Goal: Transaction & Acquisition: Purchase product/service

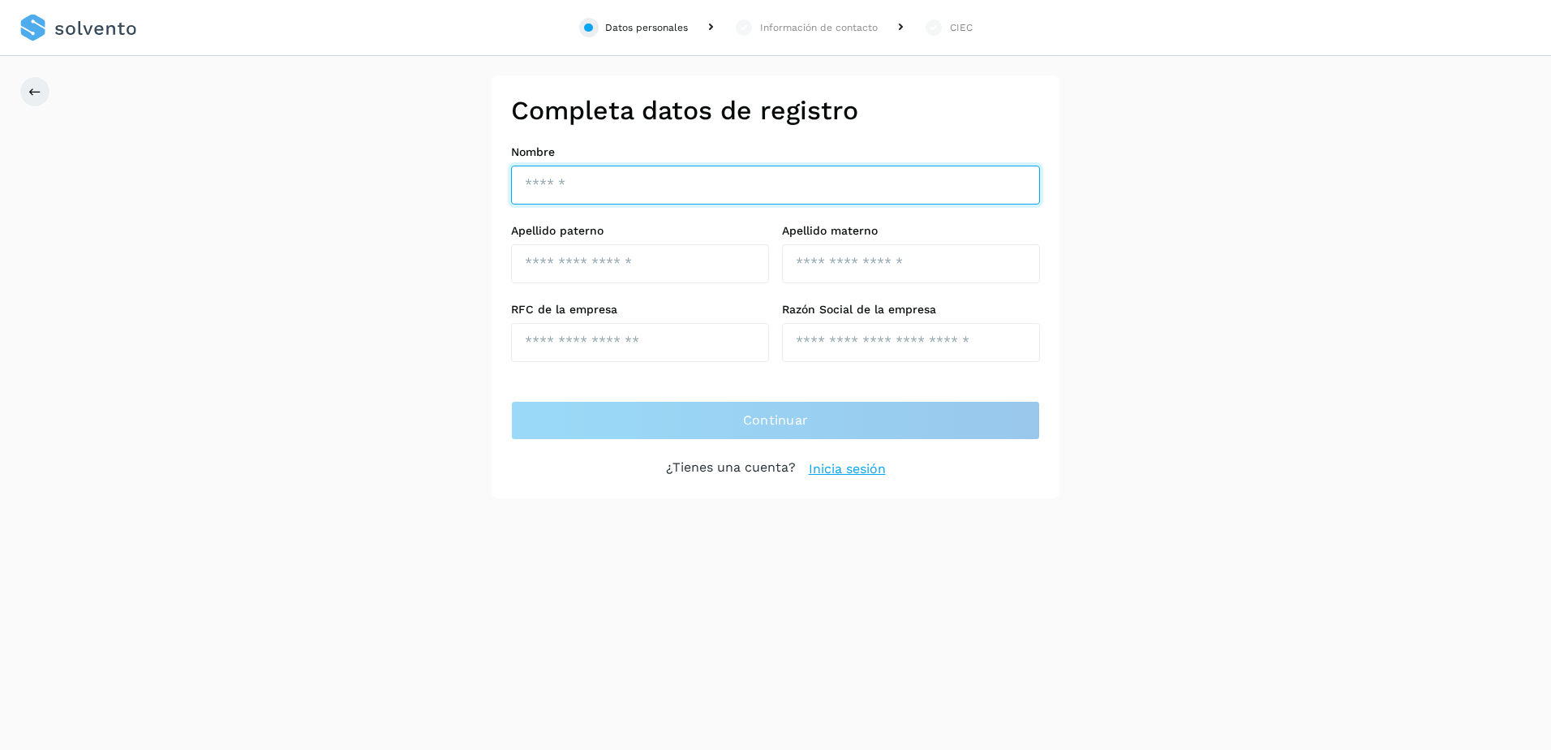
click at [559, 197] on input "text" at bounding box center [775, 184] width 529 height 39
type input "*"
type input "**********"
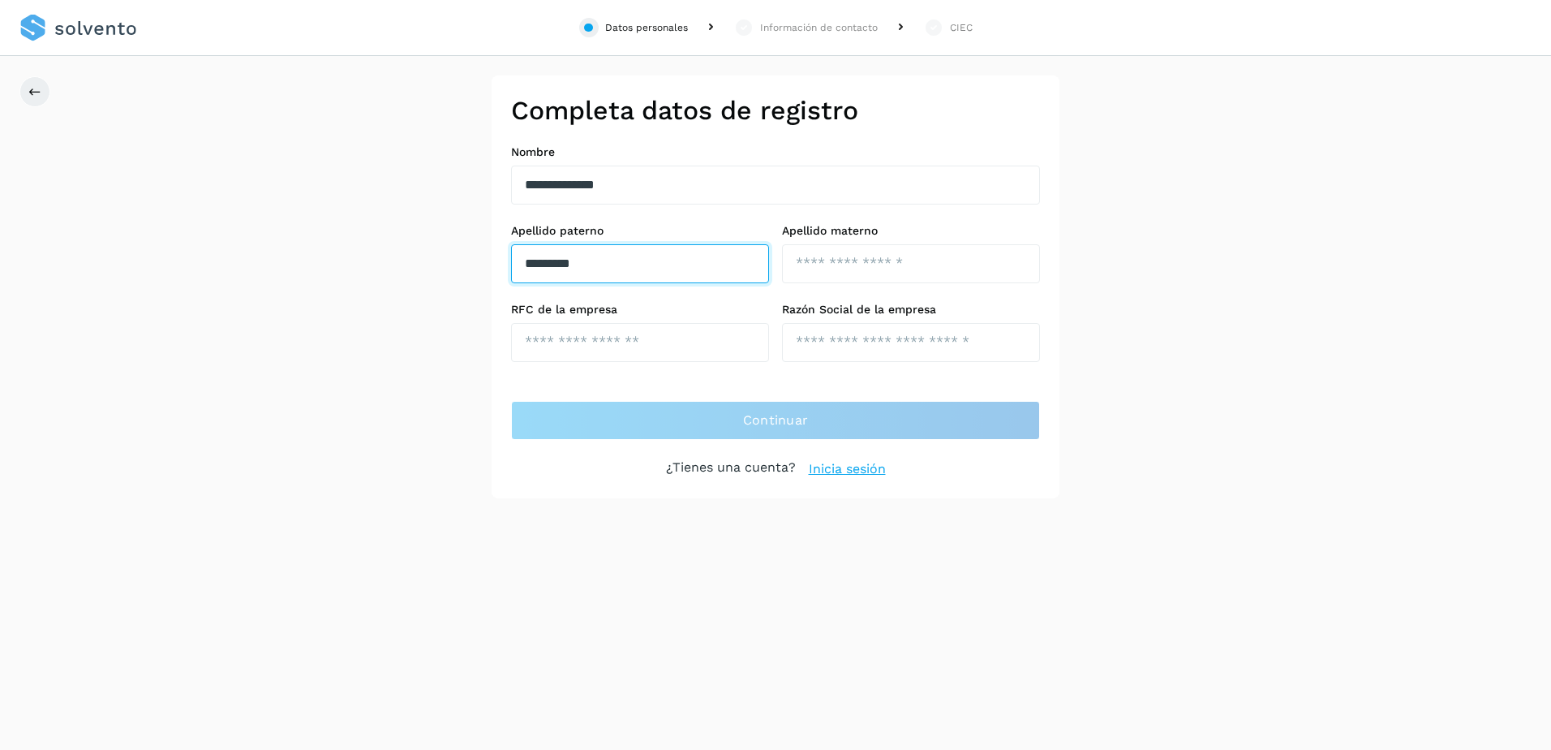
type input "*********"
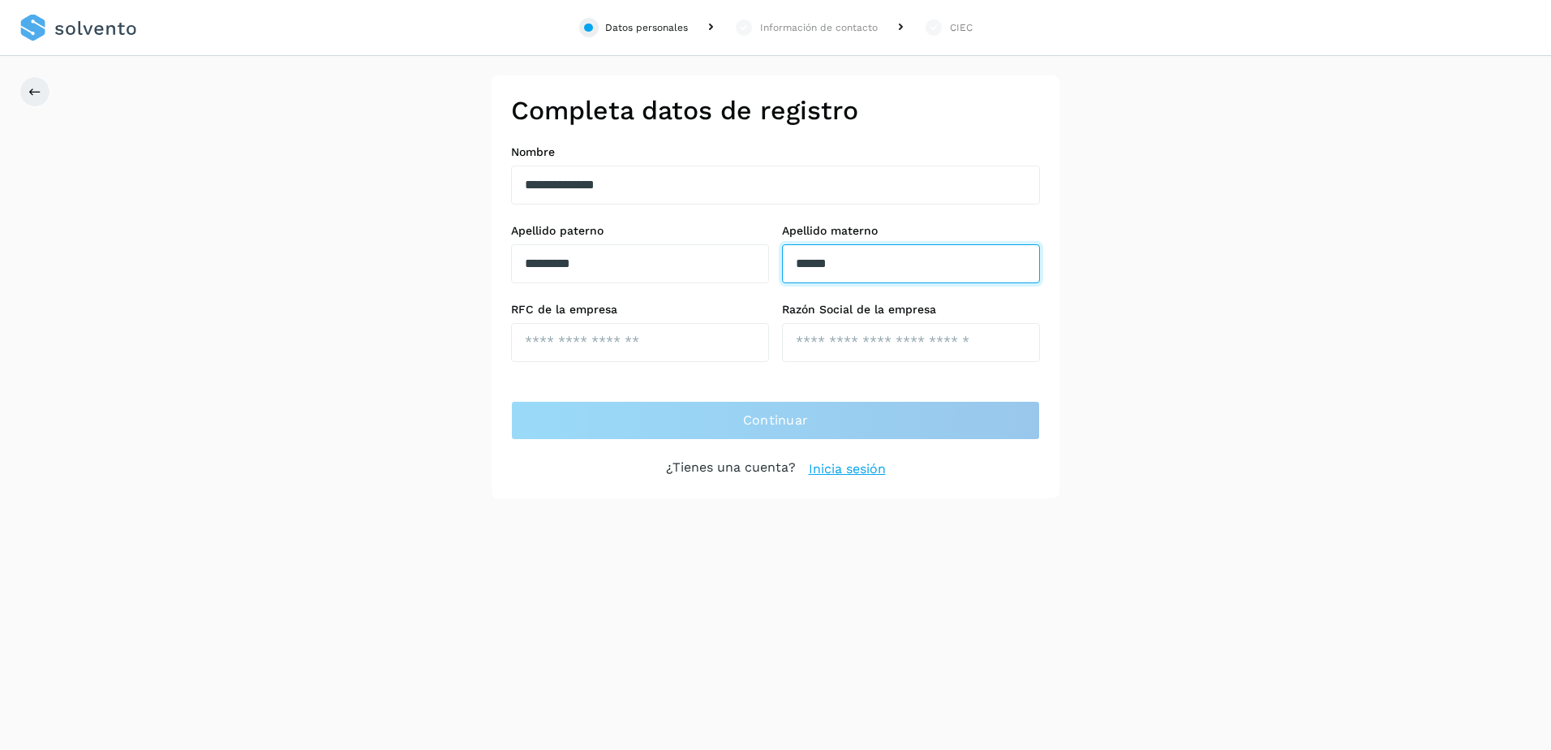
type input "******"
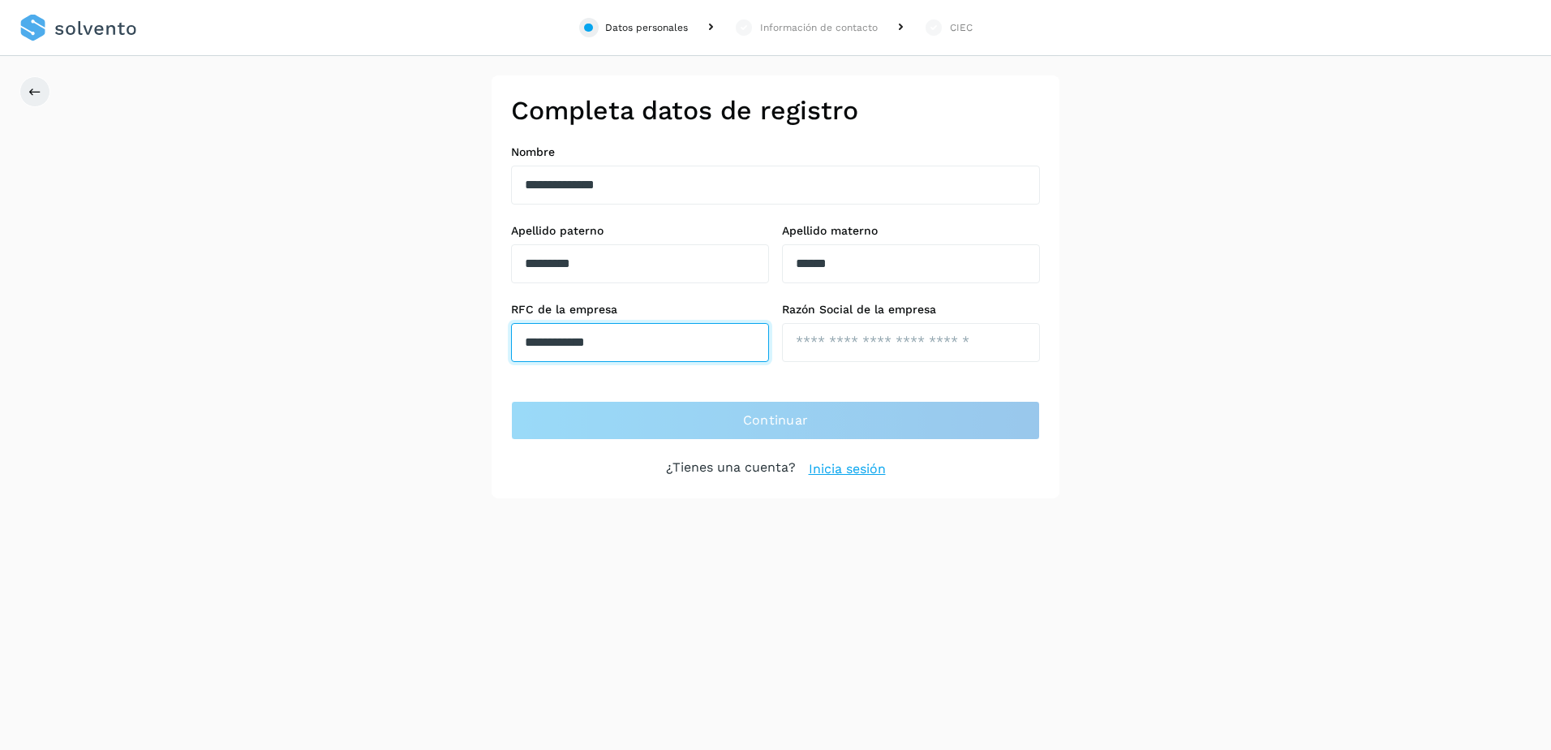
type input "**********"
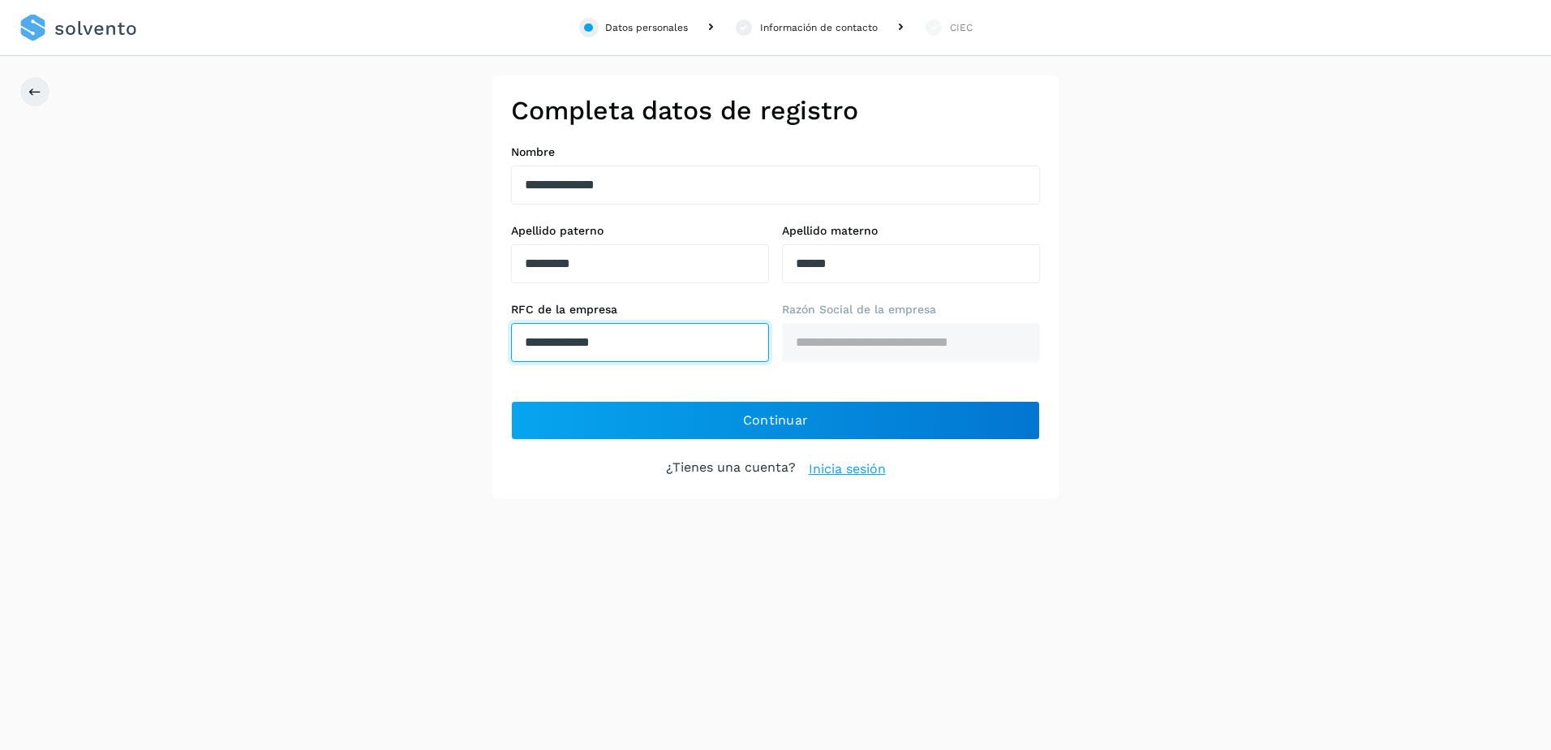
type input "**********"
click at [406, 307] on div "**********" at bounding box center [775, 286] width 1551 height 423
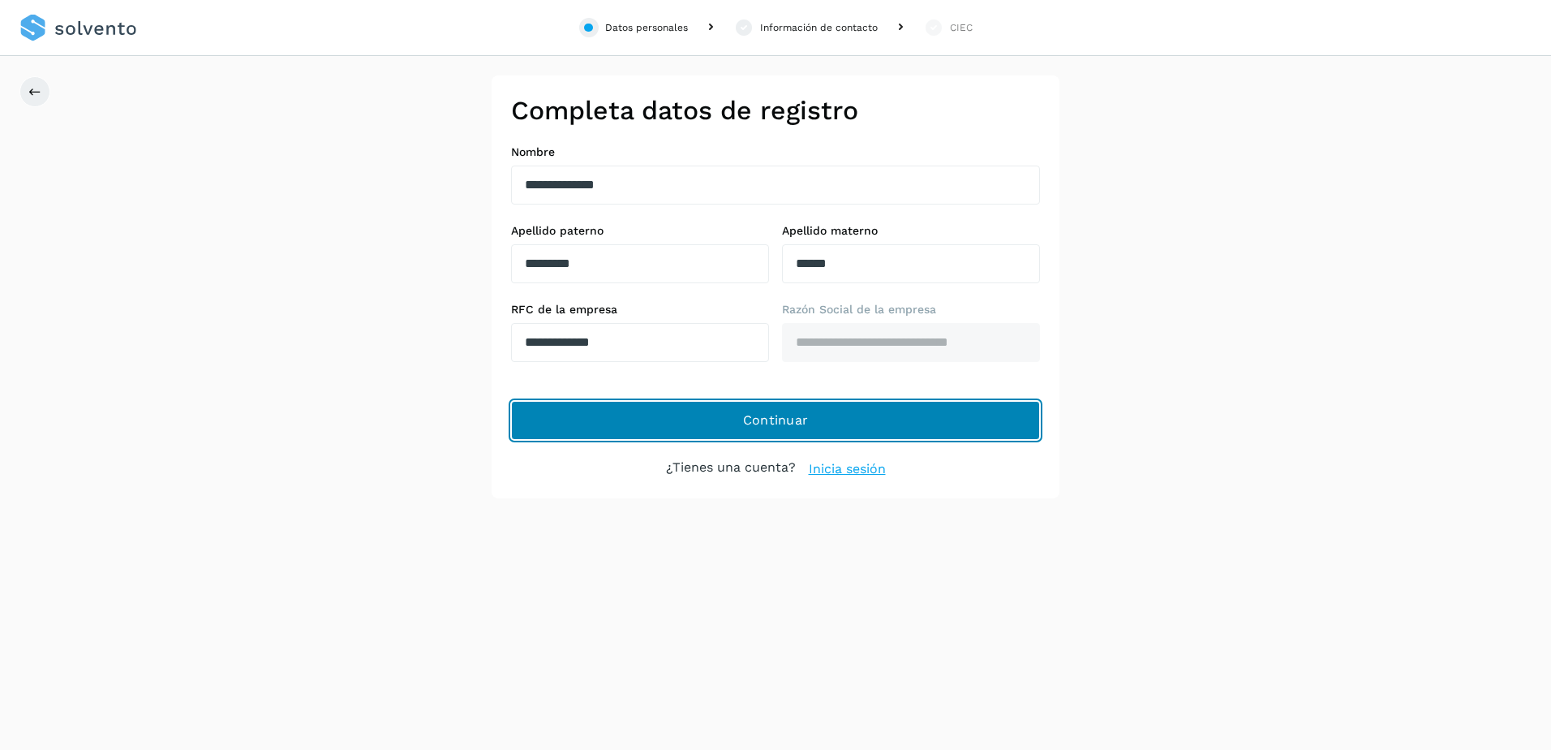
click at [727, 424] on button "Continuar" at bounding box center [775, 420] width 529 height 39
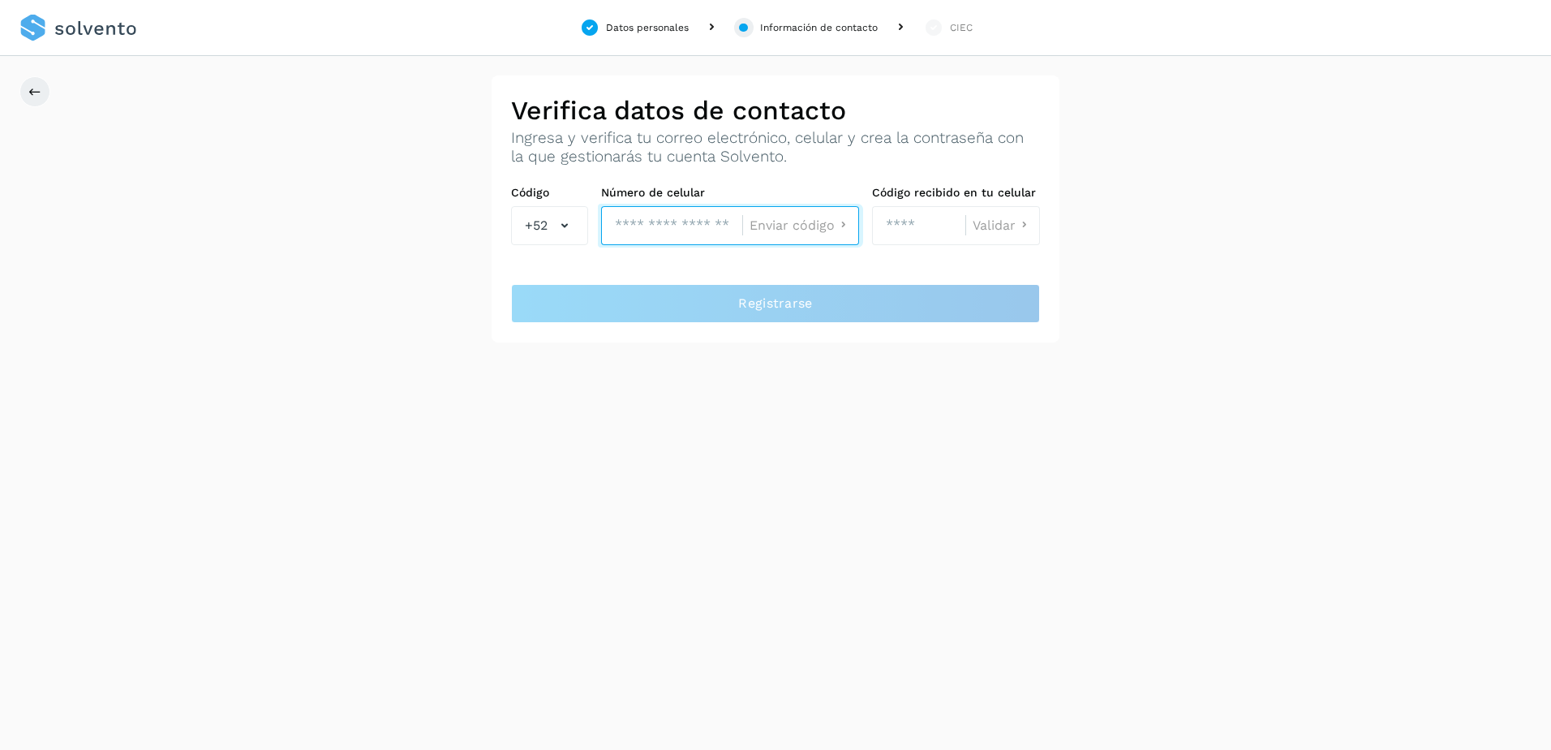
click at [672, 229] on input "tel" at bounding box center [671, 225] width 141 height 39
type input "**********"
click at [796, 221] on span "Enviar código" at bounding box center [792, 225] width 85 height 13
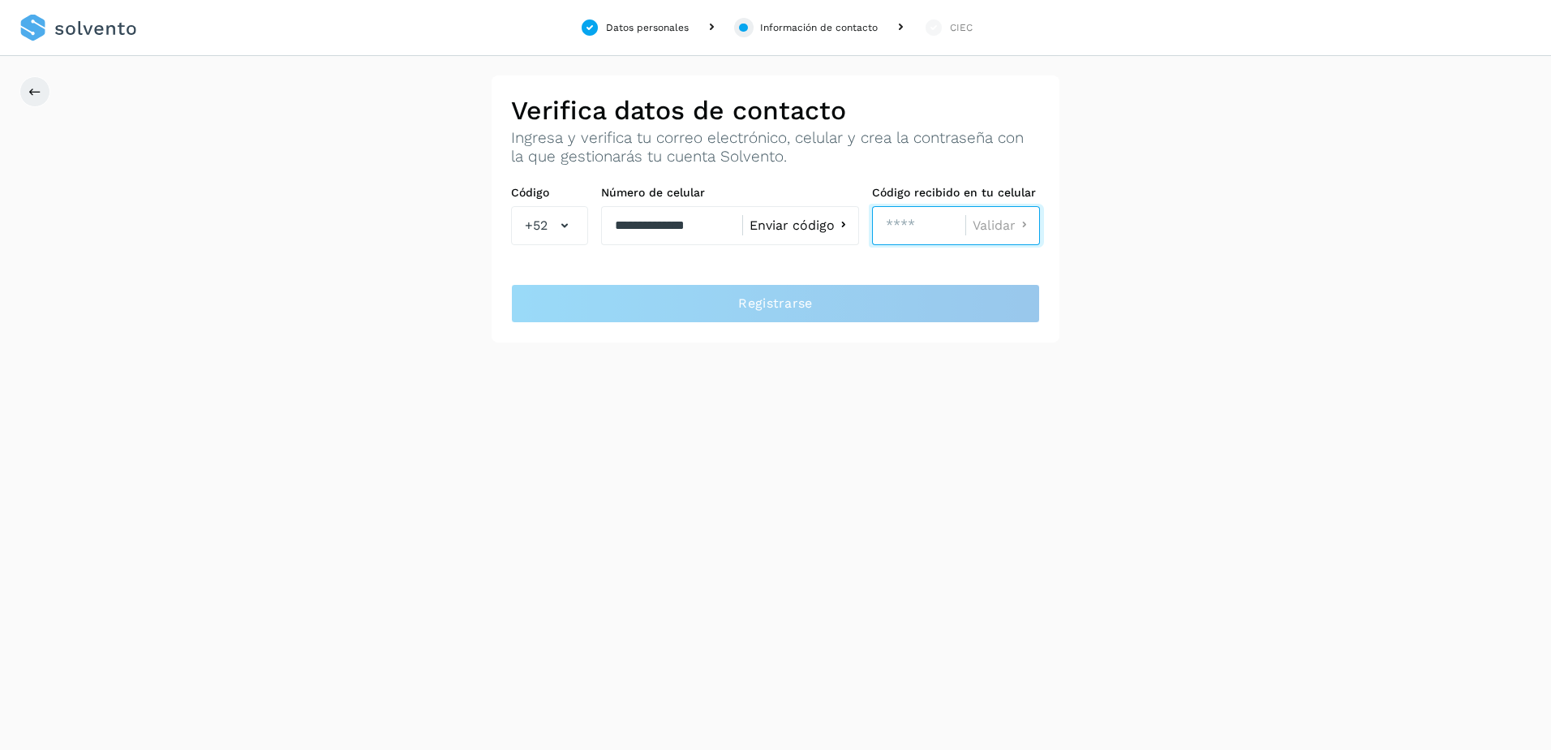
click at [908, 226] on input "number" at bounding box center [918, 225] width 93 height 39
type input "****"
click at [990, 220] on span "Validar" at bounding box center [994, 225] width 43 height 13
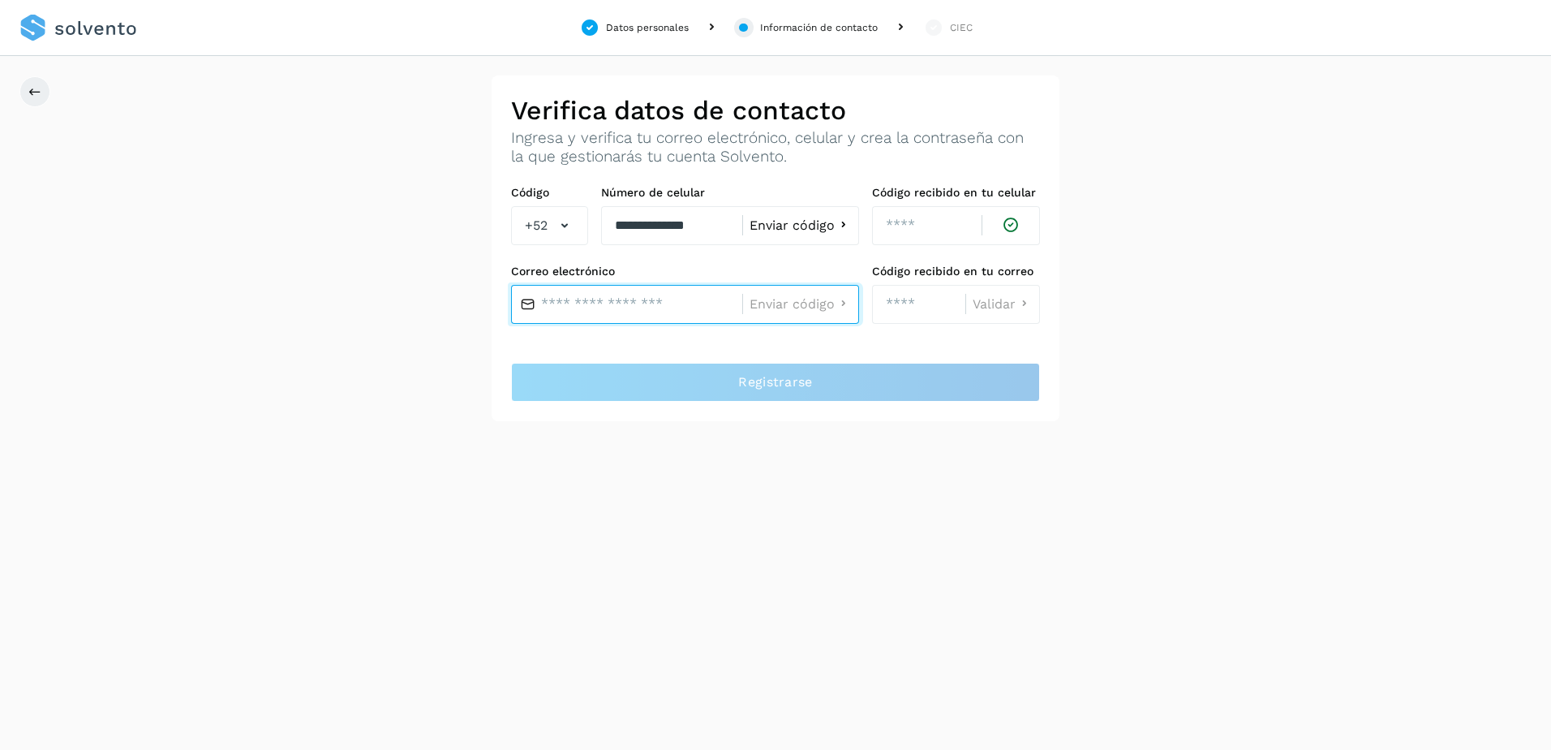
click at [643, 285] on input "text" at bounding box center [626, 304] width 231 height 39
type input "**********"
click at [808, 301] on span "Enviar código" at bounding box center [792, 304] width 85 height 13
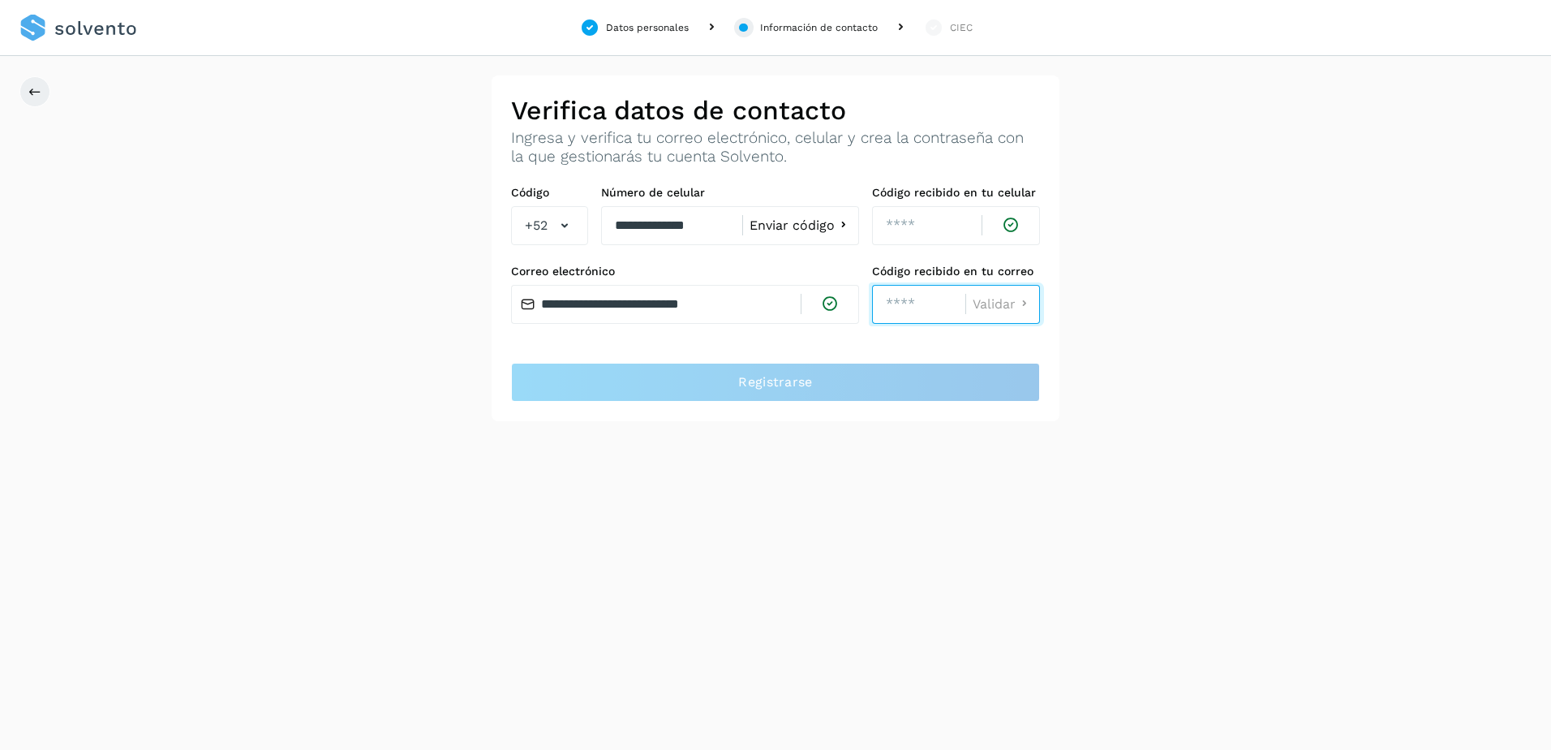
click at [905, 309] on input "number" at bounding box center [918, 304] width 93 height 39
type input "****"
click at [992, 307] on span "Validar" at bounding box center [994, 304] width 43 height 13
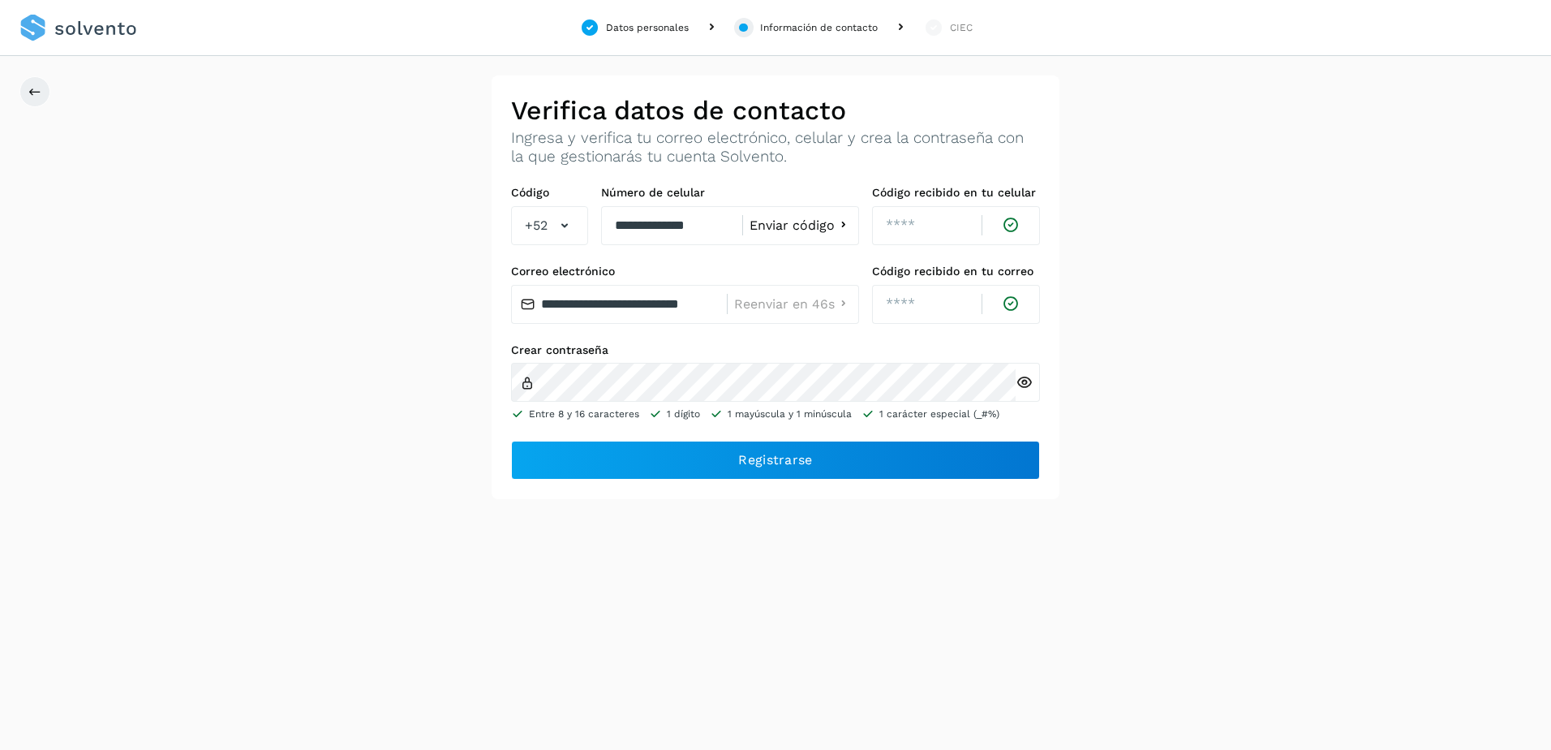
click at [1029, 376] on icon at bounding box center [1024, 382] width 17 height 17
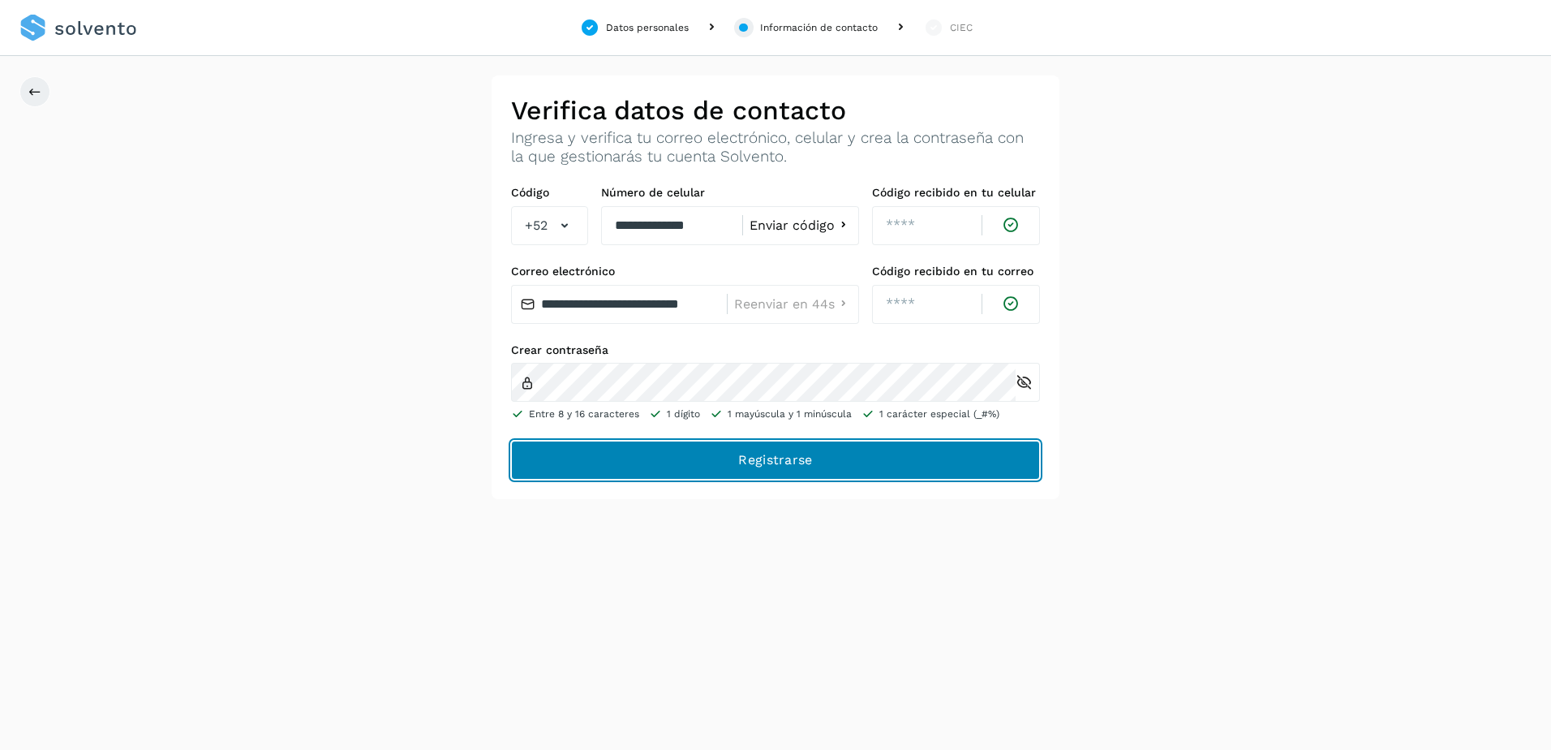
click at [689, 459] on button "Registrarse" at bounding box center [775, 459] width 529 height 39
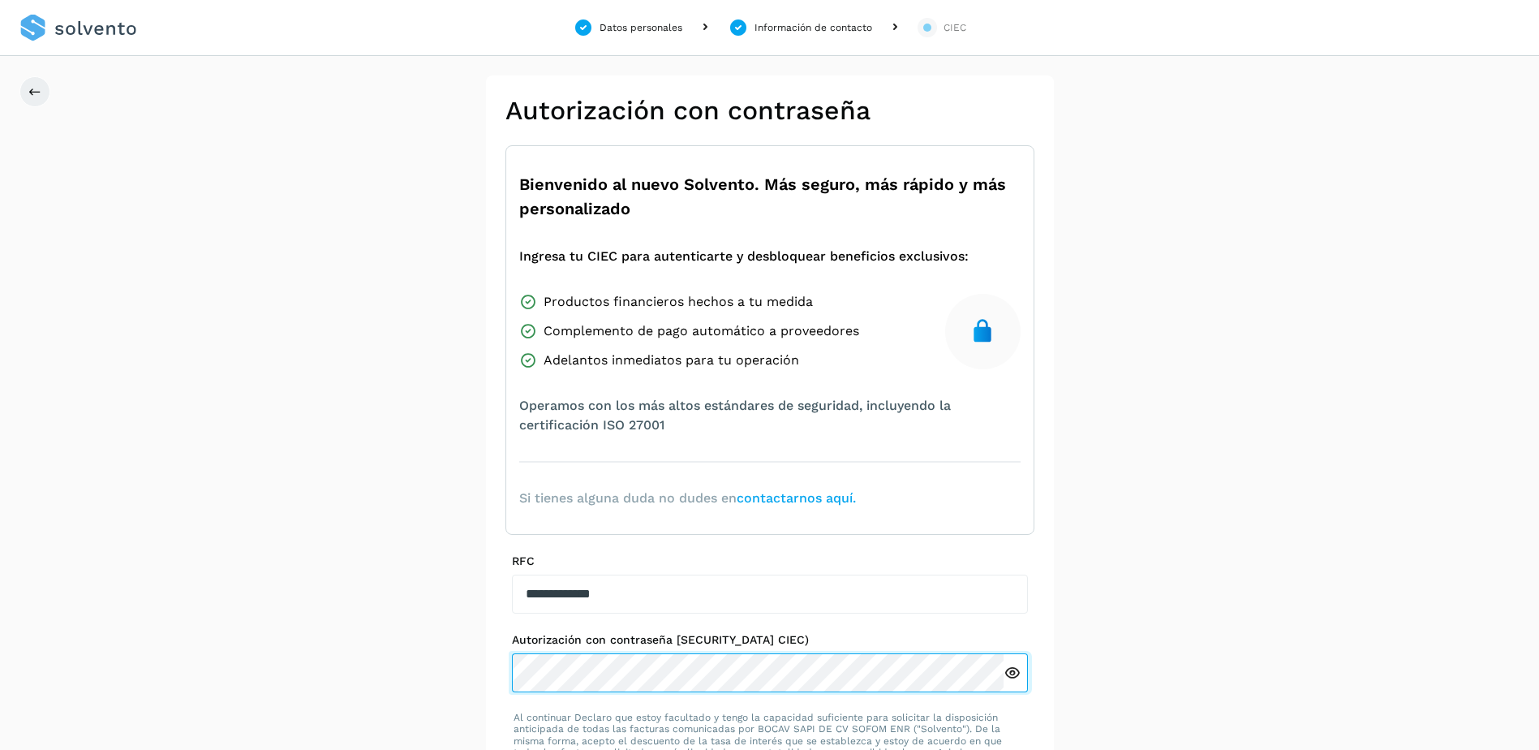
scroll to position [98, 0]
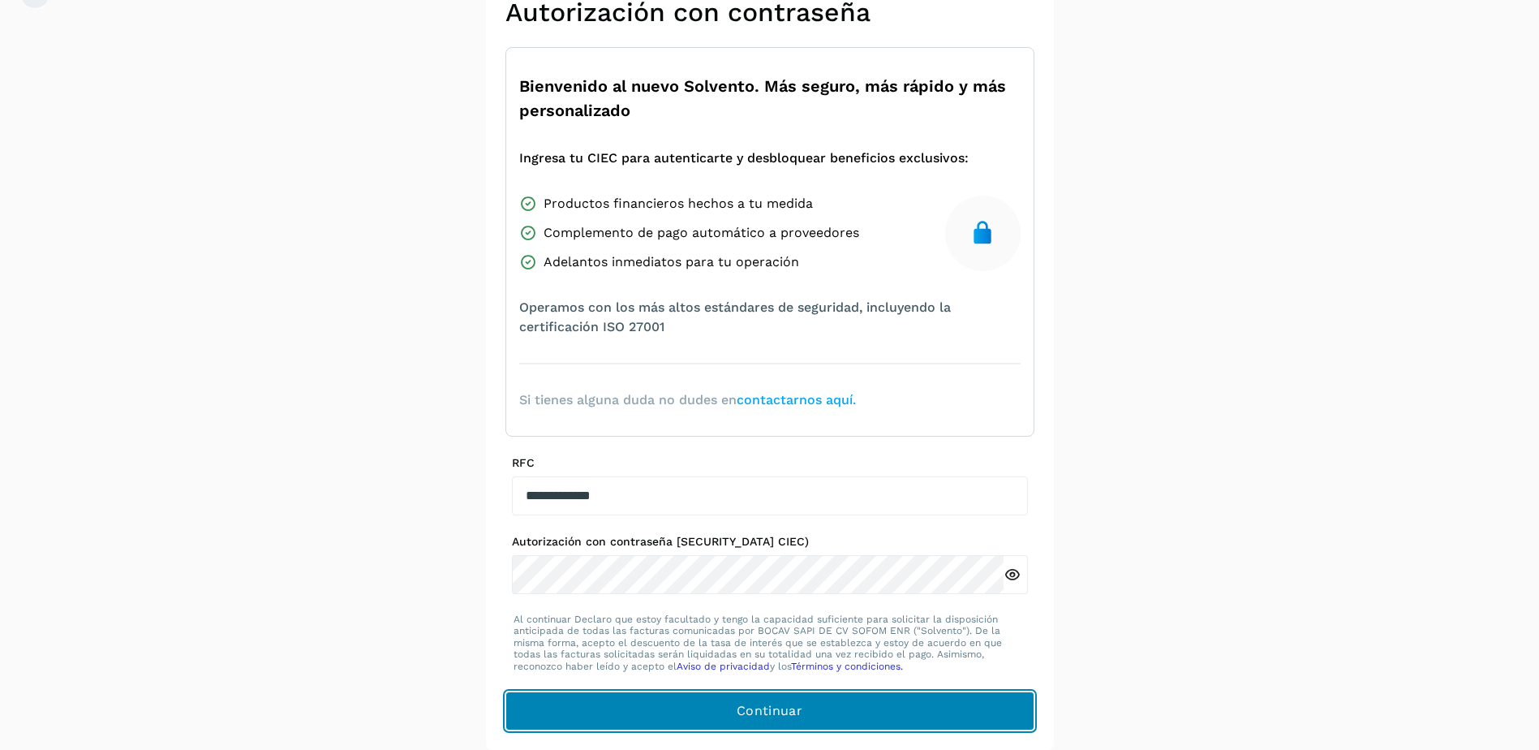
click at [726, 701] on button "Continuar" at bounding box center [769, 710] width 529 height 39
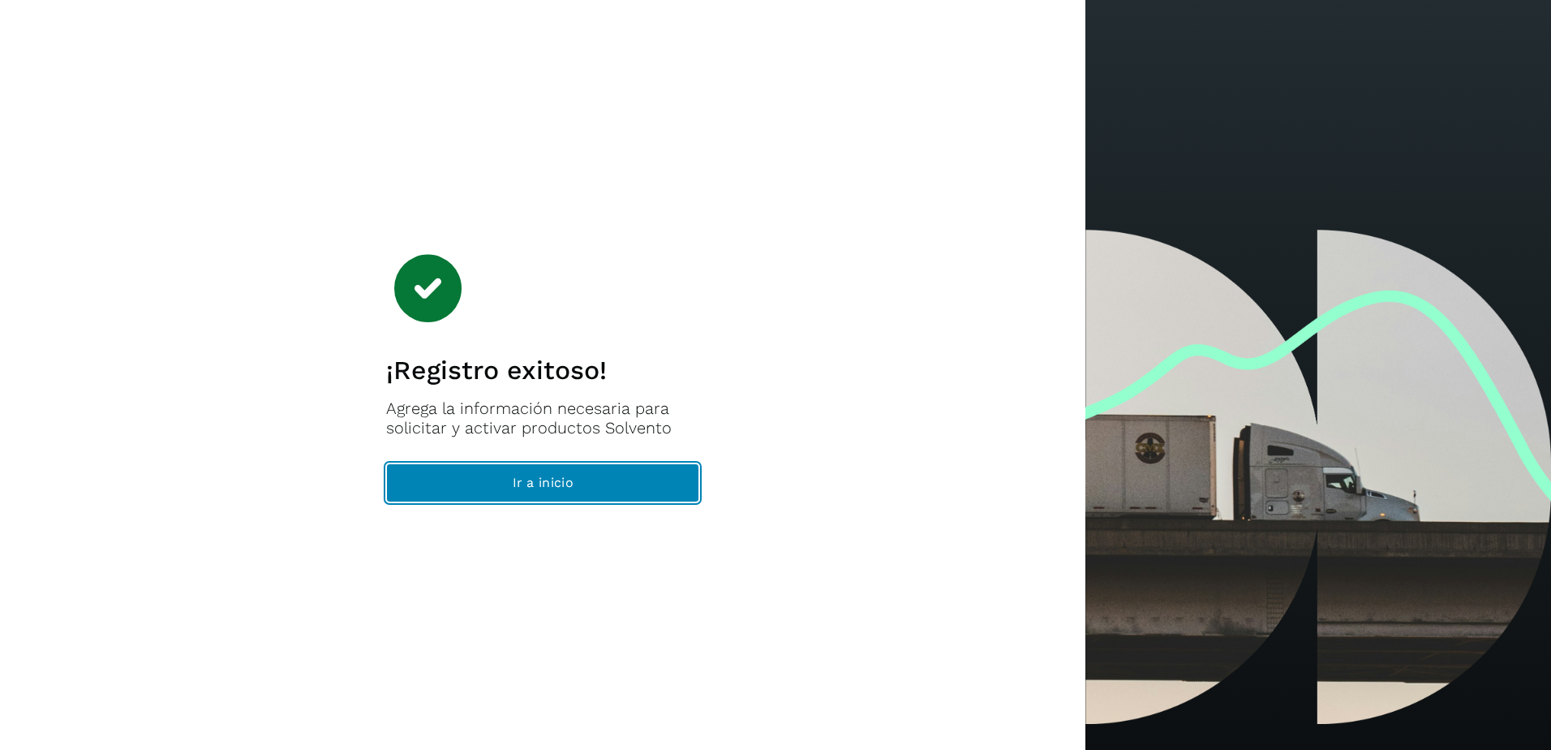
click at [562, 488] on span "Ir a inicio" at bounding box center [543, 483] width 61 height 18
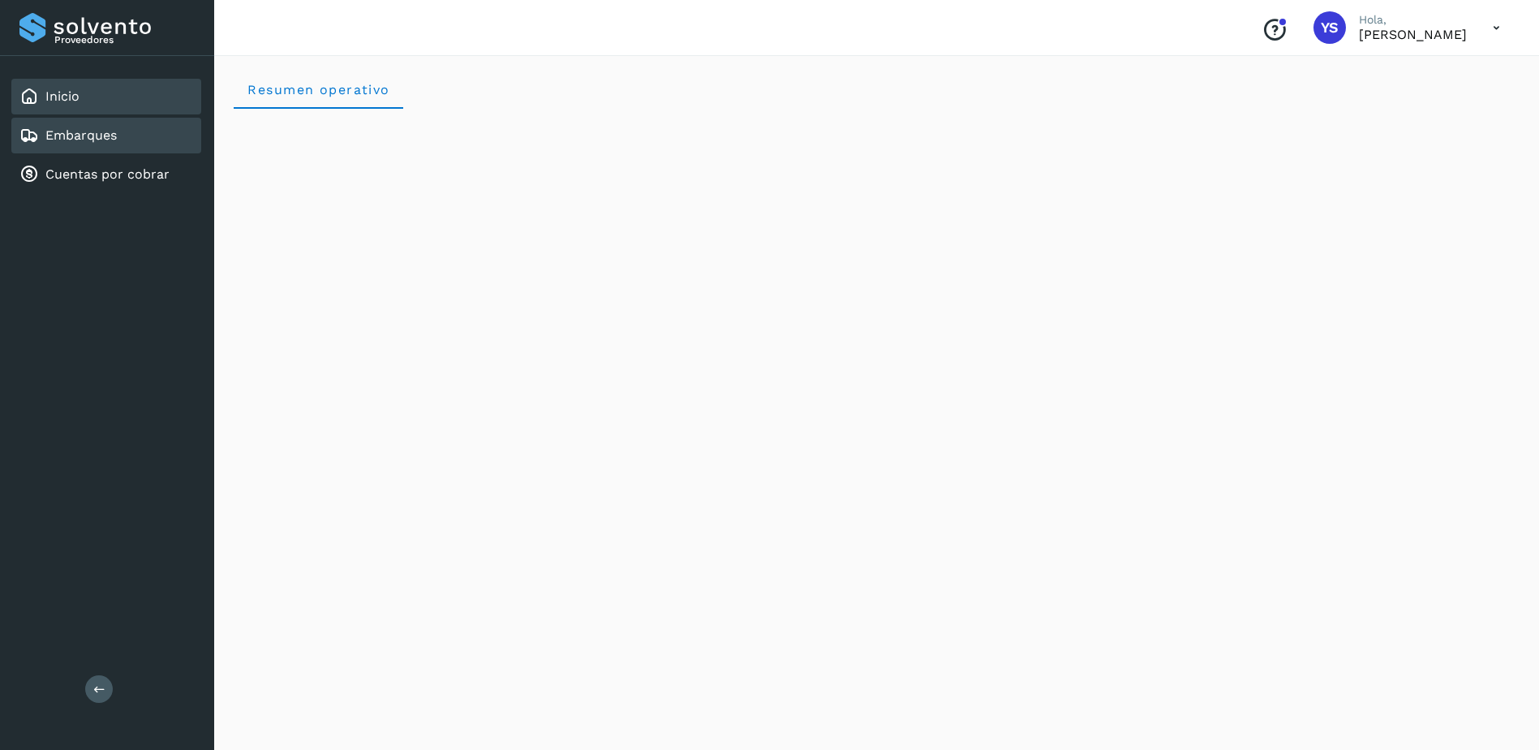
click at [156, 137] on div "Embarques" at bounding box center [106, 136] width 190 height 36
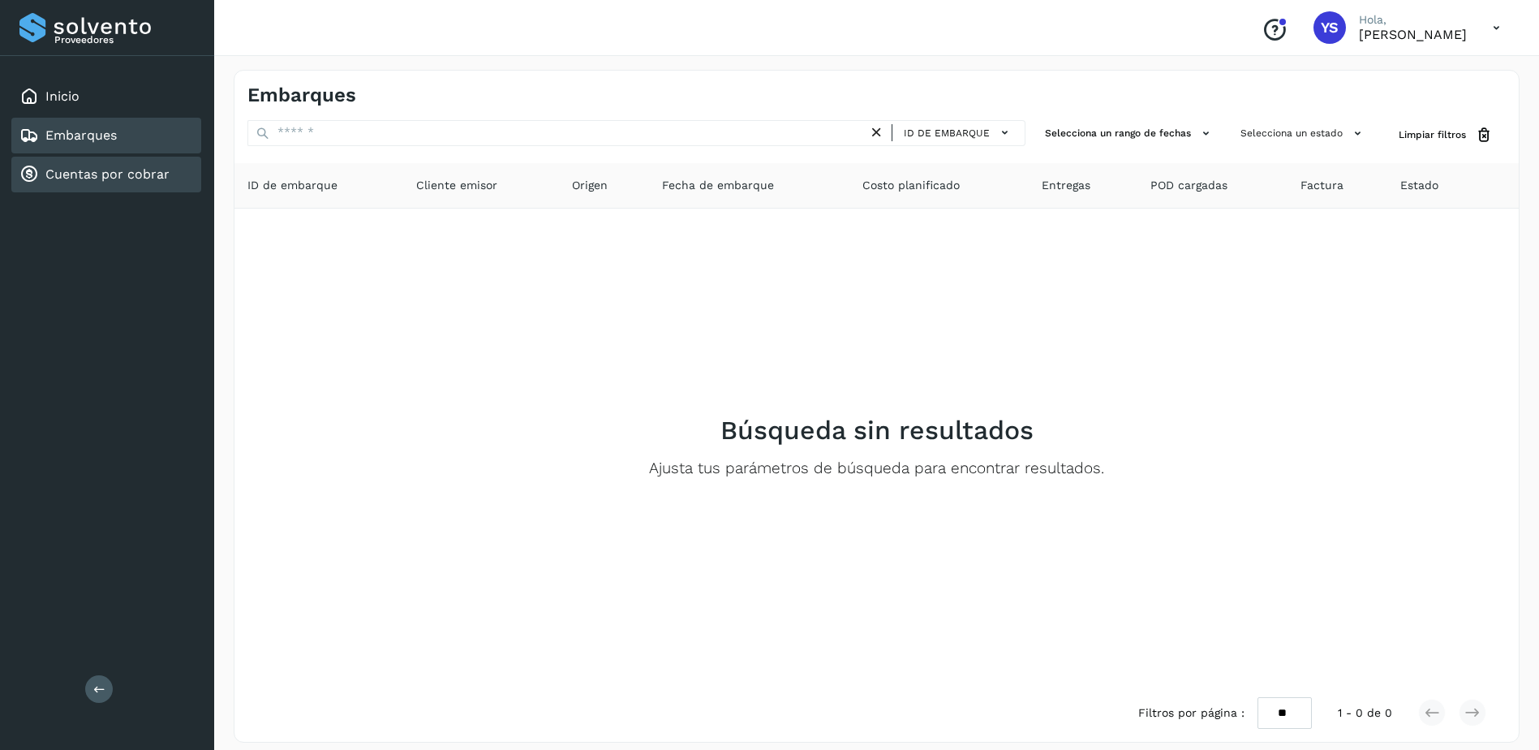
click at [135, 179] on link "Cuentas por cobrar" at bounding box center [107, 173] width 124 height 15
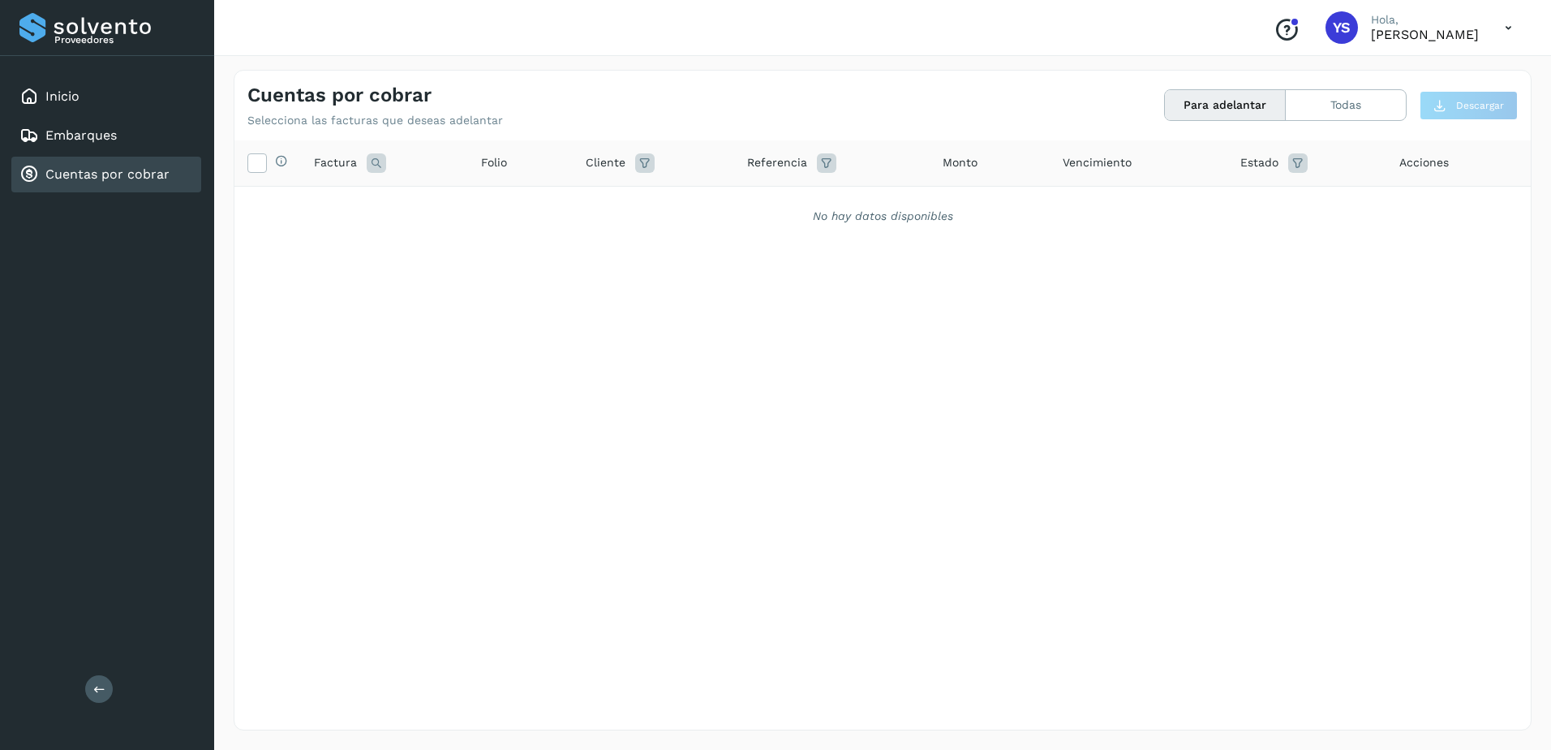
click at [1240, 111] on button "Para adelantar" at bounding box center [1225, 105] width 121 height 30
click at [1355, 109] on button "Todas" at bounding box center [1346, 105] width 120 height 30
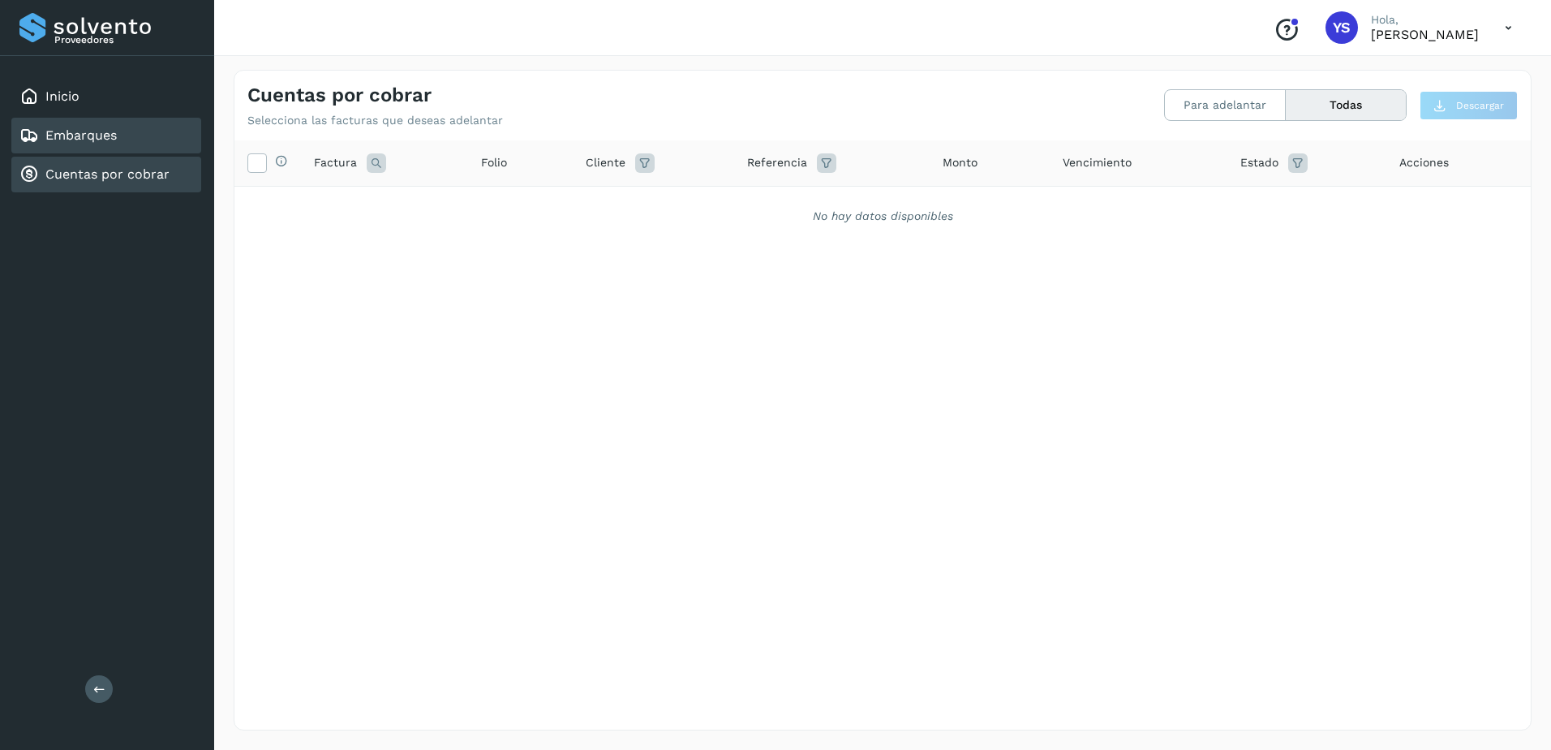
click at [110, 127] on div "Embarques" at bounding box center [67, 135] width 97 height 19
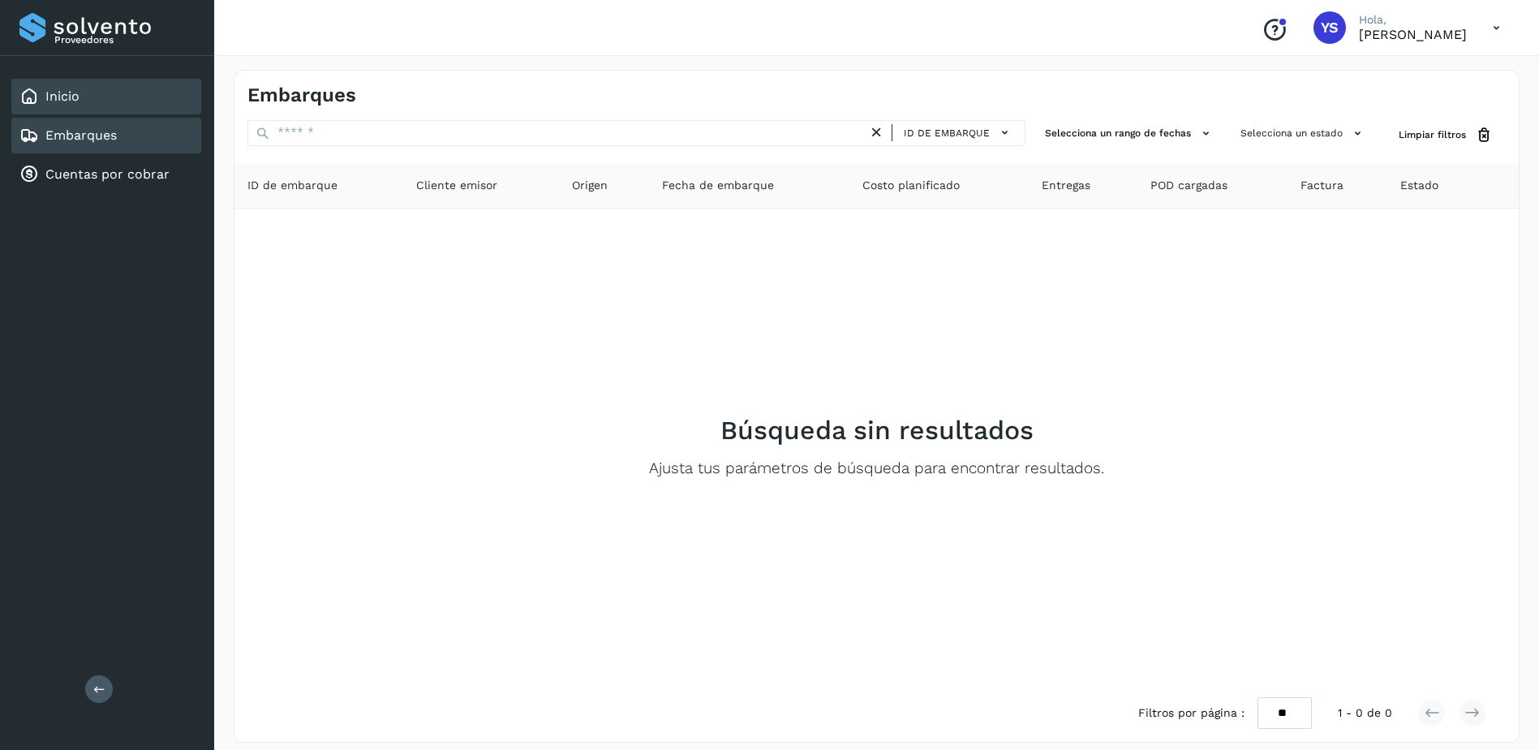
click at [95, 99] on div "Inicio" at bounding box center [106, 97] width 190 height 36
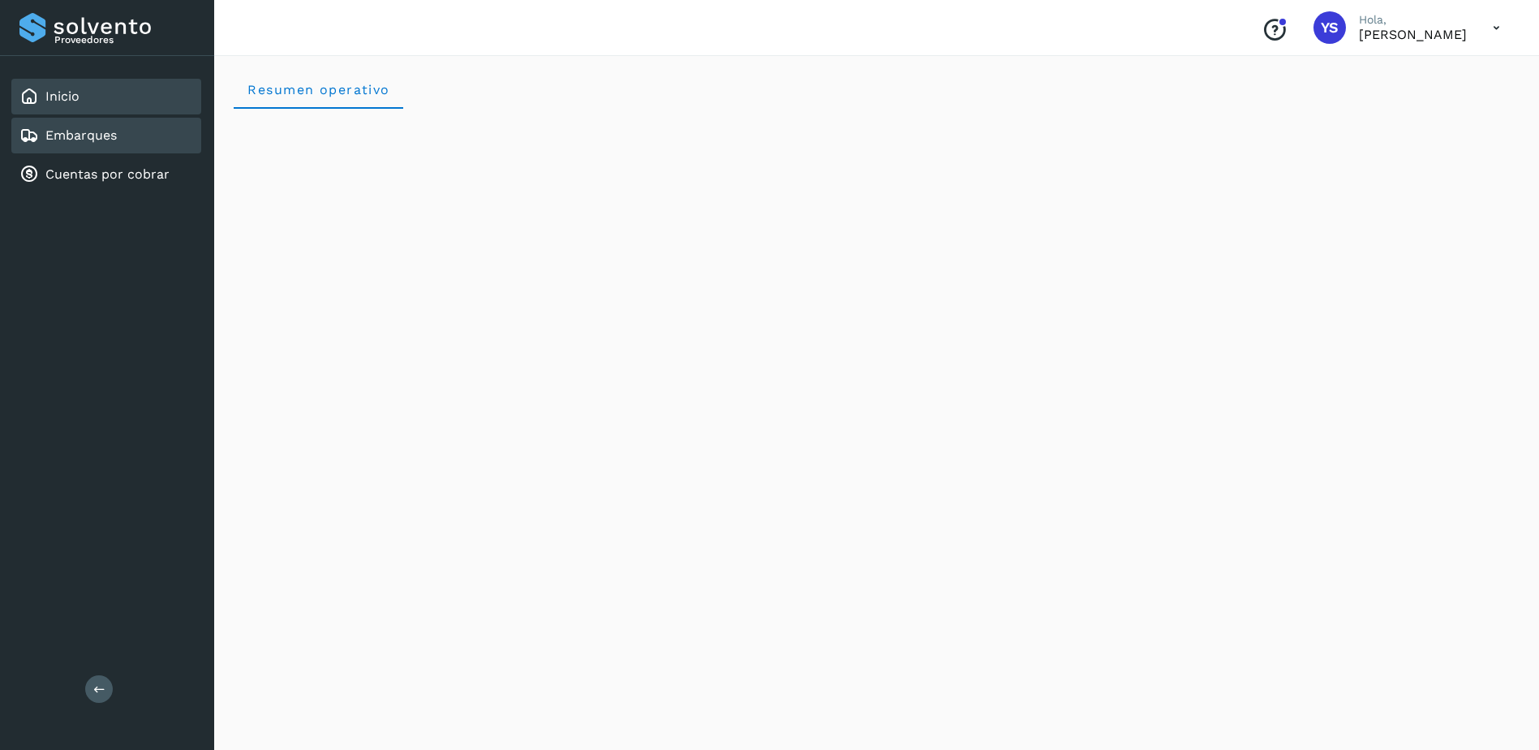
click at [37, 144] on icon at bounding box center [28, 135] width 19 height 19
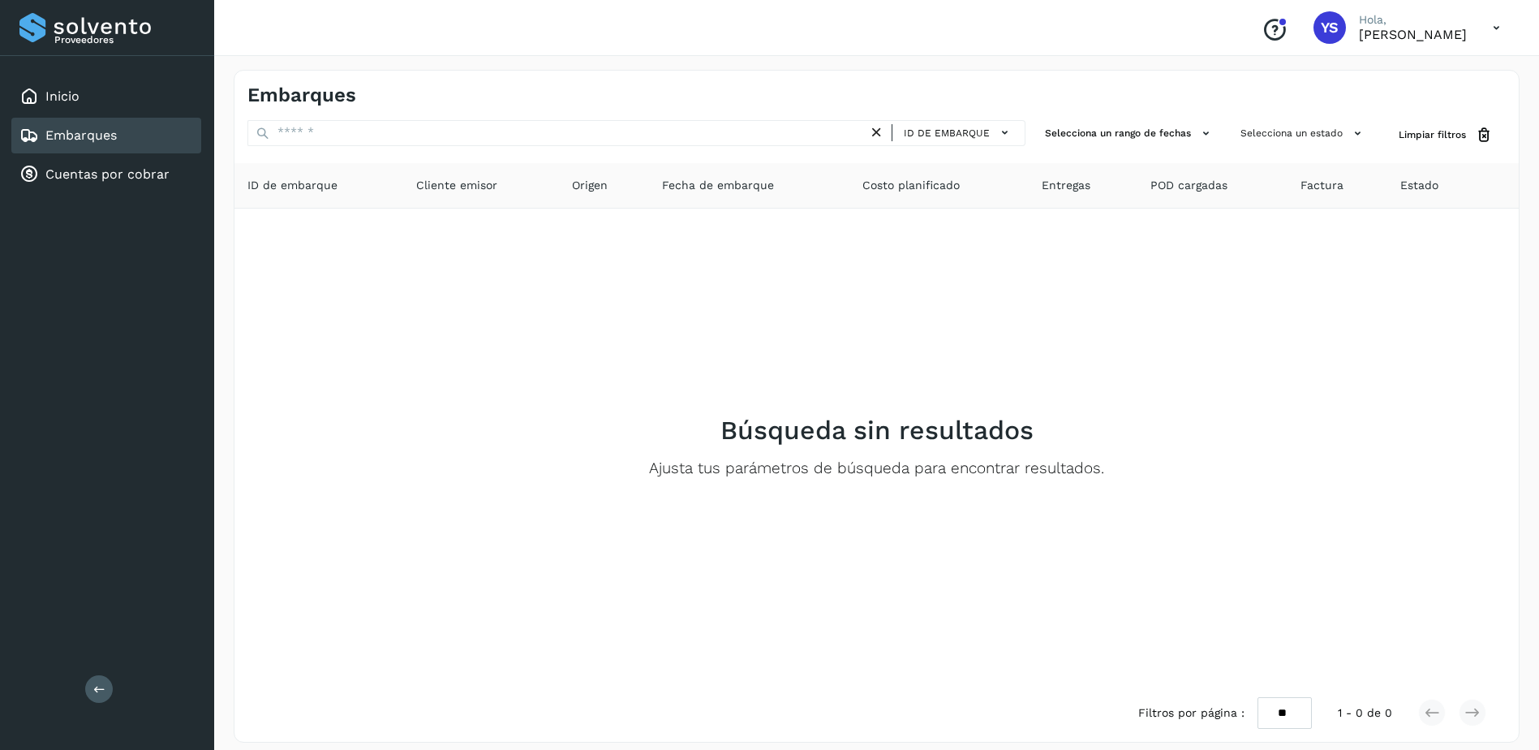
click at [79, 149] on div "Embarques" at bounding box center [106, 136] width 190 height 36
click at [86, 176] on link "Cuentas por cobrar" at bounding box center [107, 173] width 124 height 15
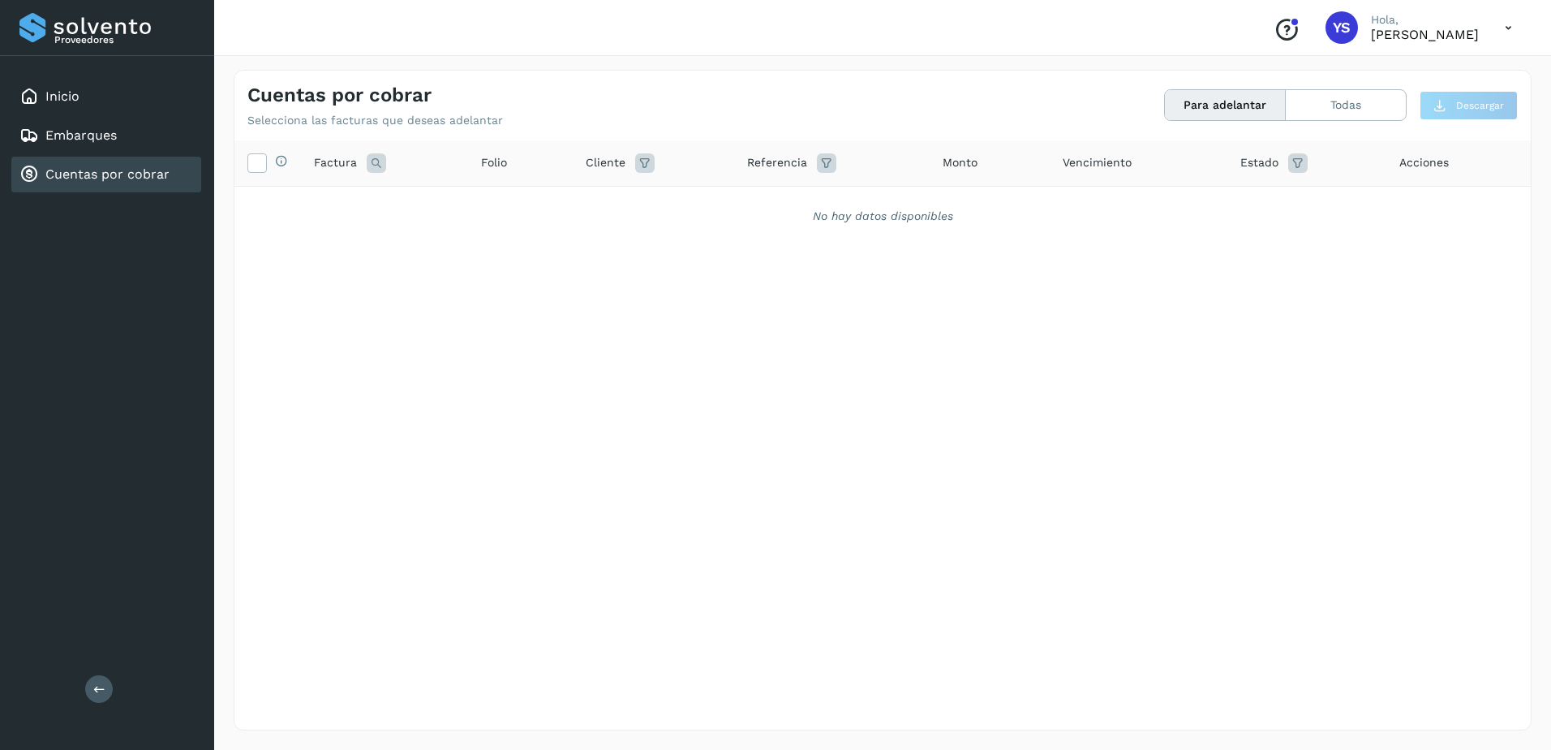
click at [1220, 321] on div "Selecciona todas las facturas disponibles para adelanto Factura Folio Cliente R…" at bounding box center [882, 401] width 1296 height 522
click at [329, 161] on span "Factura" at bounding box center [335, 162] width 43 height 17
click at [1308, 100] on button "Todas" at bounding box center [1346, 105] width 120 height 30
click at [1503, 29] on icon at bounding box center [1508, 27] width 33 height 33
click at [363, 500] on div at bounding box center [775, 375] width 1551 height 750
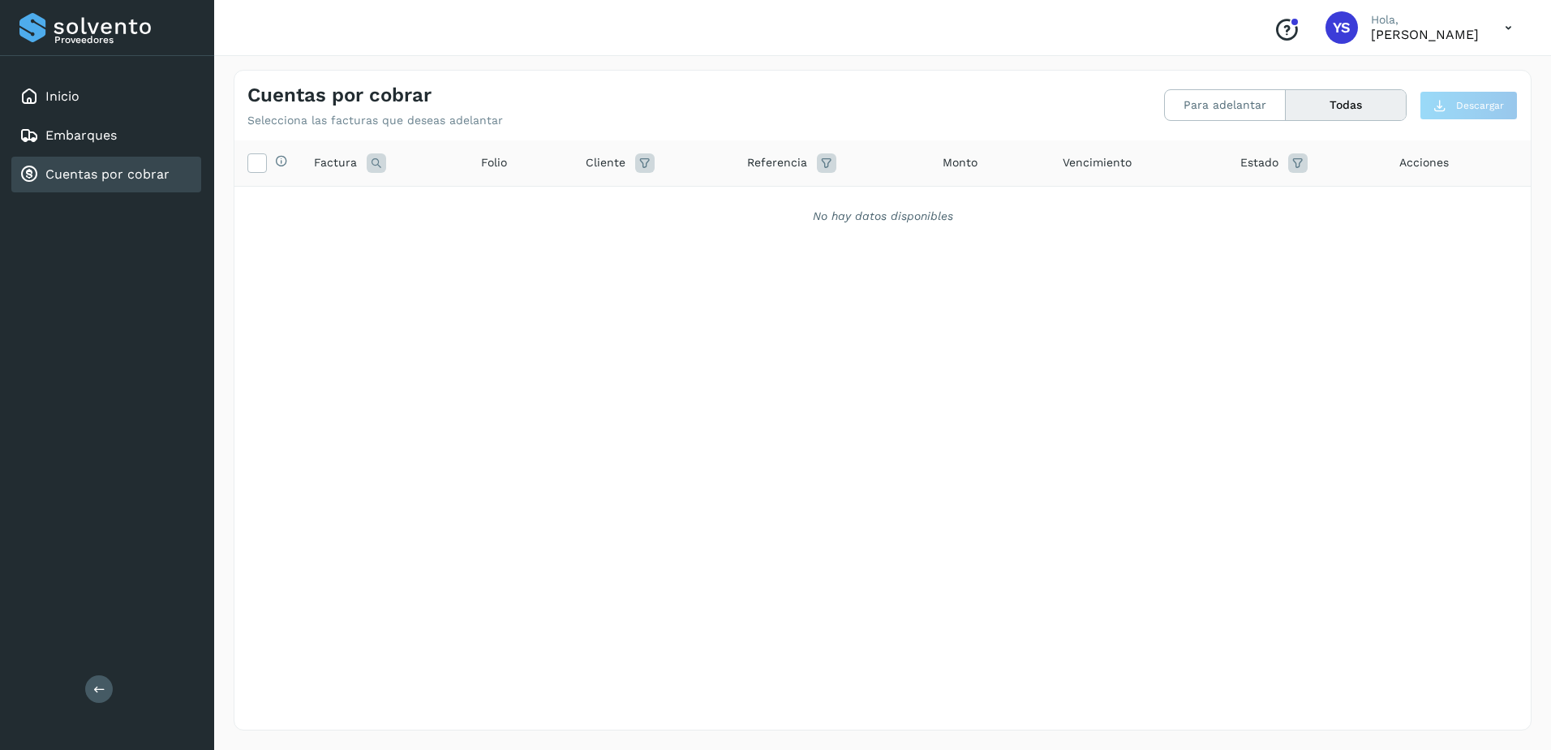
click at [653, 546] on div "Selecciona todas las facturas disponibles para adelanto Factura Folio Cliente R…" at bounding box center [882, 401] width 1296 height 522
click at [129, 86] on div "Inicio" at bounding box center [106, 97] width 190 height 36
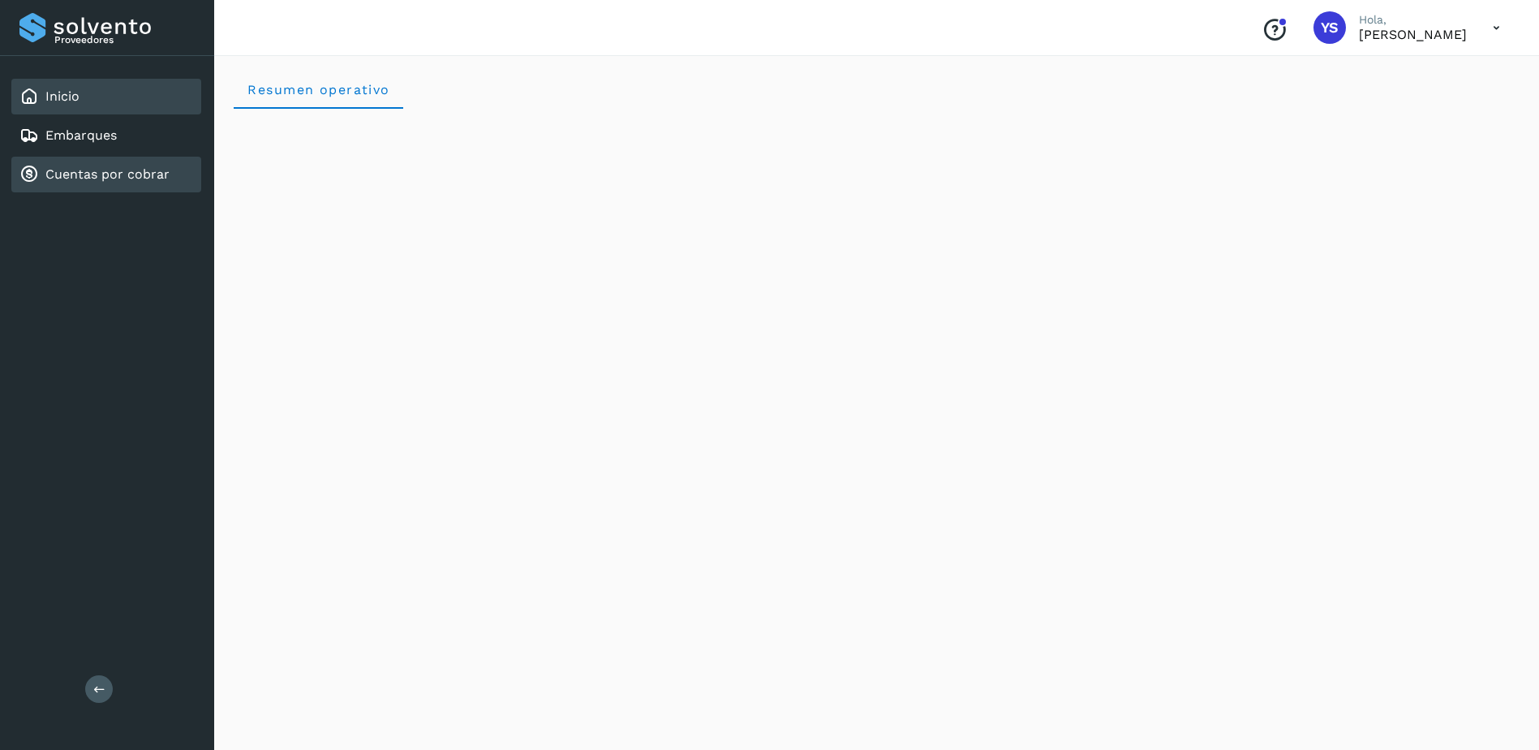
click at [92, 165] on div "Cuentas por cobrar" at bounding box center [94, 174] width 150 height 19
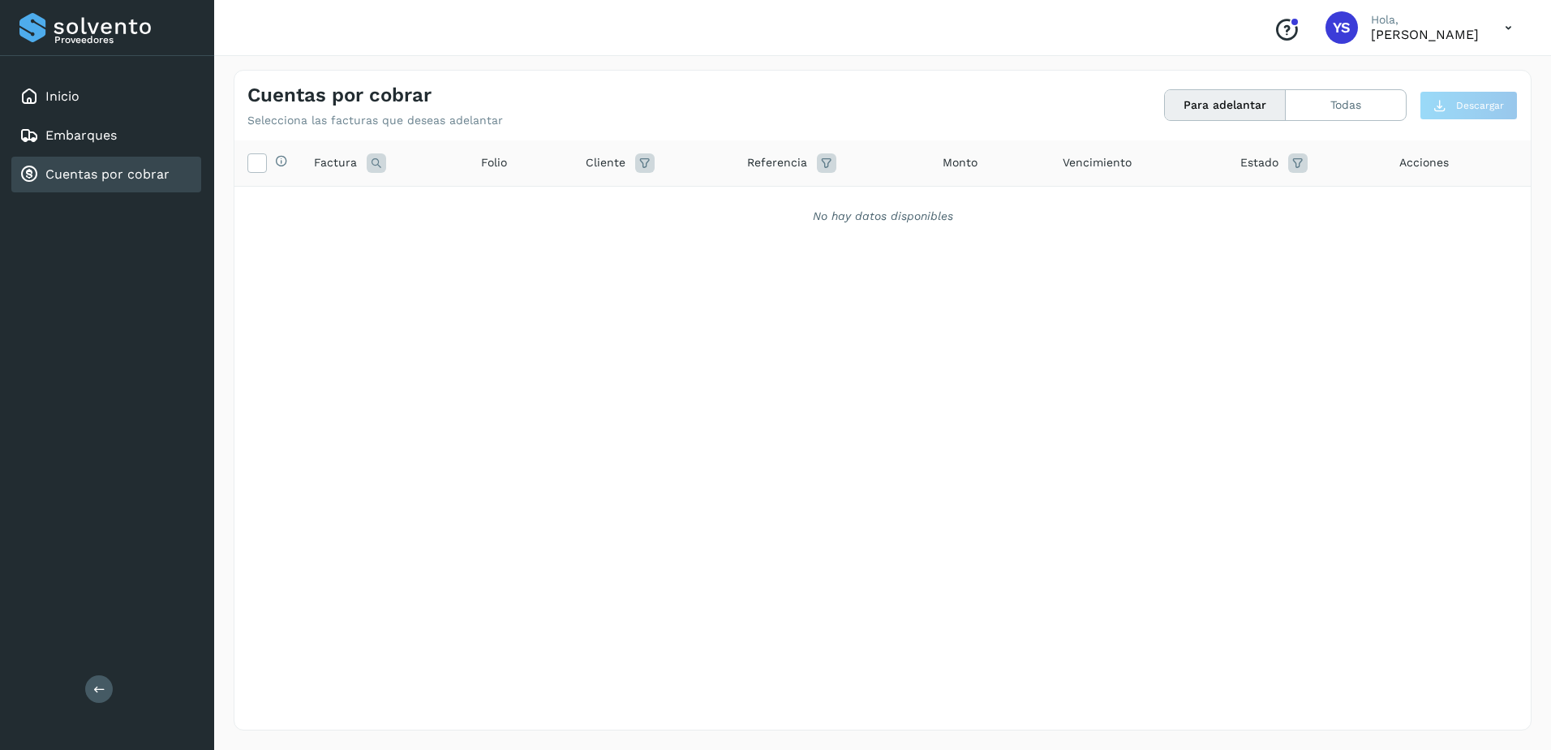
click at [1009, 395] on div "Selecciona todas las facturas disponibles para adelanto Factura Folio Cliente R…" at bounding box center [882, 401] width 1296 height 522
click at [540, 474] on div "Selecciona todas las facturas disponibles para adelanto Factura Folio Cliente R…" at bounding box center [882, 401] width 1296 height 522
click at [114, 92] on div "Inicio" at bounding box center [106, 97] width 190 height 36
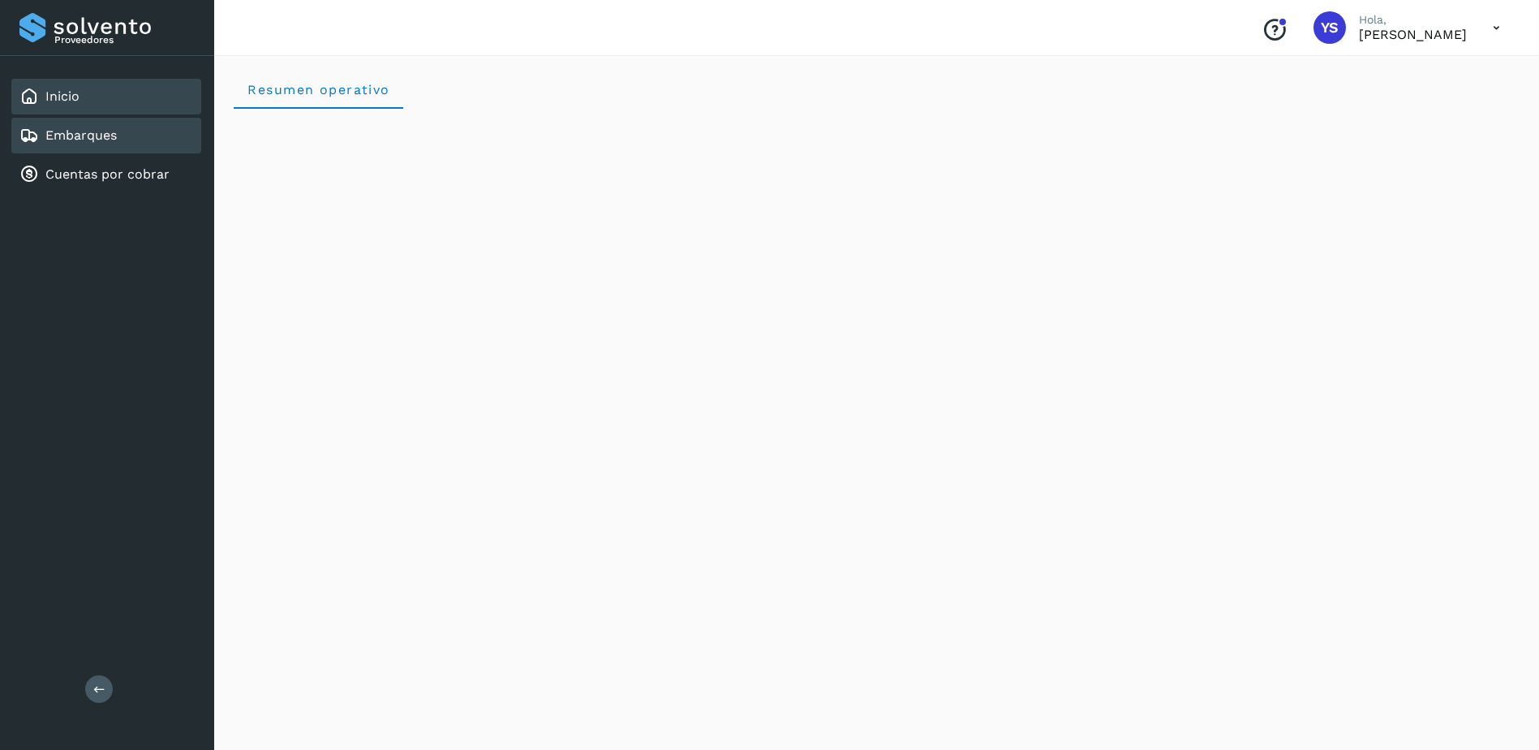
click at [140, 148] on div "Embarques" at bounding box center [106, 136] width 190 height 36
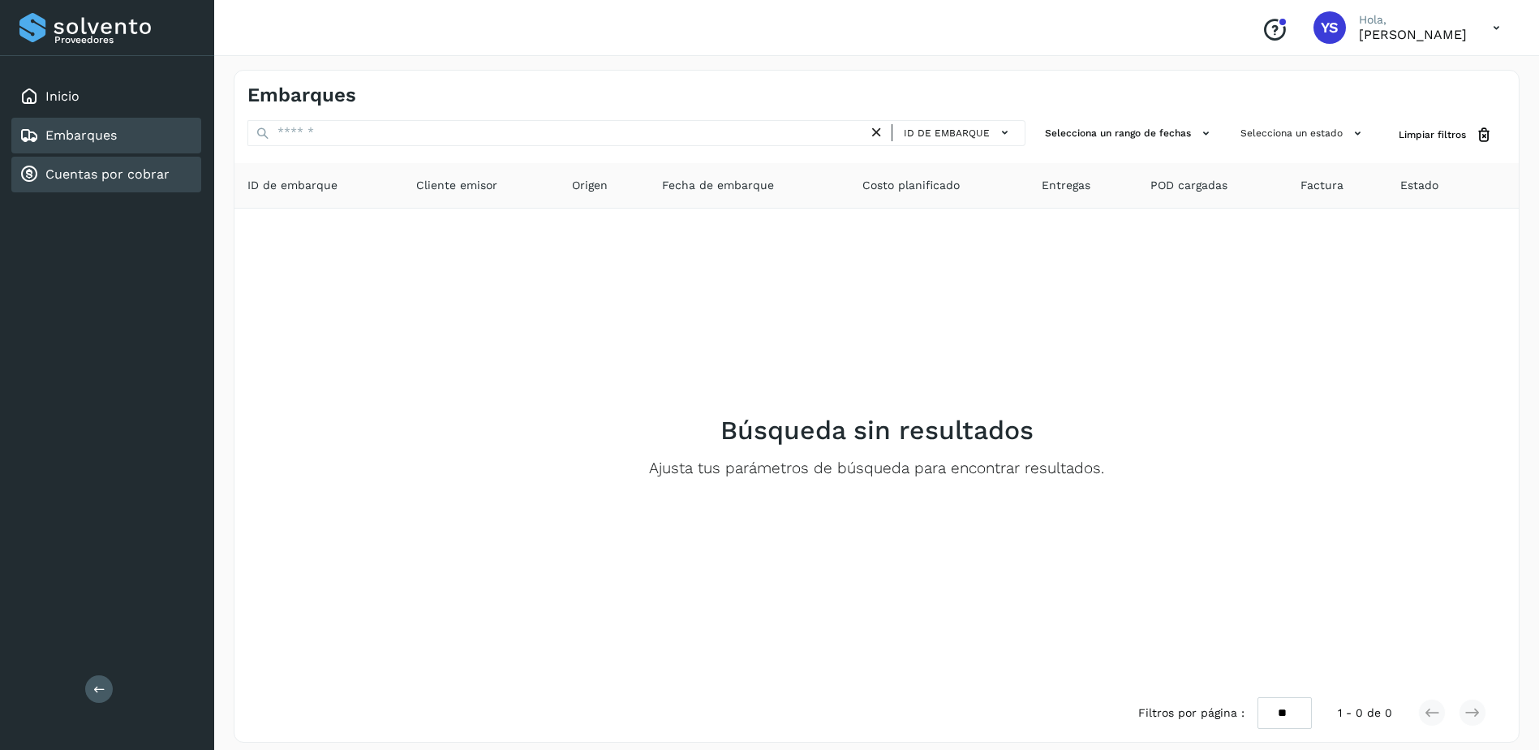
click at [38, 169] on icon at bounding box center [28, 174] width 19 height 19
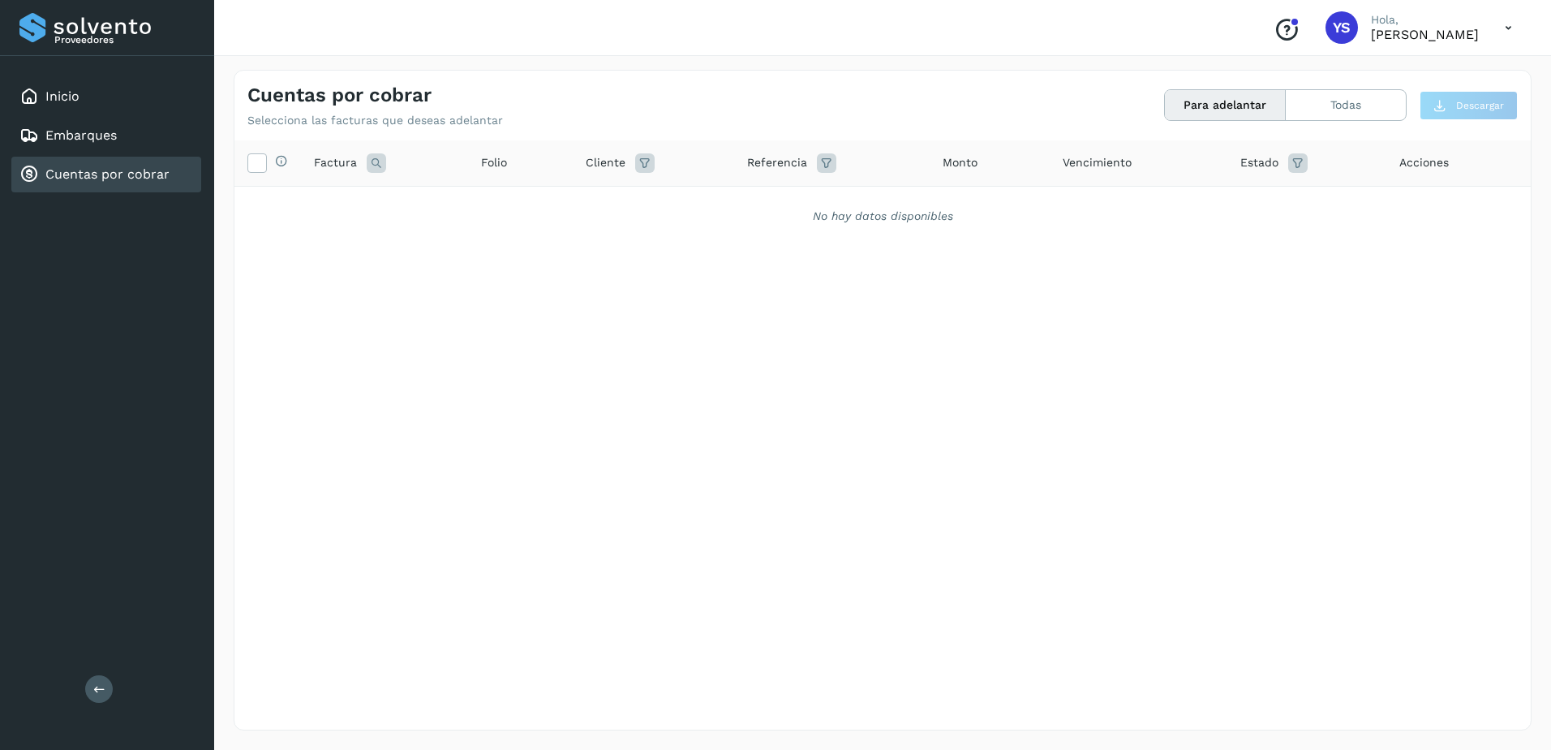
click at [1210, 107] on button "Para adelantar" at bounding box center [1225, 105] width 121 height 30
click at [1323, 105] on button "Todas" at bounding box center [1346, 105] width 120 height 30
click at [1213, 105] on button "Para adelantar" at bounding box center [1225, 105] width 121 height 30
click at [280, 161] on icon at bounding box center [281, 160] width 13 height 13
click at [614, 336] on div "Selecciona todas las facturas disponibles para adelanto Factura Folio Cliente R…" at bounding box center [882, 401] width 1296 height 522
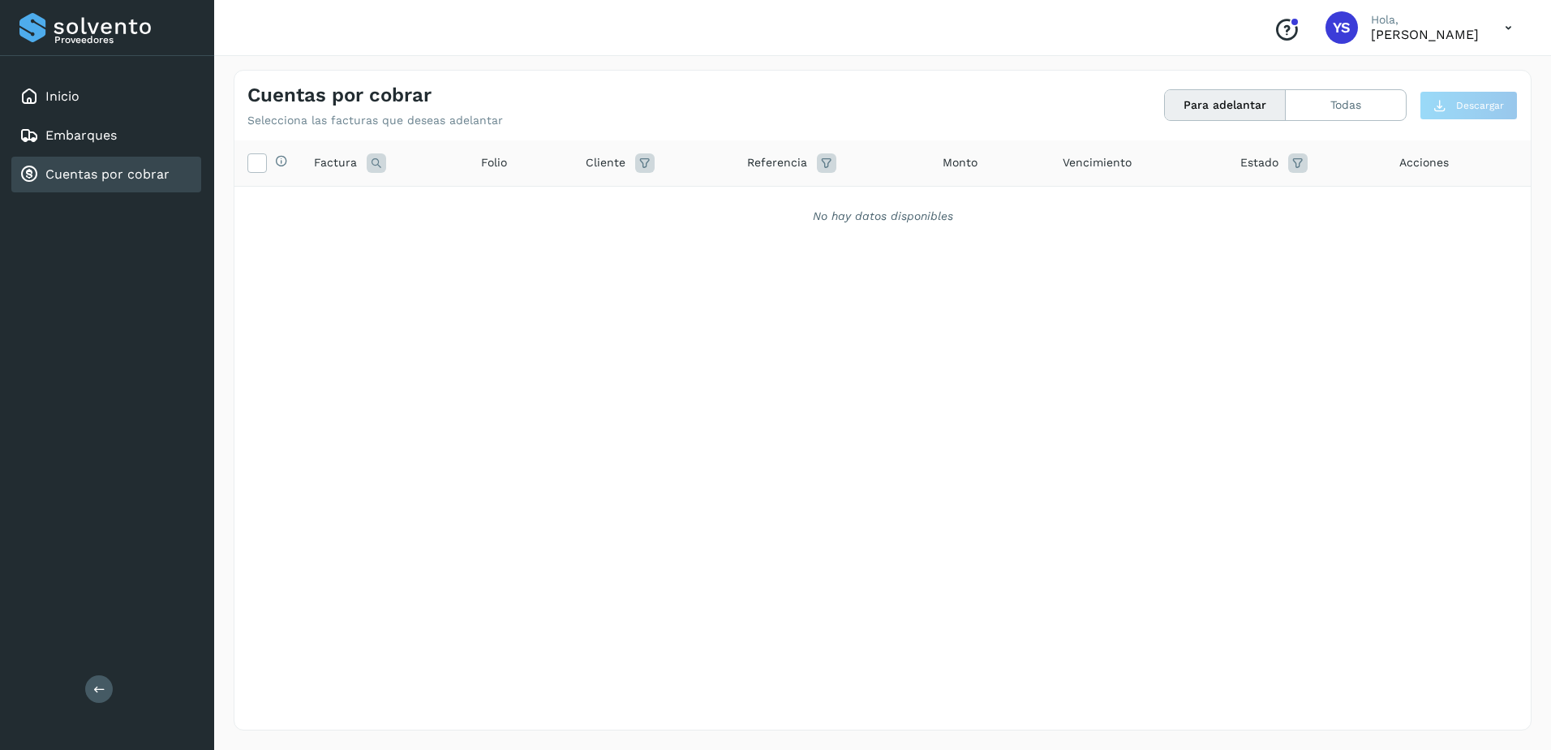
click at [1371, 31] on p "[PERSON_NAME]" at bounding box center [1425, 34] width 108 height 15
click at [1274, 33] on icon "Conoce nuestros beneficios" at bounding box center [1287, 30] width 26 height 26
click at [1507, 27] on icon at bounding box center [1508, 27] width 33 height 33
click at [1433, 24] on div at bounding box center [775, 375] width 1551 height 750
click at [358, 157] on div "Factura" at bounding box center [384, 162] width 141 height 19
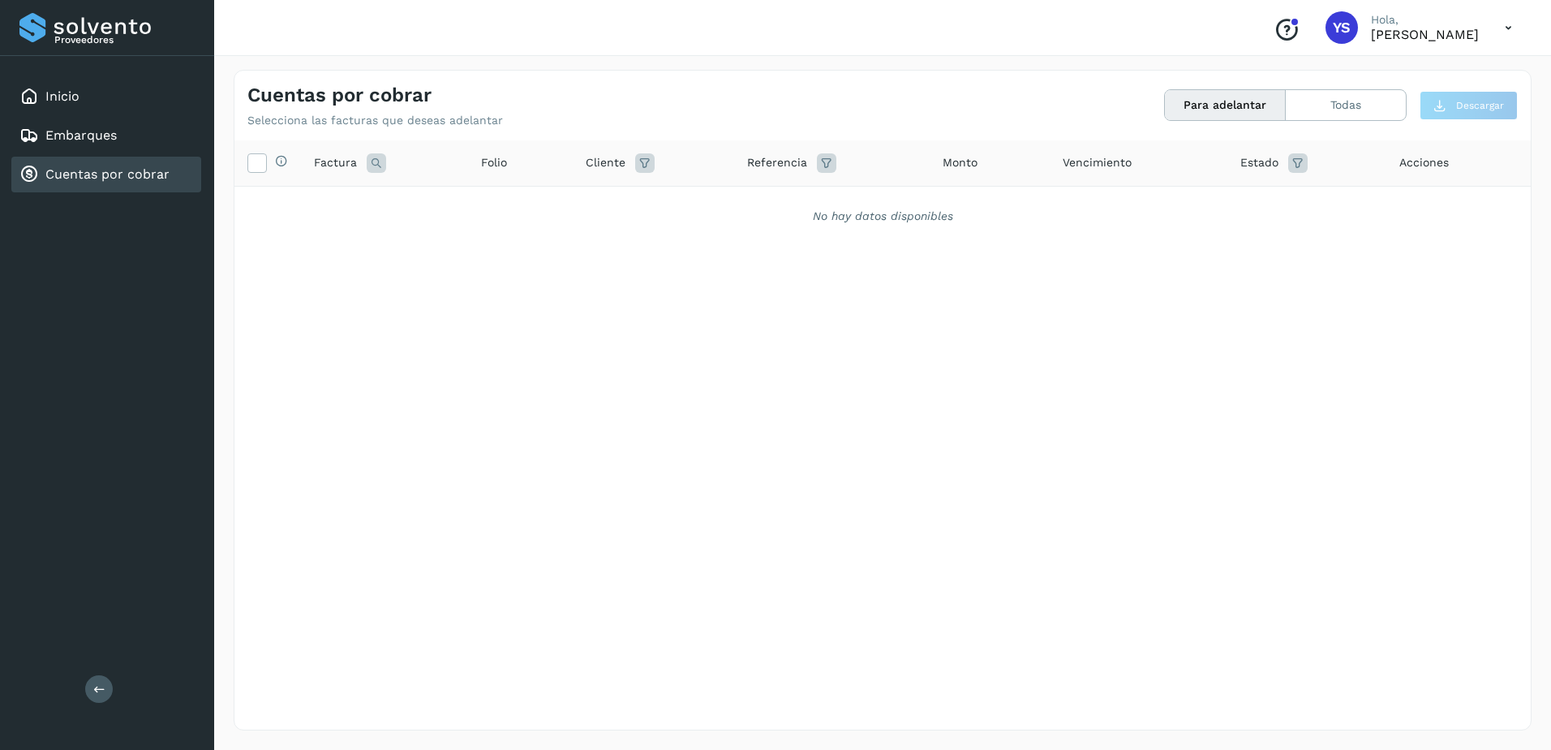
click at [381, 168] on icon at bounding box center [376, 162] width 19 height 19
click at [435, 257] on button "Cancelar" at bounding box center [418, 244] width 71 height 29
click at [658, 161] on div "Cliente" at bounding box center [653, 162] width 135 height 19
click at [645, 165] on icon at bounding box center [644, 162] width 19 height 19
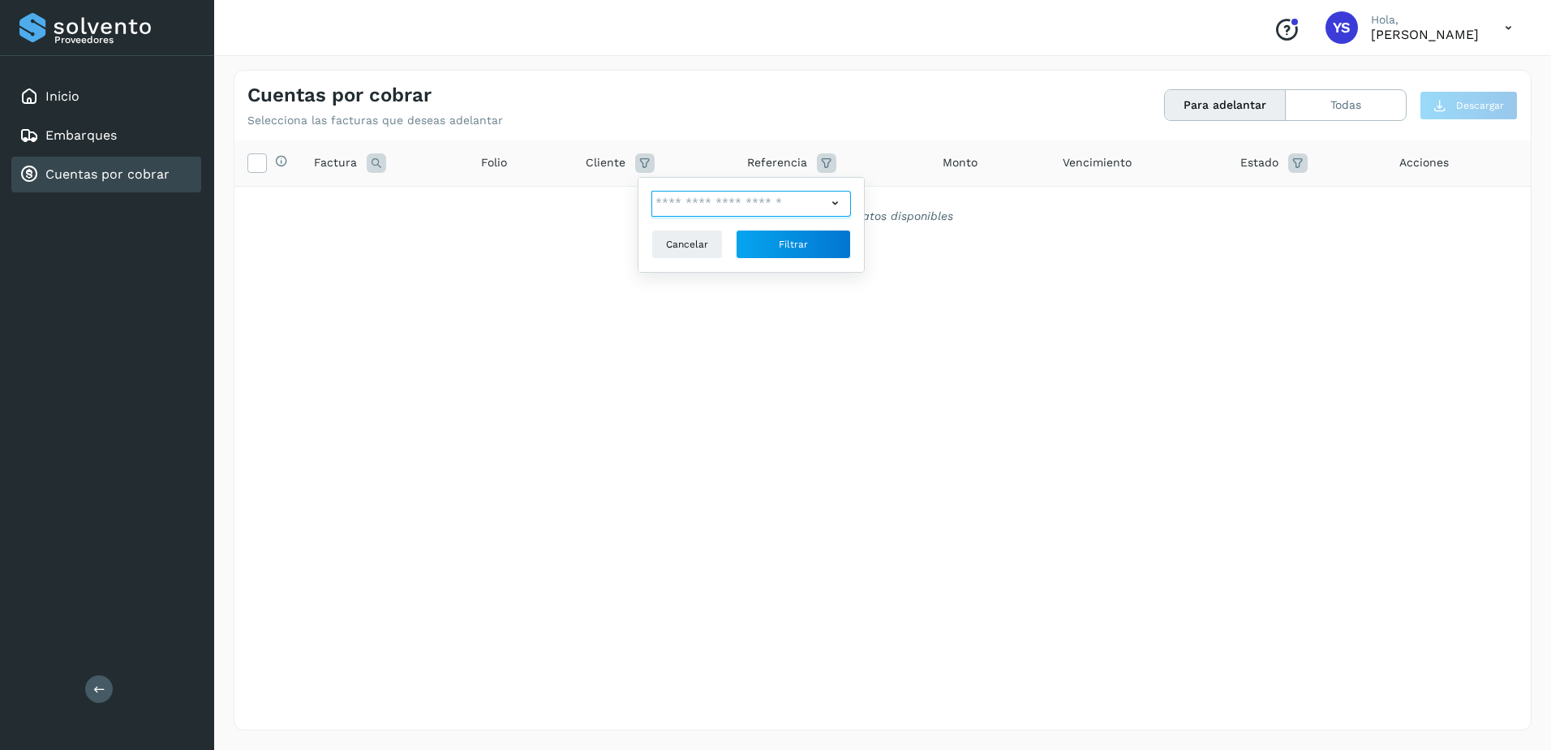
click at [687, 204] on input "text" at bounding box center [738, 204] width 175 height 26
click at [732, 238] on div "The western carries SA de CV" at bounding box center [762, 233] width 161 height 18
type input "**********"
click at [835, 261] on div at bounding box center [775, 375] width 1551 height 750
click at [832, 252] on button "Filtrar" at bounding box center [793, 244] width 115 height 29
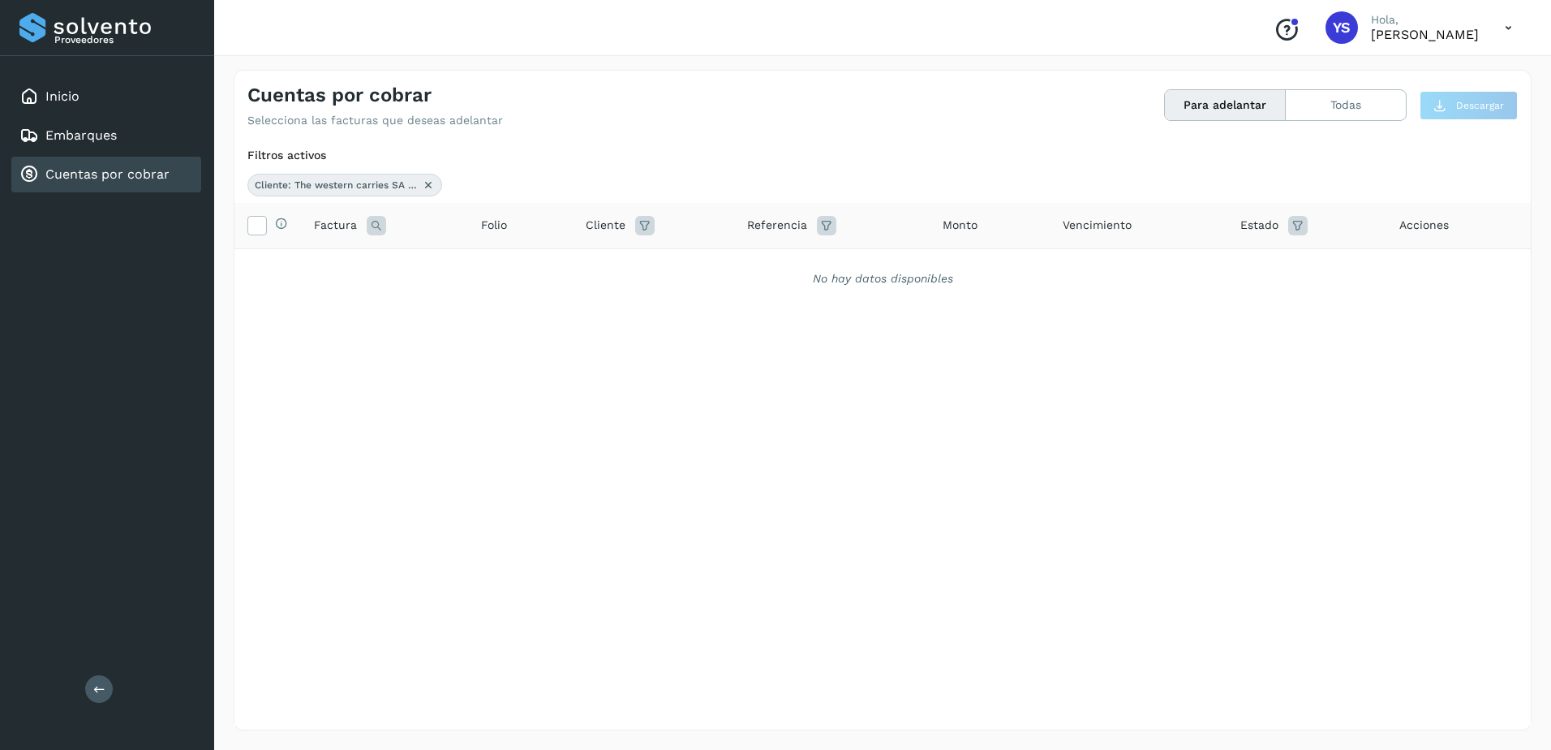
click at [789, 518] on div "Selecciona todas las facturas disponibles para adelanto Factura Folio Cliente R…" at bounding box center [882, 464] width 1296 height 522
click at [1305, 229] on icon at bounding box center [1297, 225] width 19 height 19
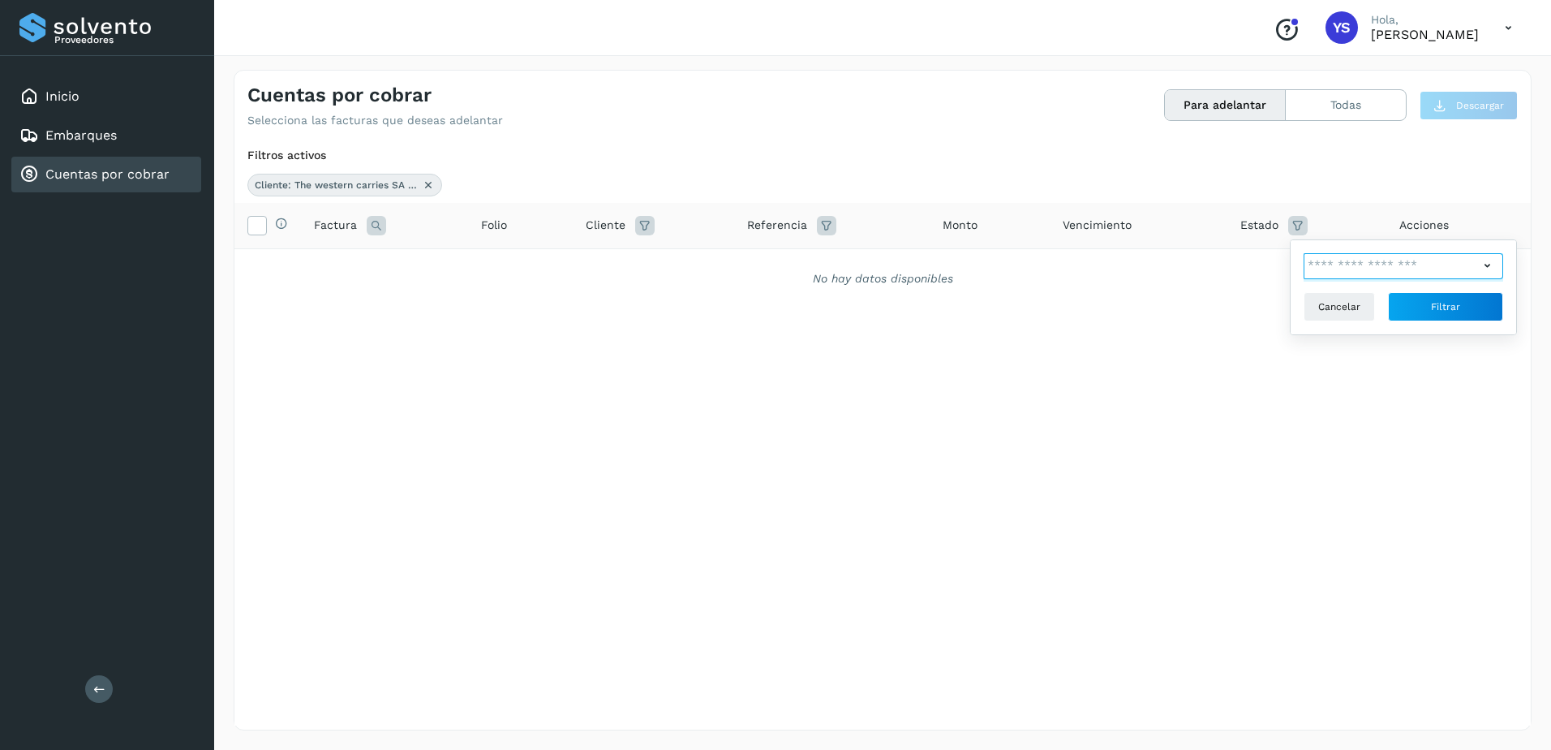
click at [1330, 255] on input "text" at bounding box center [1391, 266] width 175 height 26
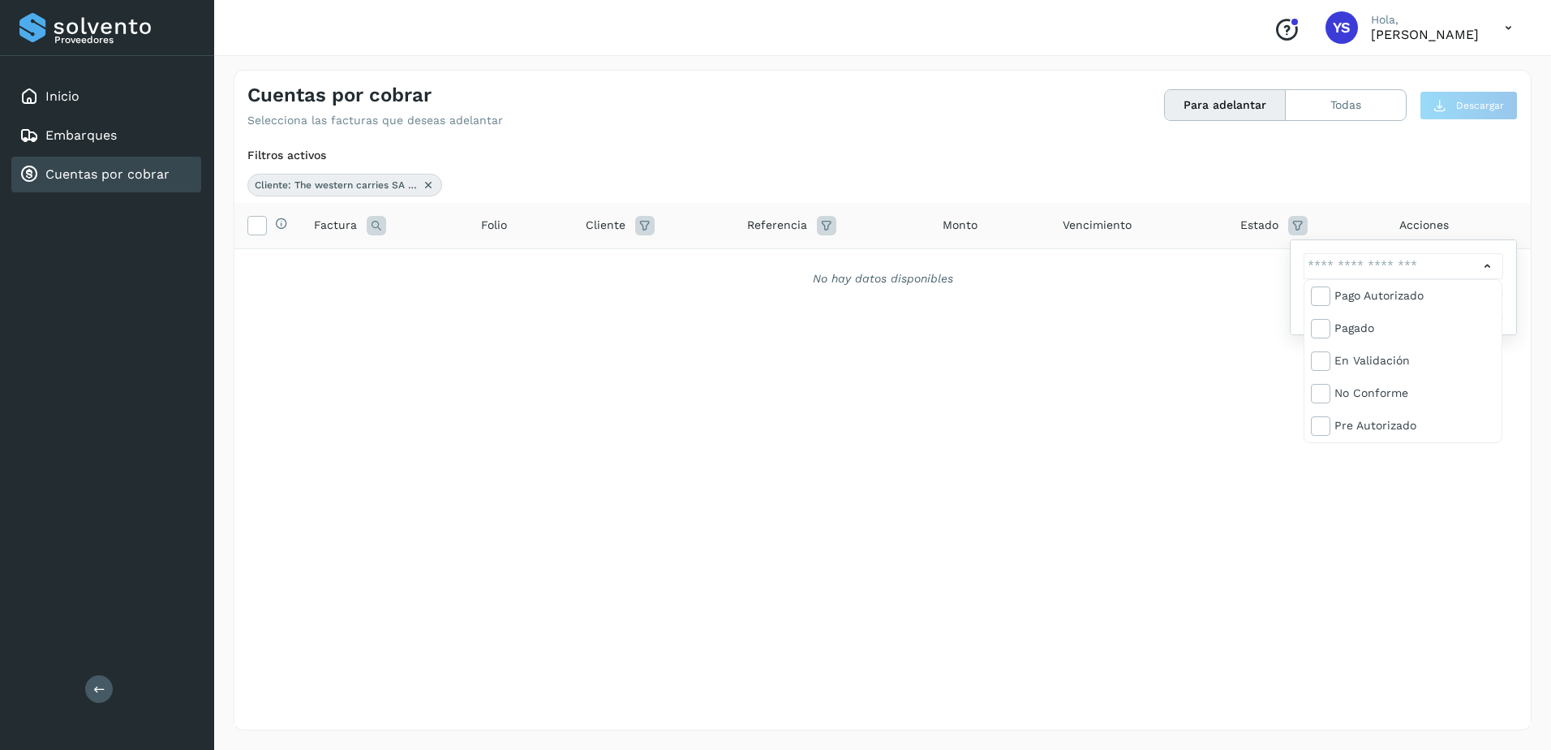
click at [1338, 265] on div at bounding box center [775, 375] width 1551 height 750
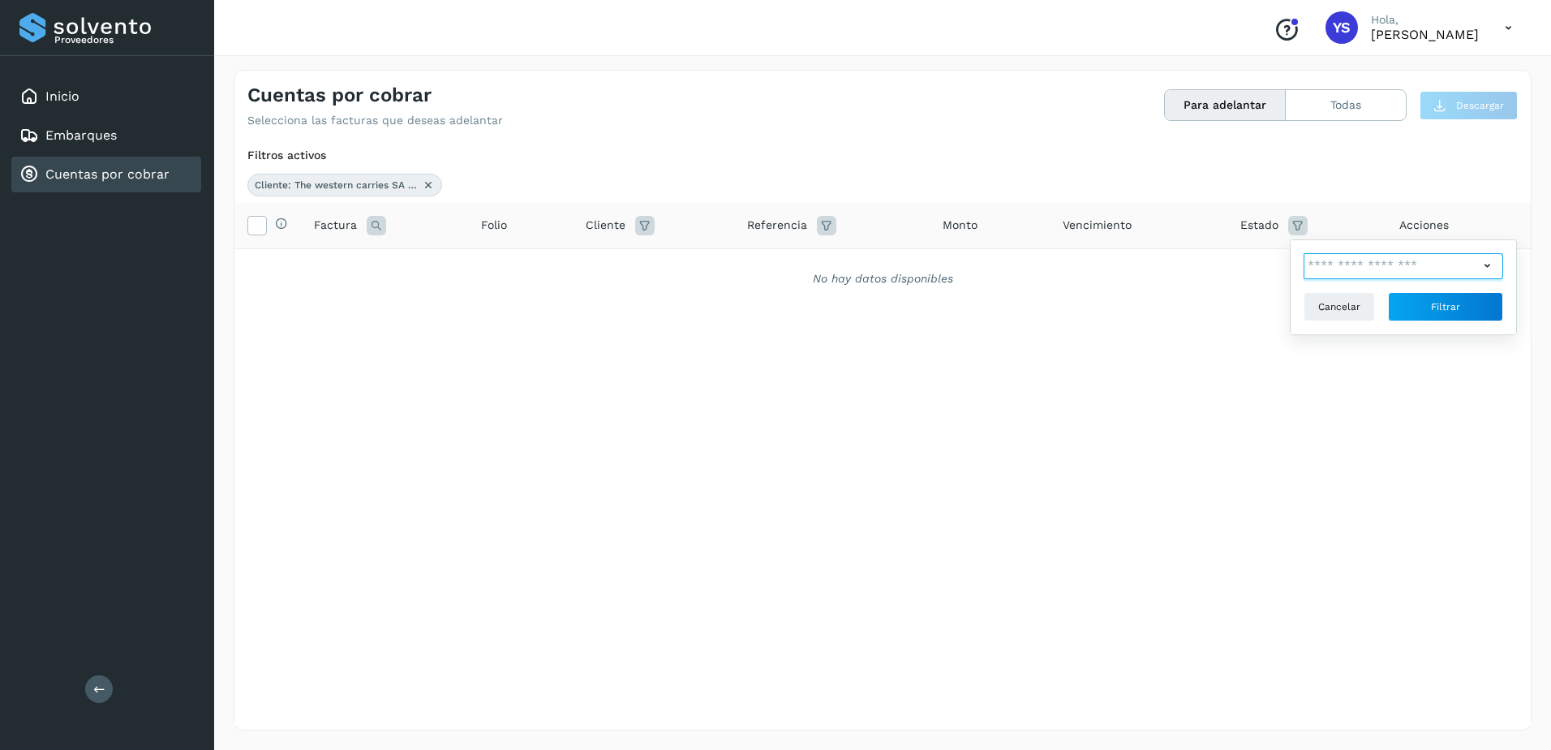
click at [1338, 265] on input "text" at bounding box center [1391, 266] width 175 height 26
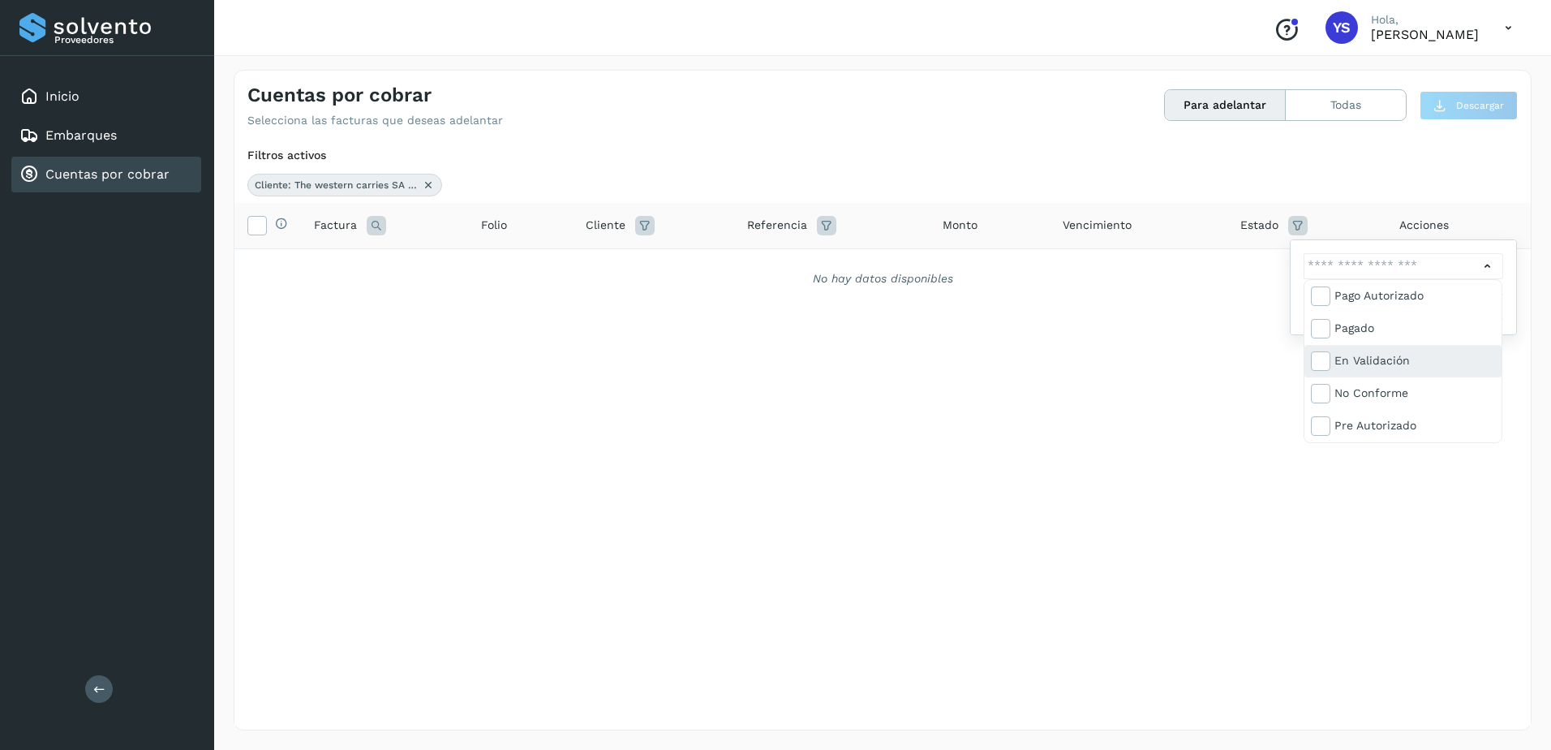
click at [1407, 367] on div "En validación" at bounding box center [1414, 360] width 161 height 18
type input "**********"
click at [1063, 363] on div at bounding box center [775, 375] width 1551 height 750
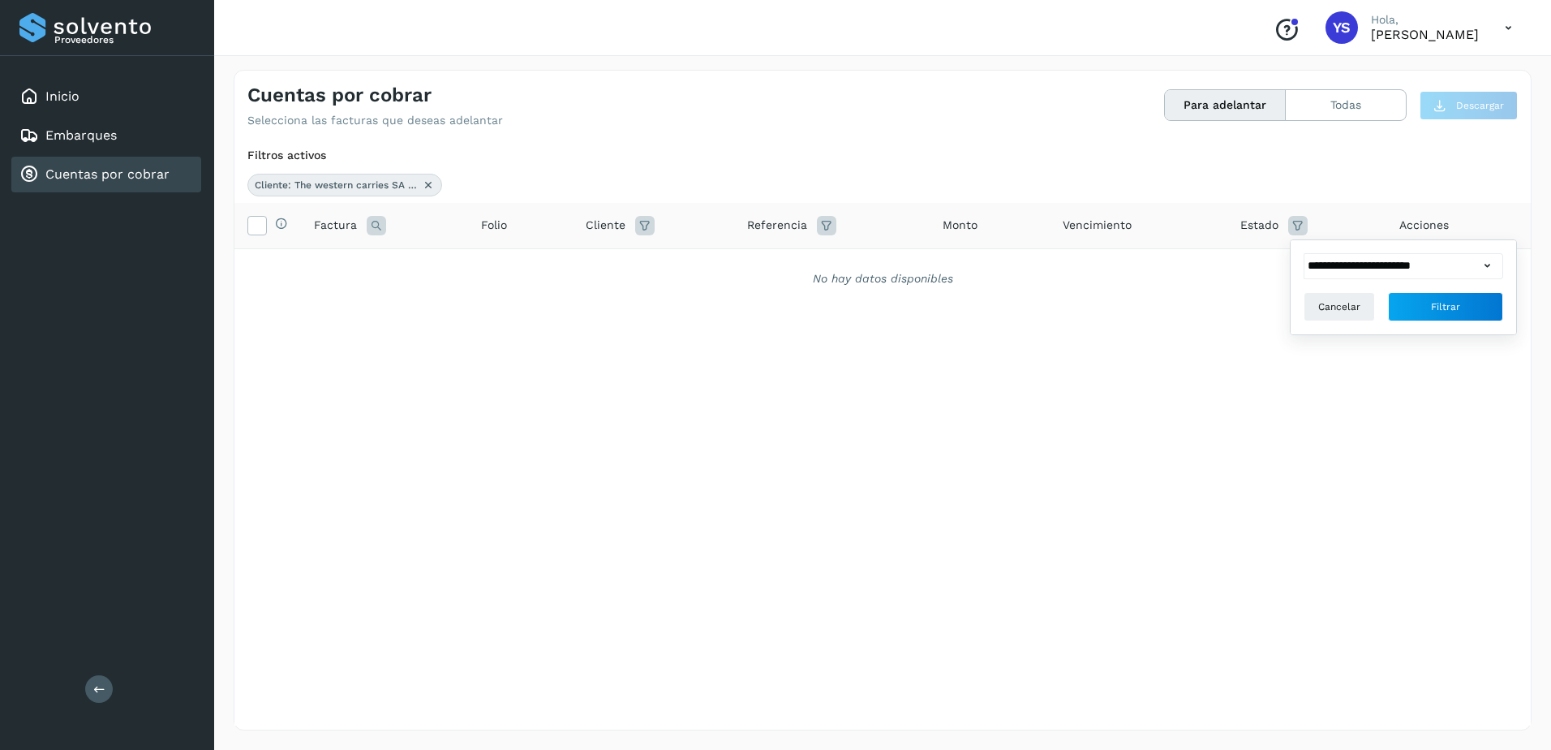
click at [1506, 306] on div "**********" at bounding box center [1404, 287] width 226 height 94
click at [1437, 305] on span "Filtrar" at bounding box center [1445, 306] width 29 height 15
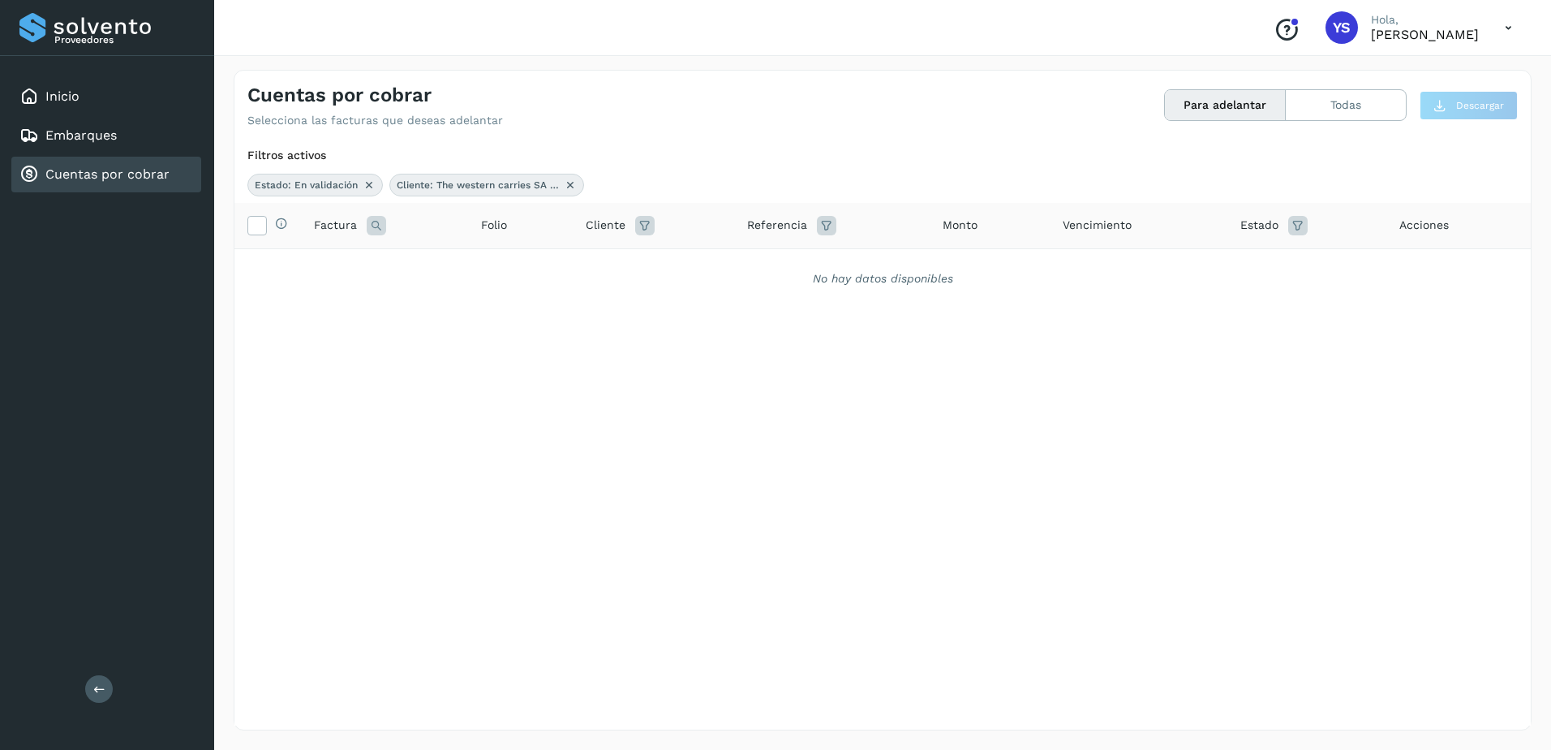
click at [1404, 231] on span "Acciones" at bounding box center [1423, 225] width 49 height 17
click at [72, 96] on link "Inicio" at bounding box center [62, 95] width 34 height 15
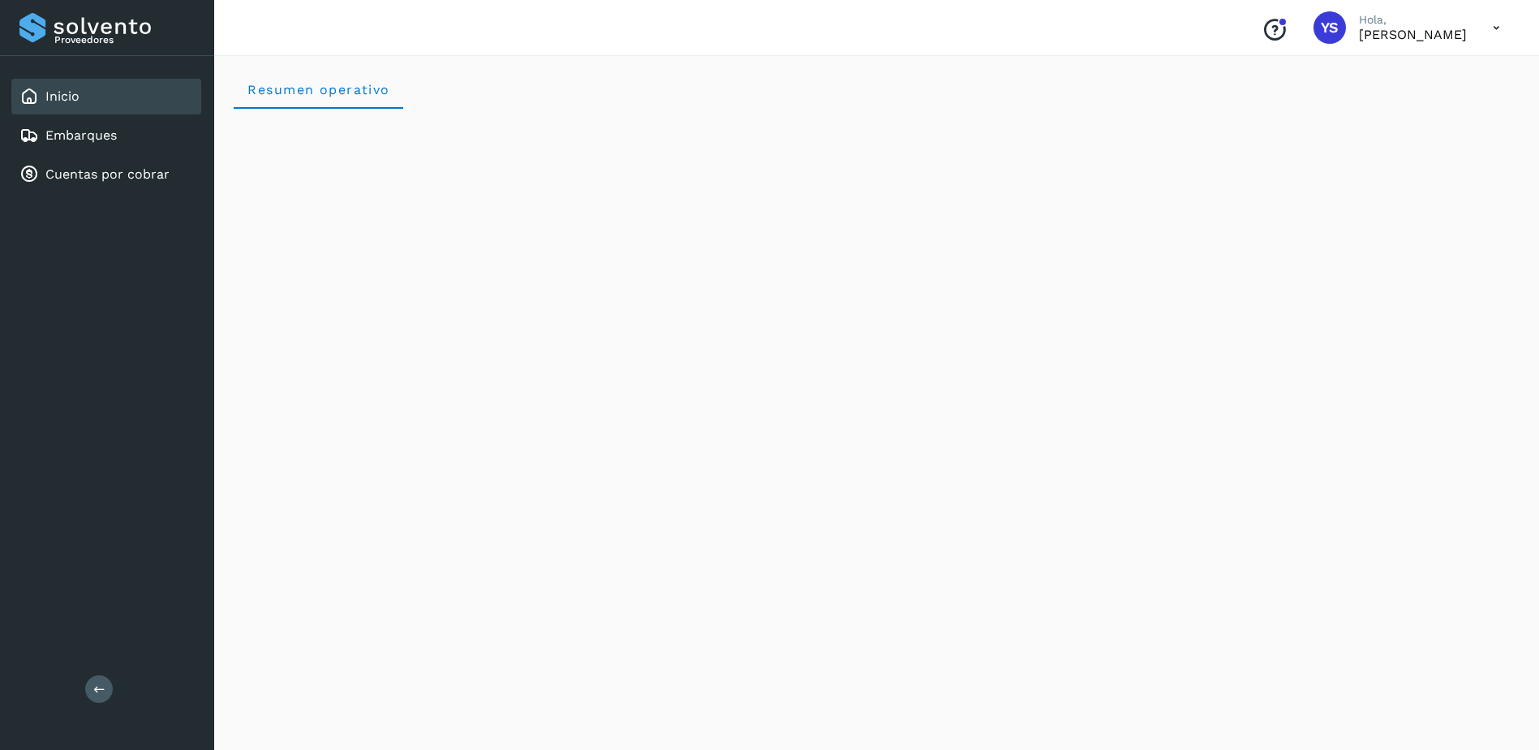
click at [1359, 36] on p "[PERSON_NAME]" at bounding box center [1413, 34] width 108 height 15
drag, startPoint x: 1291, startPoint y: 18, endPoint x: 45, endPoint y: 185, distance: 1257.1
click at [45, 185] on div "Cuentas por cobrar" at bounding box center [106, 175] width 190 height 36
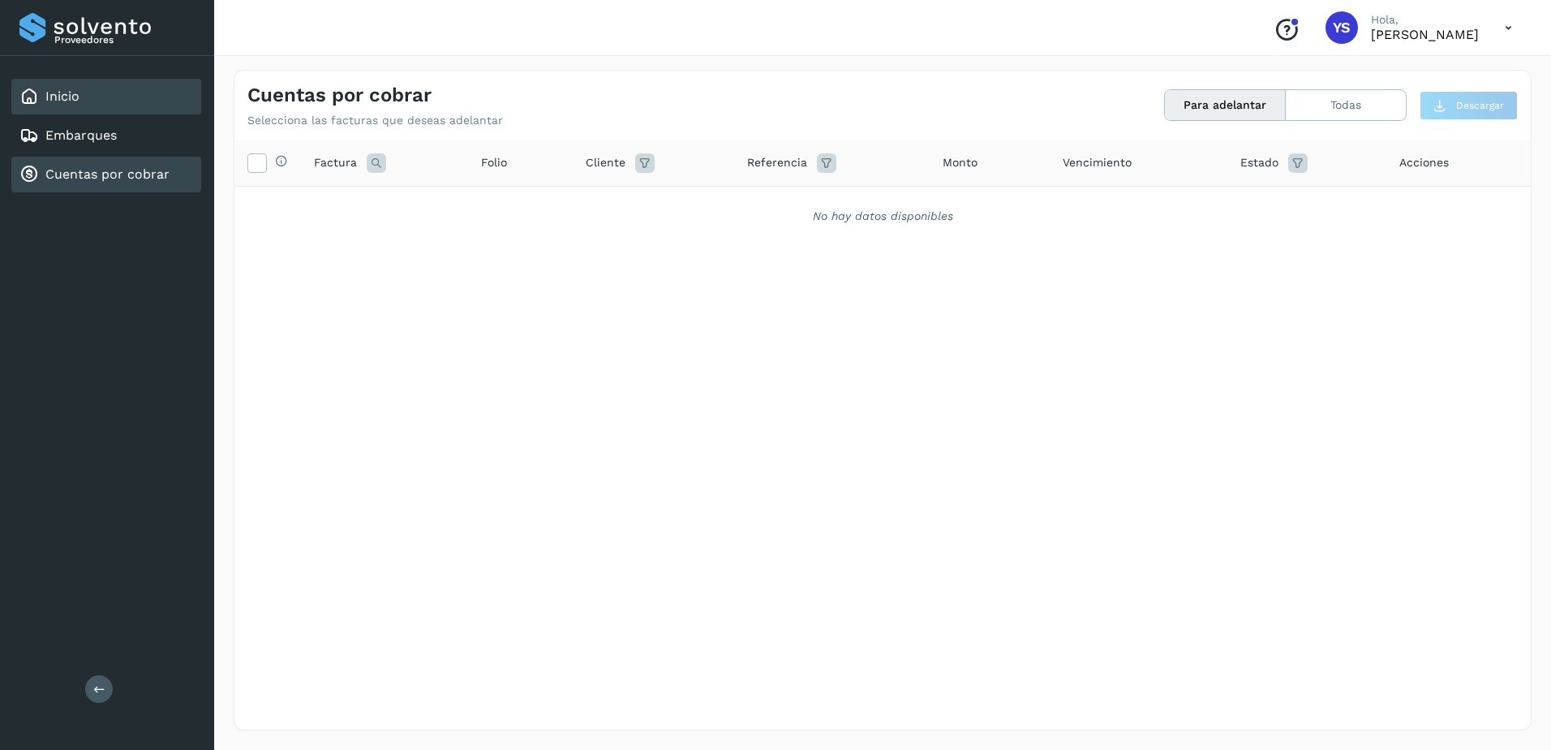
click at [73, 87] on div "Inicio" at bounding box center [49, 96] width 60 height 19
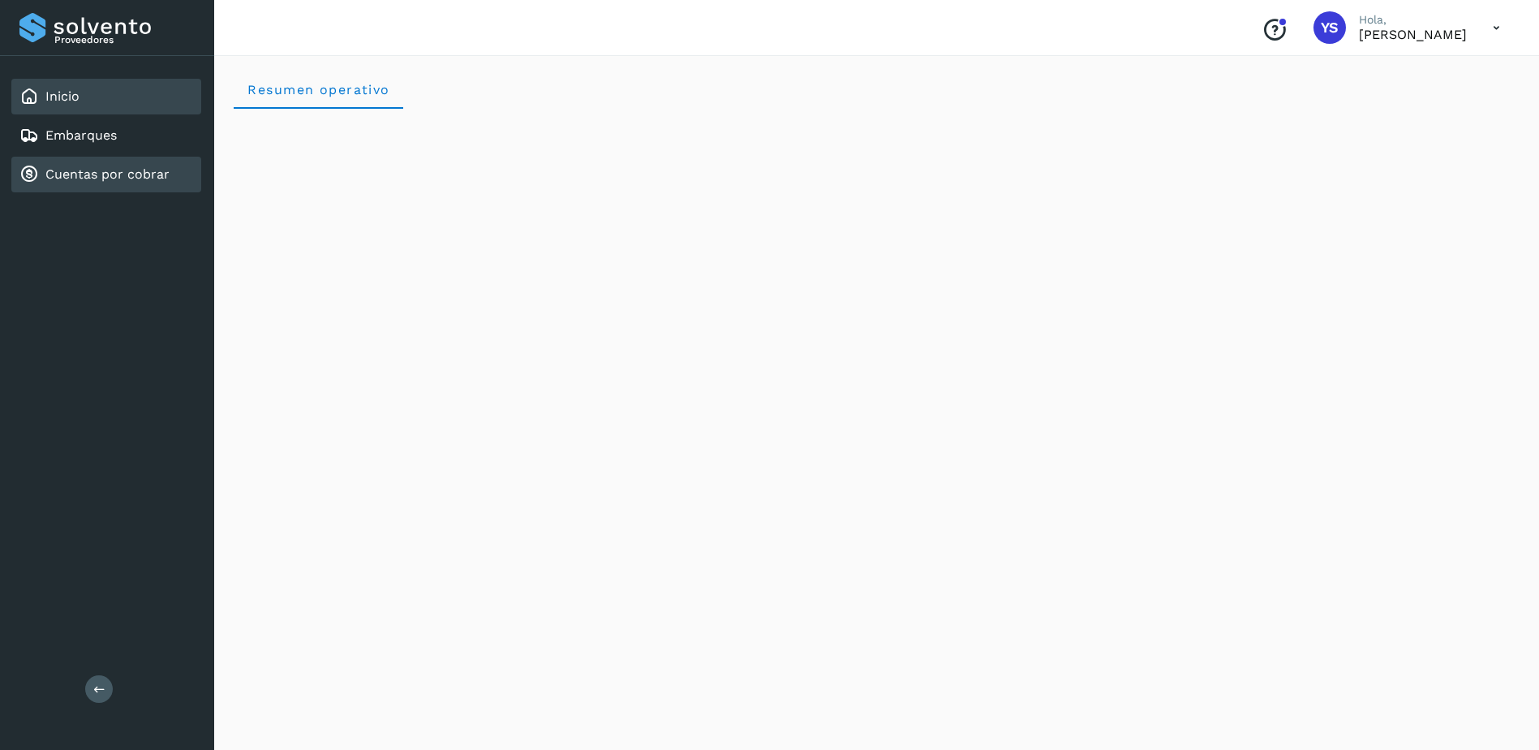
click at [79, 166] on link "Cuentas por cobrar" at bounding box center [107, 173] width 124 height 15
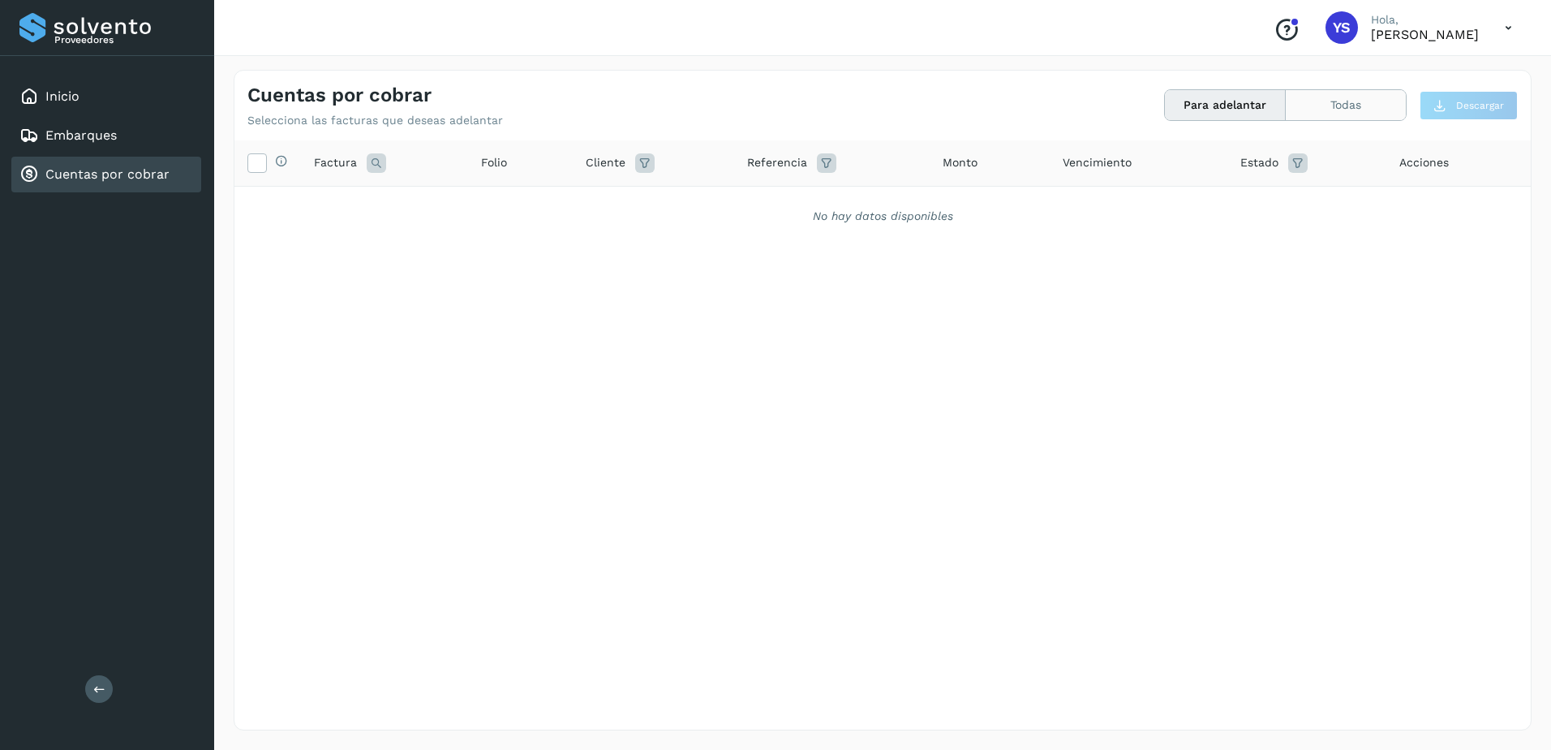
click at [1399, 109] on button "Todas" at bounding box center [1346, 105] width 120 height 30
click at [1514, 27] on icon at bounding box center [1508, 27] width 33 height 33
click at [1470, 88] on div "Cerrar sesión" at bounding box center [1427, 73] width 193 height 31
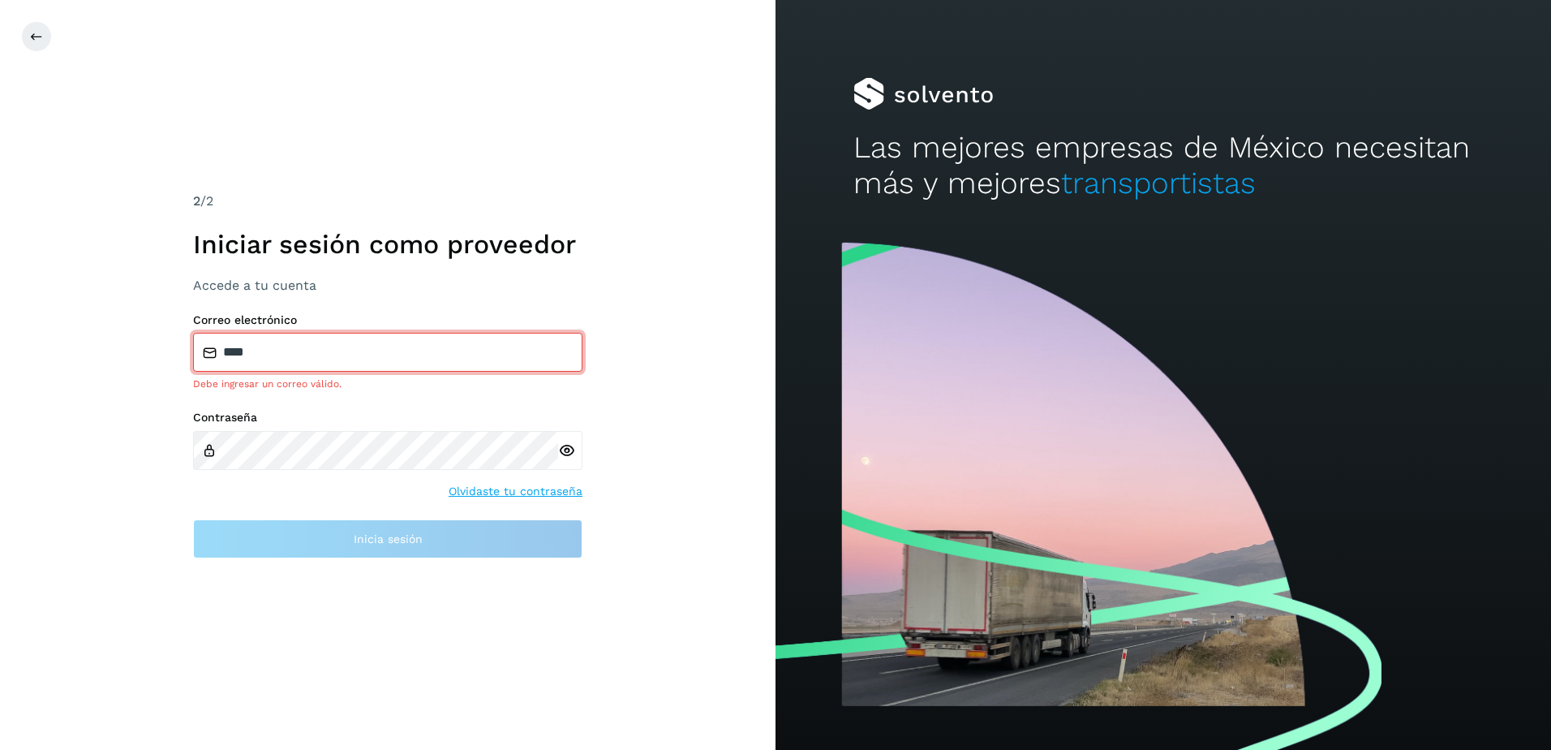
click at [276, 345] on input "****" at bounding box center [387, 352] width 389 height 39
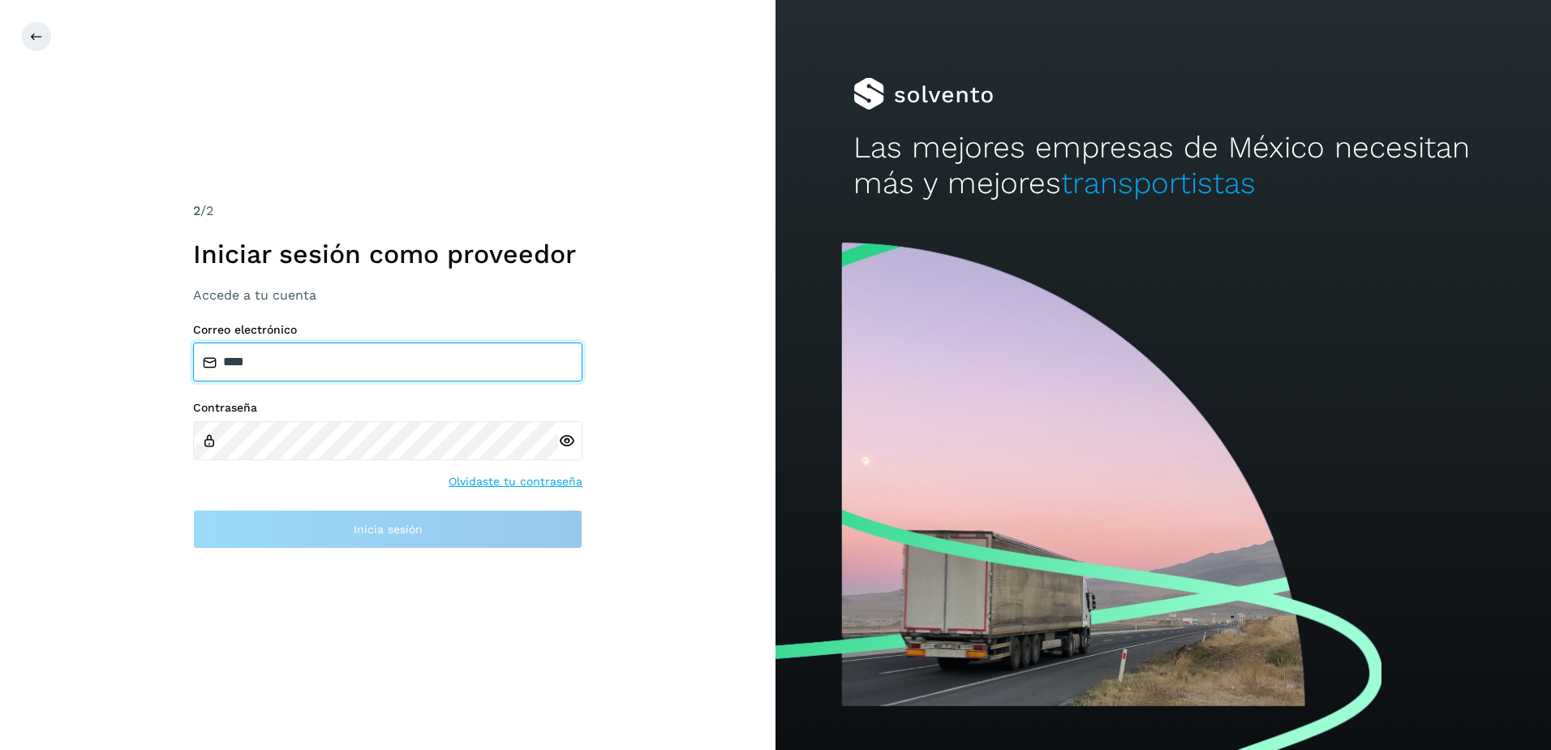
drag, startPoint x: 286, startPoint y: 352, endPoint x: 66, endPoint y: 347, distance: 219.9
click at [66, 347] on div "2 /2 Iniciar sesión como proveedor Accede a tu cuenta Correo electrónico **** C…" at bounding box center [387, 375] width 775 height 750
type input "*"
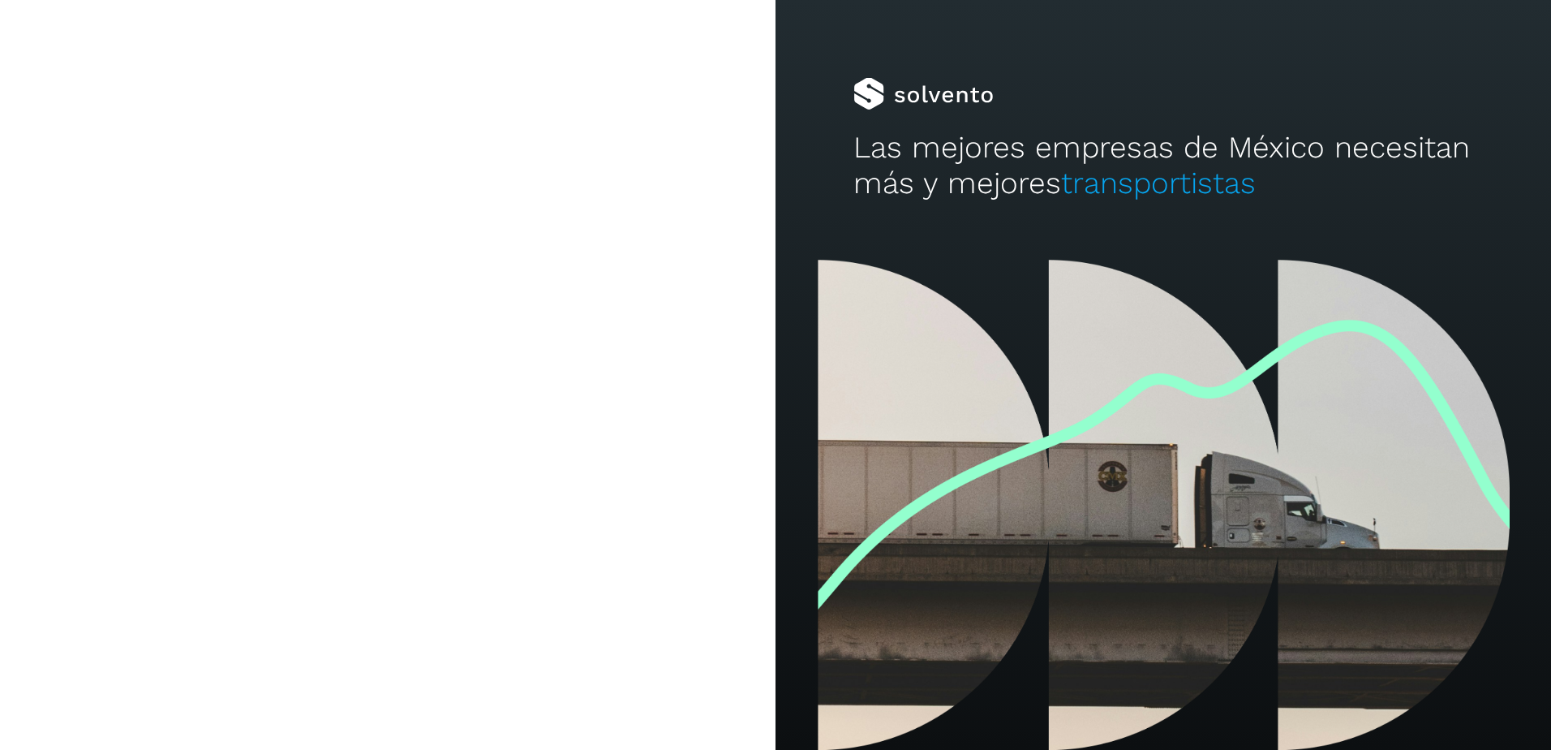
type input "**********"
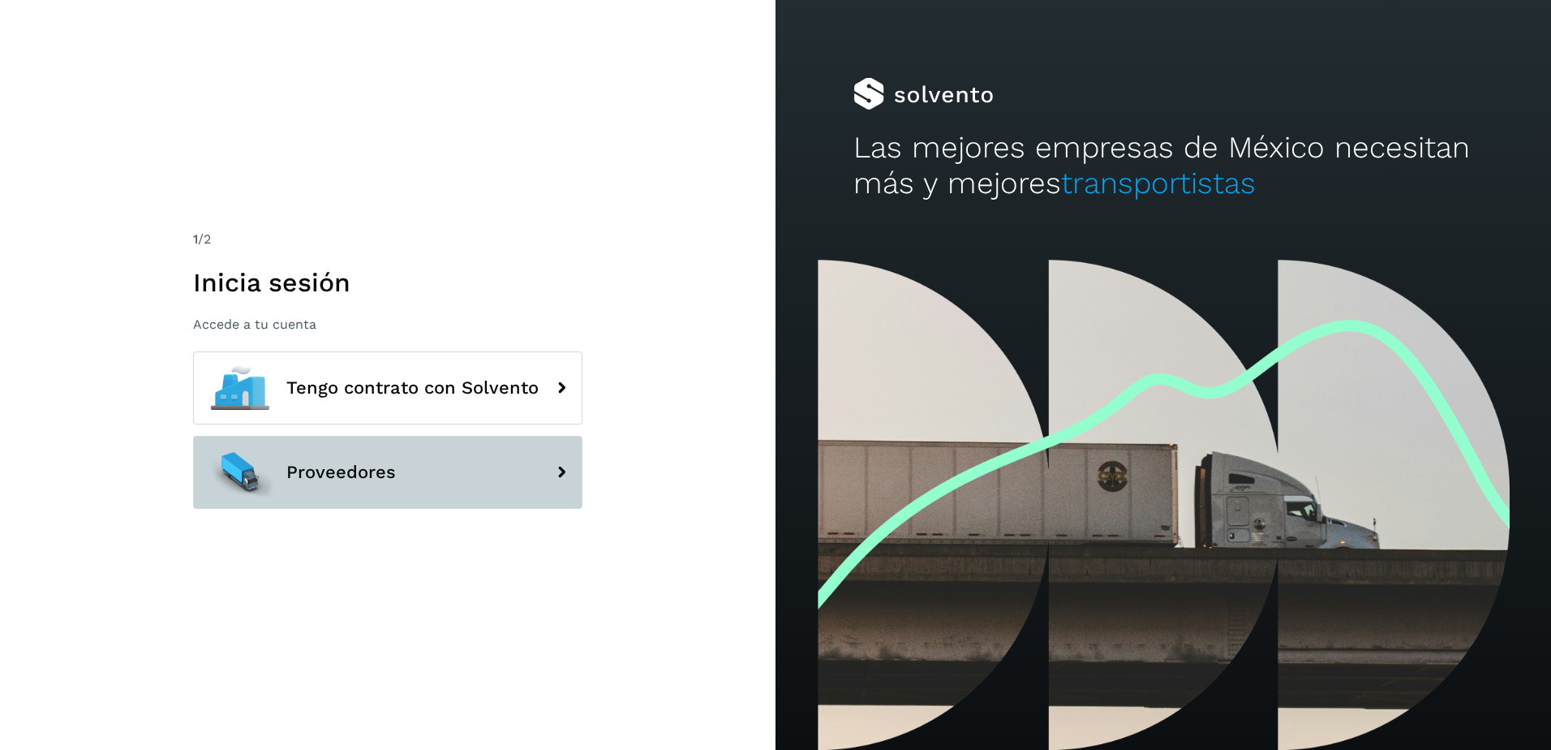
click at [332, 470] on span "Proveedores" at bounding box center [341, 471] width 110 height 19
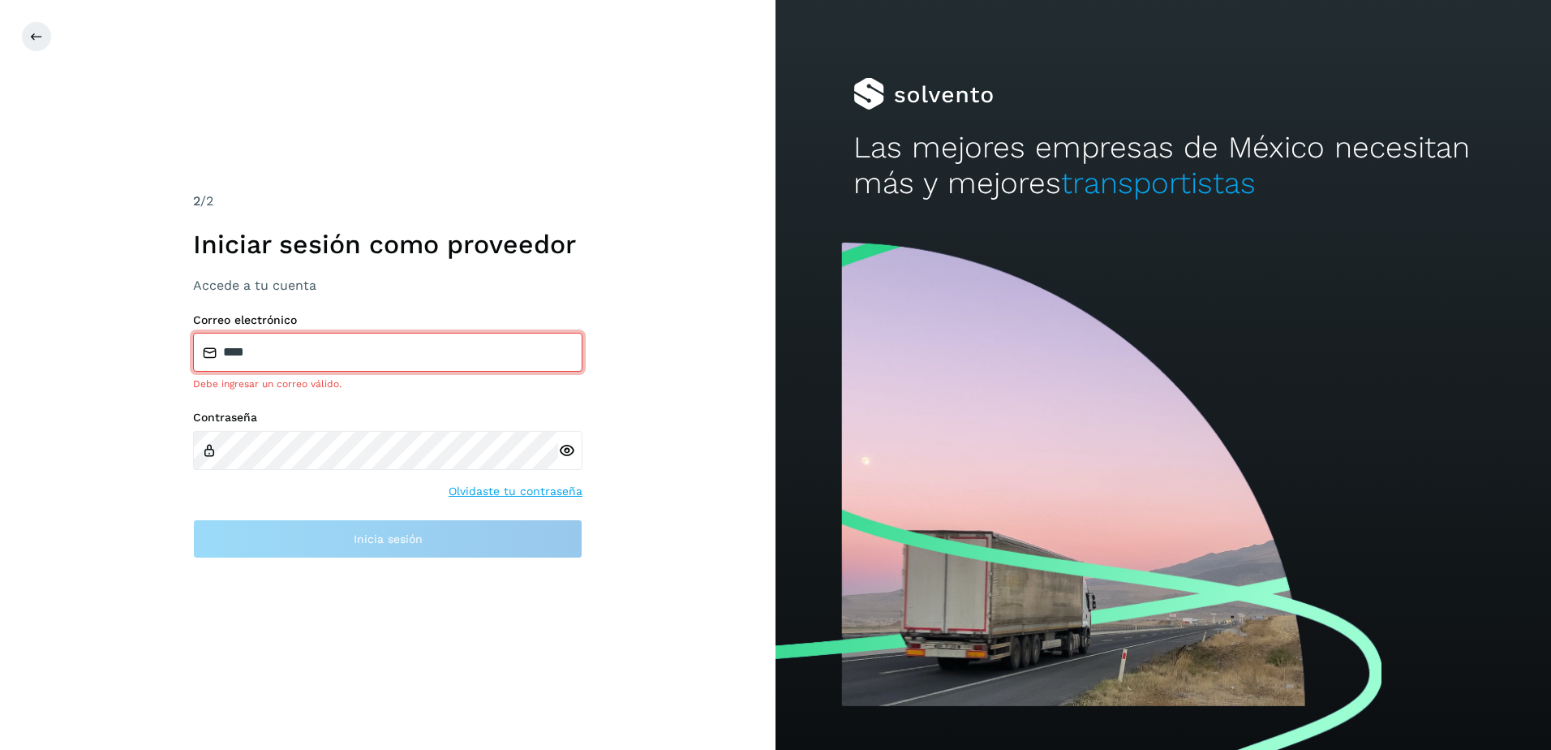
click at [564, 453] on icon at bounding box center [566, 450] width 17 height 17
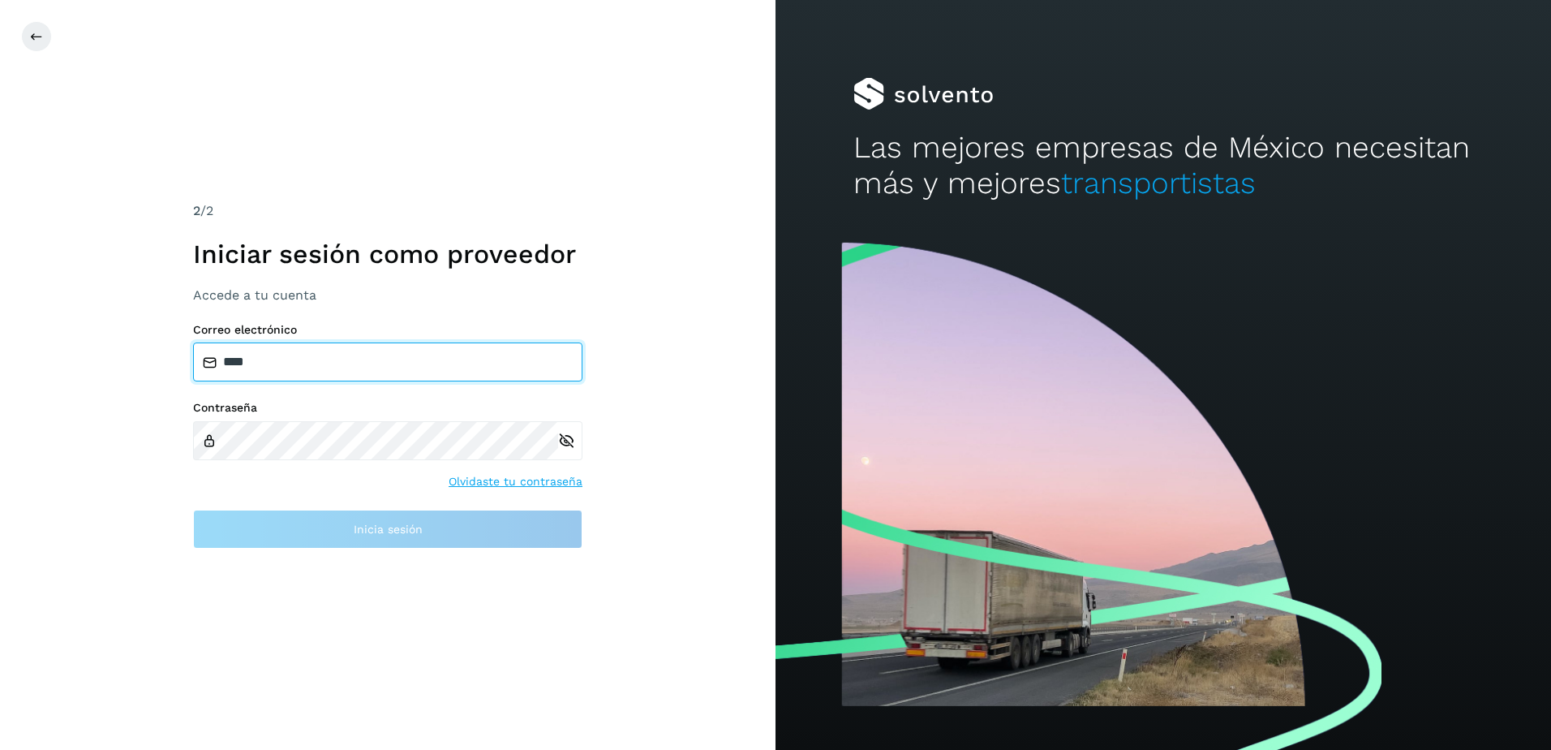
drag, startPoint x: 264, startPoint y: 346, endPoint x: -36, endPoint y: 332, distance: 299.7
click at [0, 332] on html "2 /2 Iniciar sesión como proveedor Accede a tu cuenta Correo electrónico **** C…" at bounding box center [775, 375] width 1551 height 750
click at [390, 358] on input "**********" at bounding box center [387, 361] width 389 height 39
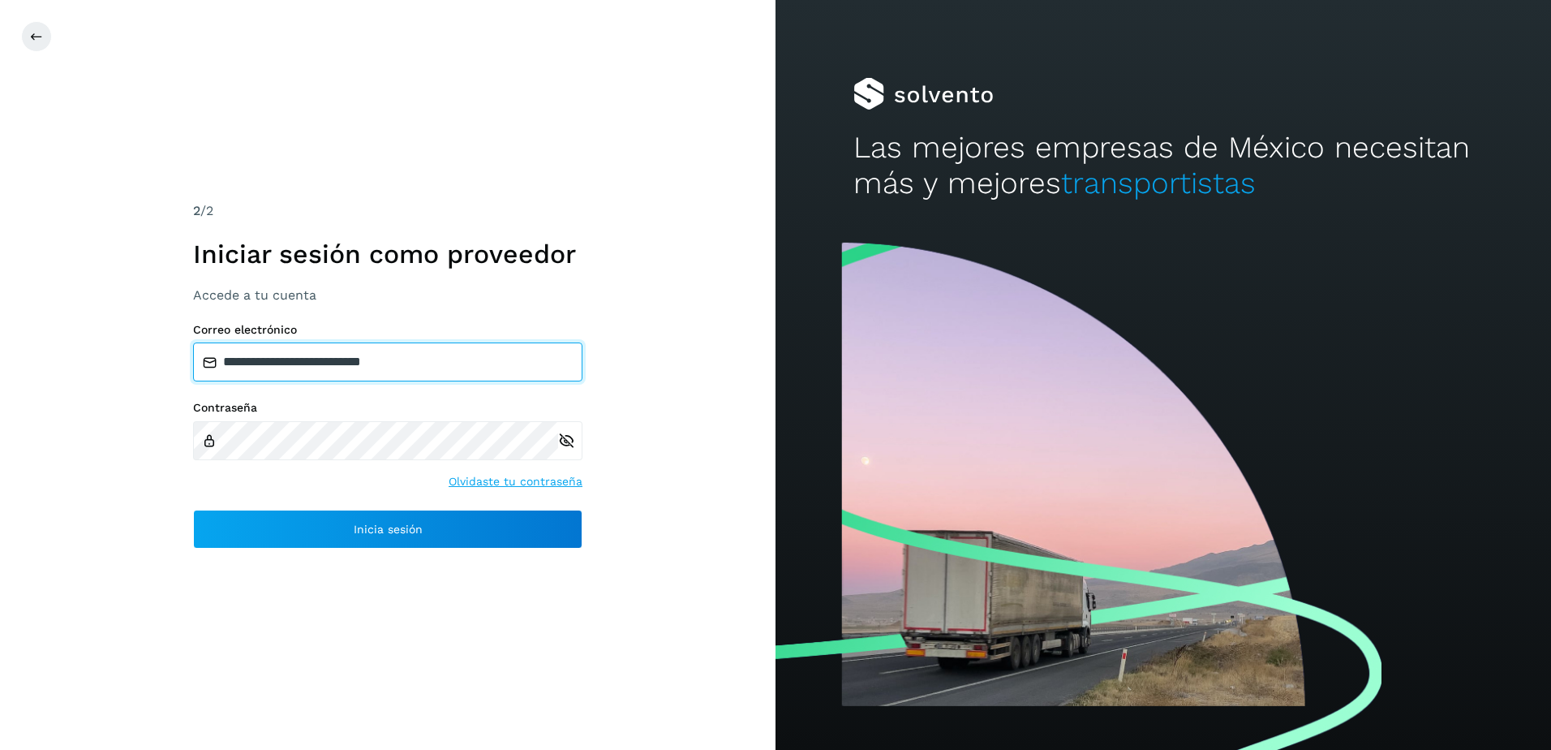
type input "**********"
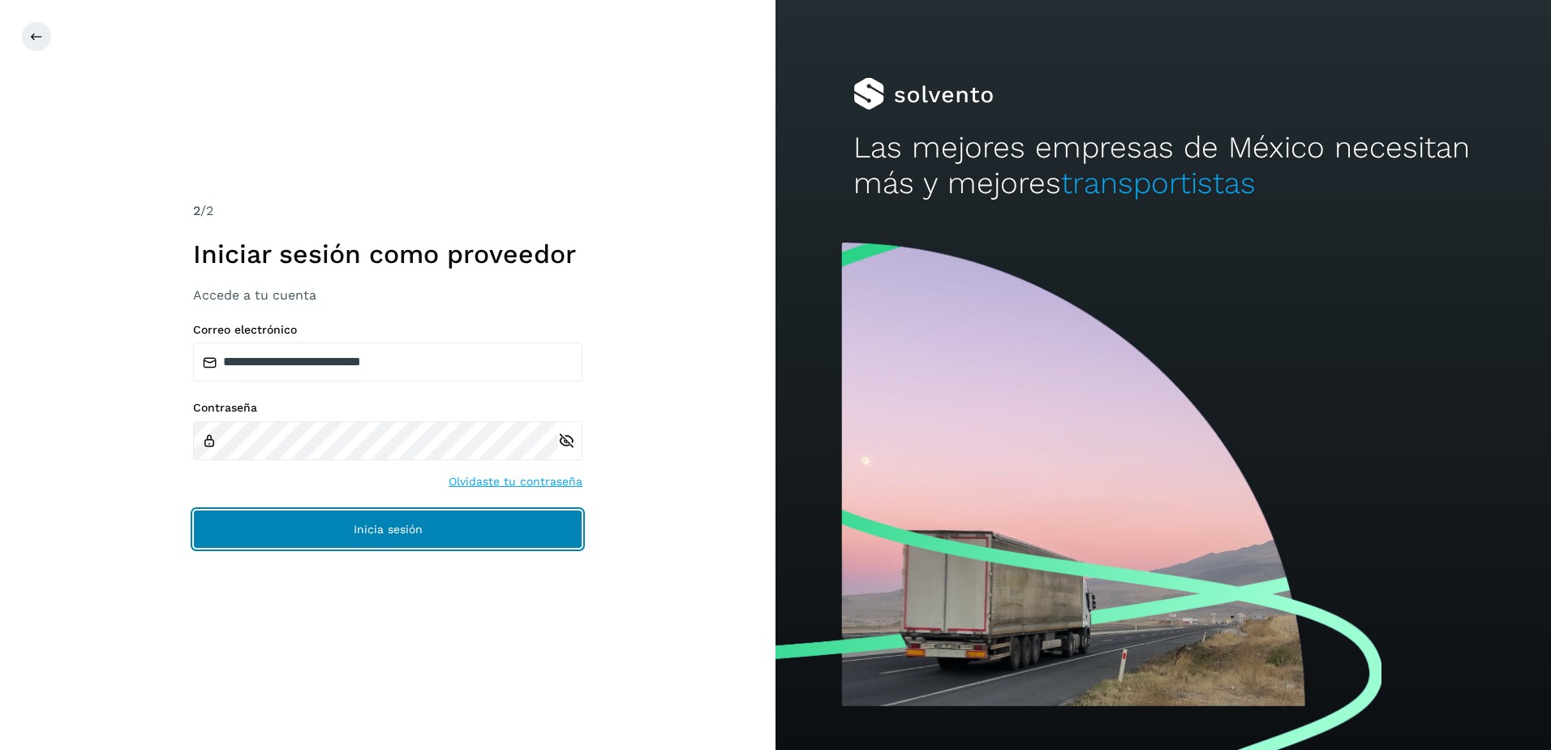
click at [409, 529] on span "Inicia sesión" at bounding box center [388, 528] width 69 height 11
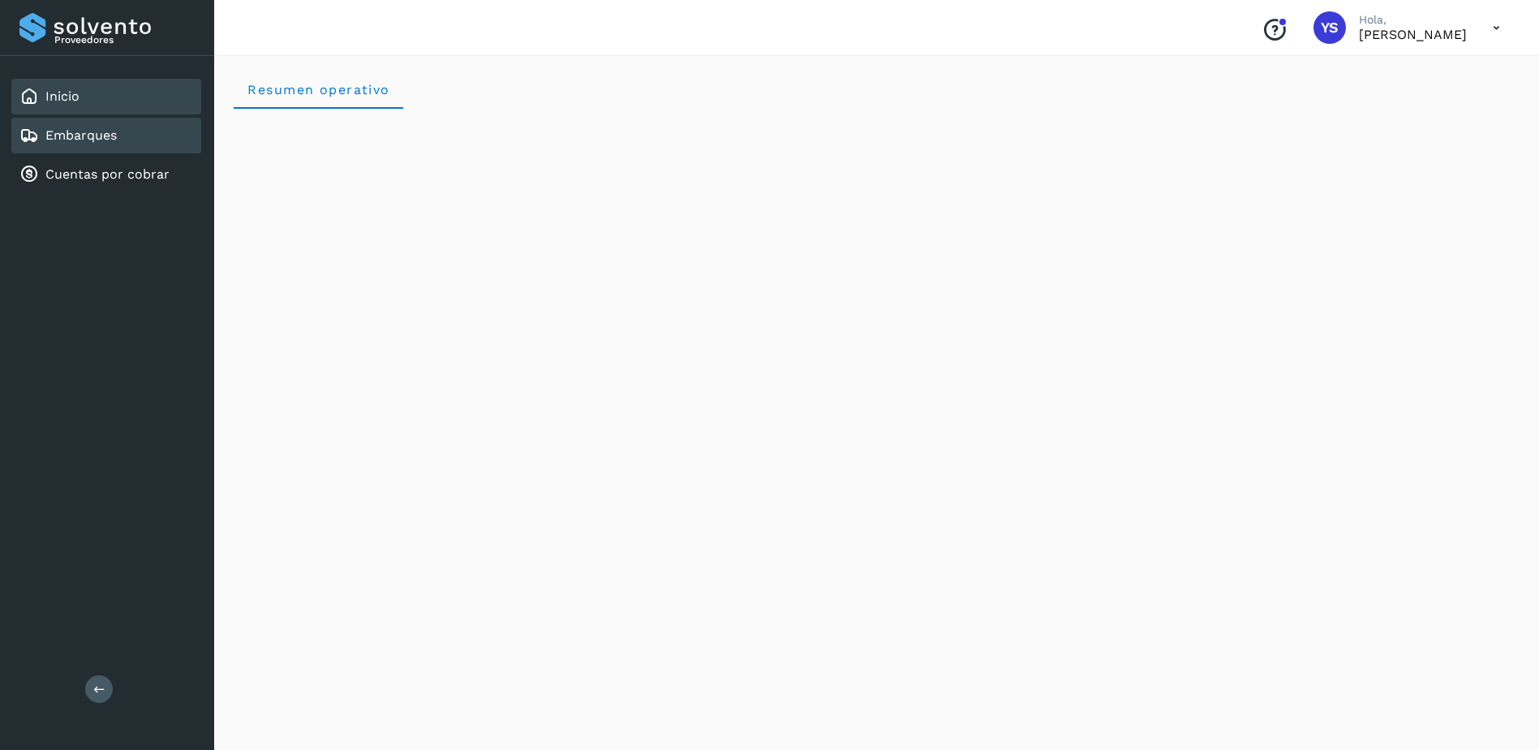
click at [164, 132] on div "Embarques" at bounding box center [106, 136] width 190 height 36
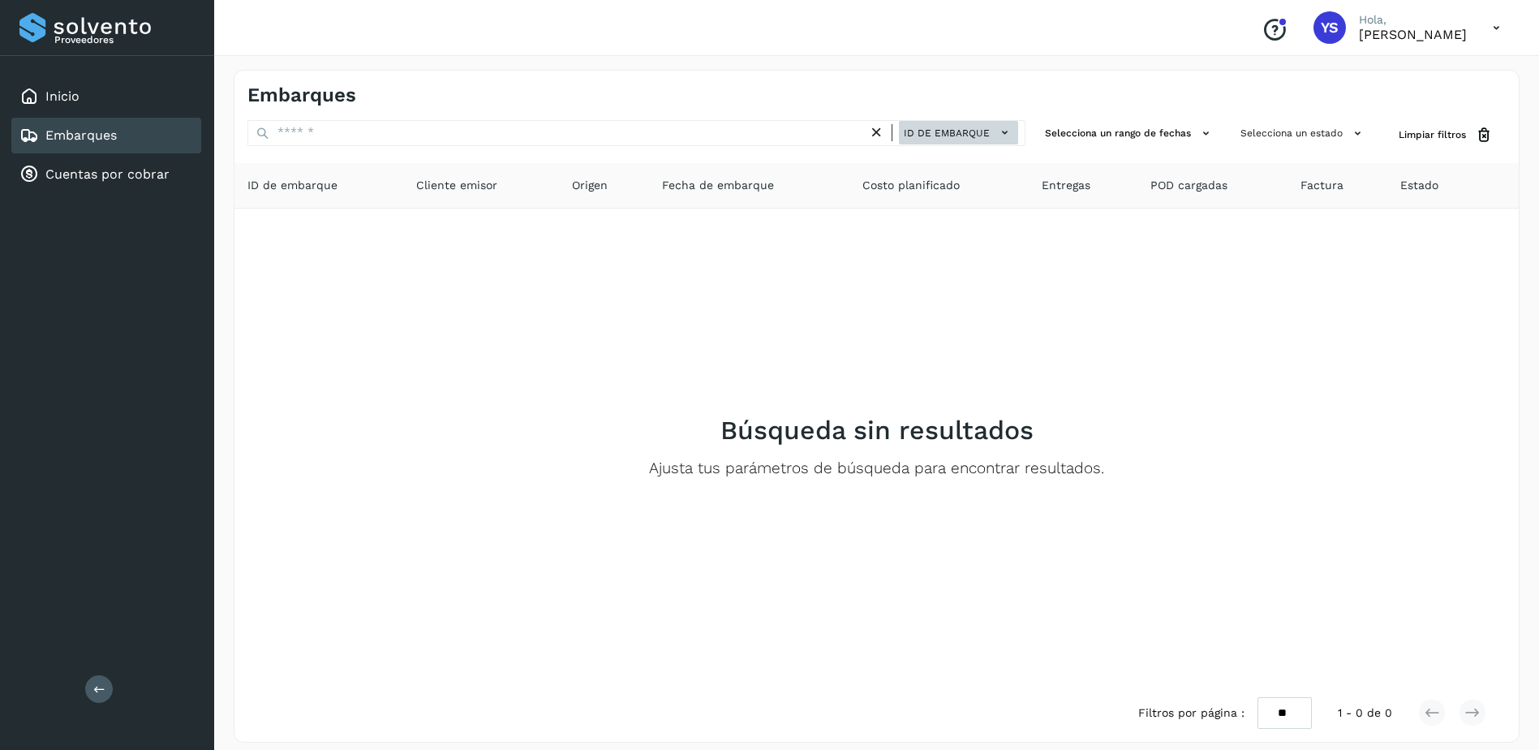
click at [937, 139] on span "ID de embarque" at bounding box center [947, 133] width 86 height 15
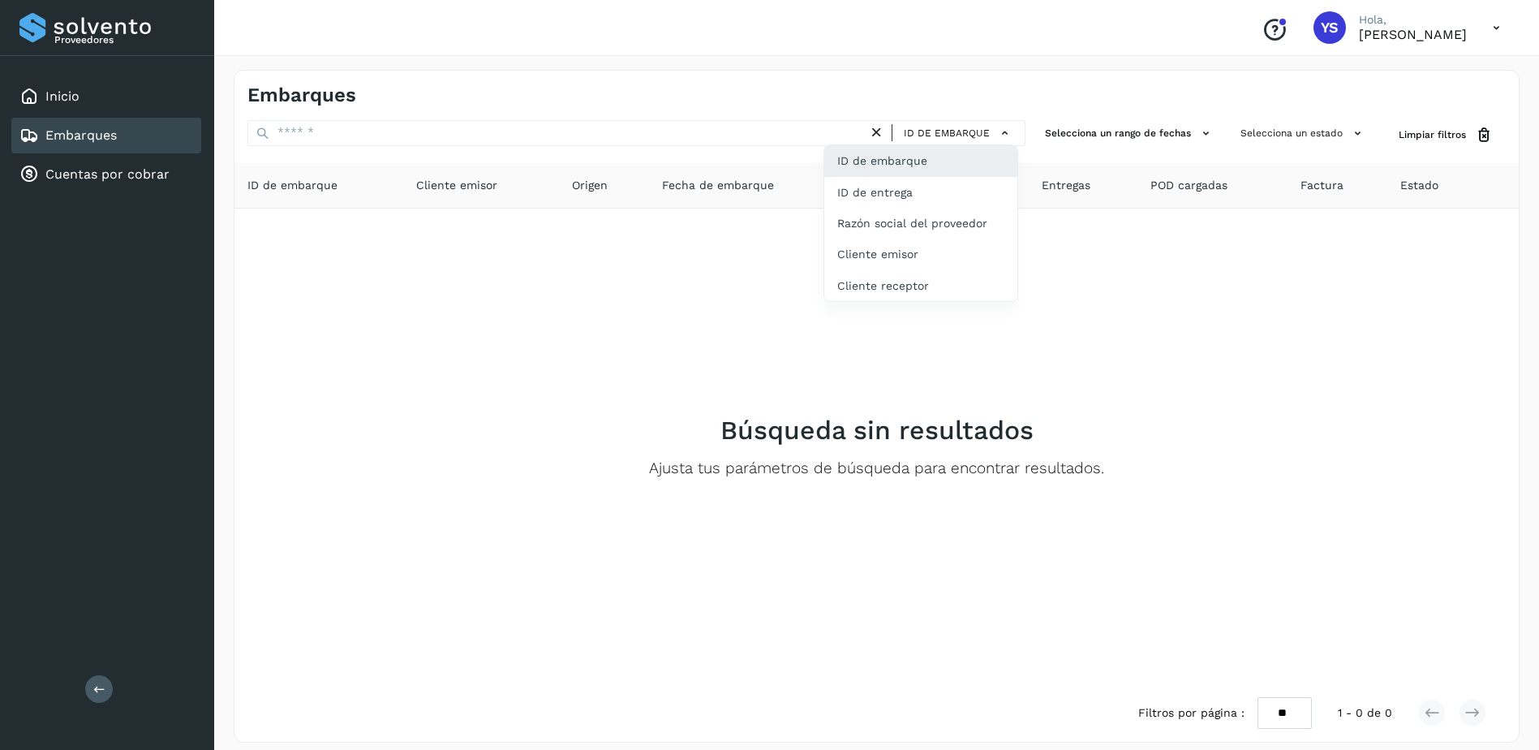
drag, startPoint x: 1304, startPoint y: 303, endPoint x: 555, endPoint y: 195, distance: 756.3
click at [1258, 292] on div at bounding box center [769, 375] width 1539 height 750
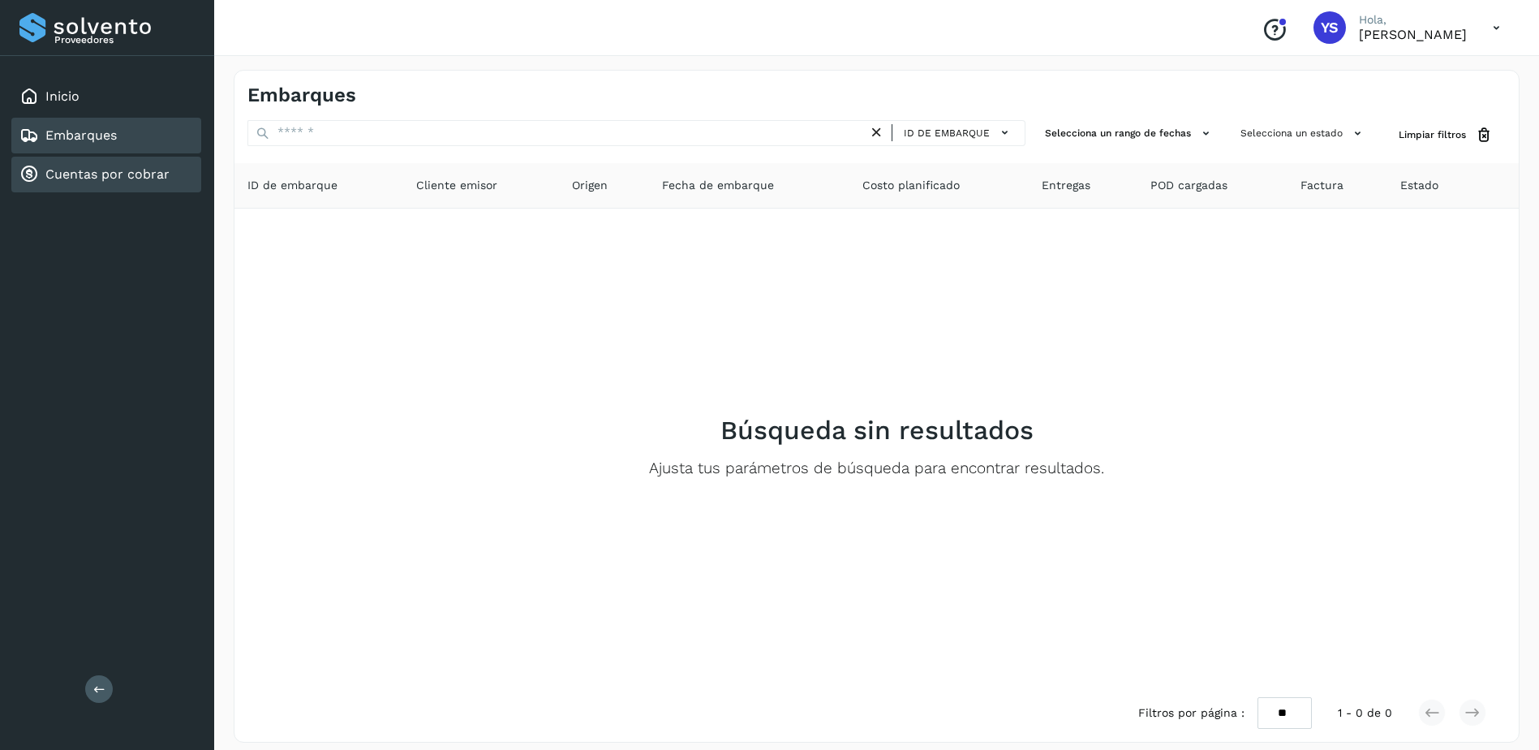
click at [105, 174] on link "Cuentas por cobrar" at bounding box center [107, 173] width 124 height 15
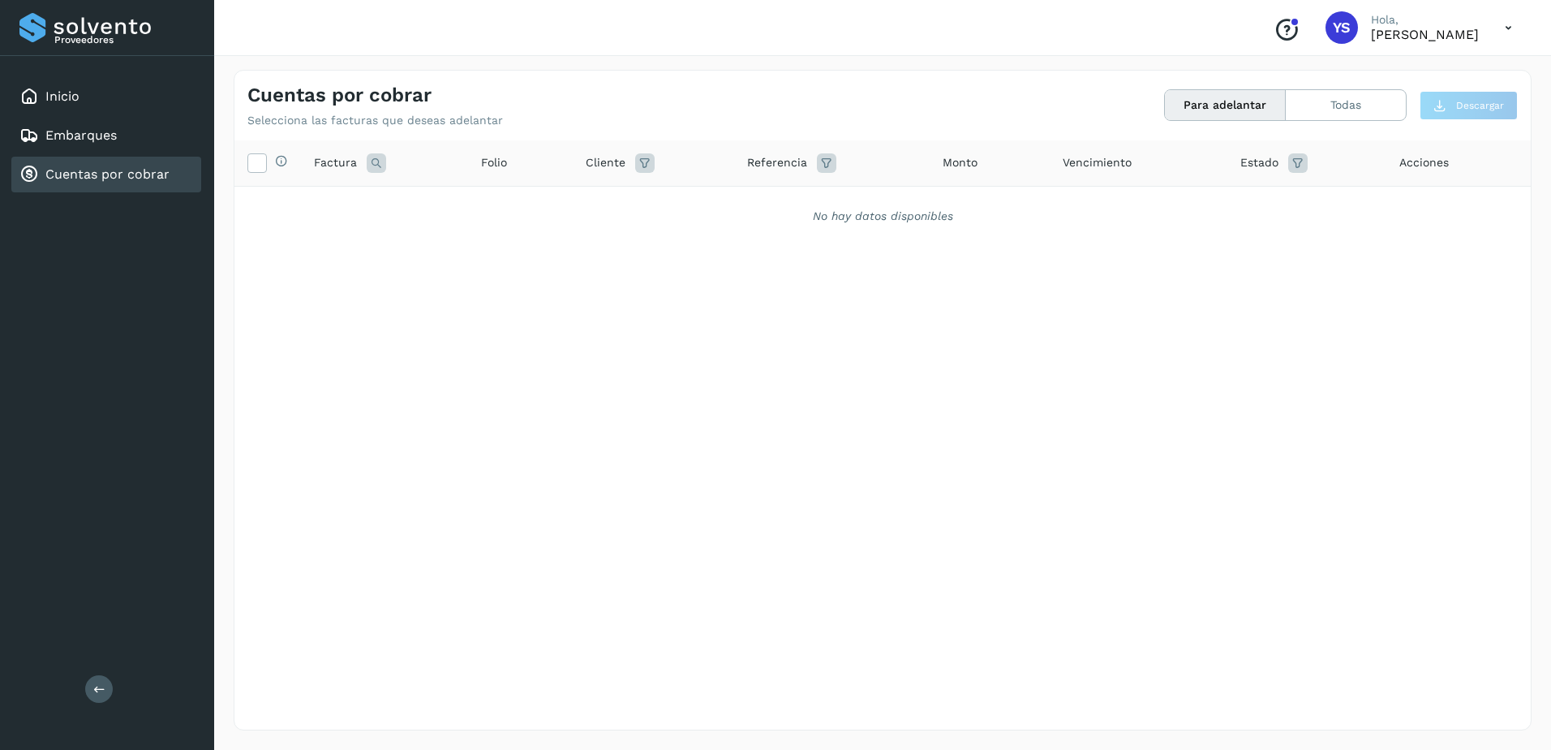
click at [370, 163] on icon at bounding box center [376, 162] width 19 height 19
click at [423, 217] on div "Cancelar Buscar" at bounding box center [483, 225] width 200 height 68
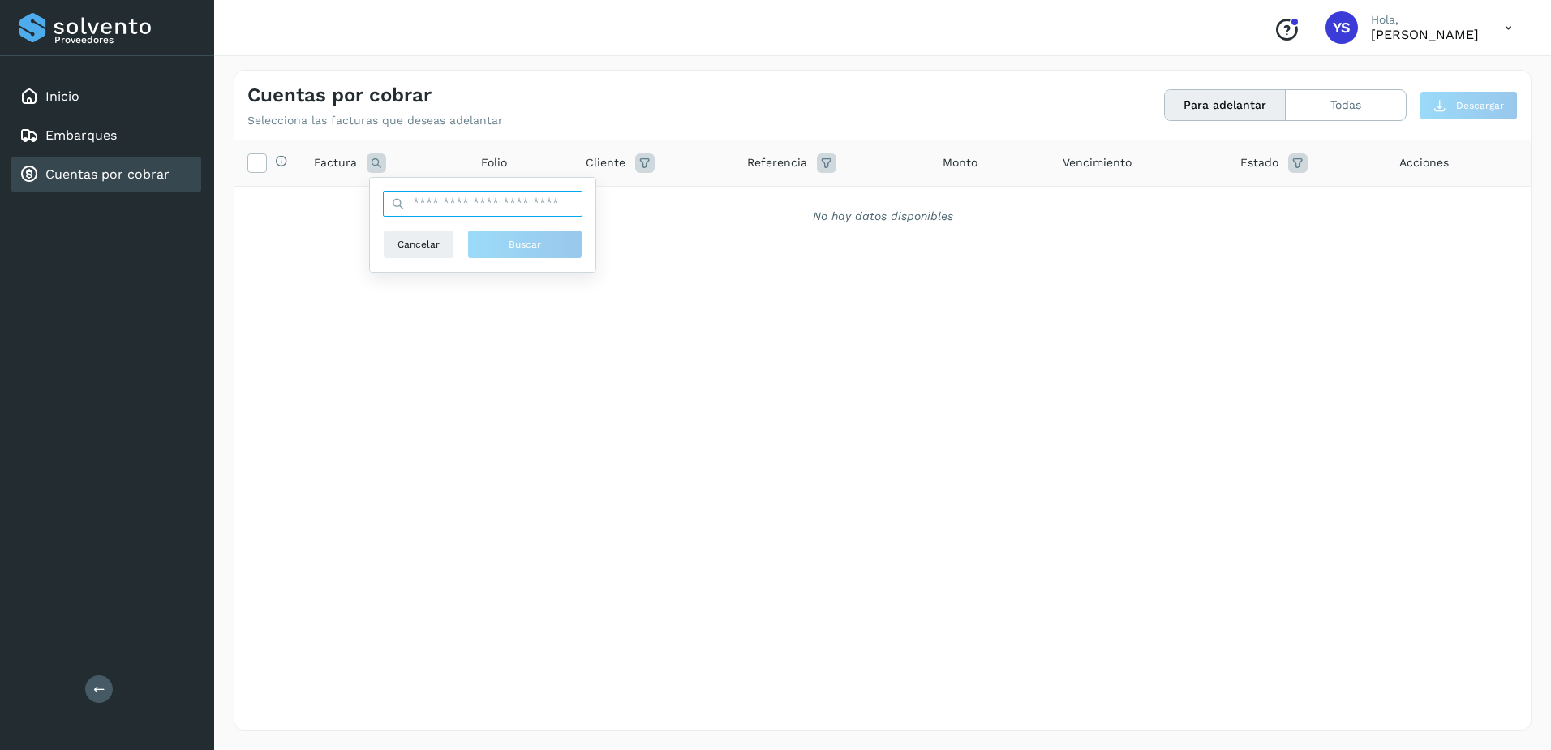
click at [434, 208] on input "text" at bounding box center [483, 204] width 200 height 26
click at [475, 159] on th "Folio" at bounding box center [520, 163] width 105 height 46
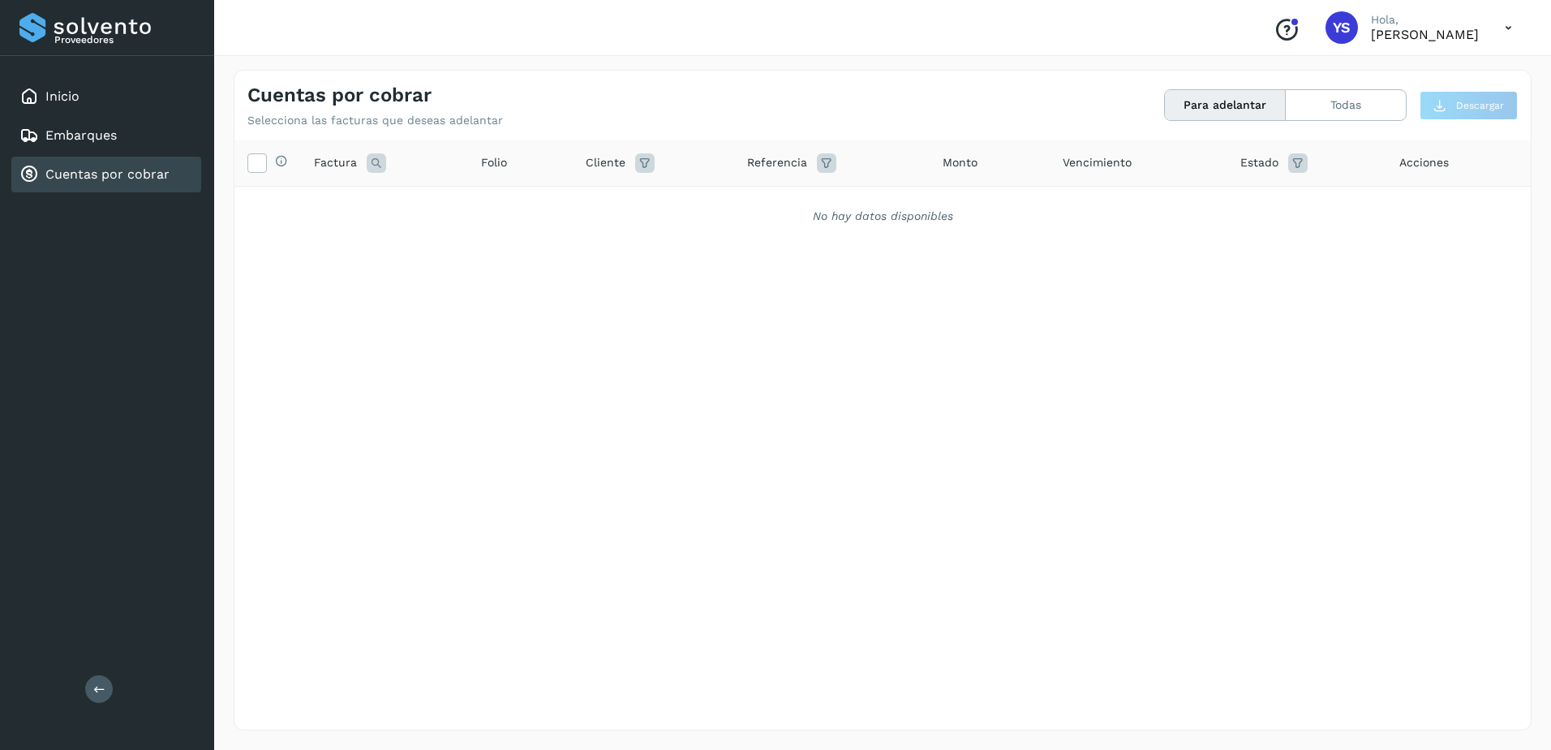
click at [821, 167] on icon at bounding box center [826, 162] width 19 height 19
click at [872, 208] on input "text" at bounding box center [931, 204] width 200 height 26
click at [1266, 161] on span "Estado" at bounding box center [1259, 162] width 38 height 17
click at [1341, 120] on button "Todas" at bounding box center [1346, 105] width 120 height 30
drag, startPoint x: 376, startPoint y: 161, endPoint x: 333, endPoint y: 166, distance: 44.1
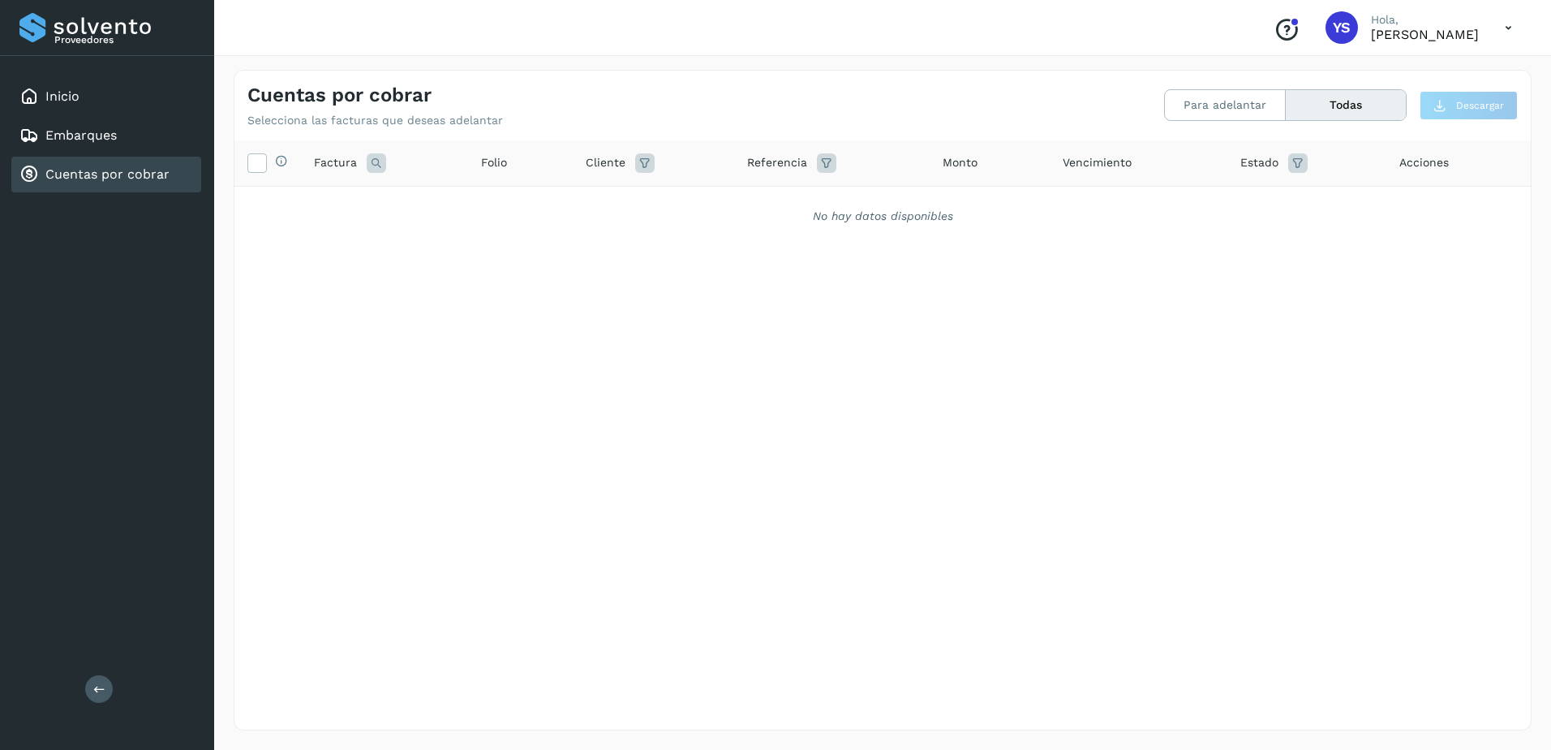
click at [333, 166] on span "Factura" at bounding box center [335, 162] width 43 height 17
click at [328, 164] on span "Factura" at bounding box center [335, 162] width 43 height 17
click at [278, 163] on icon at bounding box center [281, 160] width 13 height 13
click at [260, 238] on div "No hay datos disponibles" at bounding box center [882, 216] width 1296 height 59
click at [353, 344] on div "Selecciona todas las facturas disponibles para adelanto Factura Folio Cliente R…" at bounding box center [882, 401] width 1296 height 522
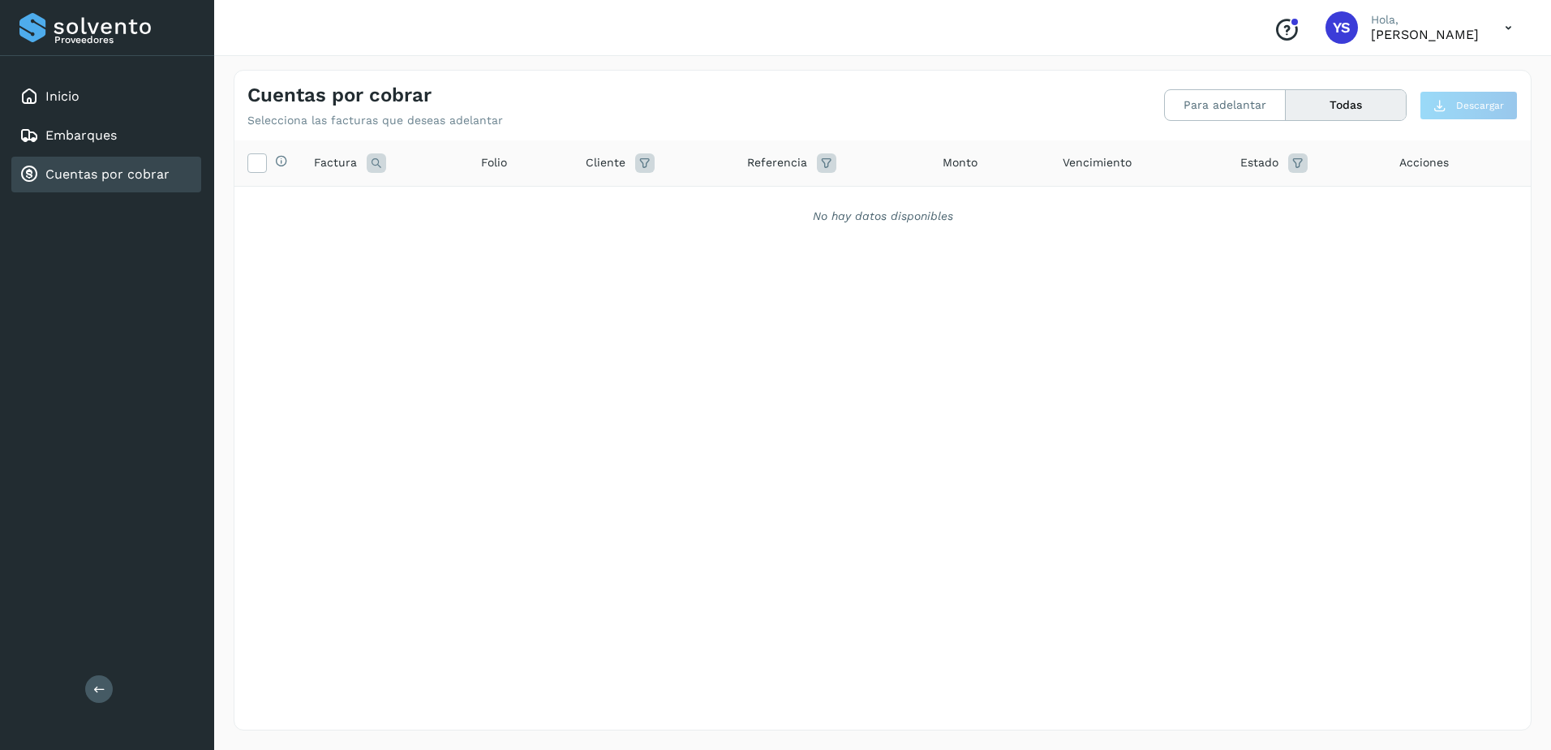
click at [217, 290] on div "Cuentas por cobrar Selecciona las facturas que deseas adelantar Para adelantar …" at bounding box center [882, 399] width 1337 height 699
click at [59, 94] on link "Inicio" at bounding box center [62, 95] width 34 height 15
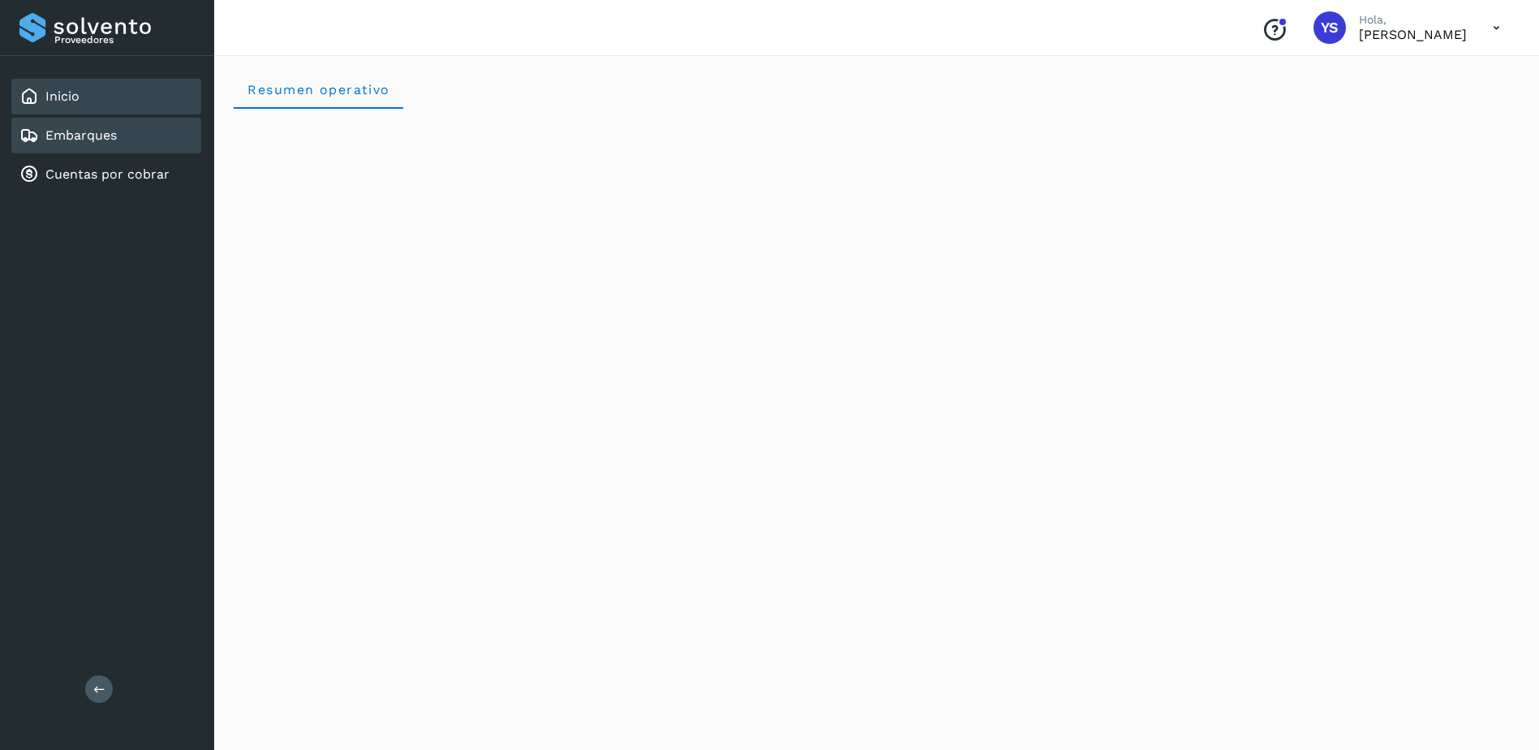
click at [31, 118] on div "Embarques" at bounding box center [106, 136] width 190 height 36
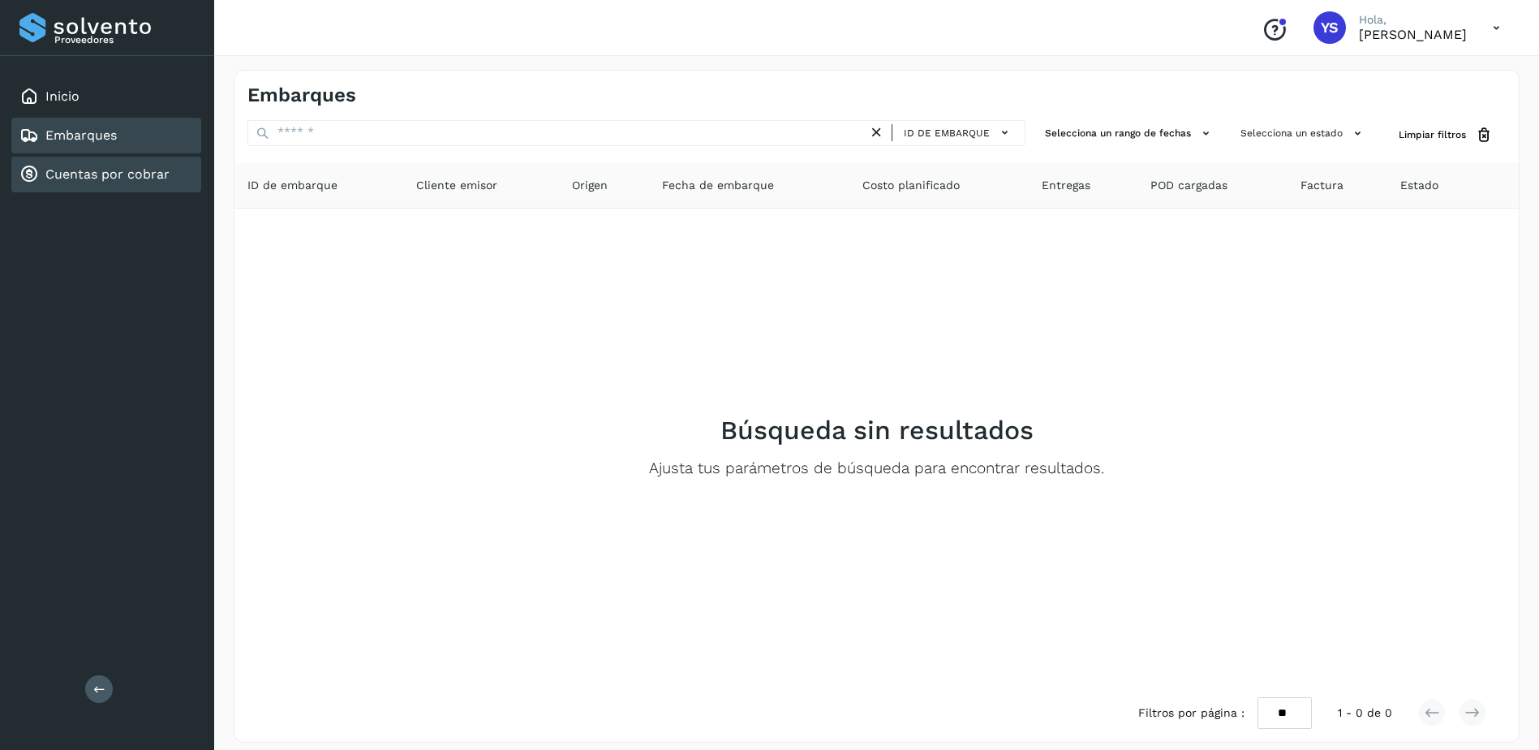
click at [43, 170] on div "Cuentas por cobrar" at bounding box center [94, 174] width 150 height 19
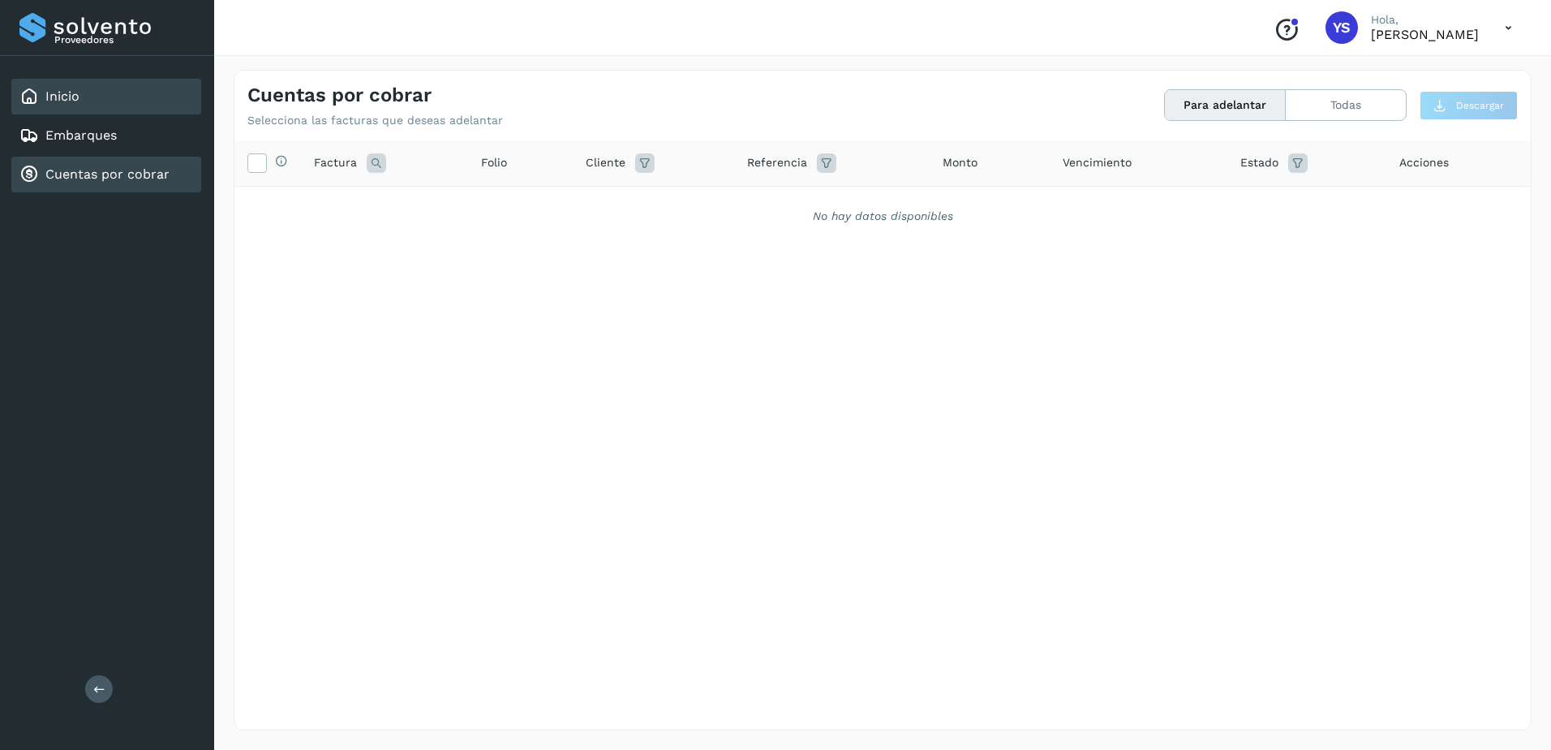
click at [15, 101] on div "Inicio" at bounding box center [106, 97] width 190 height 36
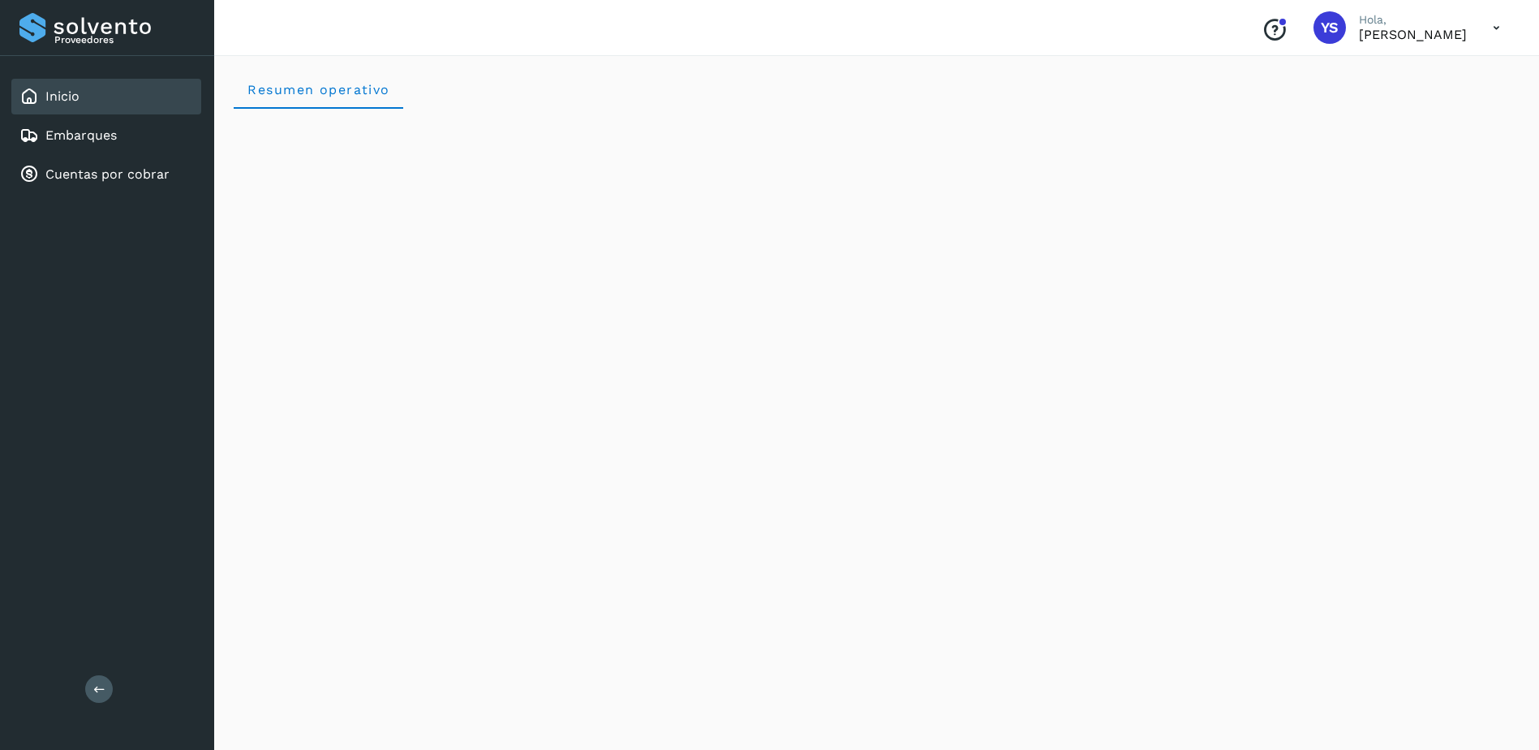
click at [174, 321] on div "Proveedores Inicio Embarques Cuentas por cobrar Salir" at bounding box center [107, 375] width 214 height 750
click at [105, 24] on div "Proveedores" at bounding box center [106, 27] width 175 height 29
click at [41, 84] on div "Inicio" at bounding box center [106, 97] width 190 height 36
click at [67, 134] on link "Embarques" at bounding box center [80, 134] width 71 height 15
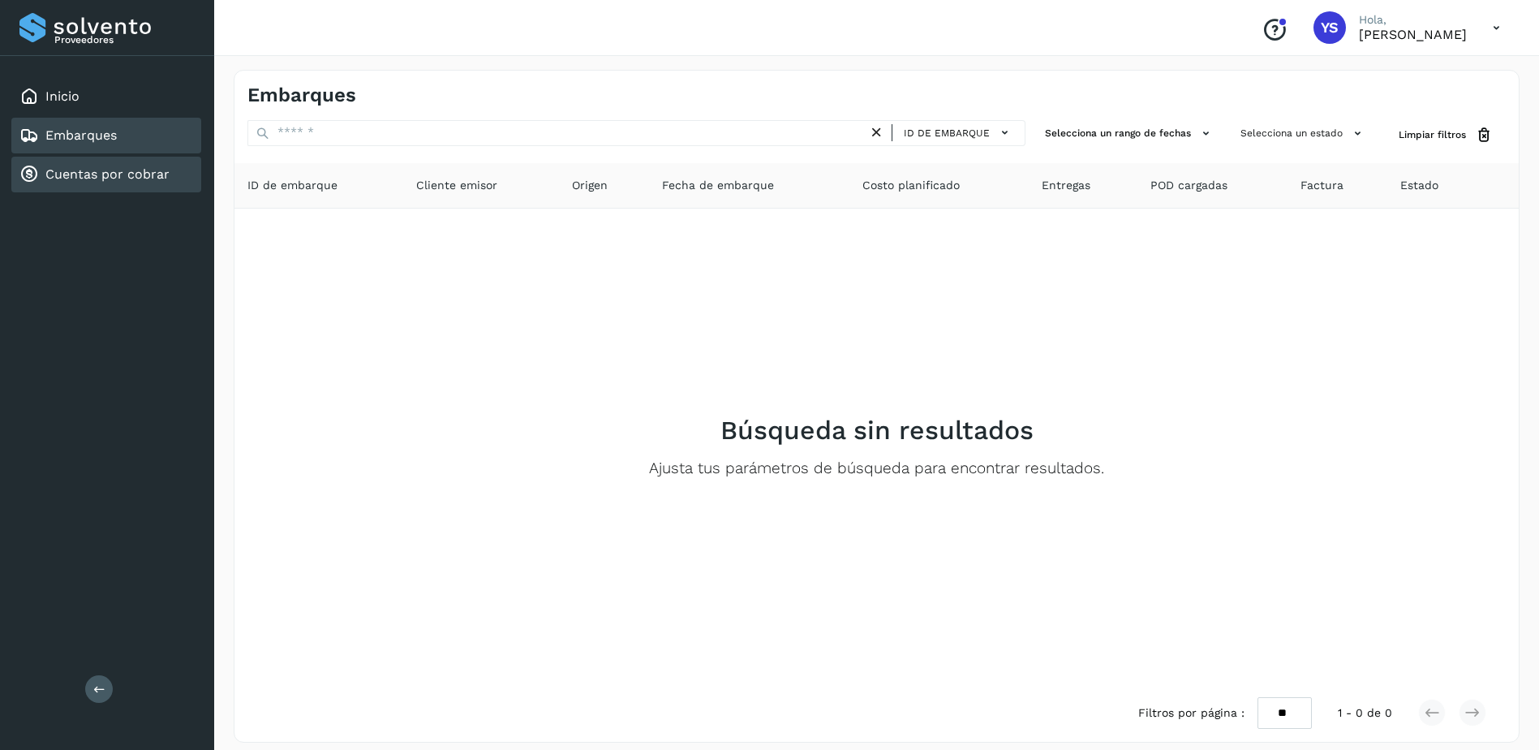
click at [86, 174] on link "Cuentas por cobrar" at bounding box center [107, 173] width 124 height 15
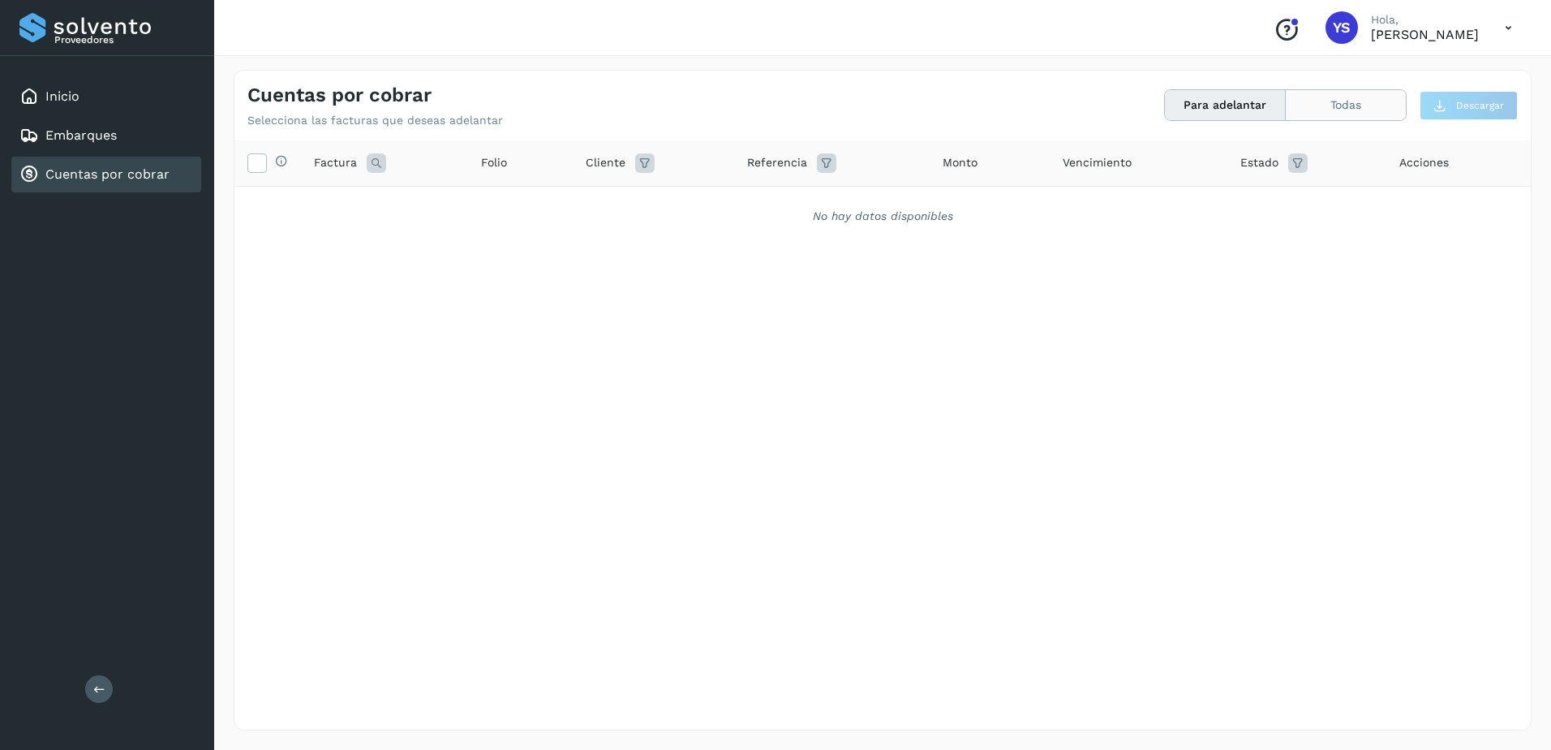
click at [1394, 105] on button "Todas" at bounding box center [1346, 105] width 120 height 30
click at [1415, 37] on p "[PERSON_NAME]" at bounding box center [1425, 34] width 108 height 15
click at [1510, 28] on icon at bounding box center [1508, 27] width 33 height 33
click at [1392, 80] on div "Cerrar sesión" at bounding box center [1427, 73] width 193 height 31
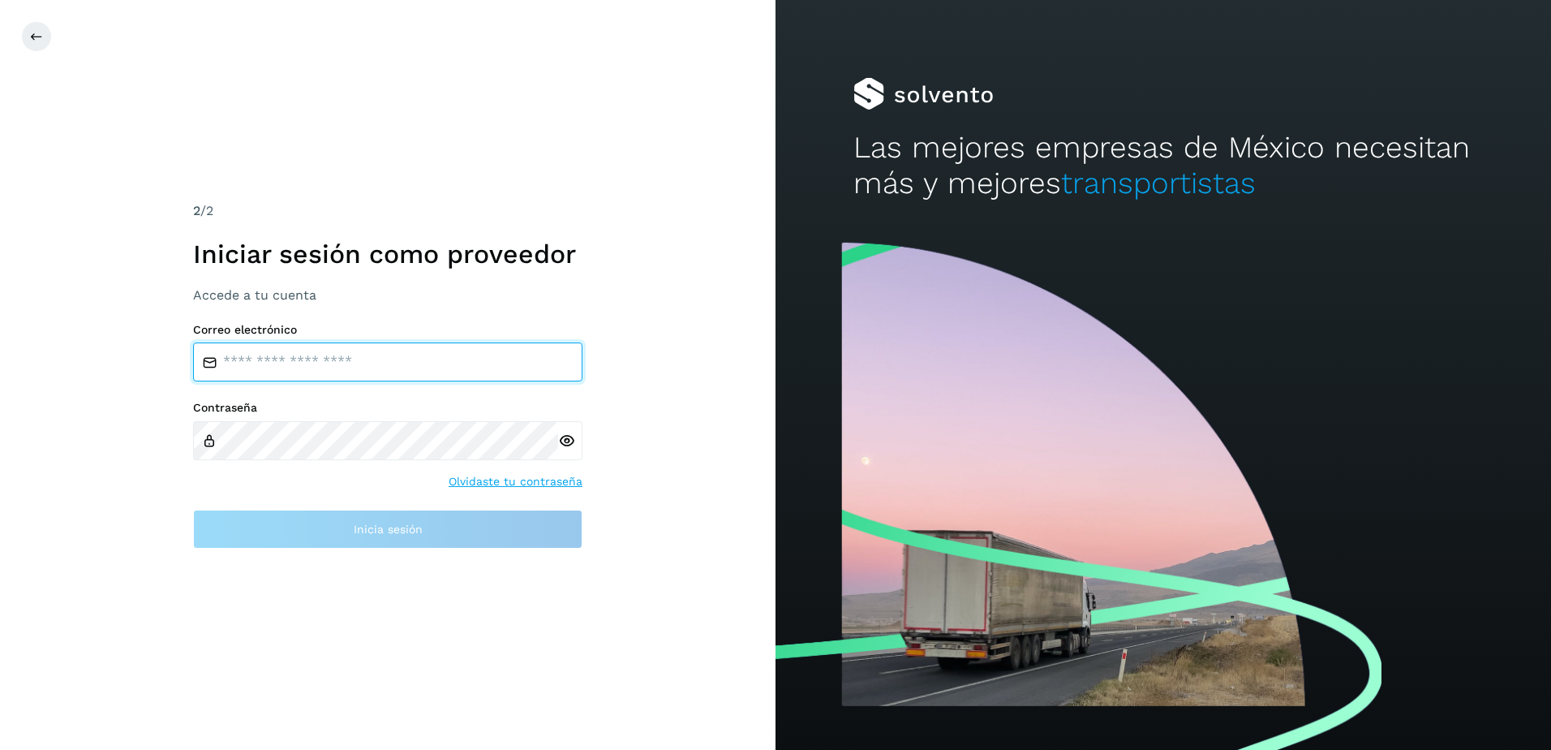
type input "**********"
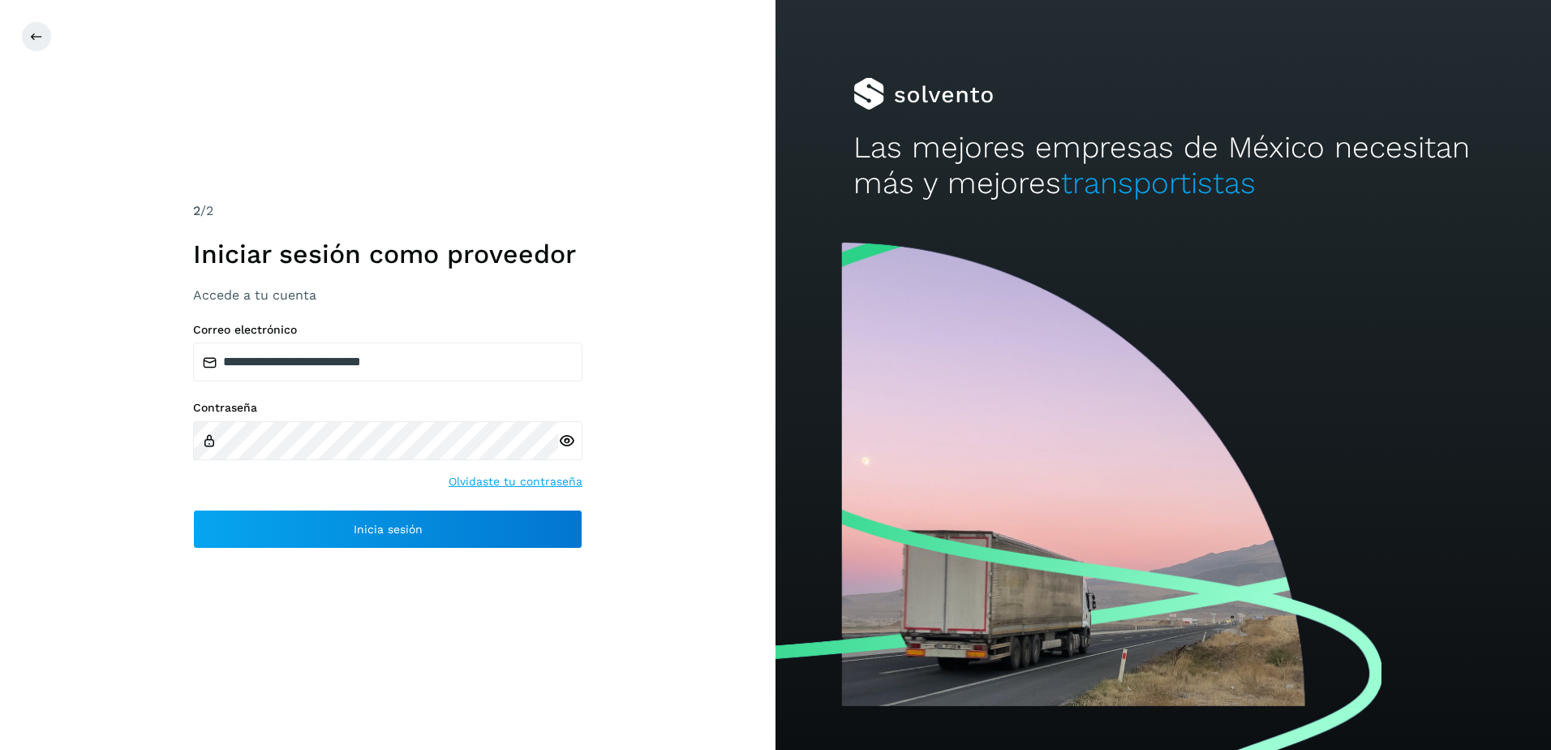
click at [570, 439] on icon at bounding box center [566, 440] width 17 height 17
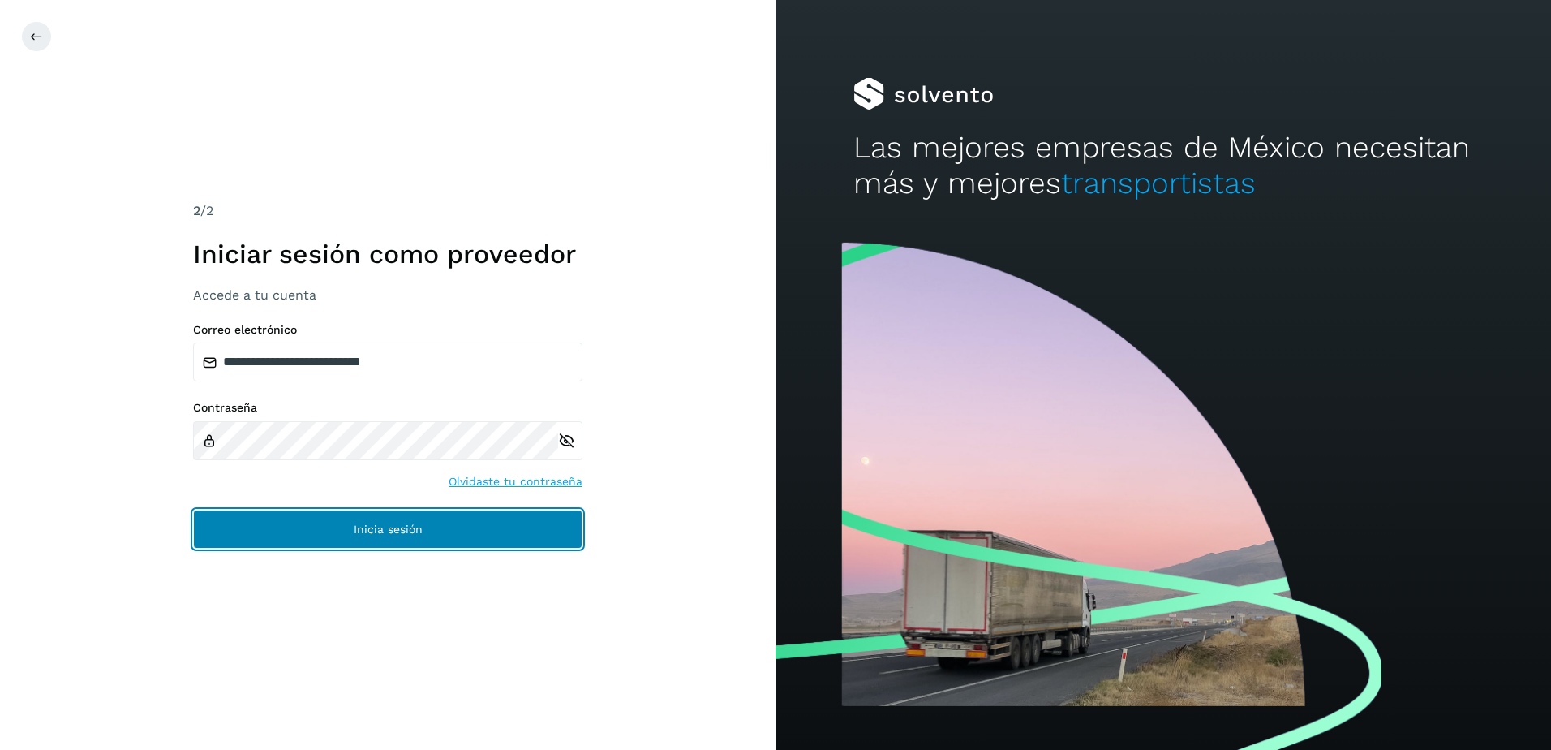
click at [341, 529] on button "Inicia sesión" at bounding box center [387, 528] width 389 height 39
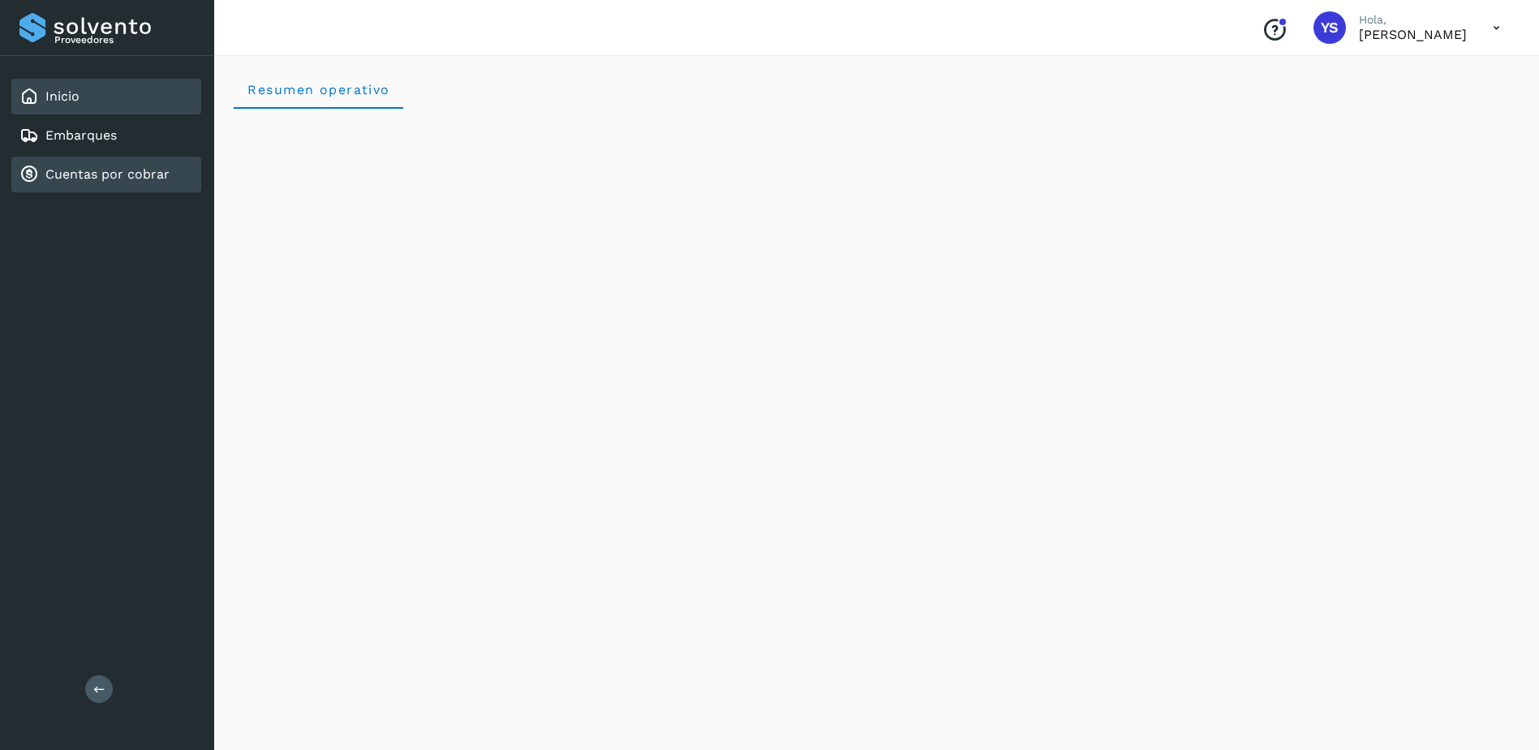
click at [62, 173] on link "Cuentas por cobrar" at bounding box center [107, 173] width 124 height 15
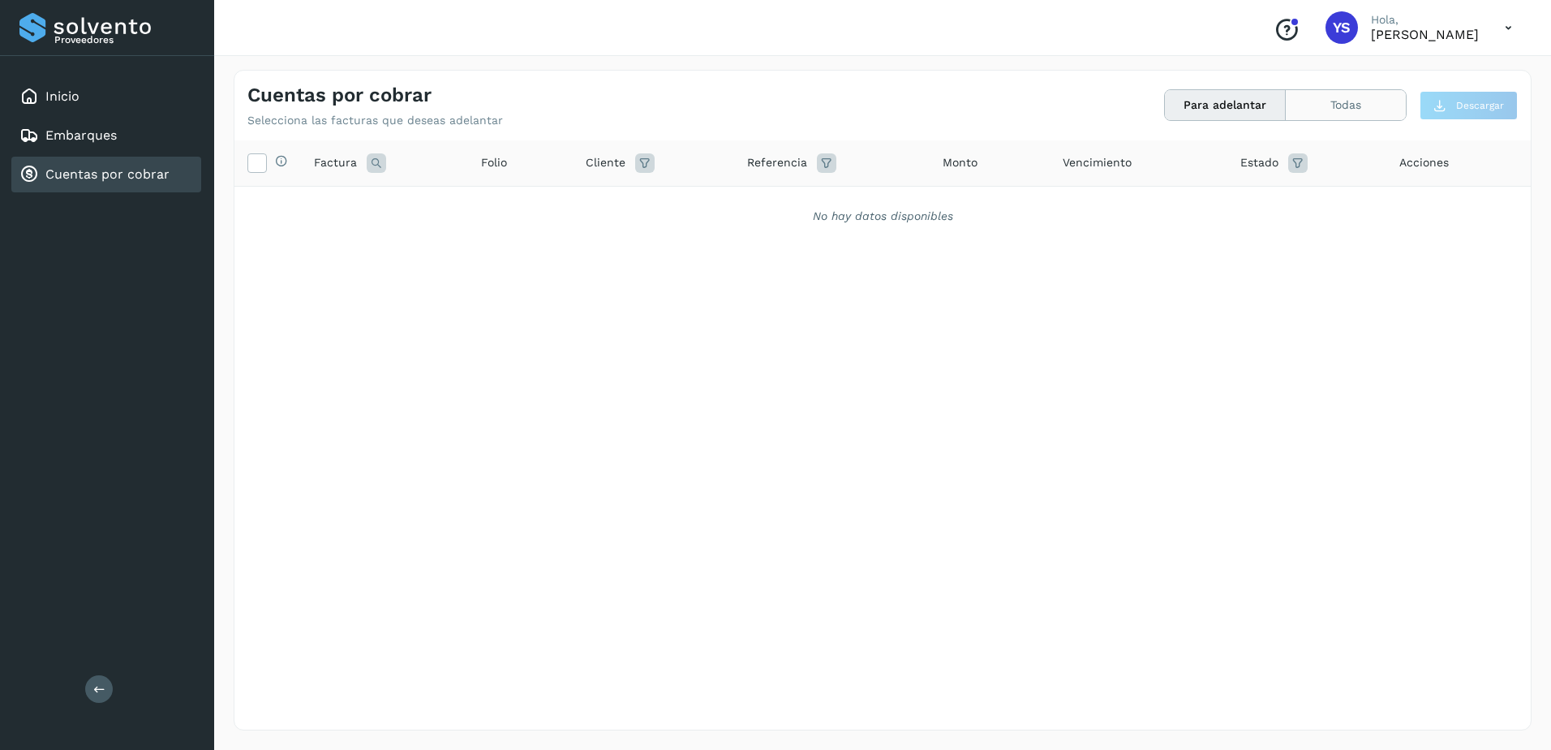
click at [1321, 111] on button "Todas" at bounding box center [1346, 105] width 120 height 30
click at [476, 505] on div "Selecciona todas las facturas disponibles para adelanto Factura Folio Cliente R…" at bounding box center [882, 401] width 1296 height 522
click at [639, 160] on icon at bounding box center [644, 162] width 19 height 19
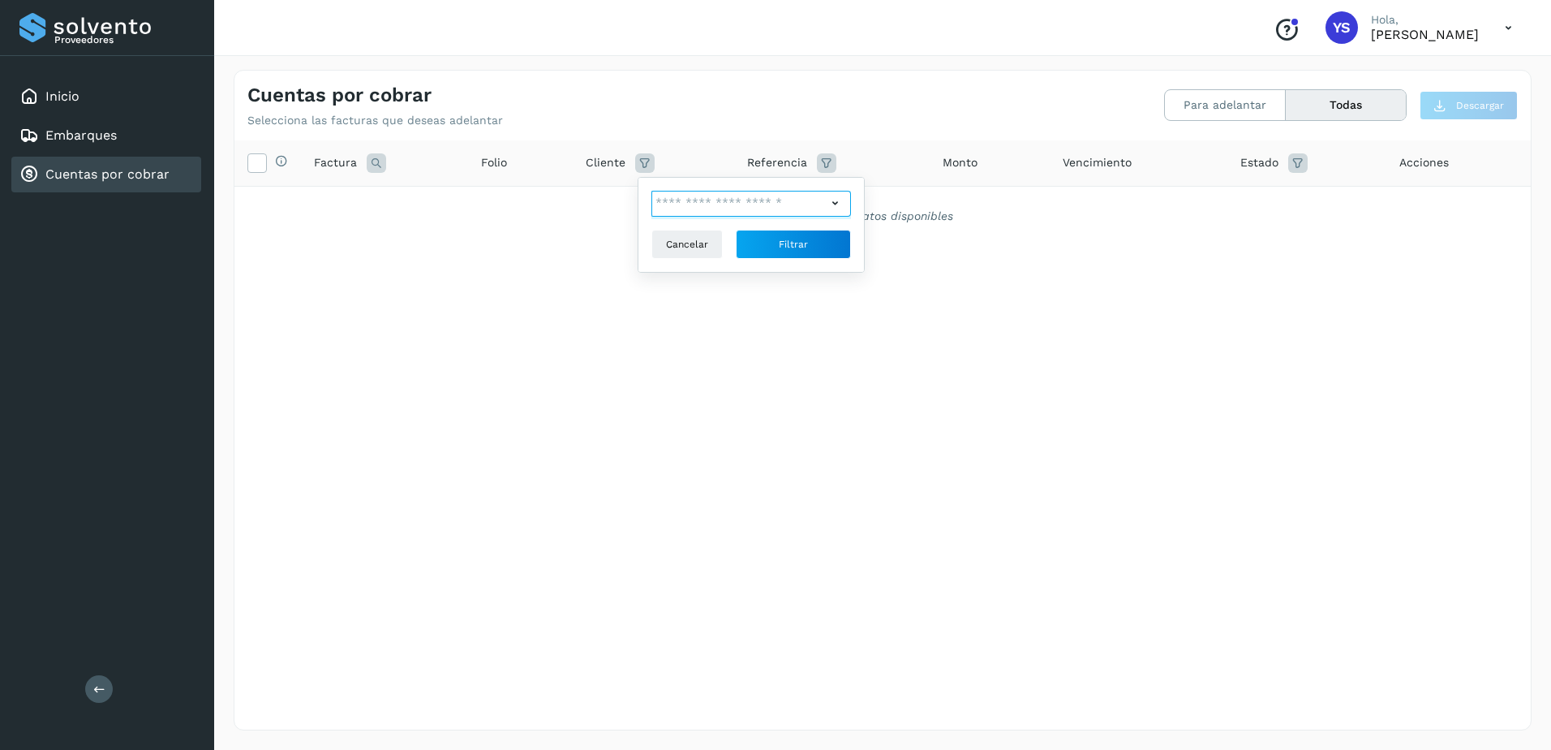
click at [689, 213] on input "text" at bounding box center [738, 204] width 175 height 26
click at [716, 233] on div "The western carries SA de CV" at bounding box center [762, 233] width 161 height 18
type input "**********"
click at [801, 260] on div at bounding box center [775, 375] width 1551 height 750
click at [772, 247] on button "Filtrar" at bounding box center [793, 244] width 115 height 29
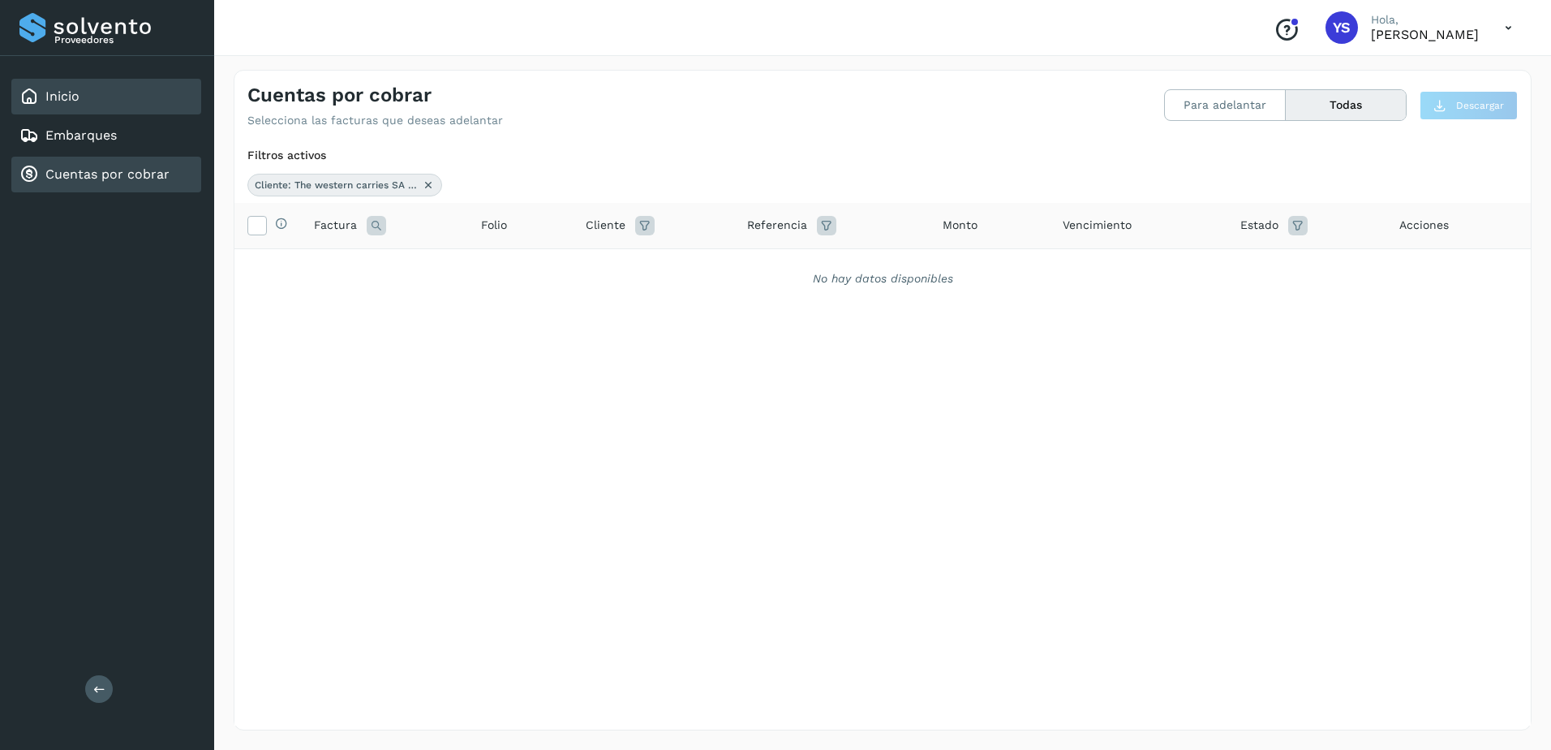
click at [81, 114] on div "Inicio" at bounding box center [106, 97] width 190 height 36
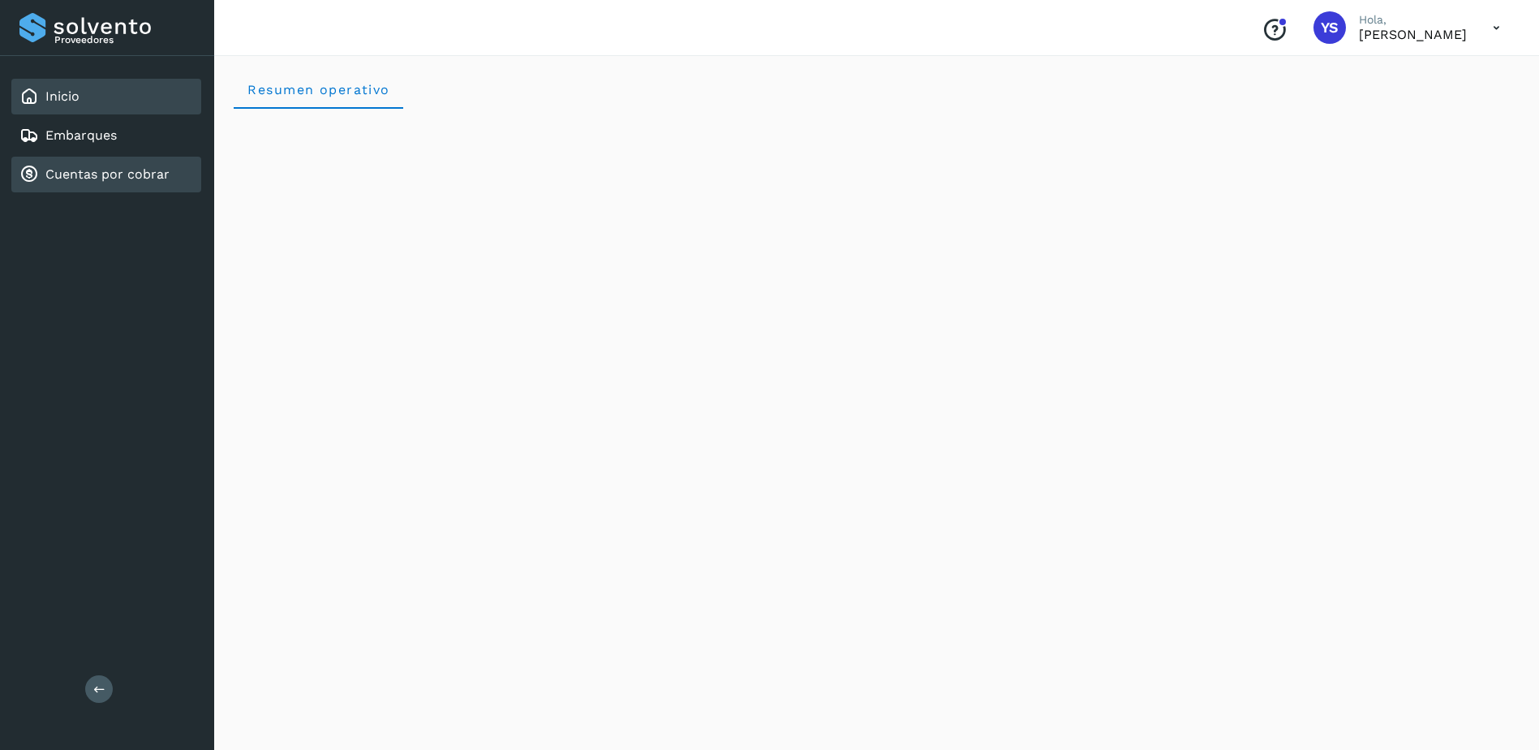
click at [122, 171] on link "Cuentas por cobrar" at bounding box center [107, 173] width 124 height 15
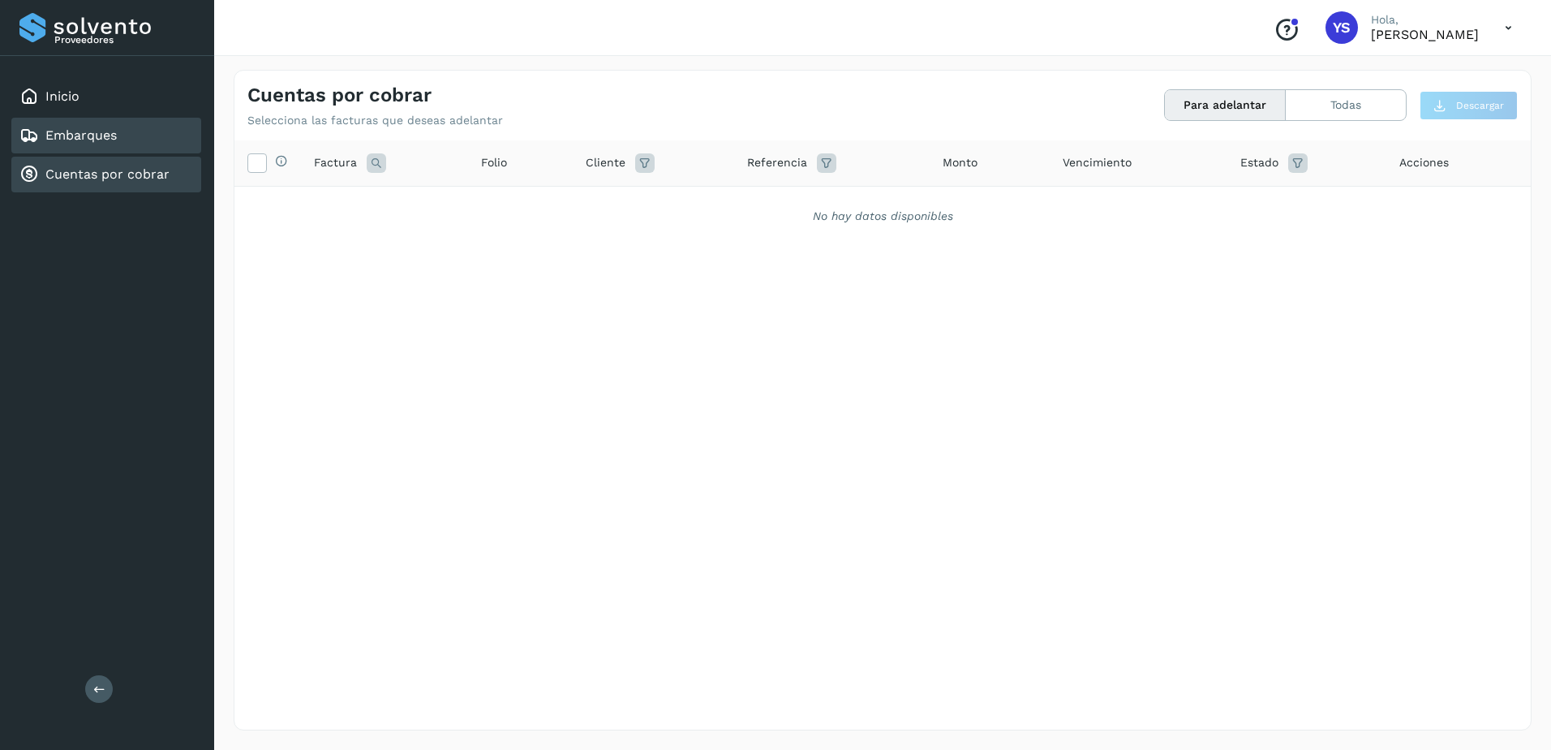
click at [97, 131] on link "Embarques" at bounding box center [80, 134] width 71 height 15
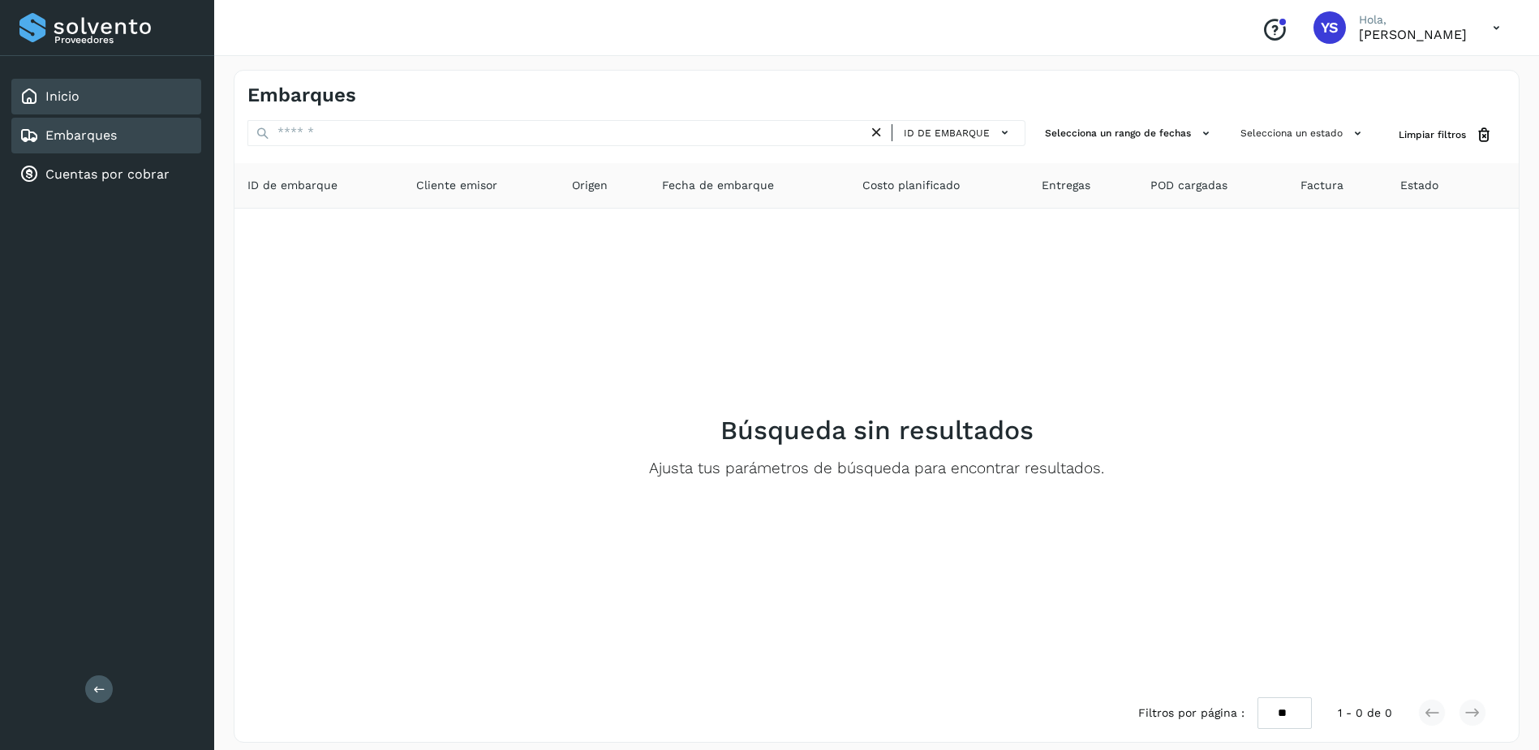
click at [94, 88] on div "Inicio" at bounding box center [106, 97] width 190 height 36
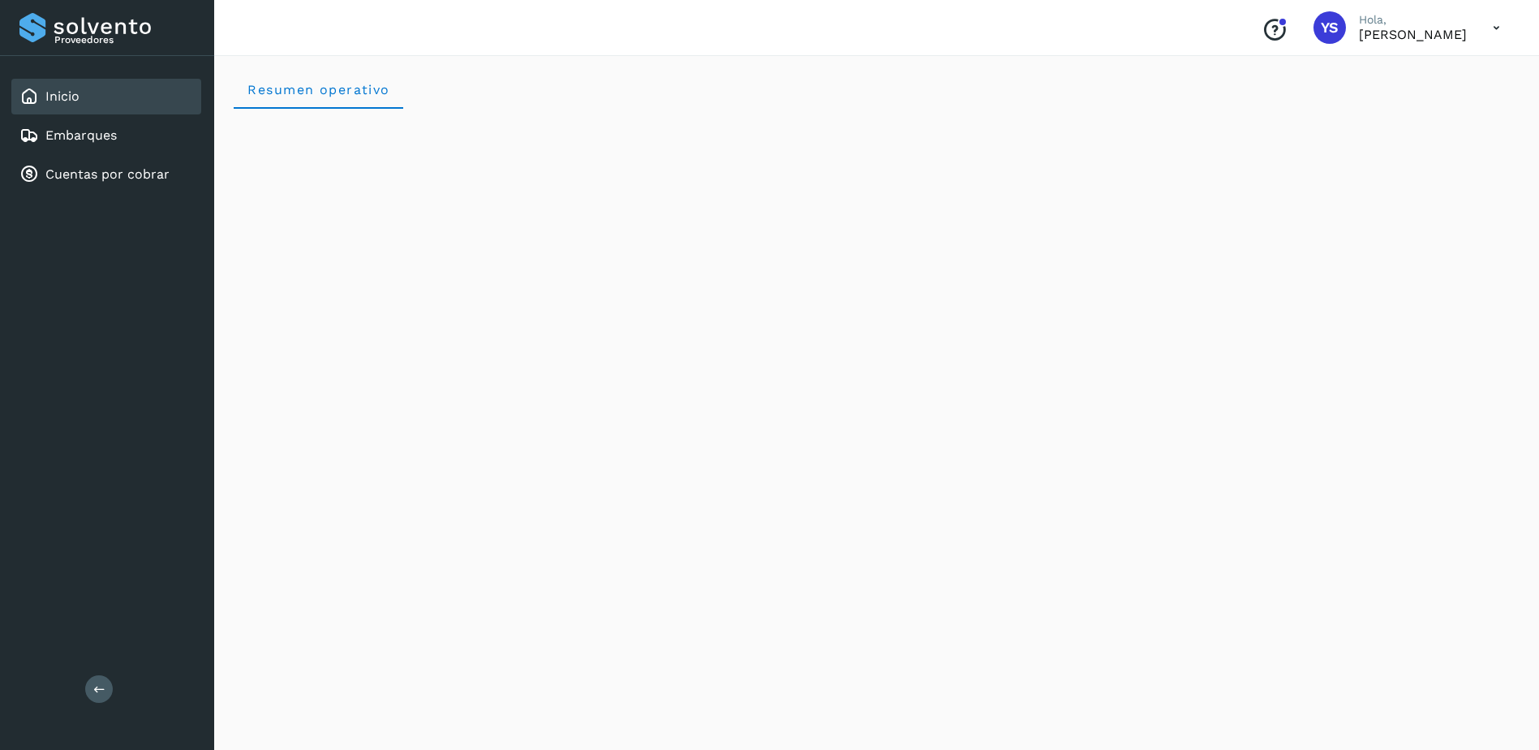
click at [67, 110] on div "Inicio" at bounding box center [106, 97] width 190 height 36
click at [74, 155] on div "Inicio Embarques Cuentas por cobrar" at bounding box center [107, 135] width 214 height 159
click at [79, 175] on link "Cuentas por cobrar" at bounding box center [107, 173] width 124 height 15
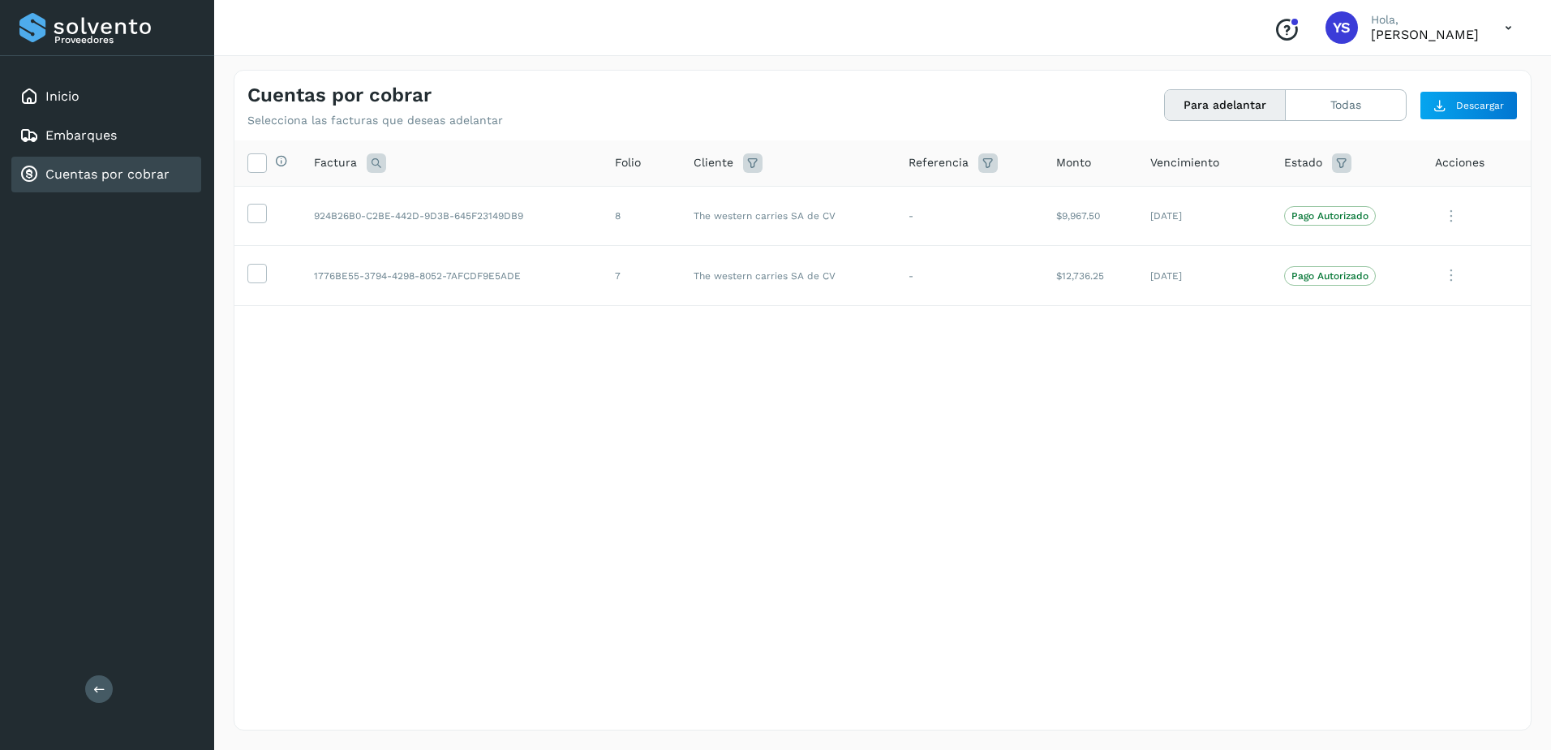
click at [1245, 413] on div "Selecciona todas las facturas disponibles para adelanto Factura Folio Cliente R…" at bounding box center [882, 401] width 1296 height 522
click at [1231, 407] on div "Selecciona todas las facturas disponibles para adelanto Factura Folio Cliente R…" at bounding box center [882, 401] width 1296 height 522
click at [616, 485] on div "Selecciona todas las facturas disponibles para adelanto Factura Folio Cliente R…" at bounding box center [882, 401] width 1296 height 522
click at [539, 486] on div "Selecciona todas las facturas disponibles para adelanto Factura Folio Cliente R…" at bounding box center [882, 401] width 1296 height 522
click at [1343, 170] on icon at bounding box center [1341, 162] width 19 height 19
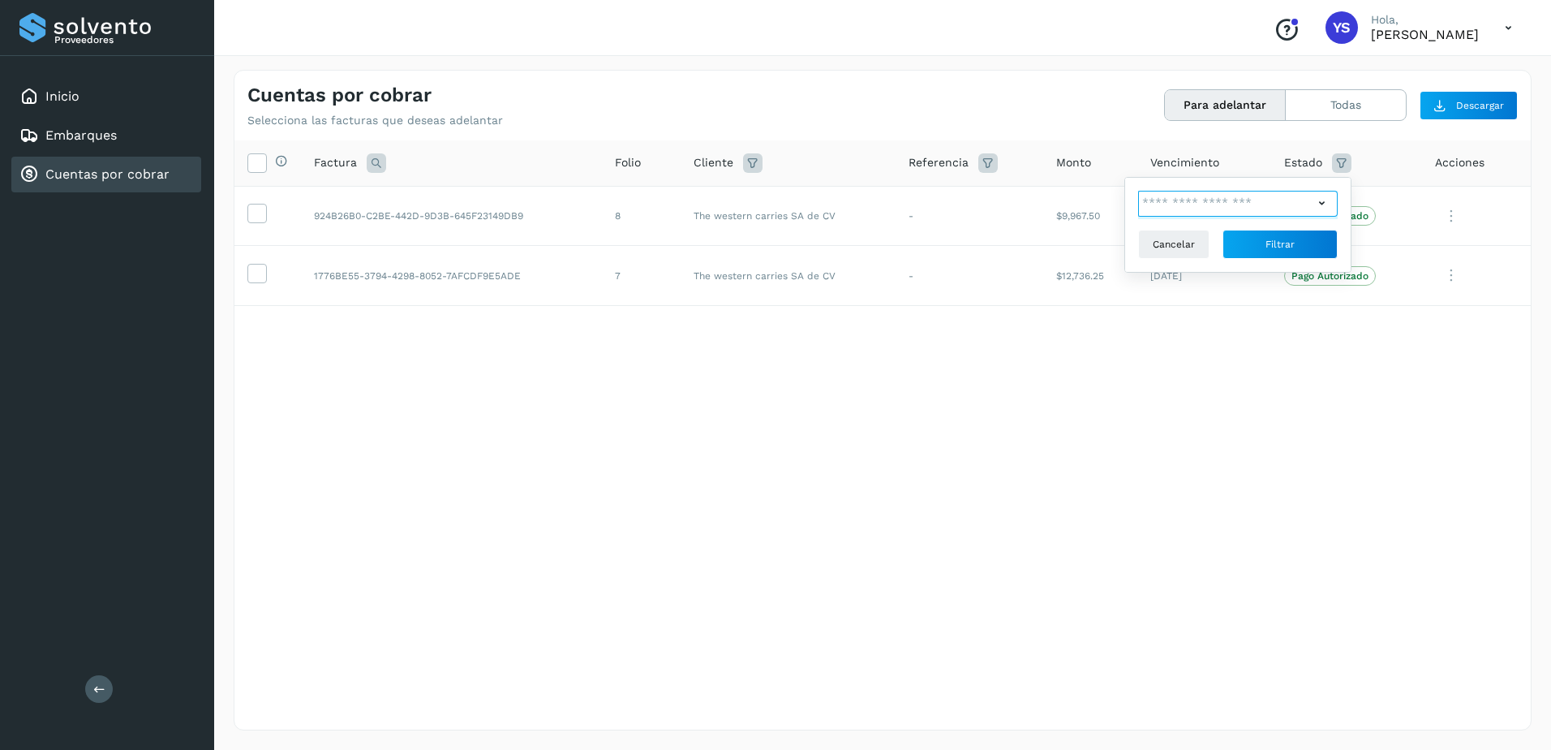
click at [1293, 206] on input "text" at bounding box center [1225, 204] width 175 height 26
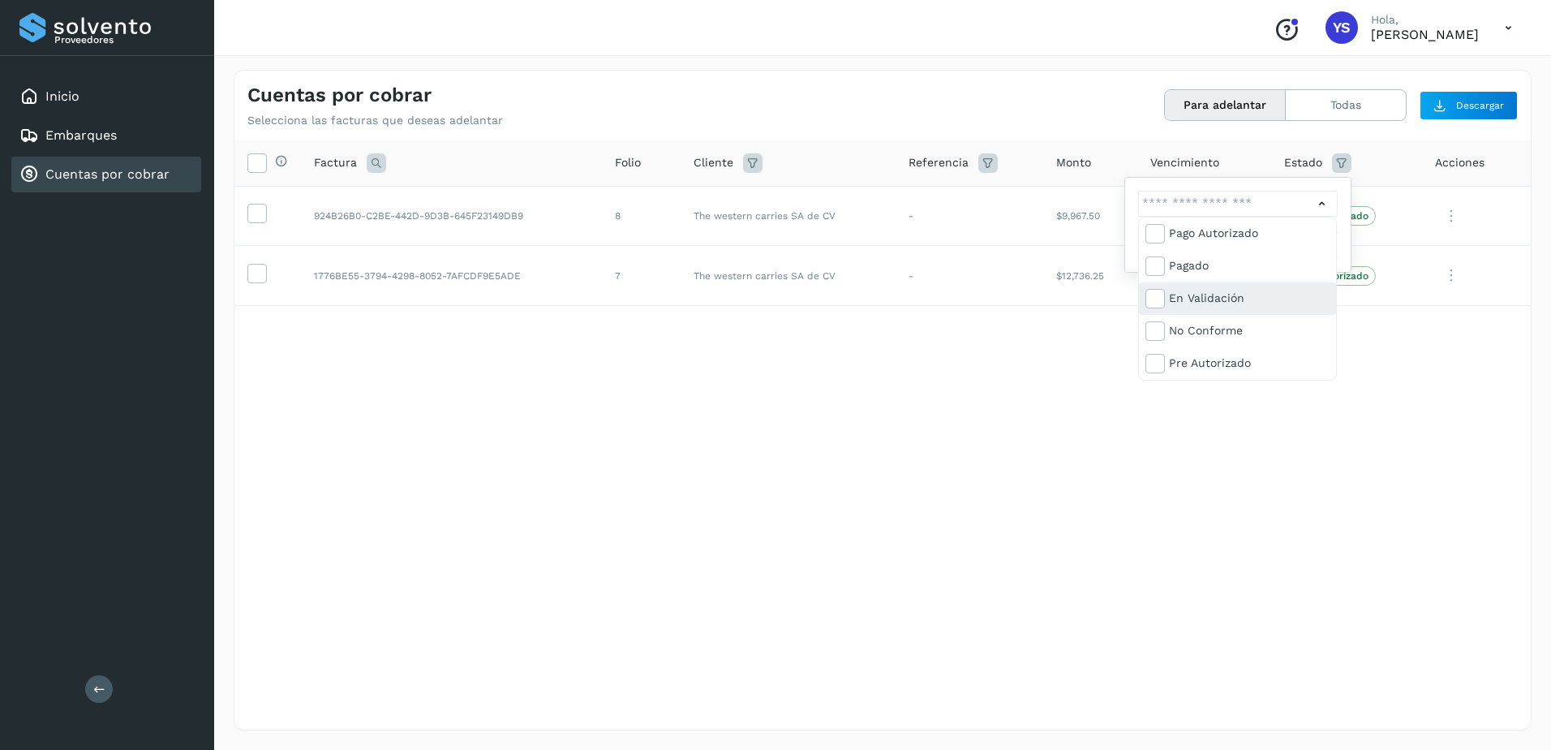
click at [1251, 295] on div "En validación" at bounding box center [1249, 298] width 161 height 18
type input "**********"
click at [1378, 383] on div at bounding box center [775, 375] width 1551 height 750
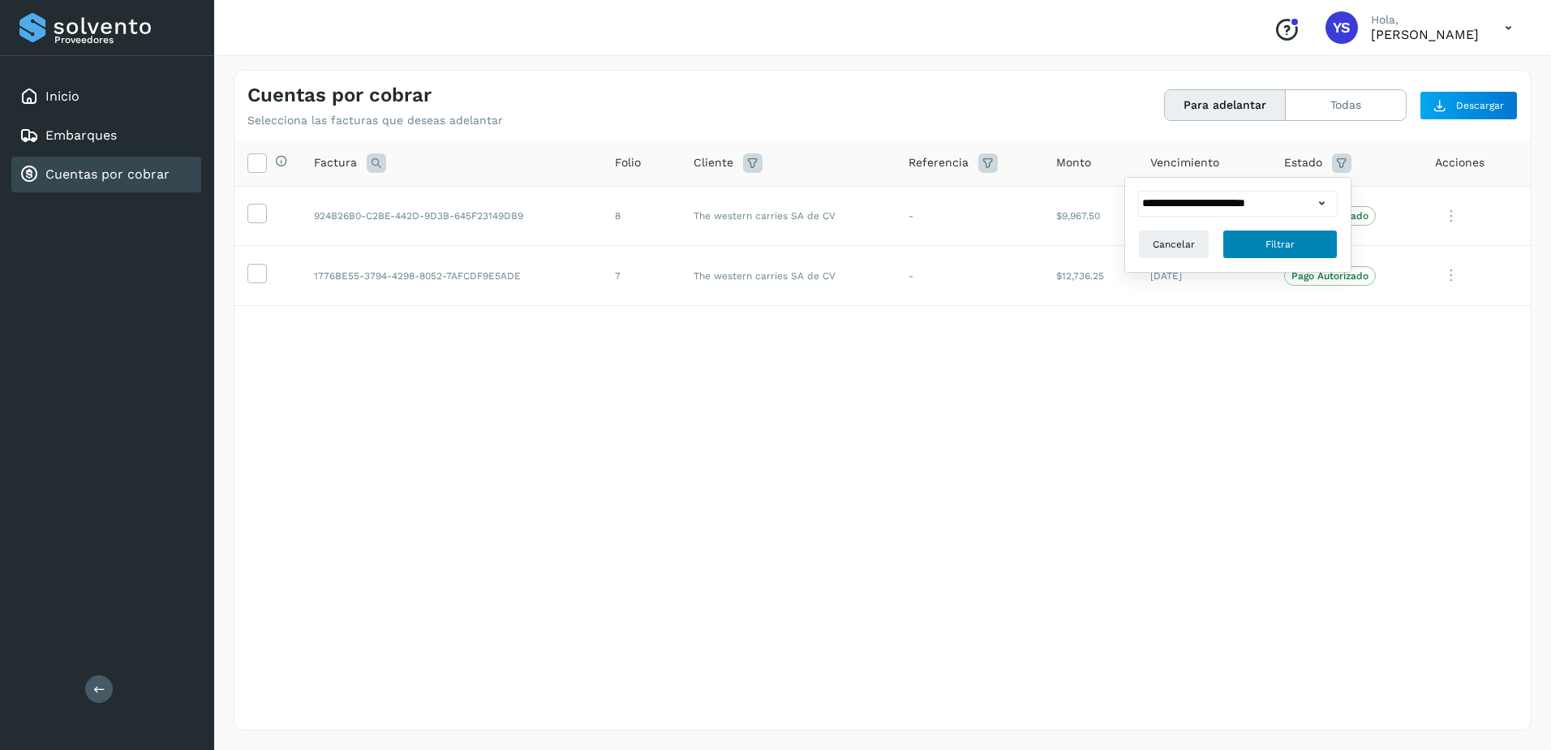
click at [1287, 240] on span "Filtrar" at bounding box center [1279, 244] width 29 height 15
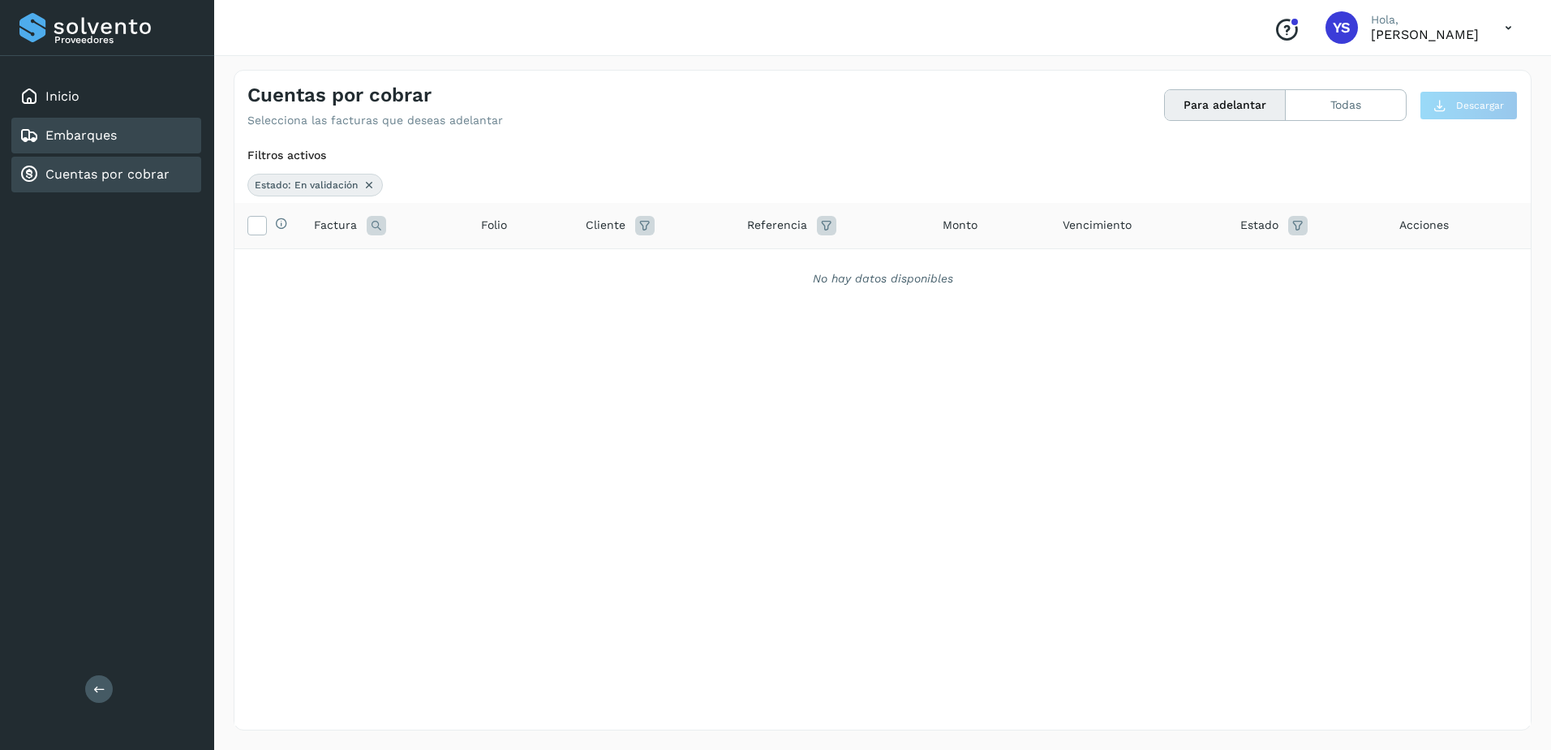
click at [172, 127] on div "Embarques" at bounding box center [106, 136] width 190 height 36
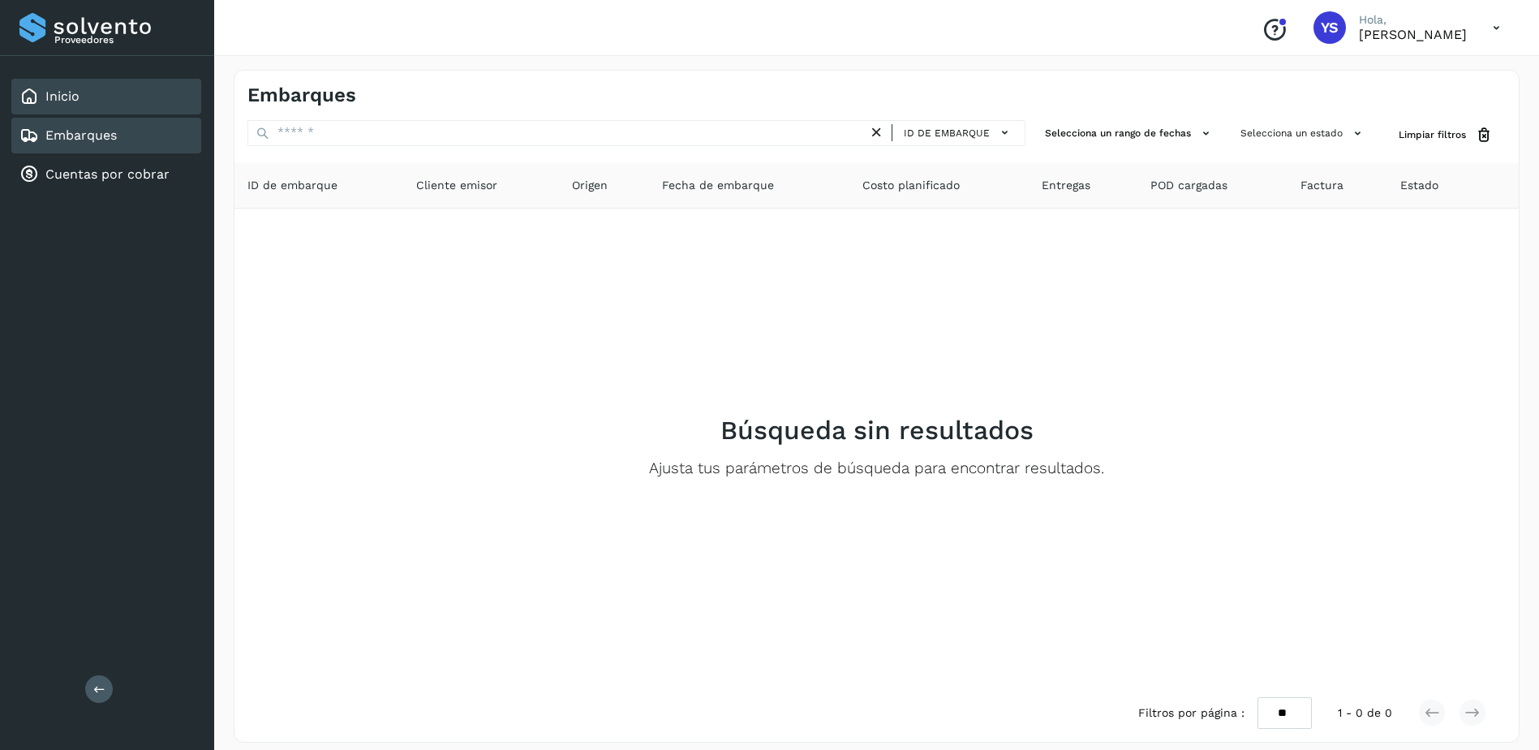
click at [103, 87] on div "Inicio" at bounding box center [106, 97] width 190 height 36
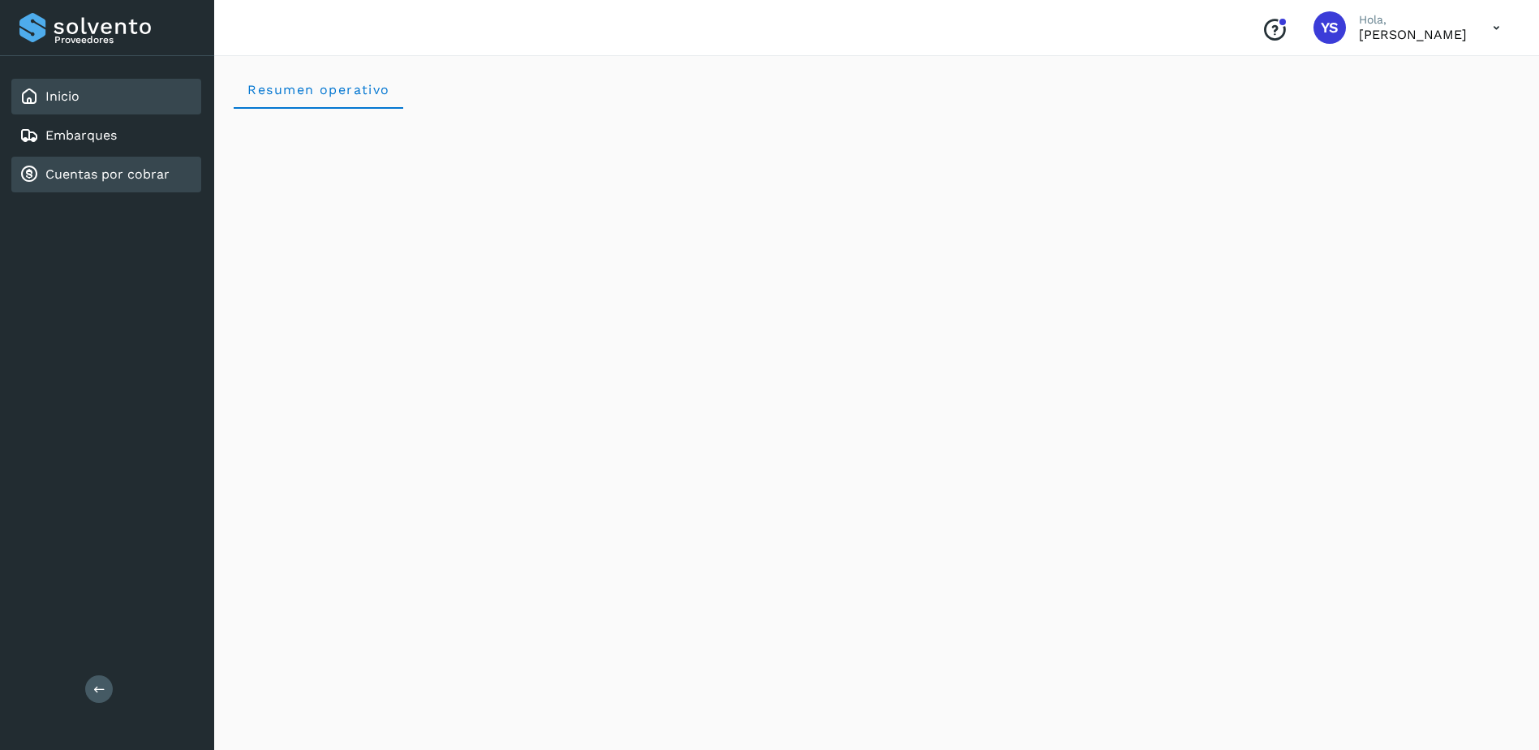
click at [90, 178] on link "Cuentas por cobrar" at bounding box center [107, 173] width 124 height 15
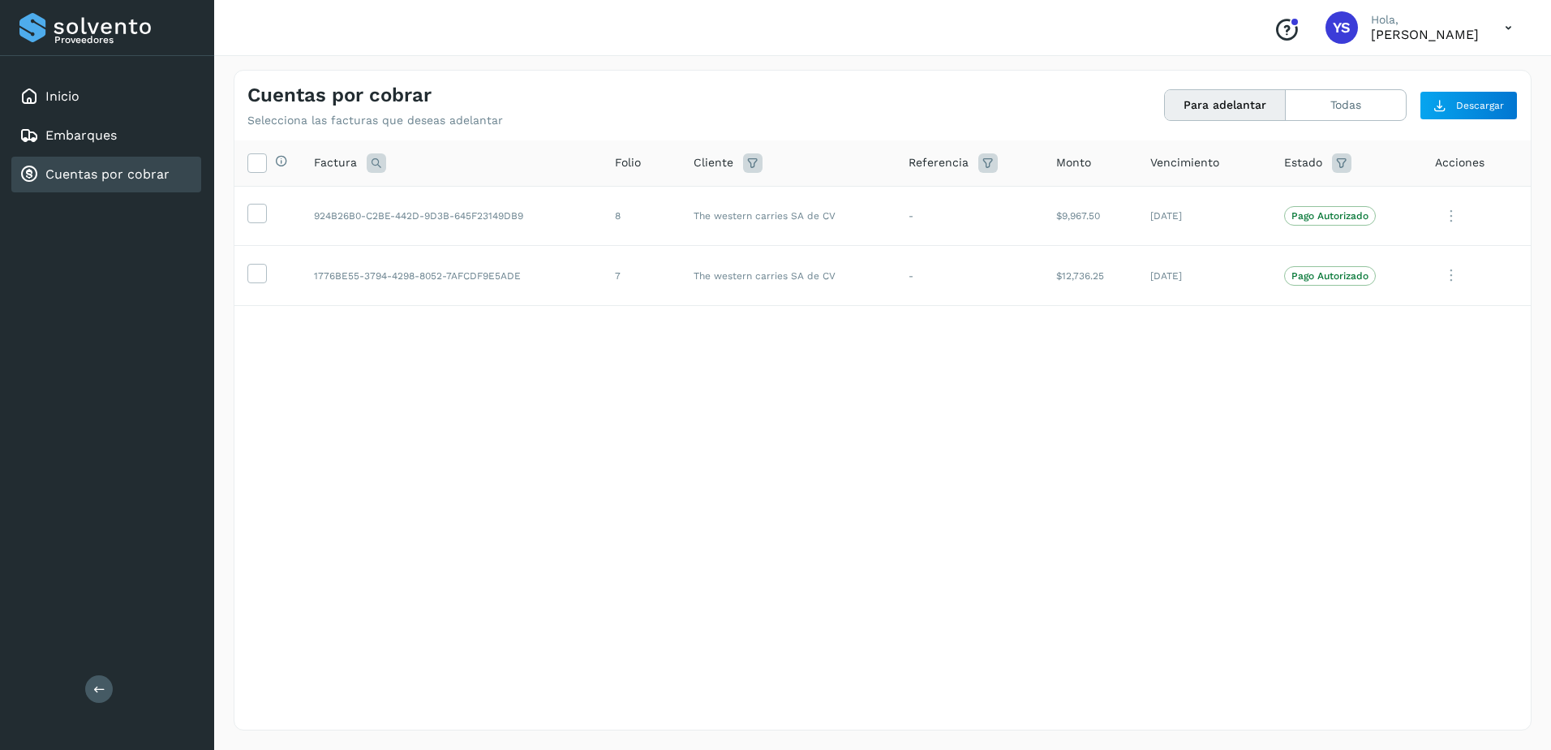
click at [652, 496] on div "Selecciona todas las facturas disponibles para adelanto Factura Folio Cliente R…" at bounding box center [882, 401] width 1296 height 522
click at [1334, 105] on button "Todas" at bounding box center [1346, 105] width 120 height 30
click at [632, 604] on div "Selecciona todas las facturas disponibles para adelanto Factura Folio Cliente R…" at bounding box center [882, 401] width 1296 height 522
click at [373, 157] on icon at bounding box center [376, 162] width 19 height 19
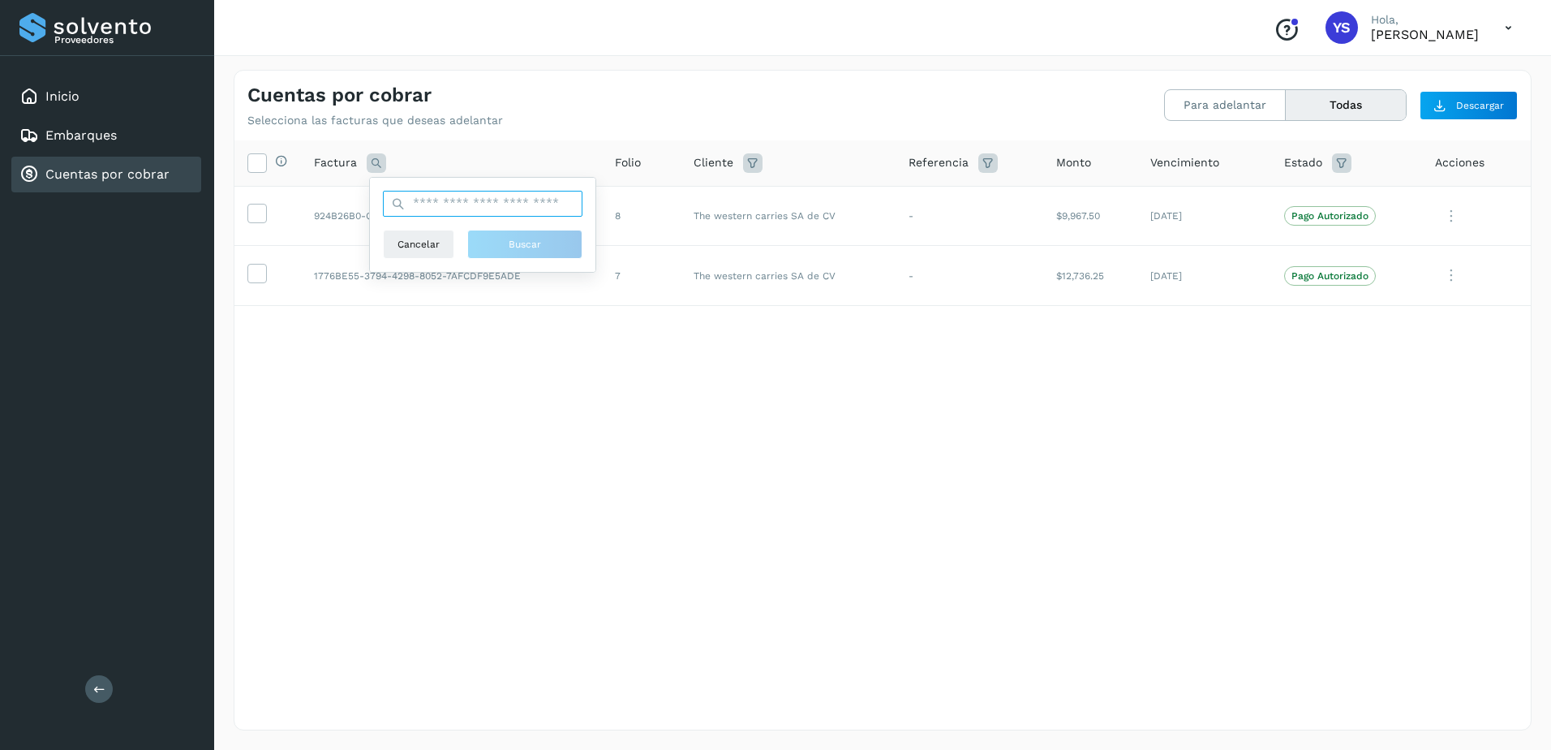
click at [459, 200] on input "text" at bounding box center [483, 204] width 200 height 26
paste input "**********"
type input "**********"
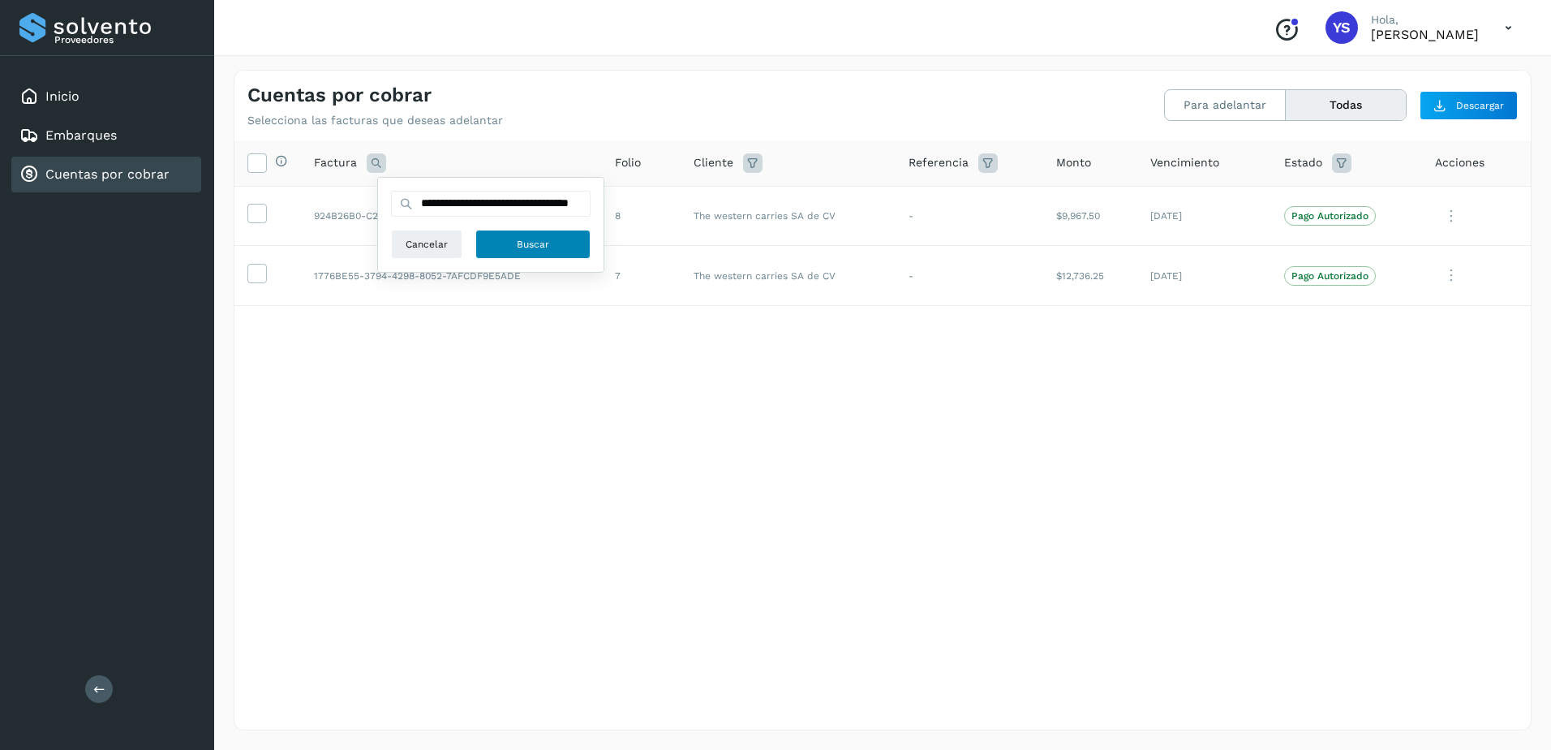
click at [522, 255] on button "Buscar" at bounding box center [532, 244] width 115 height 29
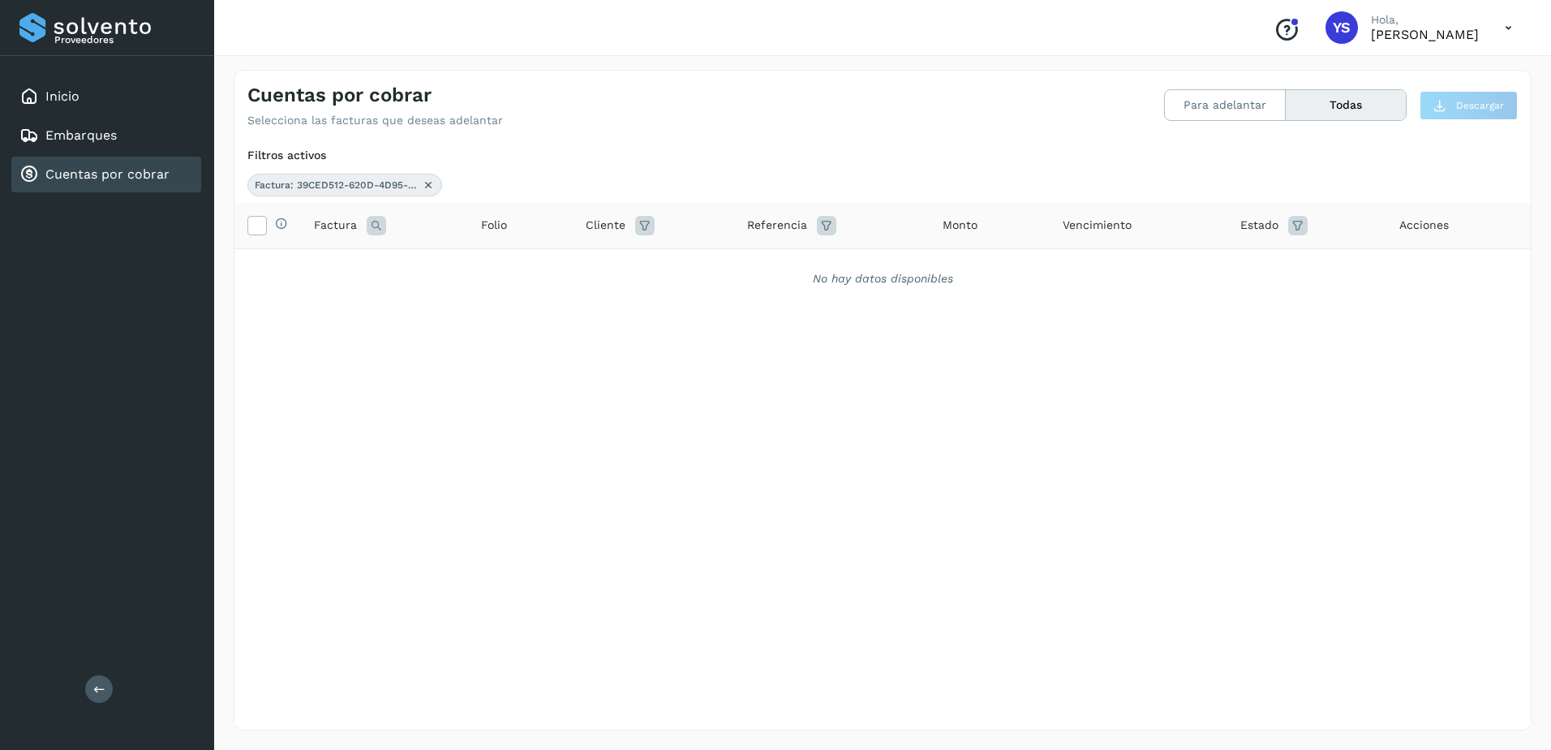
click at [108, 175] on link "Cuentas por cobrar" at bounding box center [107, 173] width 124 height 15
click at [429, 177] on div "Factura: 39CED512-620D-4D95-8512-BF1E8EE2F404" at bounding box center [344, 185] width 195 height 23
click at [429, 180] on icon at bounding box center [428, 184] width 13 height 13
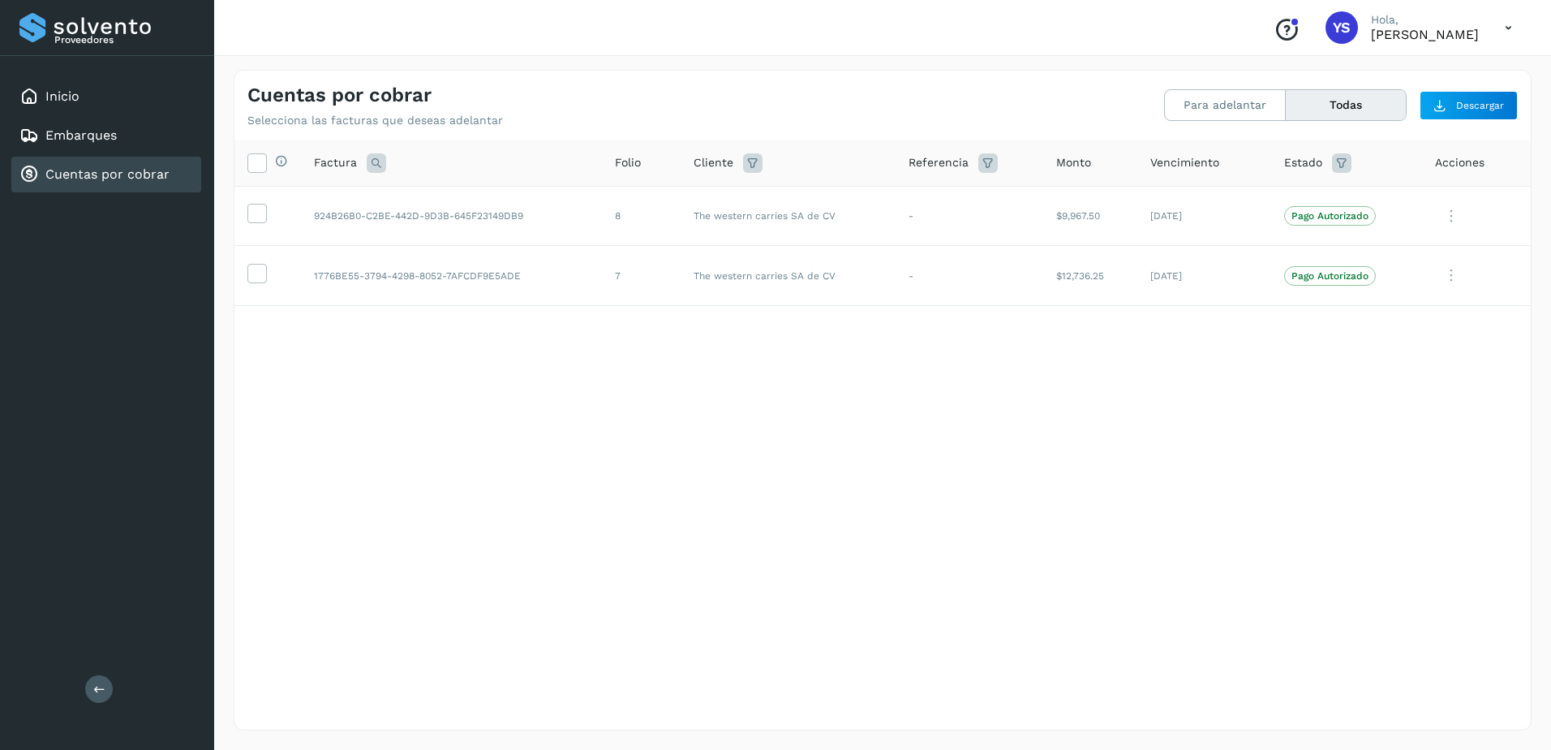
click at [440, 484] on div "Selecciona todas las facturas disponibles para adelanto Factura Folio Cliente R…" at bounding box center [882, 401] width 1296 height 522
click at [1510, 16] on icon at bounding box center [1508, 27] width 33 height 33
click at [1408, 79] on div "Cerrar sesión" at bounding box center [1427, 73] width 193 height 31
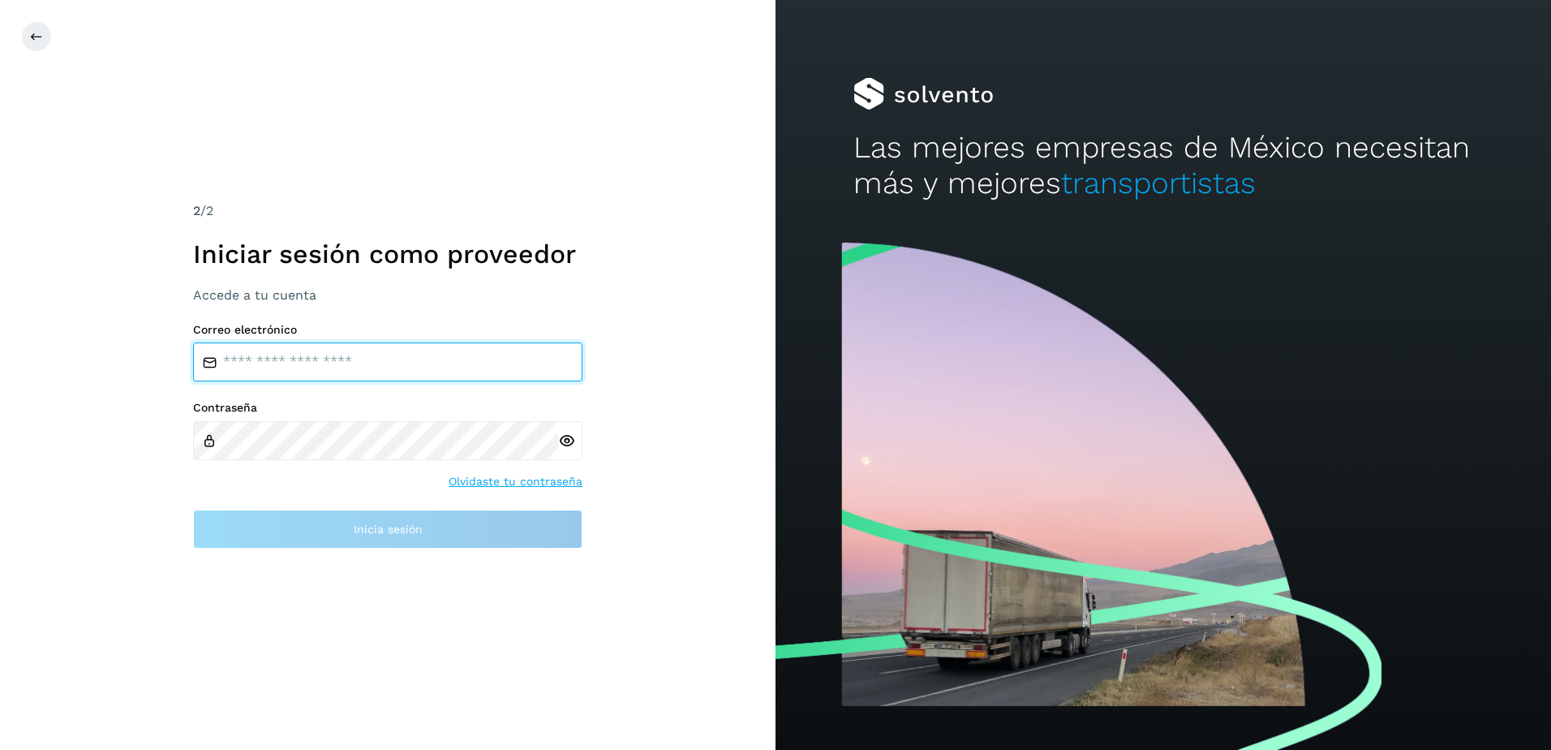
type input "**********"
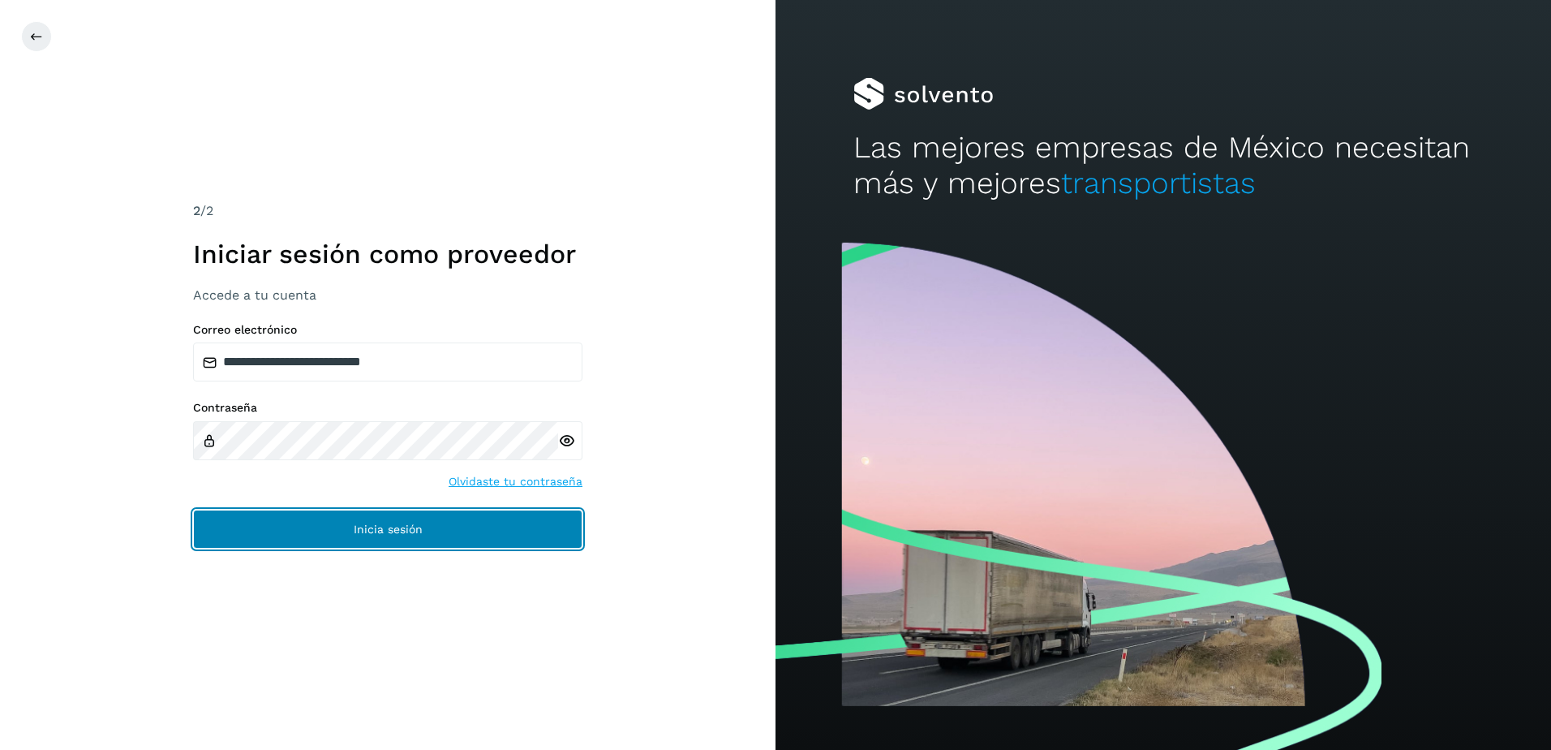
click at [316, 527] on button "Inicia sesión" at bounding box center [387, 528] width 389 height 39
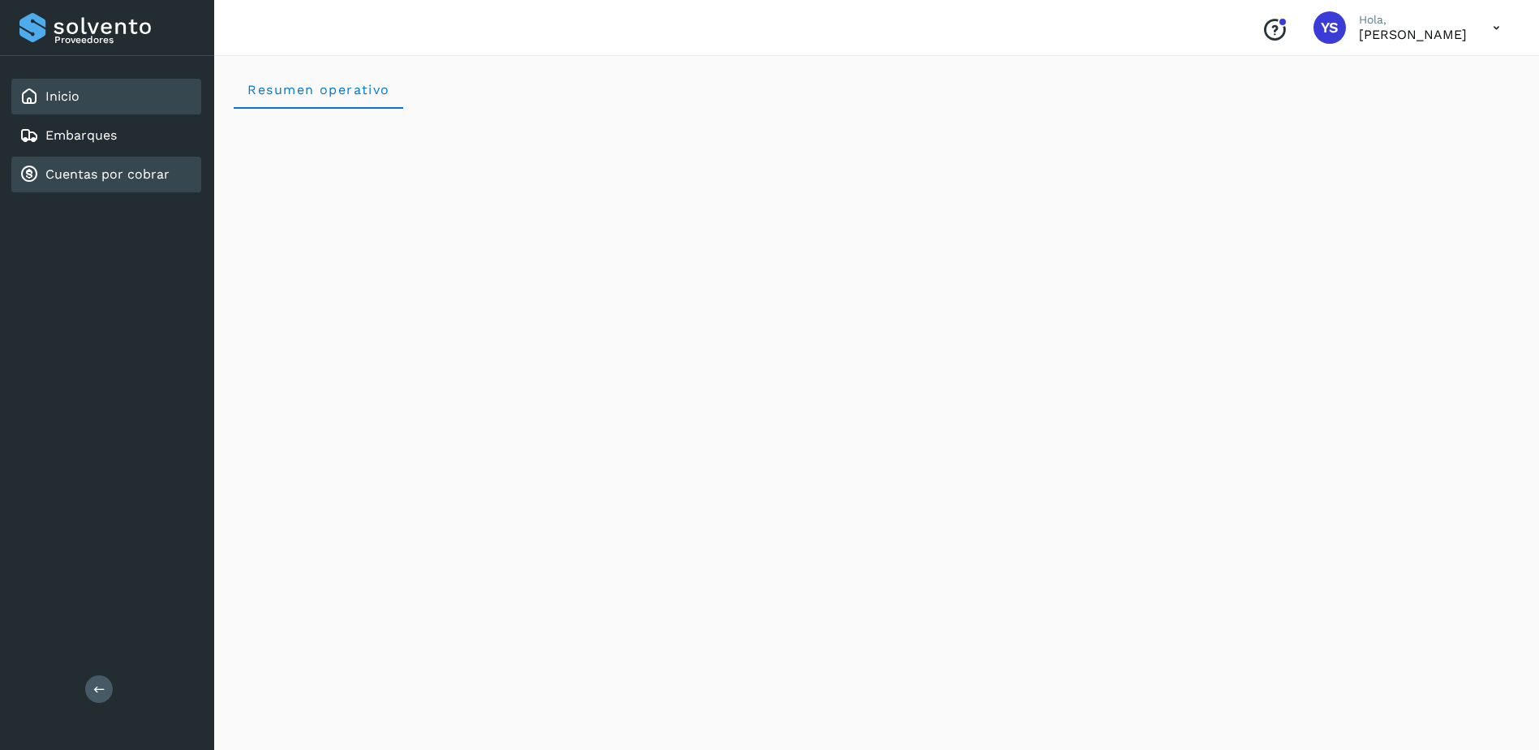
click at [67, 158] on div "Cuentas por cobrar" at bounding box center [106, 175] width 190 height 36
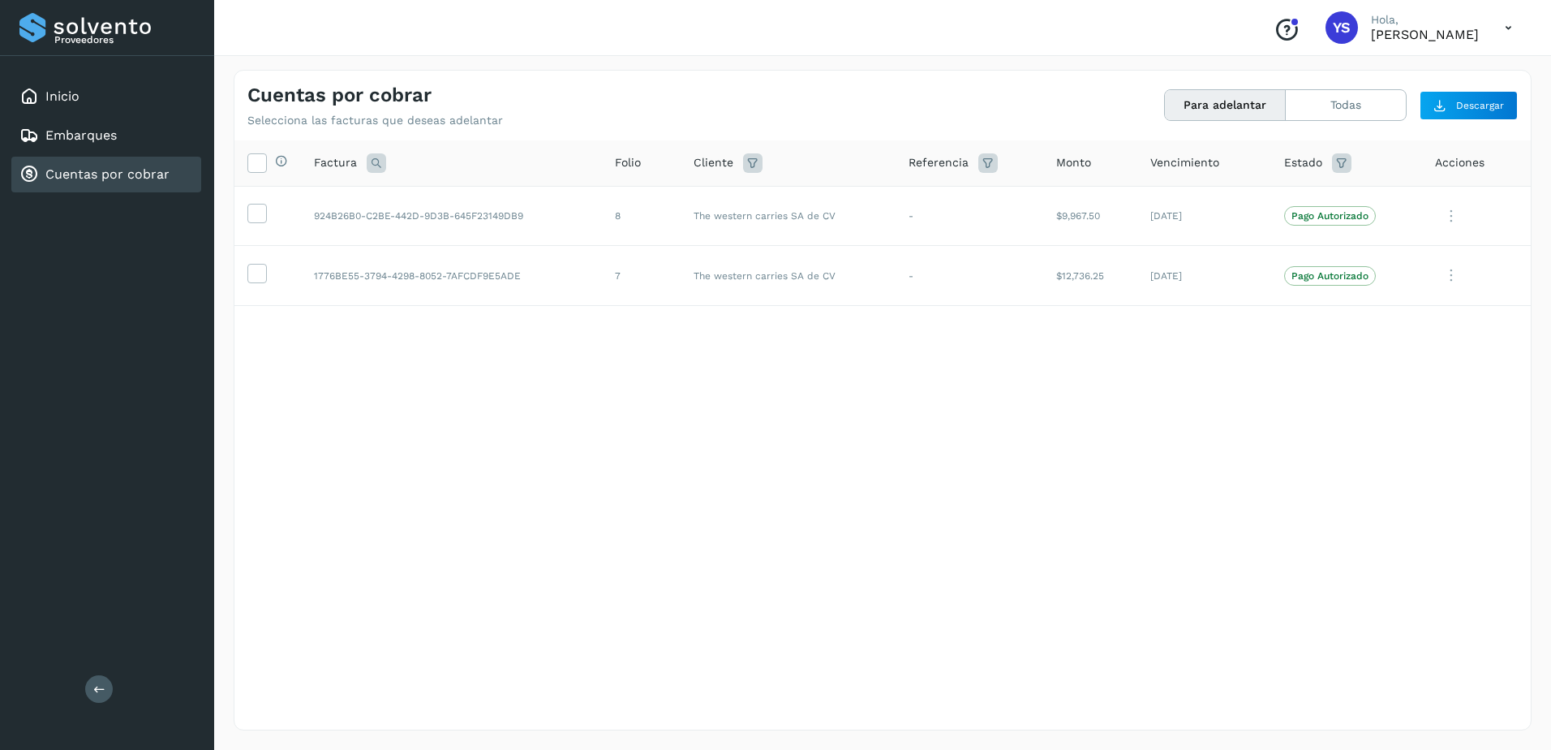
click at [850, 454] on div "Selecciona todas las facturas disponibles para adelanto Factura Folio Cliente R…" at bounding box center [882, 401] width 1296 height 522
click at [1453, 217] on icon at bounding box center [1451, 216] width 32 height 33
click at [1443, 253] on button "Ver Detalle" at bounding box center [1420, 255] width 193 height 32
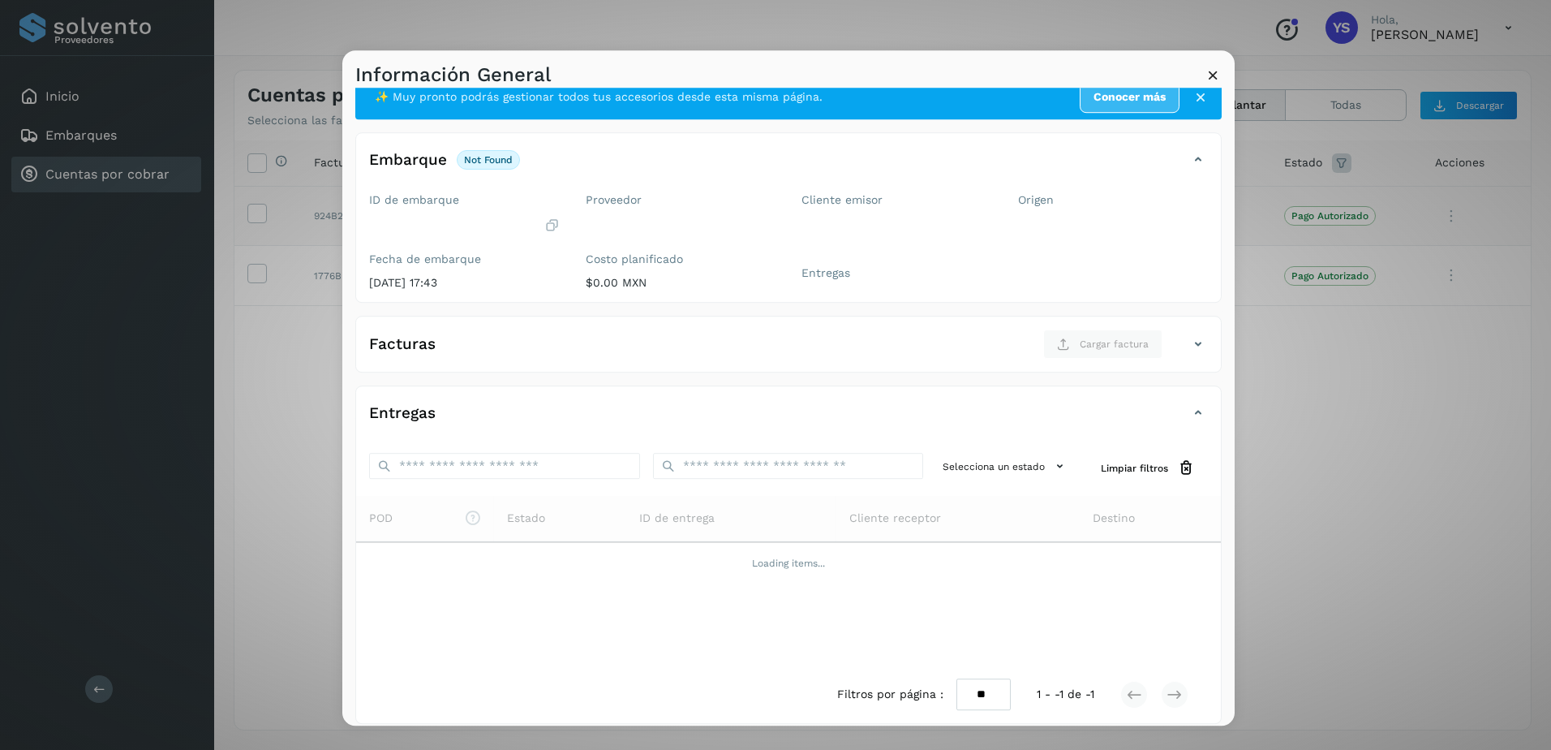
scroll to position [37, 0]
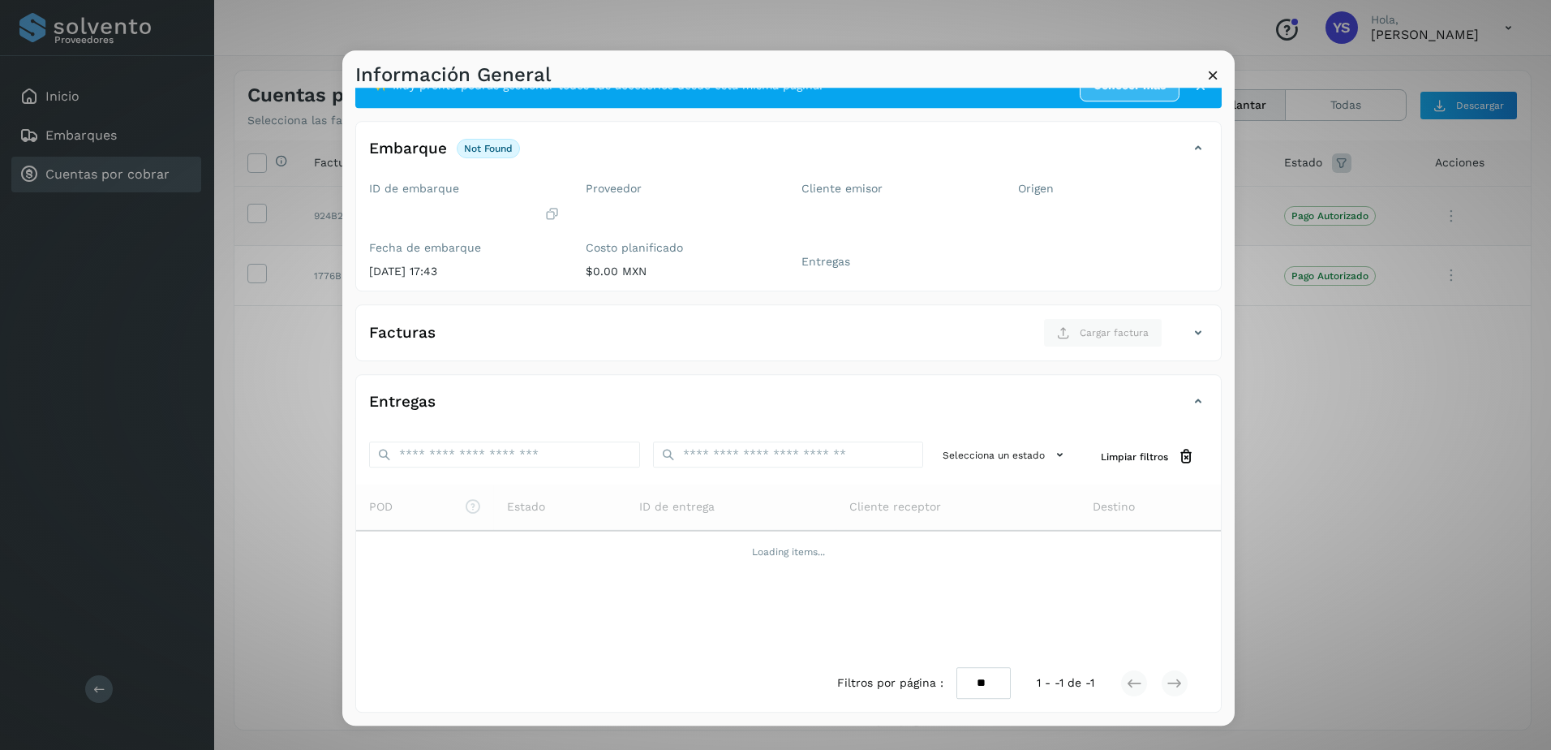
click at [1217, 70] on icon at bounding box center [1213, 75] width 17 height 17
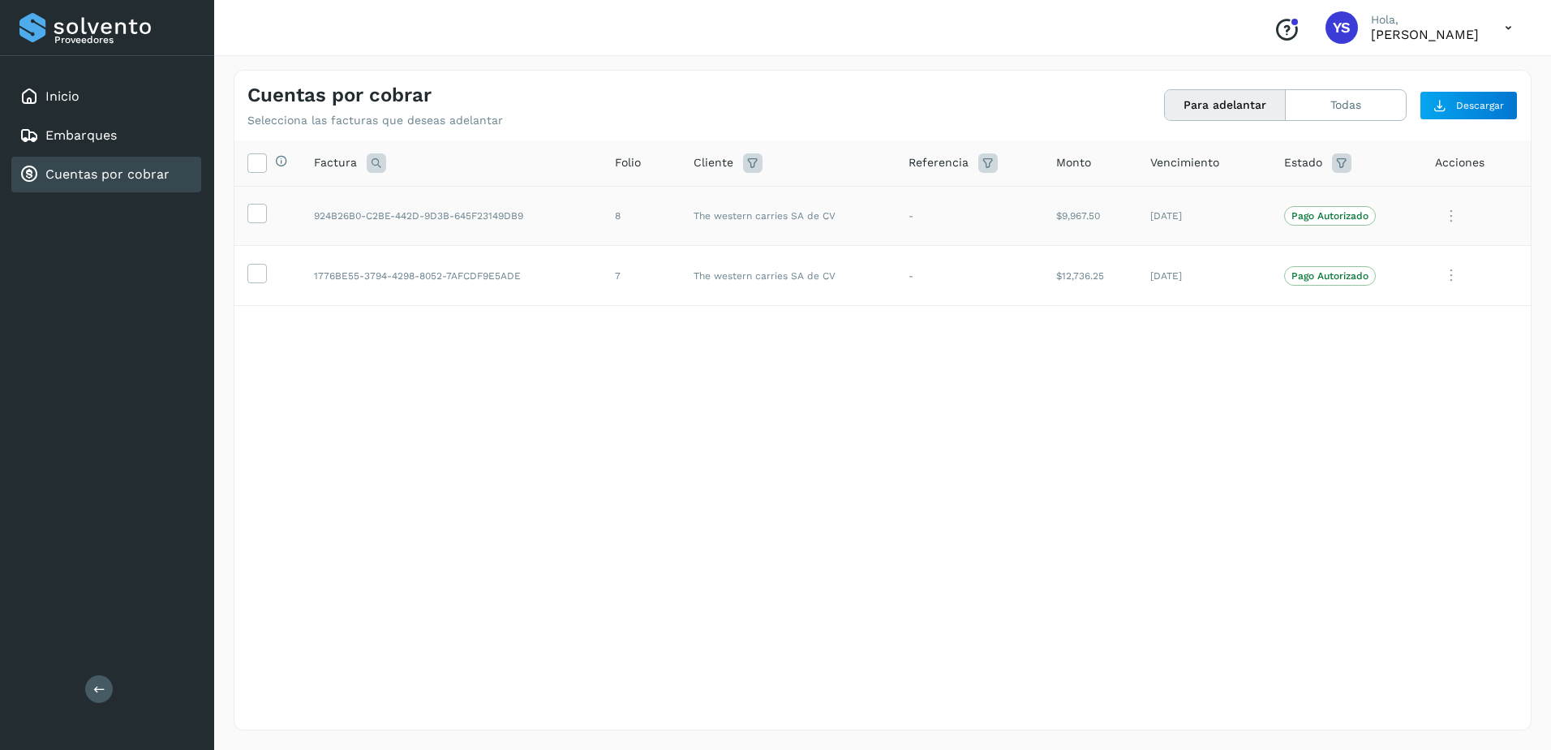
click at [1213, 588] on div "Selecciona todas las facturas disponibles para adelanto Factura Folio Cliente R…" at bounding box center [882, 401] width 1296 height 522
drag, startPoint x: 586, startPoint y: 537, endPoint x: 539, endPoint y: 607, distance: 84.1
click at [586, 537] on div "Selecciona todas las facturas disponibles para adelanto Factura Folio Cliente R…" at bounding box center [882, 401] width 1296 height 522
click at [863, 629] on div "Selecciona todas las facturas disponibles para adelanto Factura Folio Cliente R…" at bounding box center [882, 401] width 1296 height 522
click at [1329, 210] on p "Pago Autorizado" at bounding box center [1329, 215] width 77 height 11
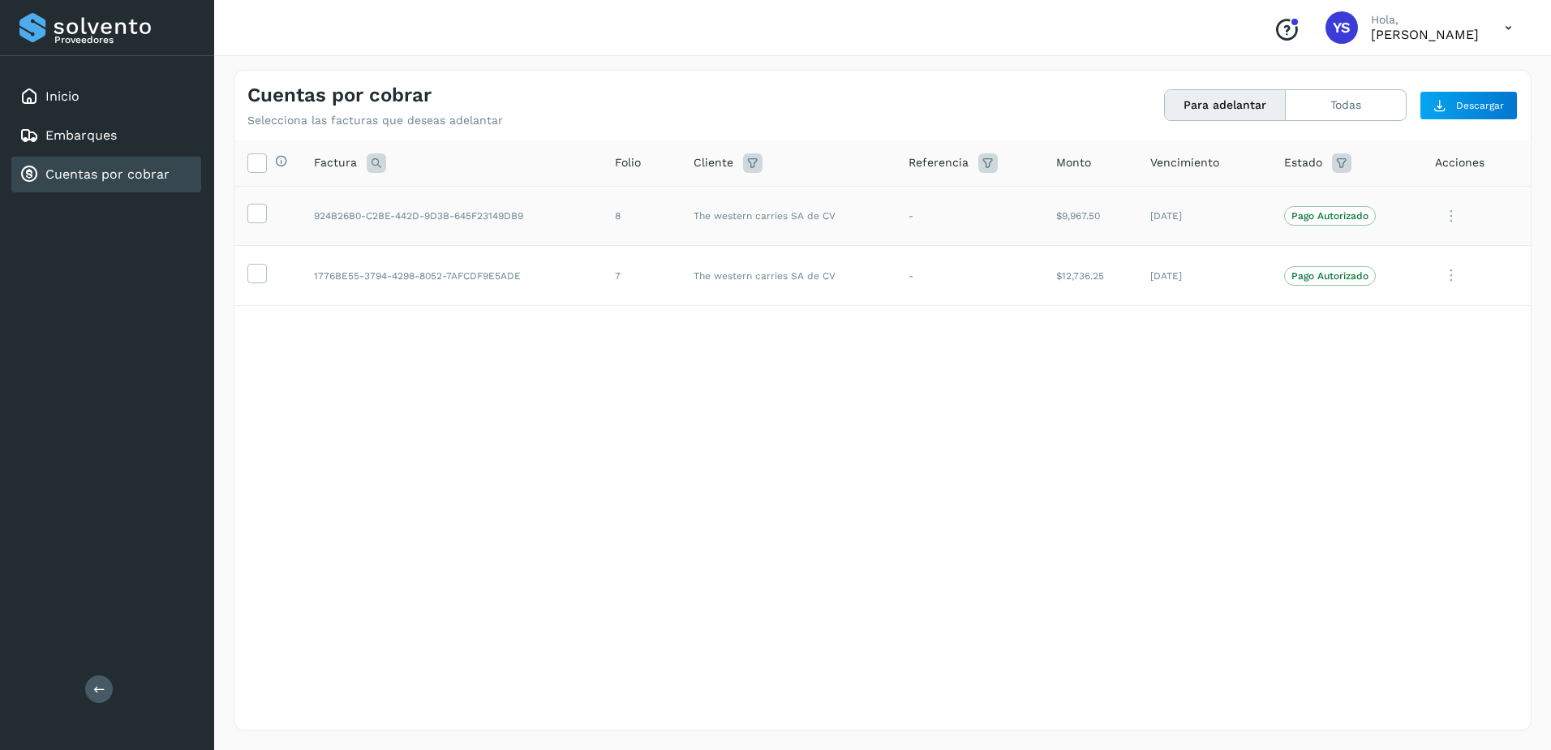
click at [1200, 216] on td "[DATE]" at bounding box center [1204, 216] width 134 height 60
click at [1197, 380] on div "Selecciona todas las facturas disponibles para adelanto Factura Folio Cliente R…" at bounding box center [882, 401] width 1296 height 522
click at [1180, 207] on td "[DATE]" at bounding box center [1204, 216] width 134 height 60
click at [1085, 213] on td "$9,967.50" at bounding box center [1090, 216] width 94 height 60
click at [1456, 214] on icon at bounding box center [1451, 216] width 32 height 33
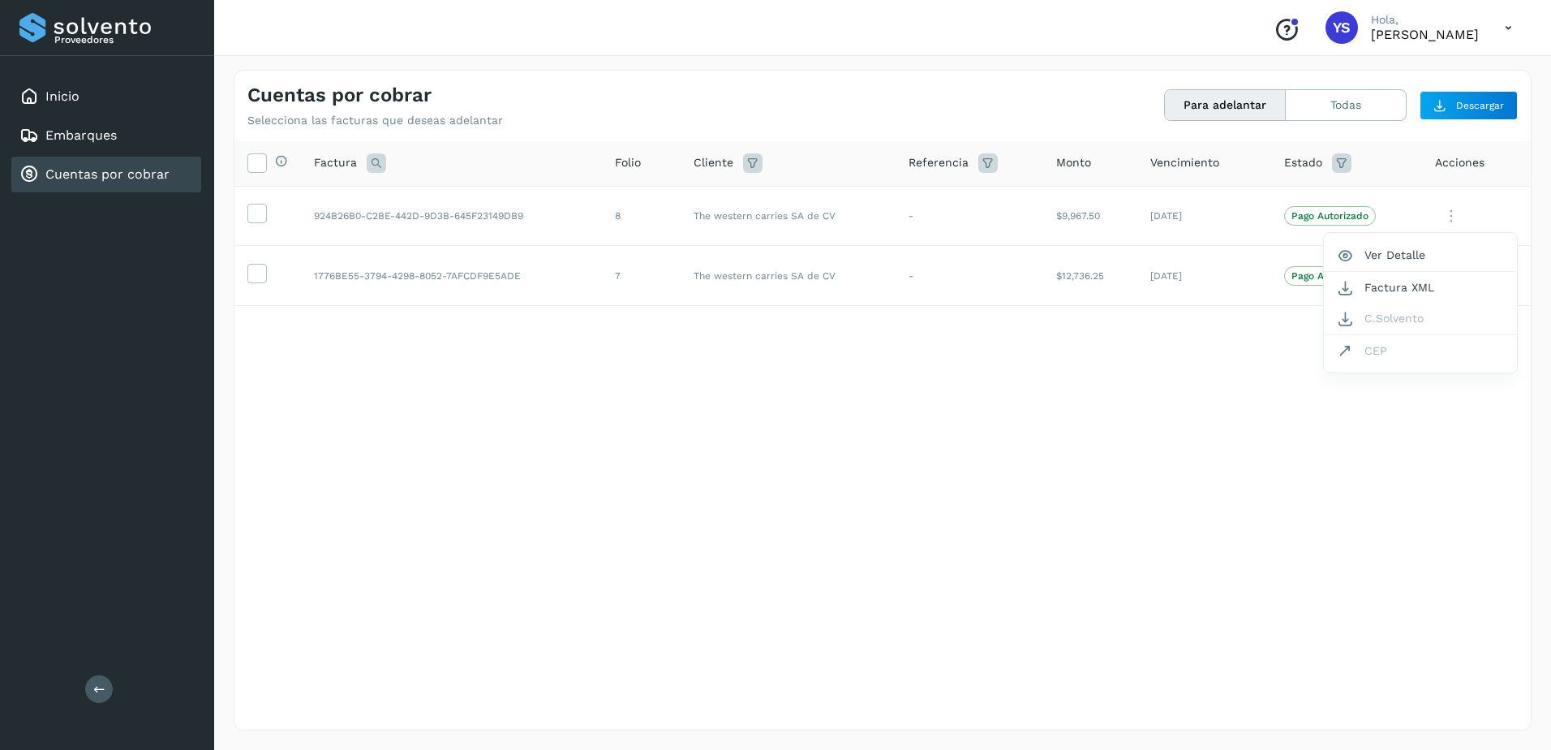
click at [1265, 105] on div at bounding box center [775, 375] width 1551 height 750
click at [1355, 105] on div at bounding box center [775, 375] width 1551 height 750
click at [1349, 104] on button "Todas" at bounding box center [1346, 105] width 120 height 30
click at [1228, 105] on button "Para adelantar" at bounding box center [1225, 105] width 121 height 30
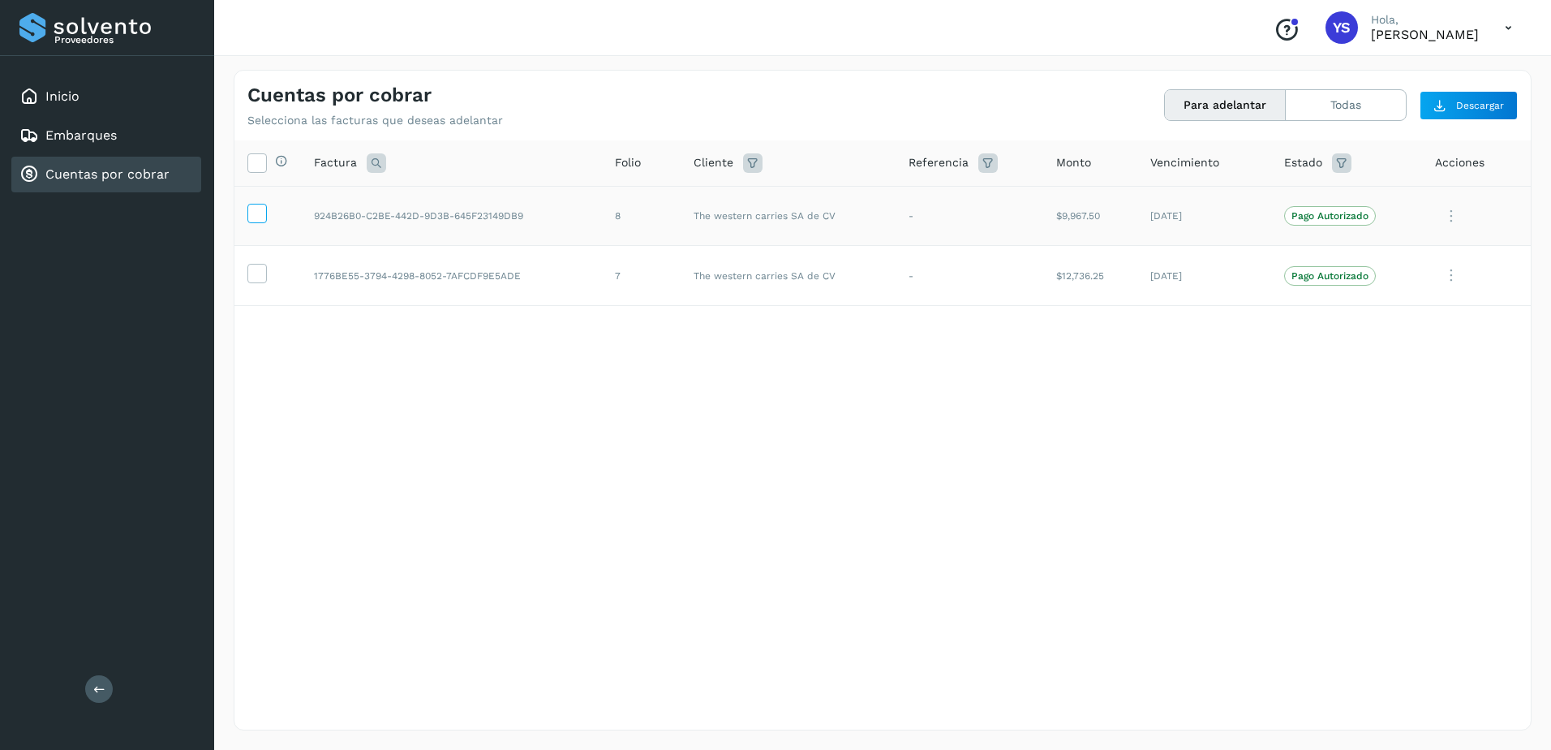
click at [260, 218] on icon at bounding box center [256, 212] width 17 height 17
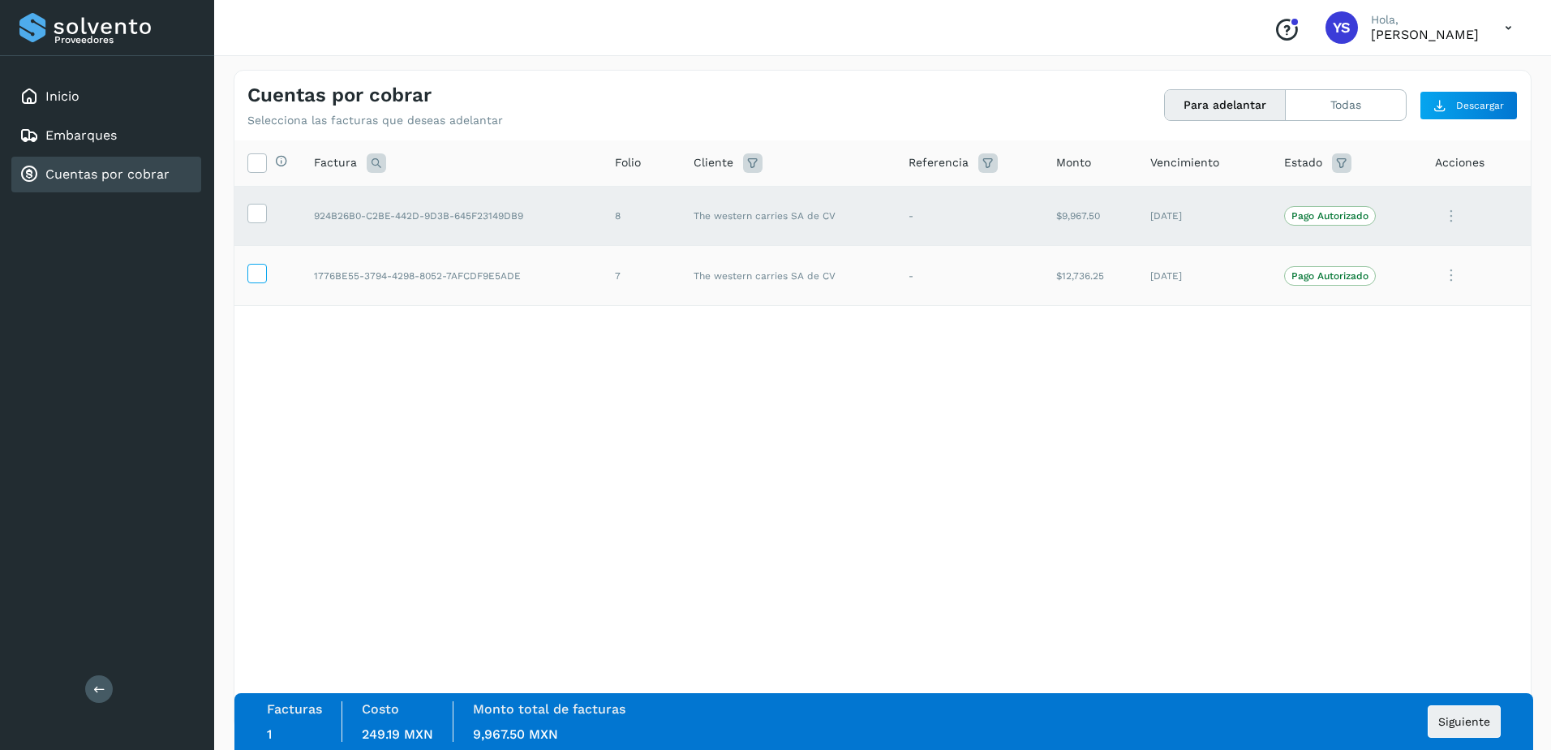
click at [258, 275] on icon at bounding box center [256, 272] width 17 height 17
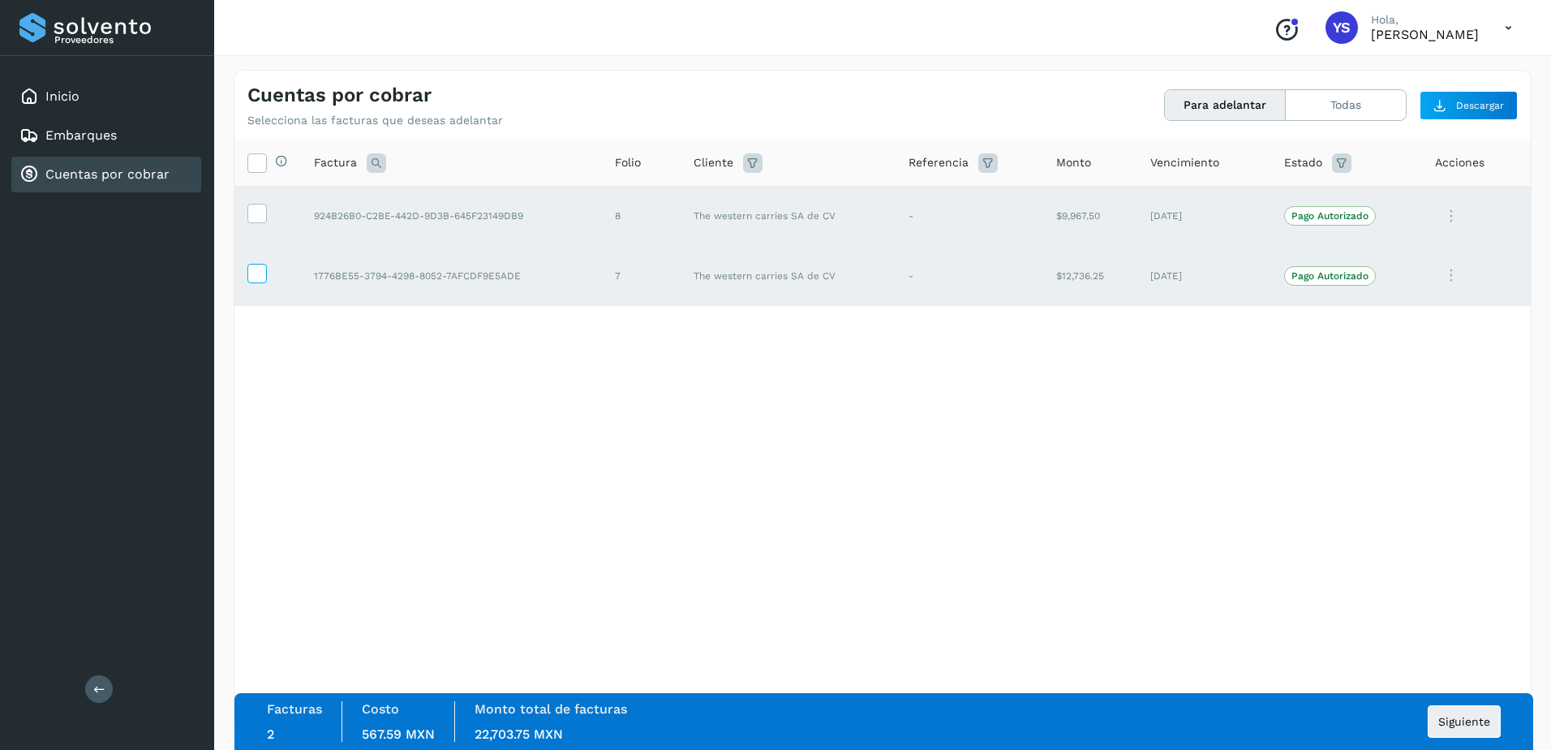
click at [257, 275] on icon at bounding box center [256, 272] width 17 height 17
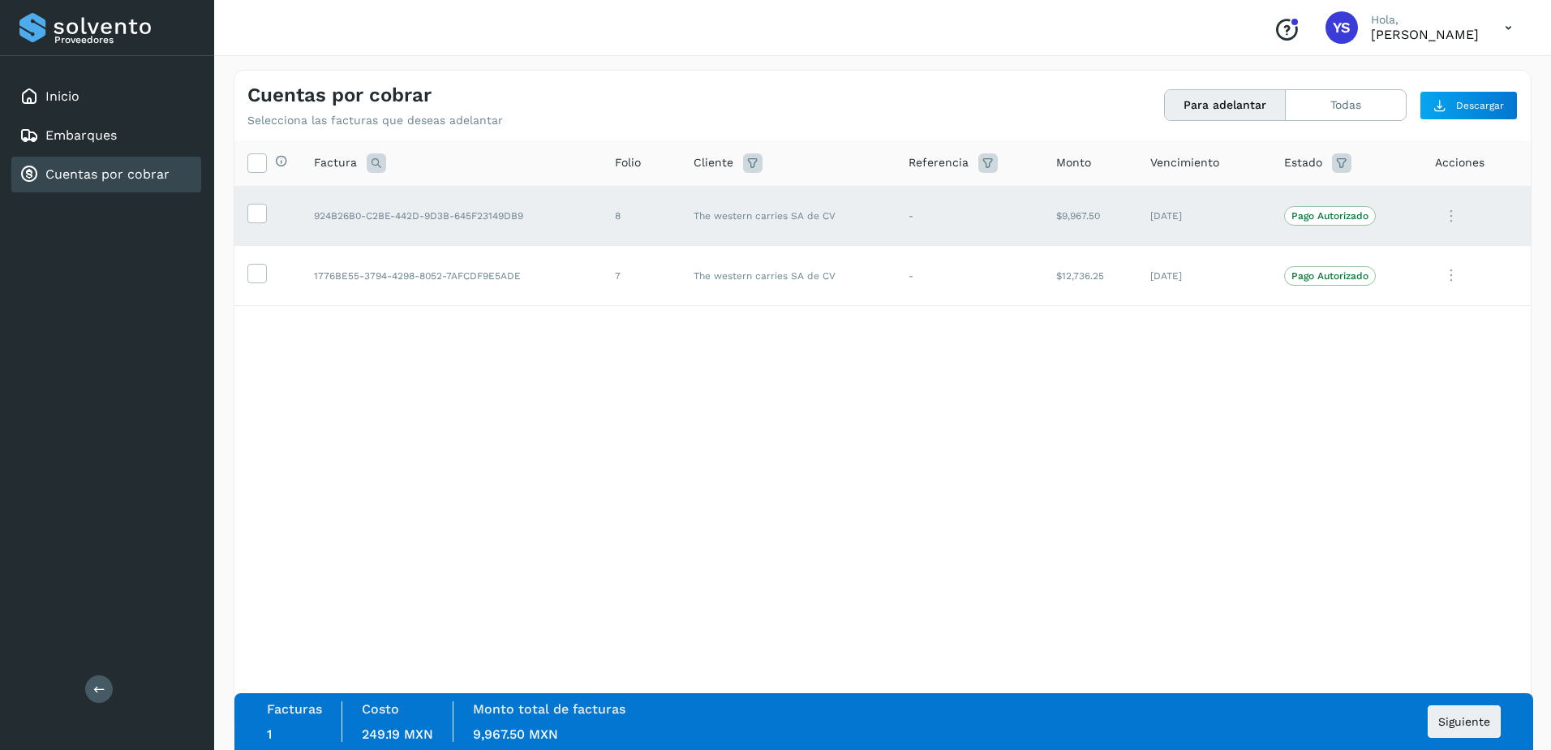
click at [268, 213] on td at bounding box center [267, 216] width 67 height 60
click at [261, 213] on icon at bounding box center [256, 212] width 17 height 17
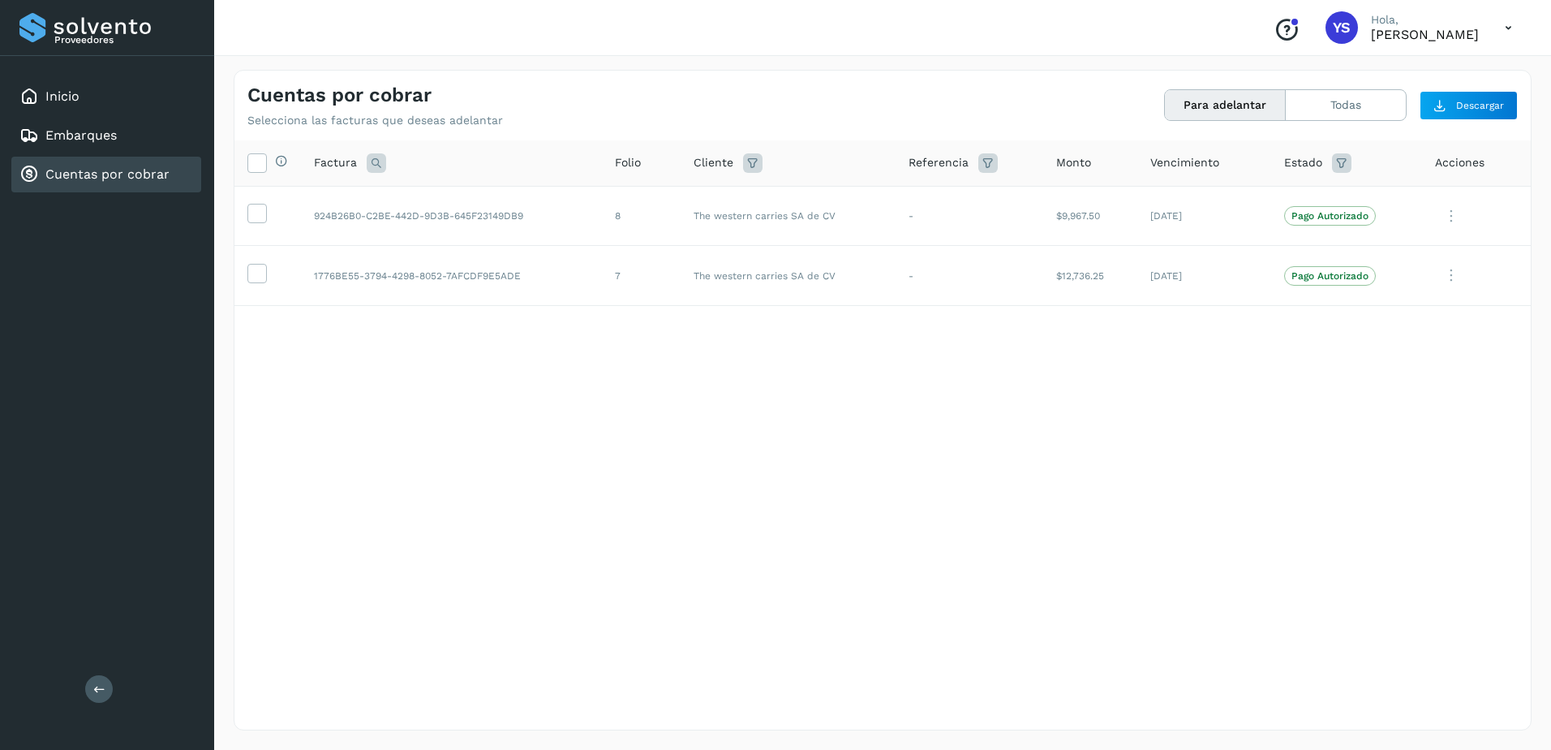
click at [756, 547] on div "Selecciona todas las facturas disponibles para adelanto Factura Folio Cliente R…" at bounding box center [882, 401] width 1296 height 522
drag, startPoint x: 788, startPoint y: 578, endPoint x: 775, endPoint y: 590, distance: 17.9
click at [788, 578] on div "Selecciona todas las facturas disponibles para adelanto Factura Folio Cliente R…" at bounding box center [882, 401] width 1296 height 522
click at [753, 157] on icon at bounding box center [752, 162] width 19 height 19
click at [774, 193] on input "text" at bounding box center [849, 204] width 175 height 26
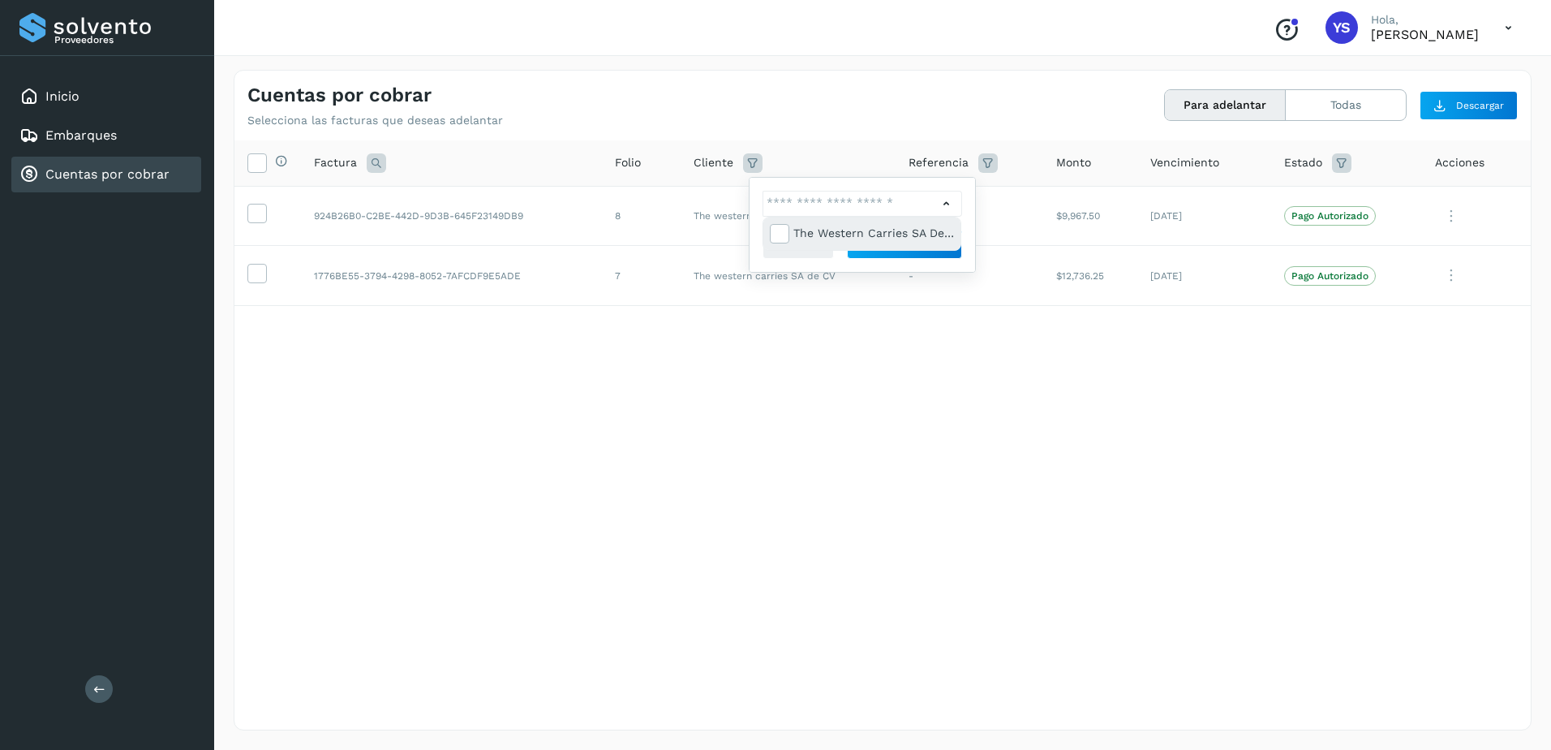
click at [796, 234] on div "The western carries SA de CV" at bounding box center [873, 233] width 161 height 18
type input "**********"
click at [887, 257] on div at bounding box center [775, 375] width 1551 height 750
click at [882, 245] on button "Filtrar" at bounding box center [904, 244] width 115 height 29
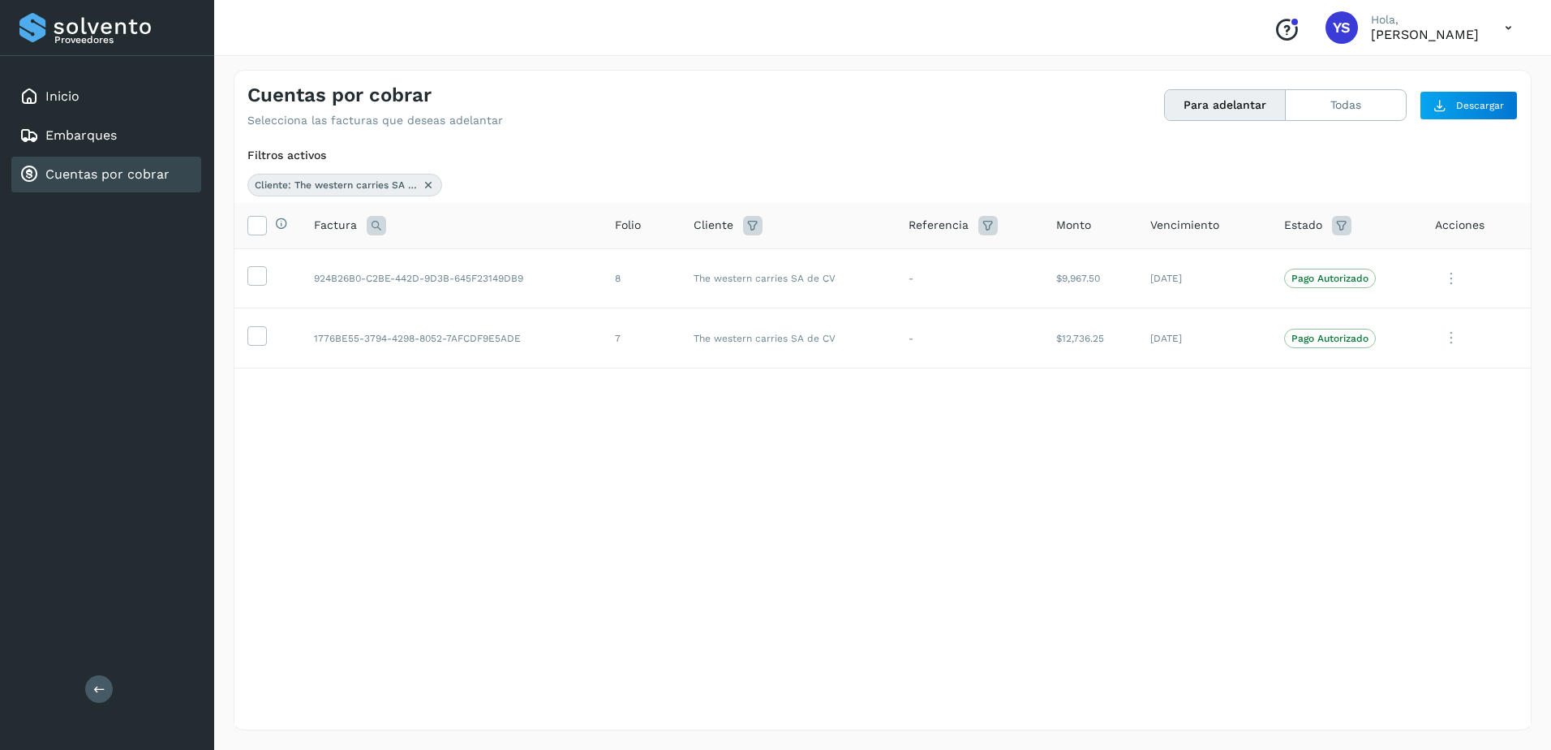
click at [1342, 221] on icon at bounding box center [1341, 225] width 19 height 19
click at [1282, 261] on input "text" at bounding box center [1225, 266] width 175 height 26
click at [1219, 363] on div "En validación" at bounding box center [1249, 360] width 161 height 18
type input "**********"
click at [1247, 536] on div at bounding box center [775, 375] width 1551 height 750
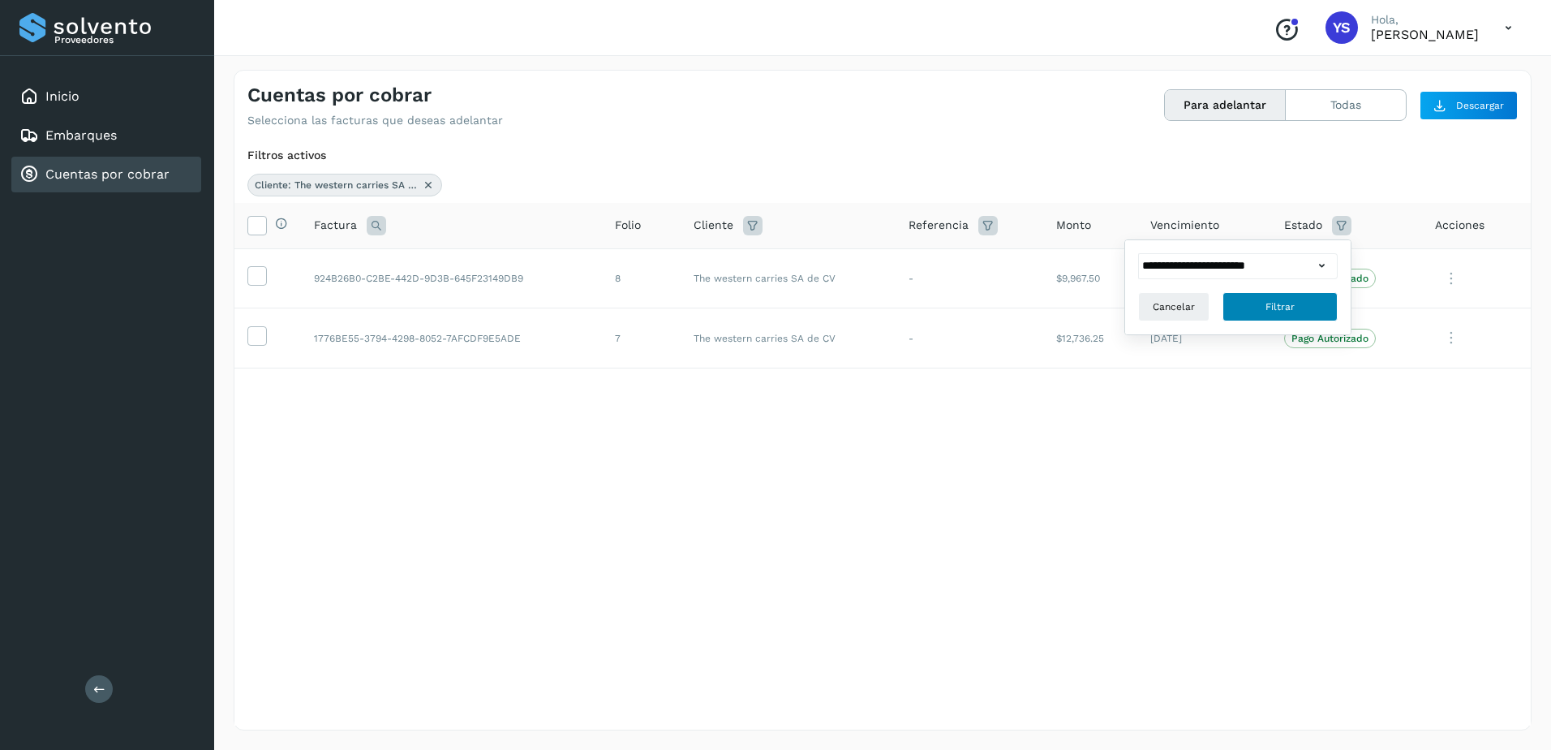
click at [1295, 298] on button "Filtrar" at bounding box center [1279, 306] width 115 height 29
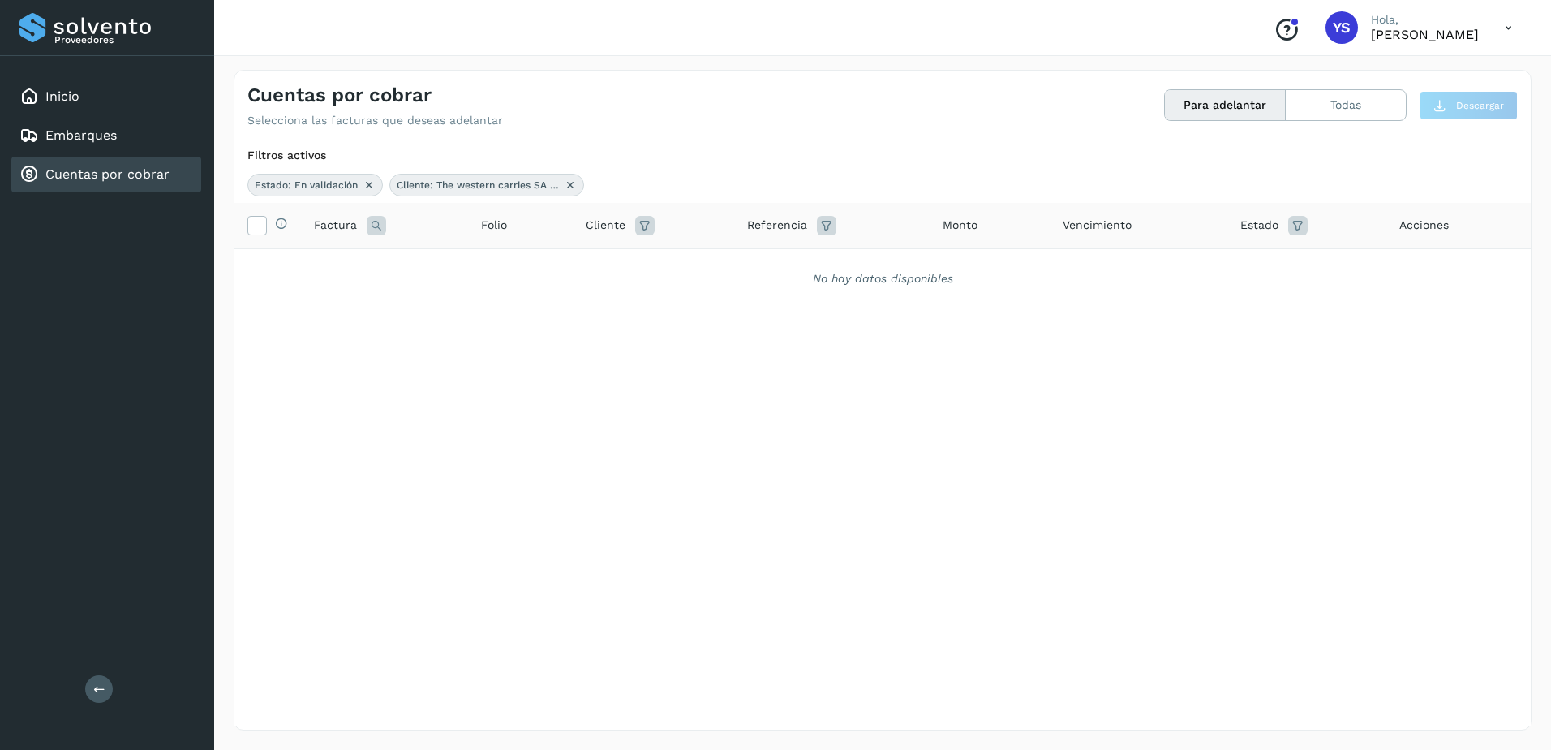
click at [1295, 221] on icon at bounding box center [1297, 225] width 19 height 19
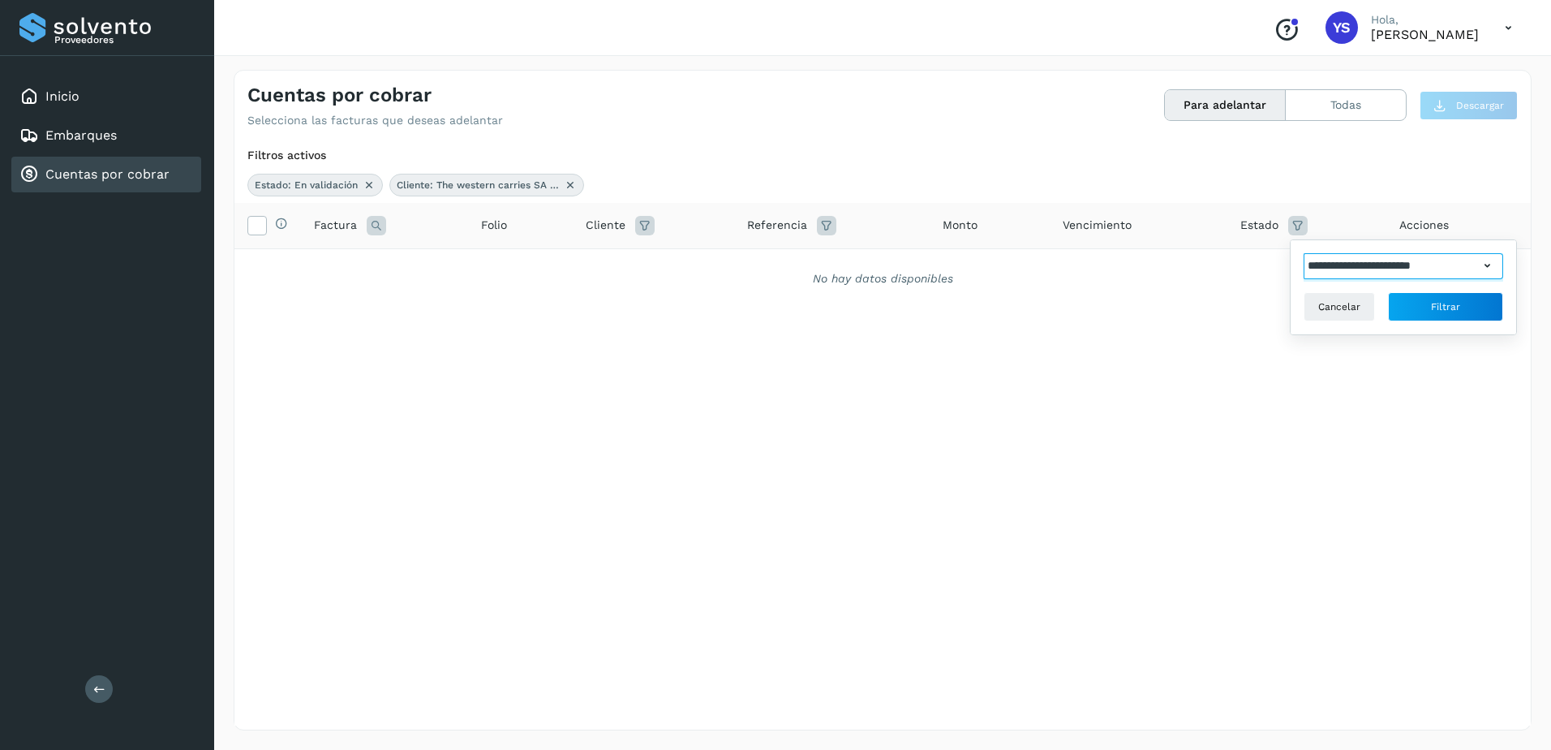
click at [1346, 264] on input "**********" at bounding box center [1391, 266] width 175 height 26
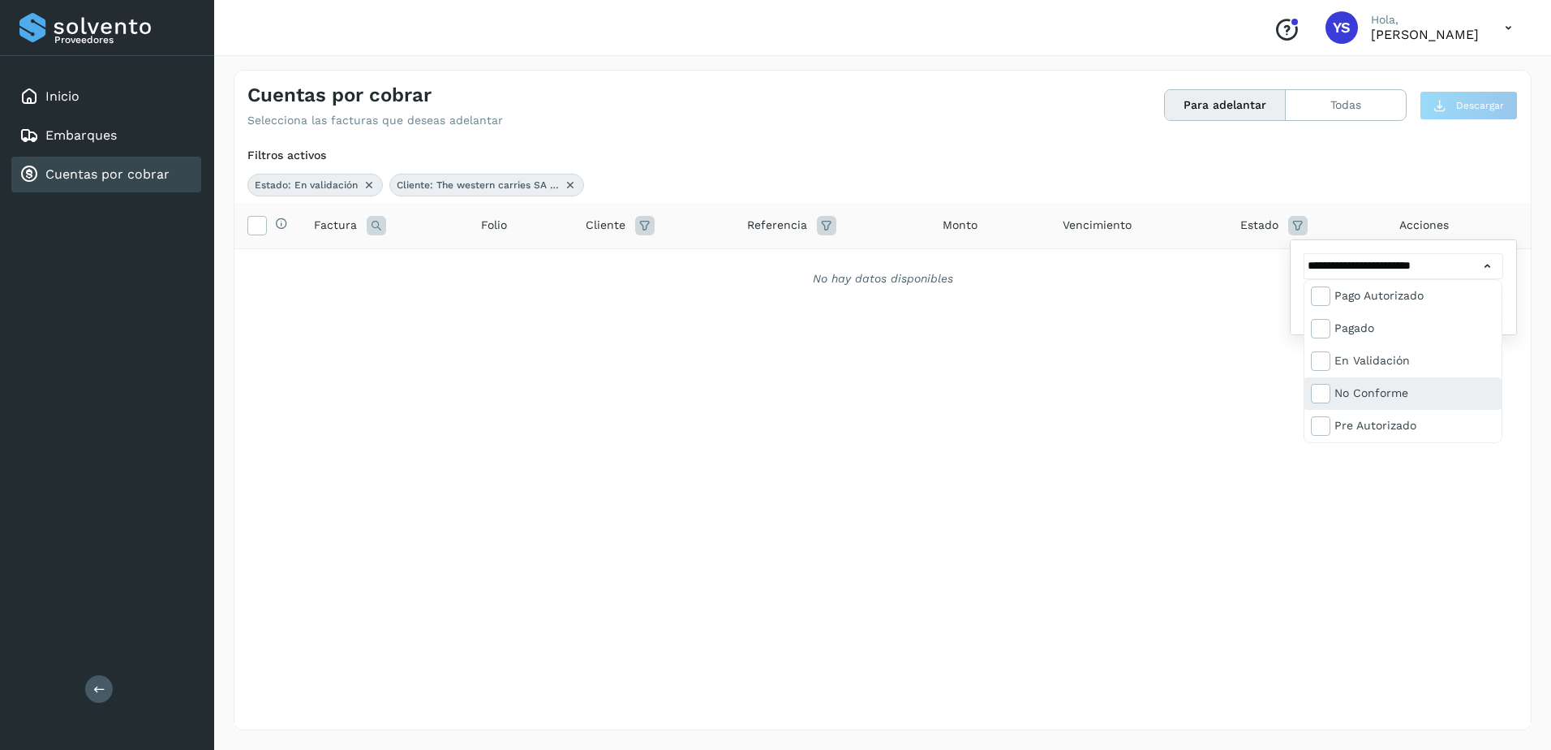
click at [1412, 380] on div "No conforme" at bounding box center [1402, 393] width 197 height 32
click at [1405, 366] on div "En validación" at bounding box center [1414, 360] width 161 height 18
type input "**********"
click at [1213, 394] on div at bounding box center [775, 375] width 1551 height 750
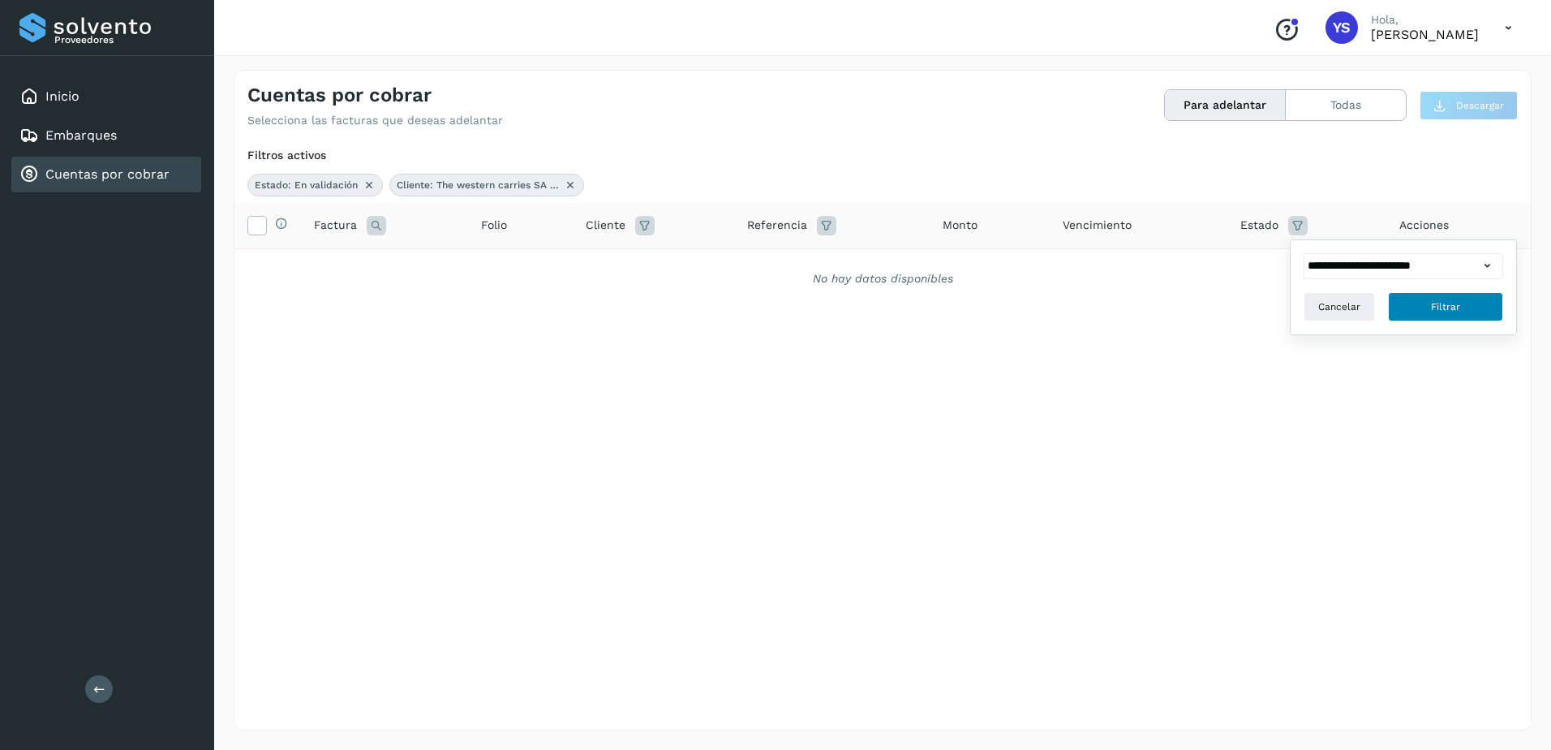
click at [1419, 305] on button "Filtrar" at bounding box center [1445, 306] width 115 height 29
click at [1299, 221] on icon at bounding box center [1297, 225] width 19 height 19
click at [1357, 246] on div "**********" at bounding box center [1404, 287] width 226 height 94
click at [1481, 266] on icon at bounding box center [1487, 265] width 17 height 17
click at [1488, 268] on div at bounding box center [775, 375] width 1551 height 750
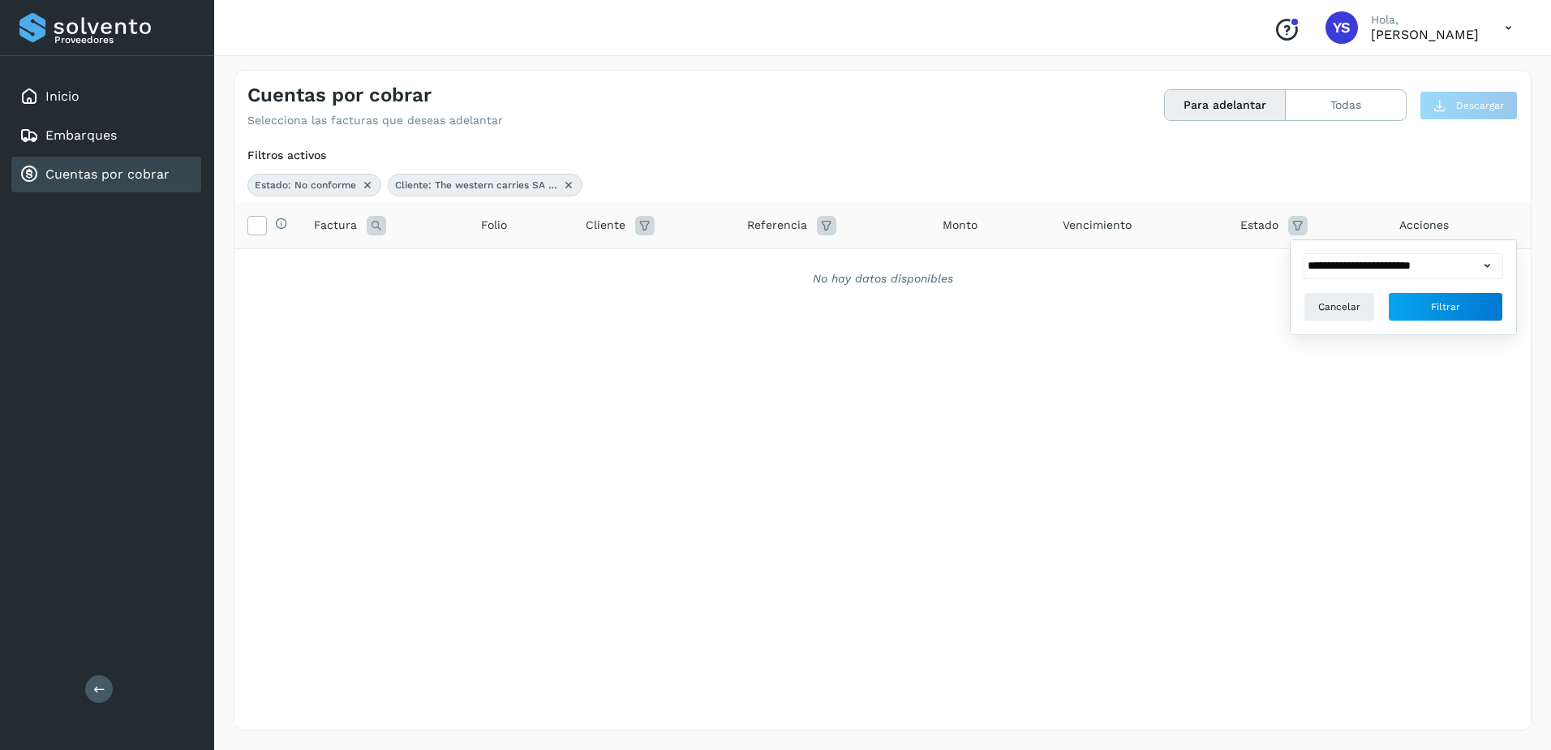
click at [1494, 268] on icon at bounding box center [1487, 265] width 17 height 17
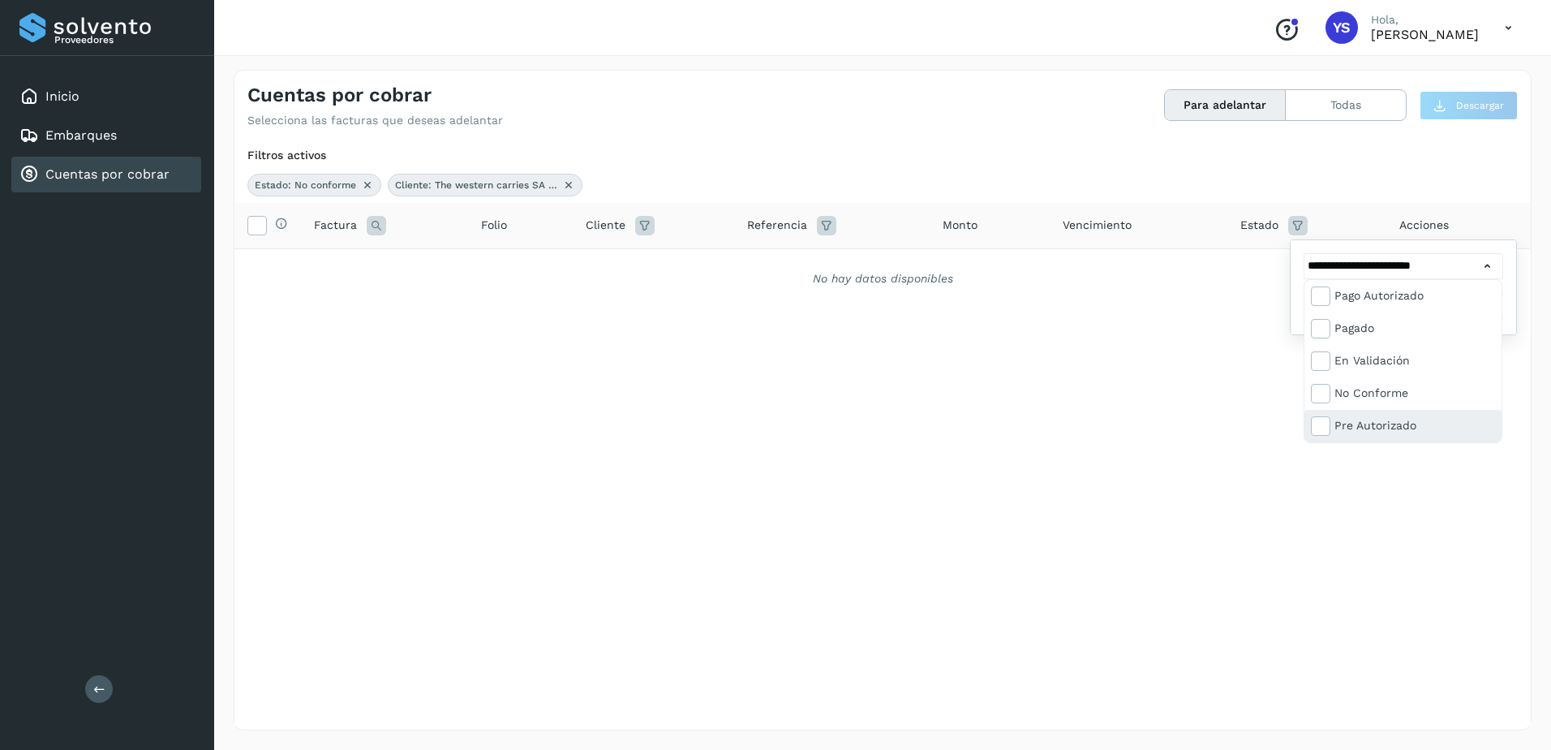
click at [1399, 421] on div "Pre Autorizado" at bounding box center [1414, 425] width 161 height 18
click at [1367, 386] on div "No conforme" at bounding box center [1414, 393] width 161 height 18
type input "**********"
click at [1353, 509] on div at bounding box center [775, 375] width 1551 height 750
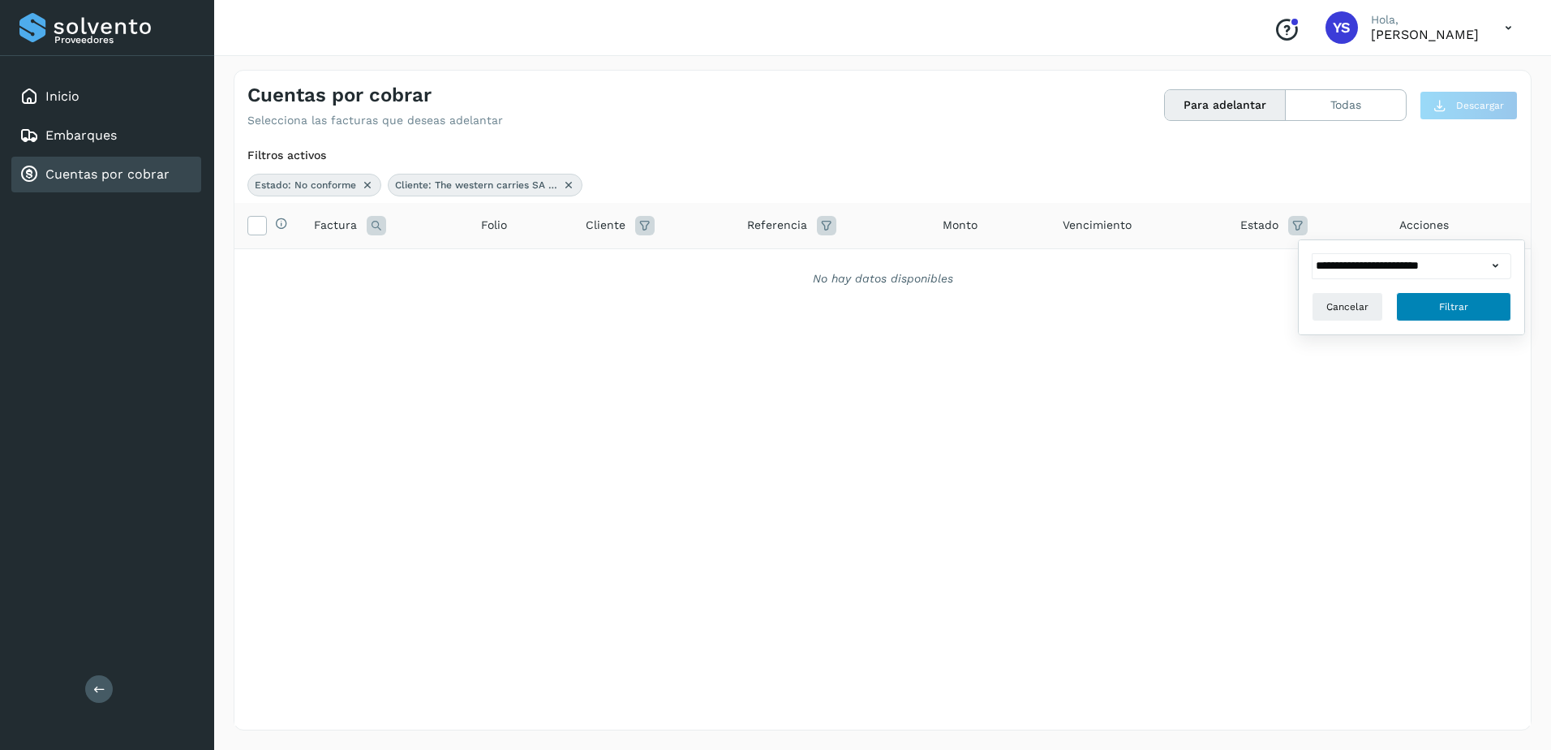
click at [1434, 296] on button "Filtrar" at bounding box center [1453, 306] width 115 height 29
click at [1299, 226] on icon at bounding box center [1297, 225] width 19 height 19
click at [1494, 273] on div at bounding box center [1491, 266] width 24 height 26
click at [1494, 273] on icon at bounding box center [1487, 265] width 17 height 17
click at [1488, 268] on div at bounding box center [775, 375] width 1551 height 750
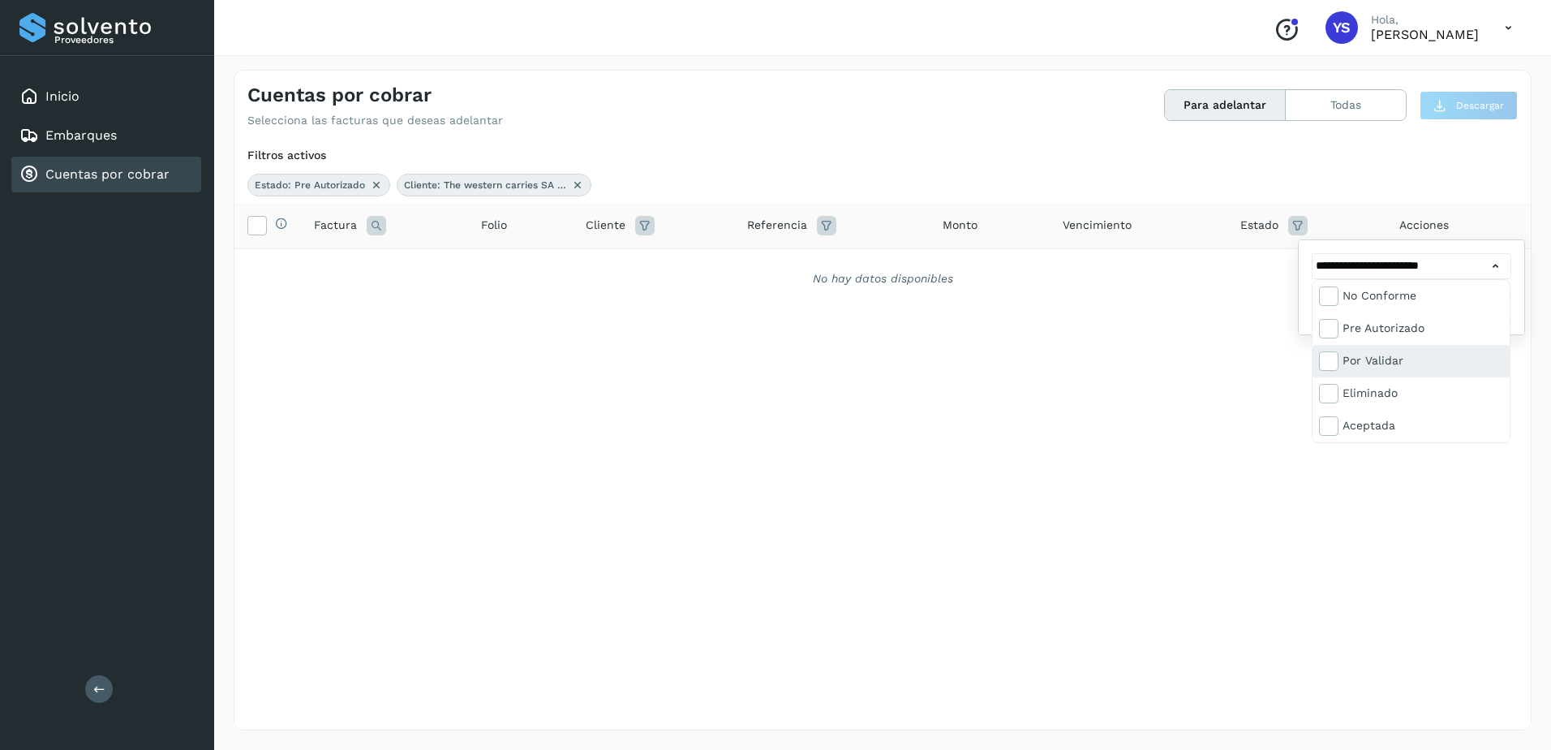
click at [1391, 364] on div "Por validar" at bounding box center [1422, 360] width 161 height 18
click at [1393, 333] on div "Pre Autorizado" at bounding box center [1422, 328] width 161 height 18
type input "**********"
click at [1102, 361] on div at bounding box center [775, 375] width 1551 height 750
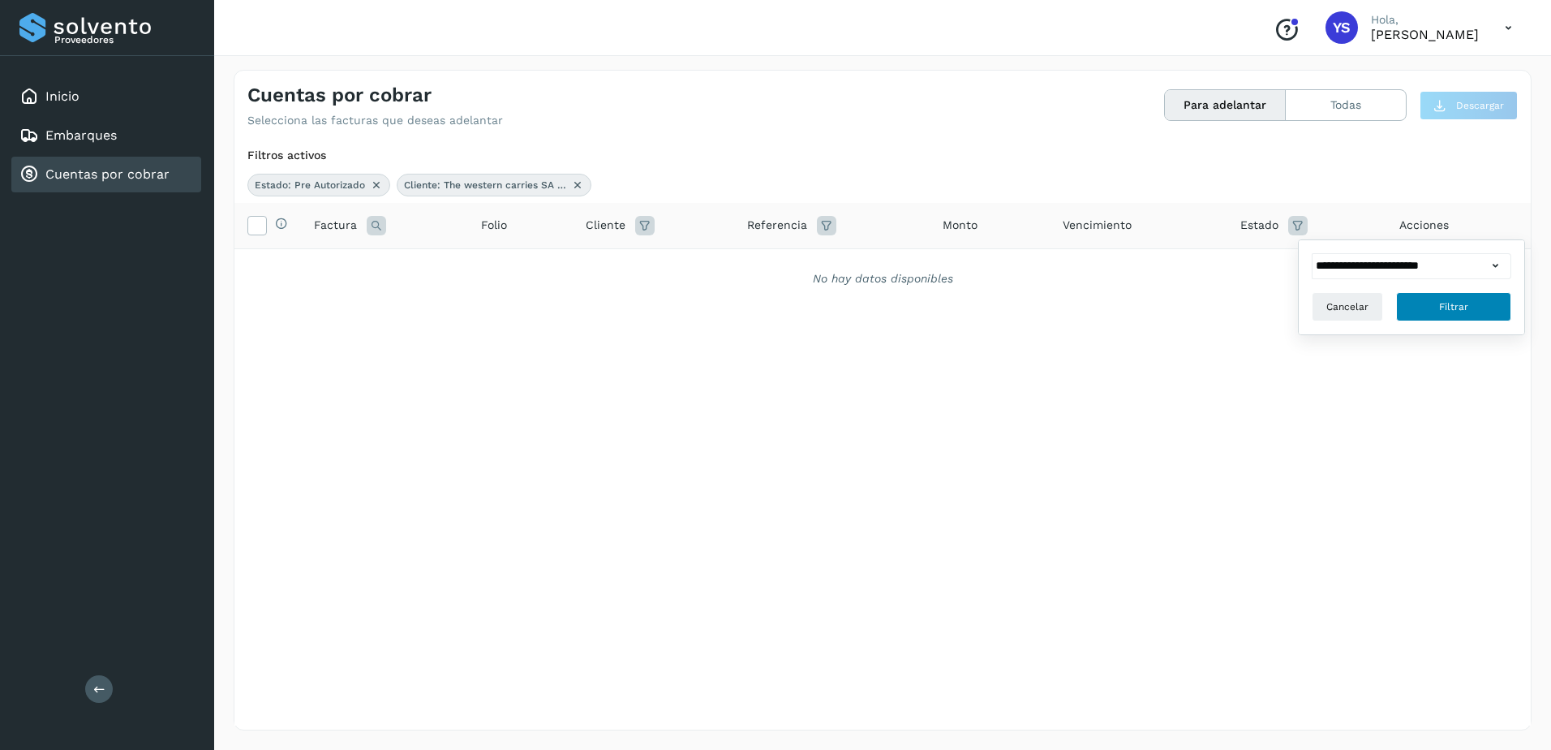
click at [1480, 312] on button "Filtrar" at bounding box center [1453, 306] width 115 height 29
click at [1352, 107] on button "Todas" at bounding box center [1346, 105] width 120 height 30
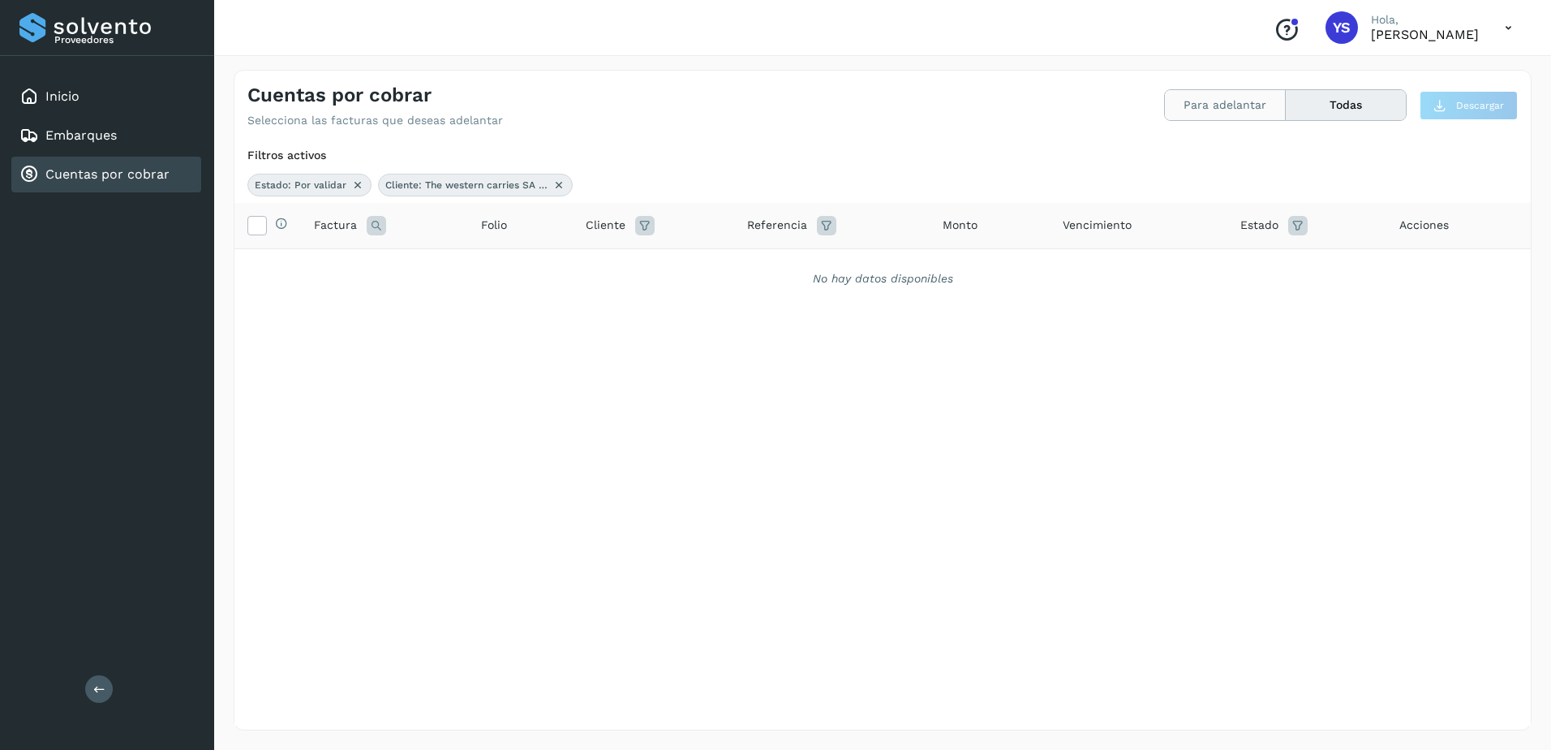
click at [1263, 105] on button "Para adelantar" at bounding box center [1225, 105] width 121 height 30
click at [356, 186] on icon at bounding box center [357, 184] width 13 height 13
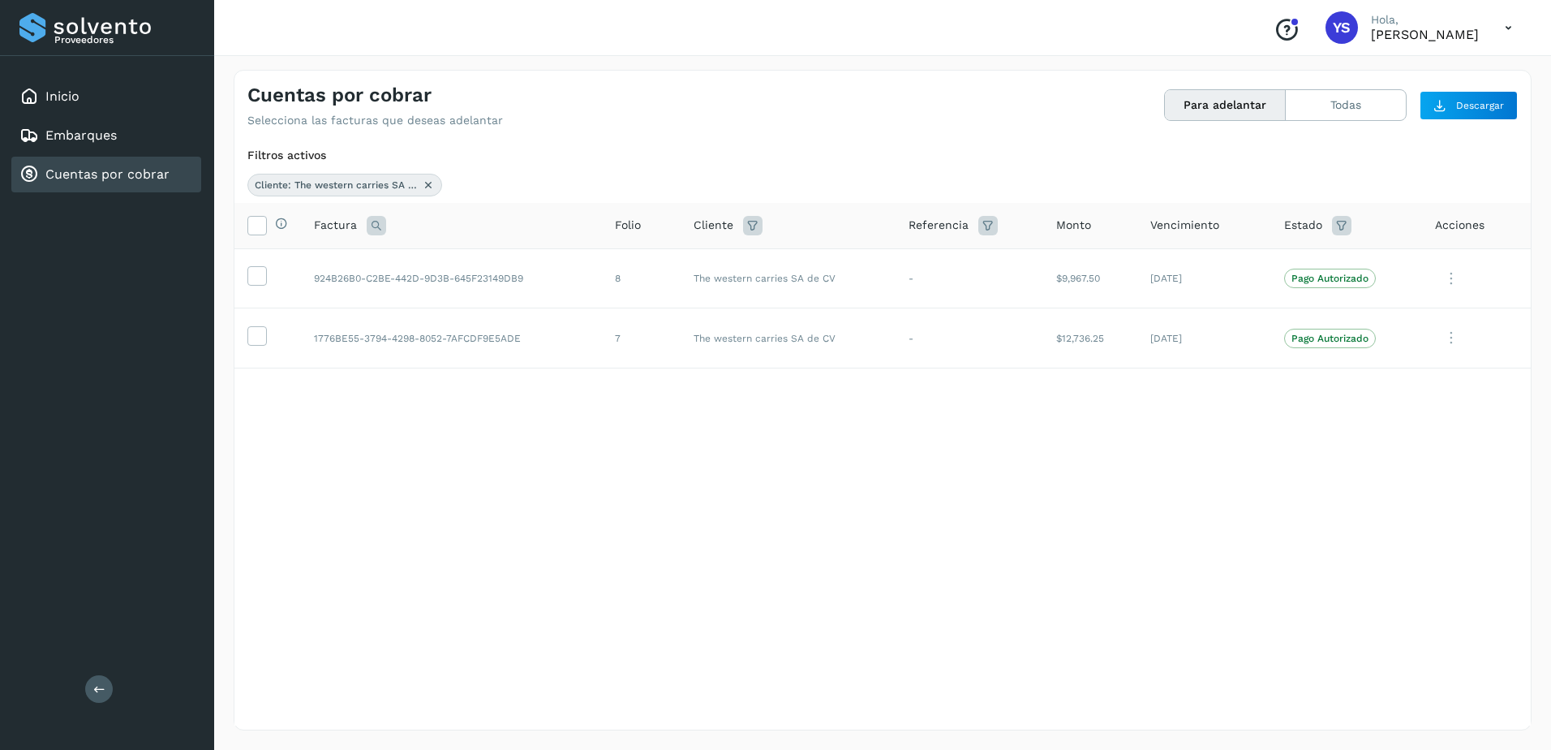
click at [428, 184] on icon at bounding box center [428, 184] width 13 height 13
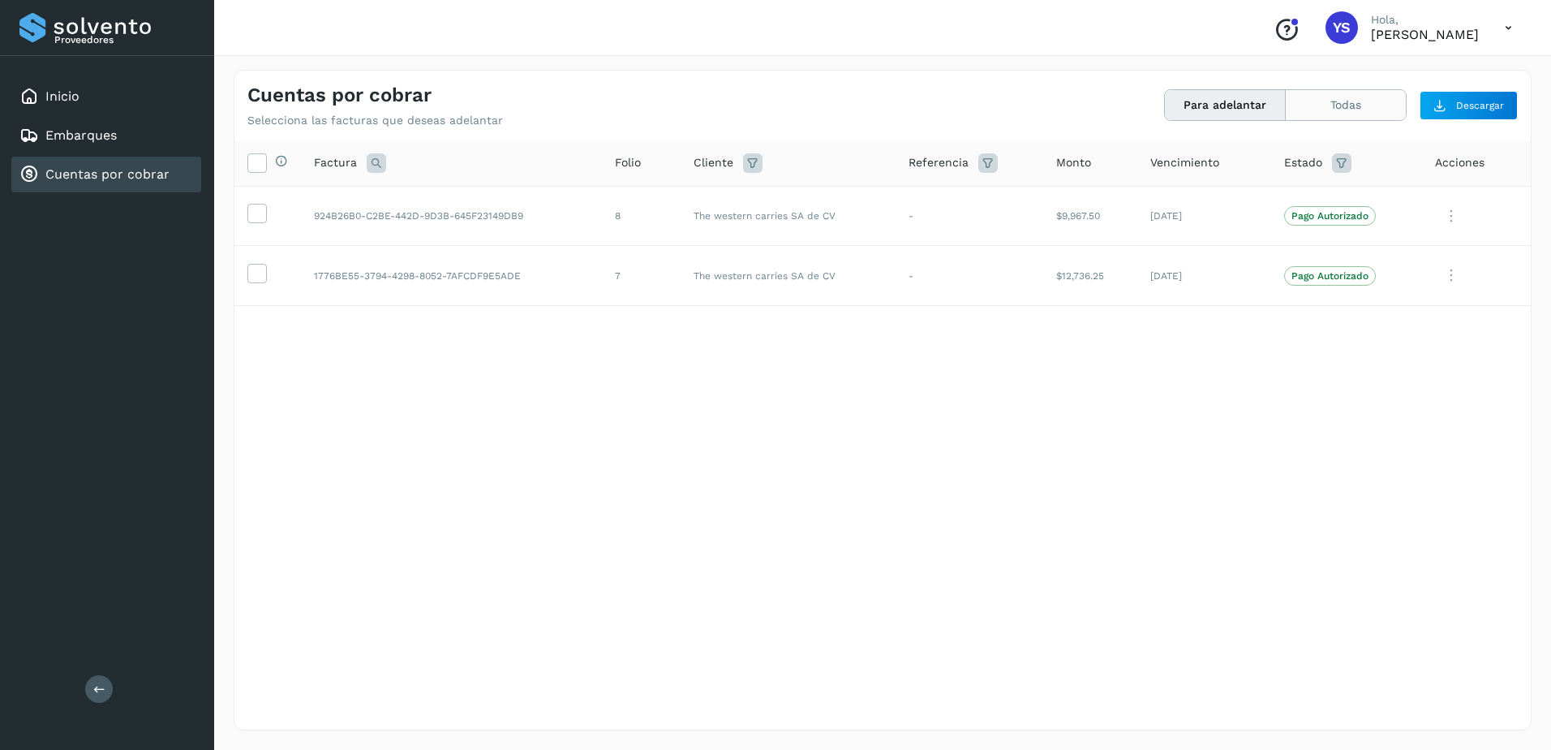
click at [1377, 101] on button "Todas" at bounding box center [1346, 105] width 120 height 30
click at [97, 100] on div "Inicio" at bounding box center [106, 97] width 190 height 36
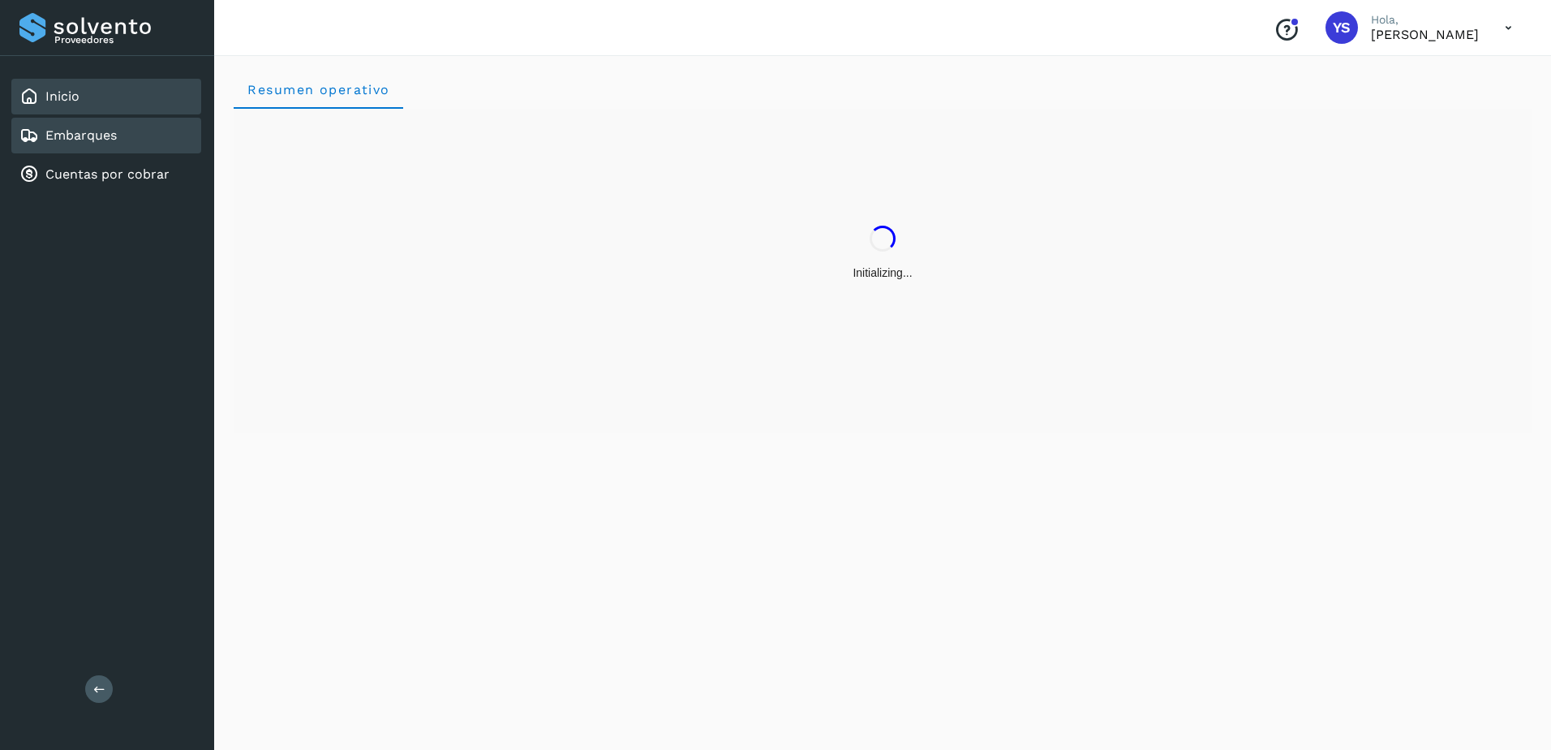
click at [77, 132] on link "Embarques" at bounding box center [80, 134] width 71 height 15
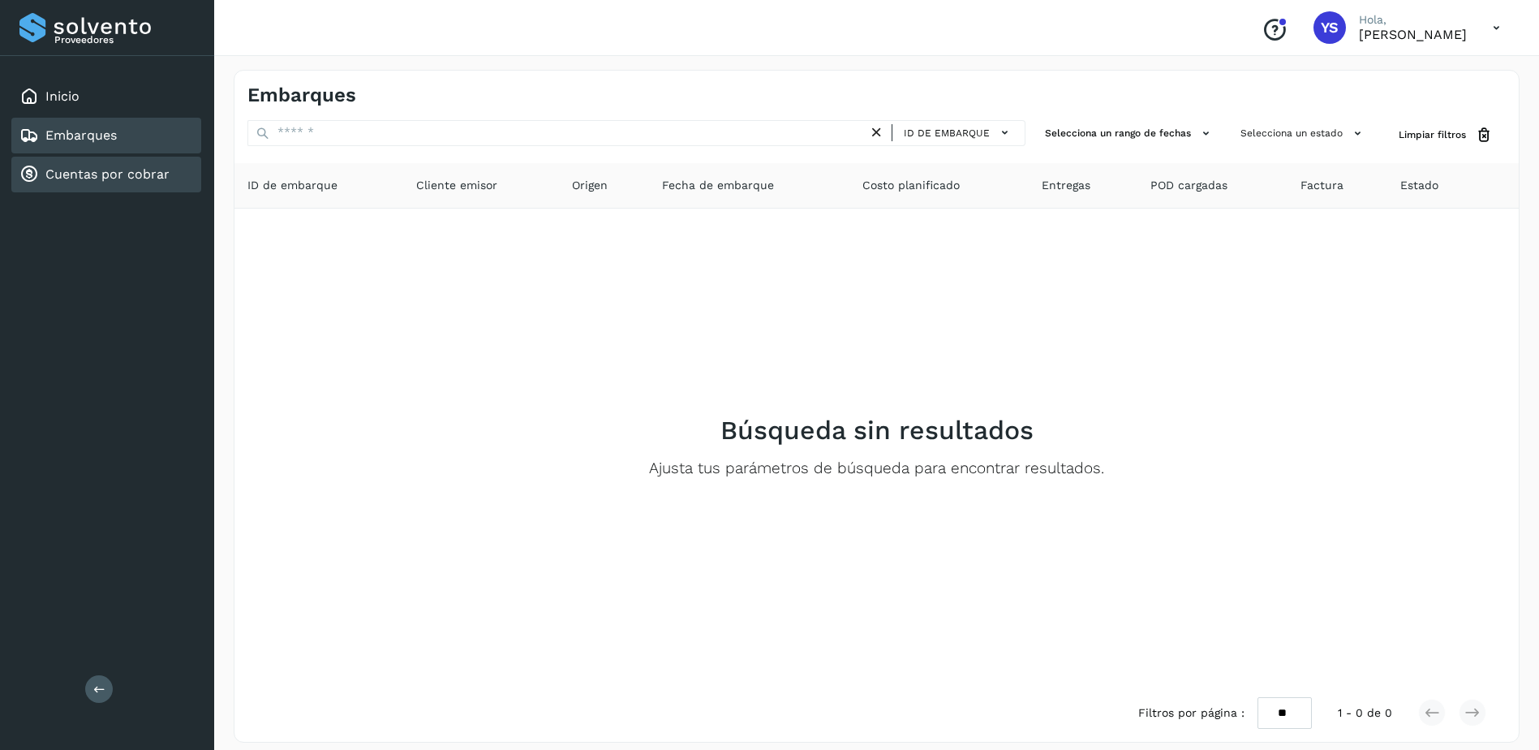
click at [82, 177] on link "Cuentas por cobrar" at bounding box center [107, 173] width 124 height 15
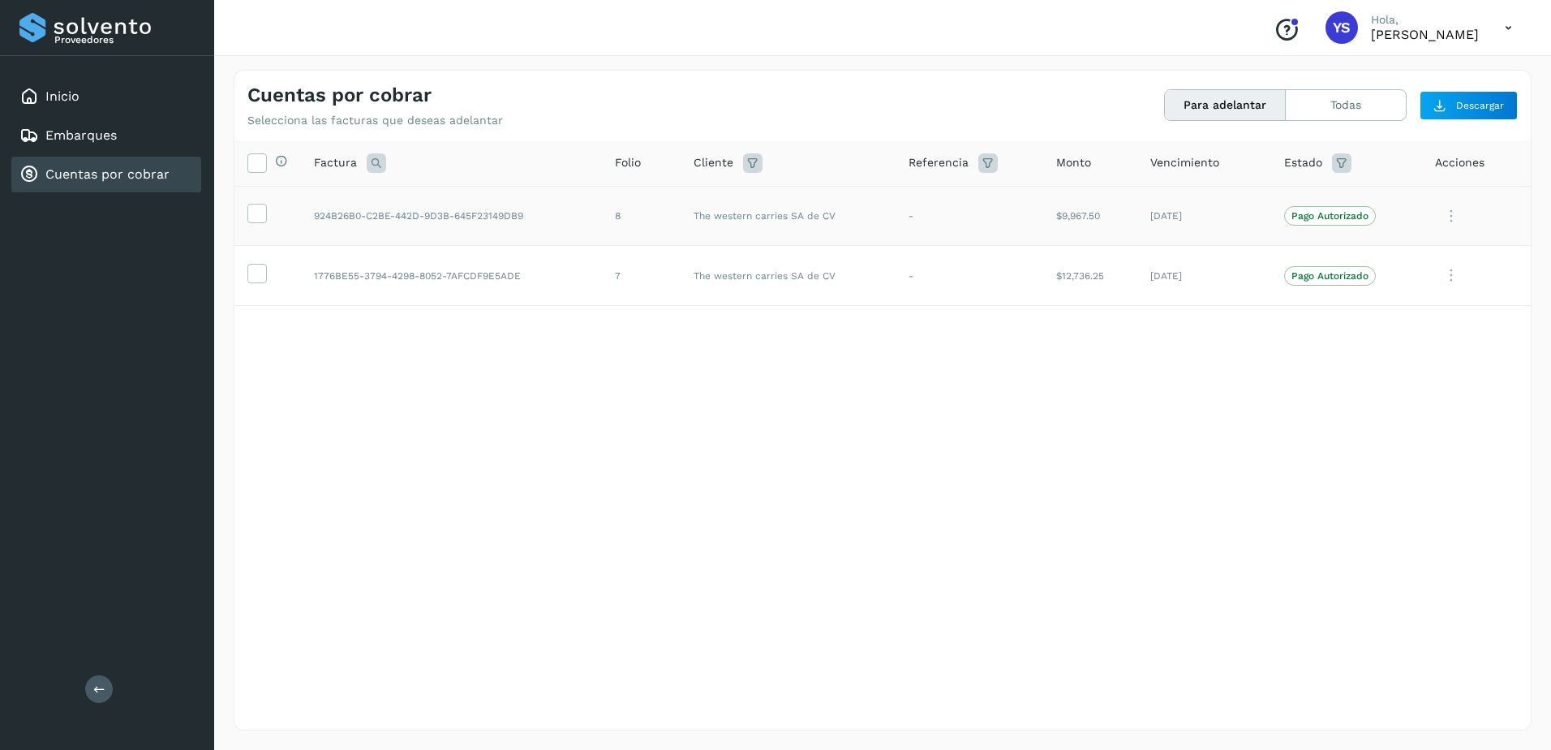
click at [790, 214] on td "The western carries SA de CV" at bounding box center [788, 216] width 215 height 60
click at [808, 273] on td "The western carries SA de CV" at bounding box center [788, 276] width 215 height 60
click at [1530, 389] on div "Selecciona todas las facturas disponibles para adelanto Factura Folio Cliente R…" at bounding box center [882, 401] width 1296 height 522
click at [1365, 91] on button "Todas" at bounding box center [1346, 105] width 120 height 30
click at [1175, 101] on button "Para adelantar" at bounding box center [1225, 105] width 121 height 30
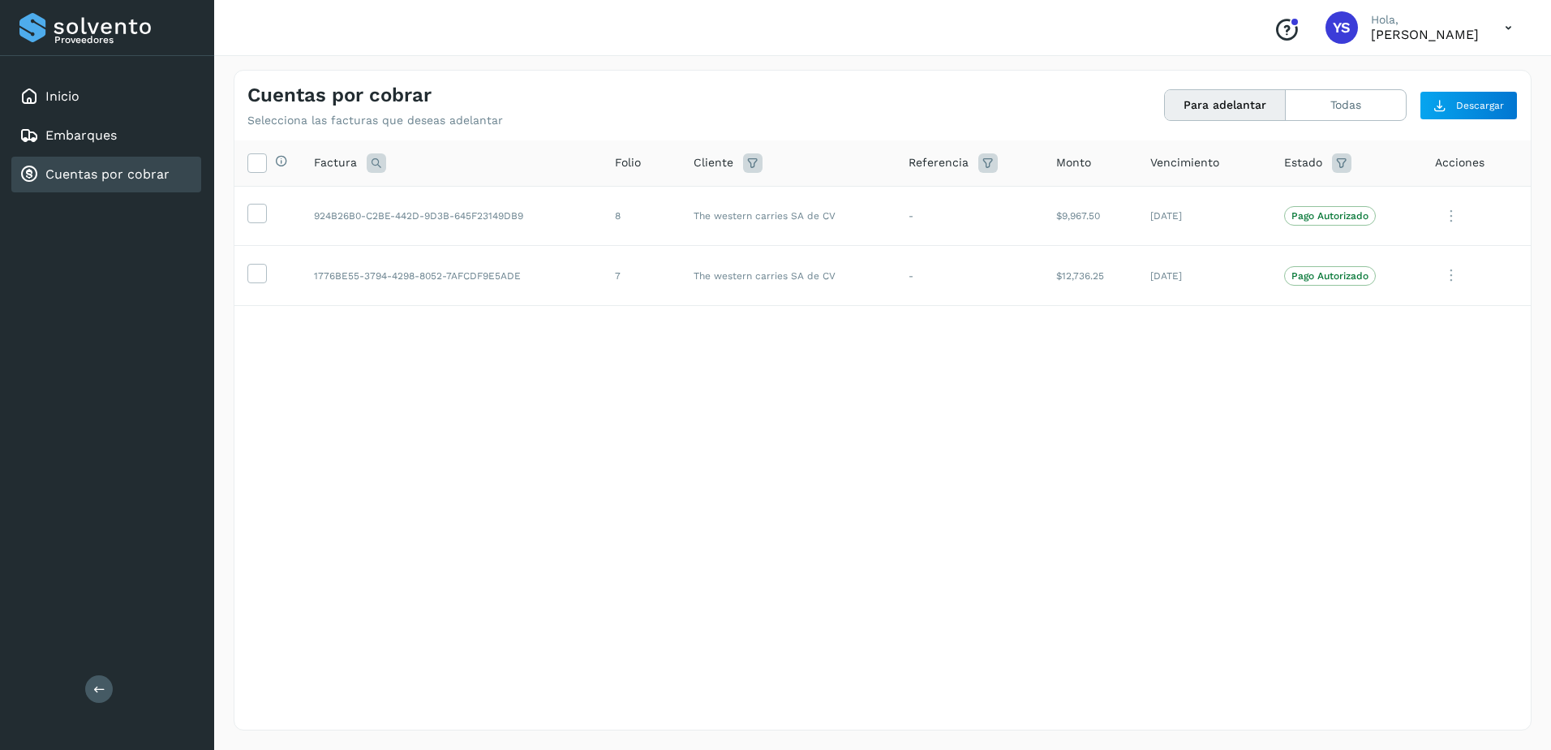
click at [657, 442] on div "Selecciona todas las facturas disponibles para adelanto Factura Folio Cliente R…" at bounding box center [882, 401] width 1296 height 522
click at [490, 277] on td "1776BE55-3794-4298-8052-7AFCDF9E5ADE" at bounding box center [451, 276] width 301 height 60
click at [268, 275] on td at bounding box center [267, 276] width 67 height 60
click at [257, 268] on icon at bounding box center [256, 272] width 17 height 17
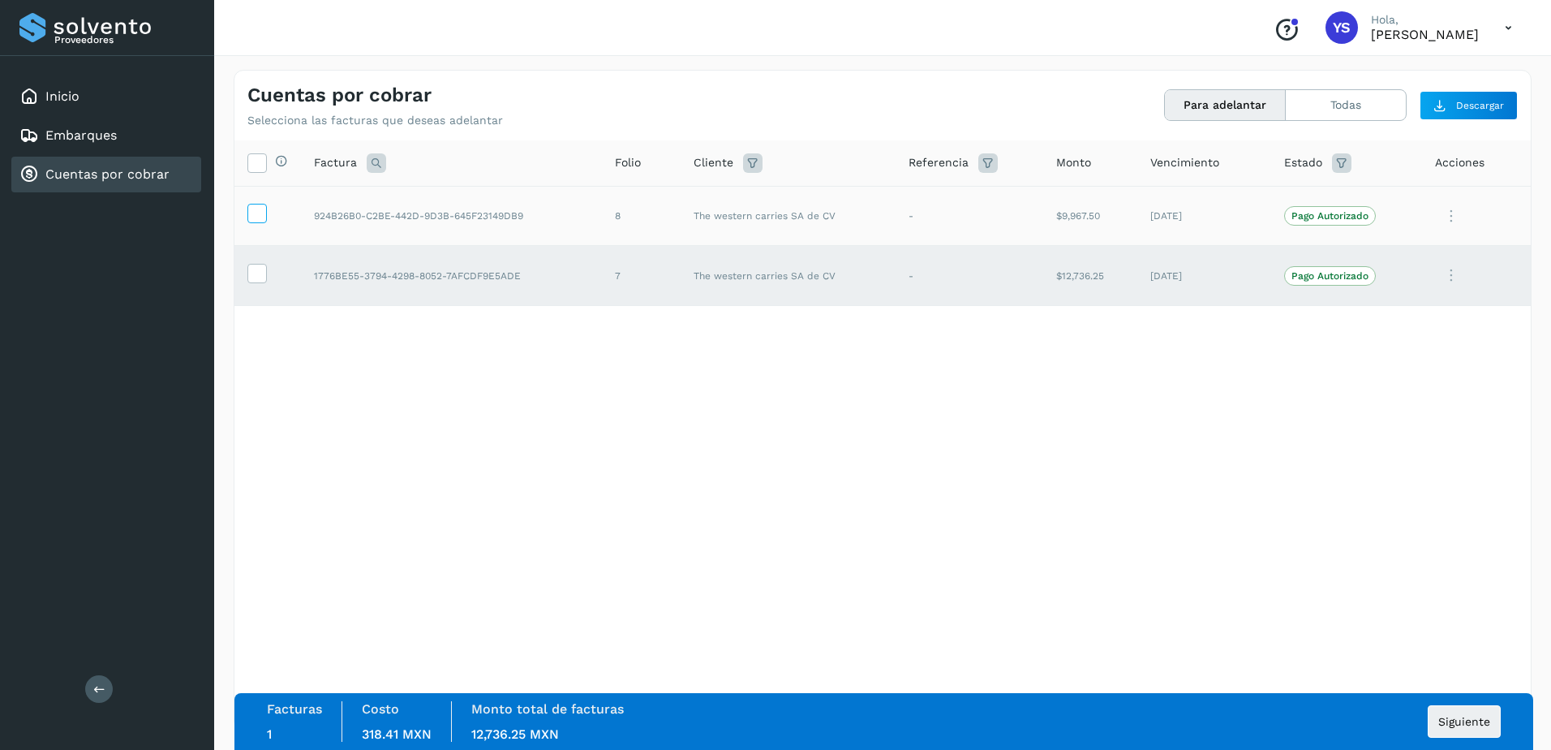
click at [257, 212] on icon at bounding box center [256, 212] width 17 height 17
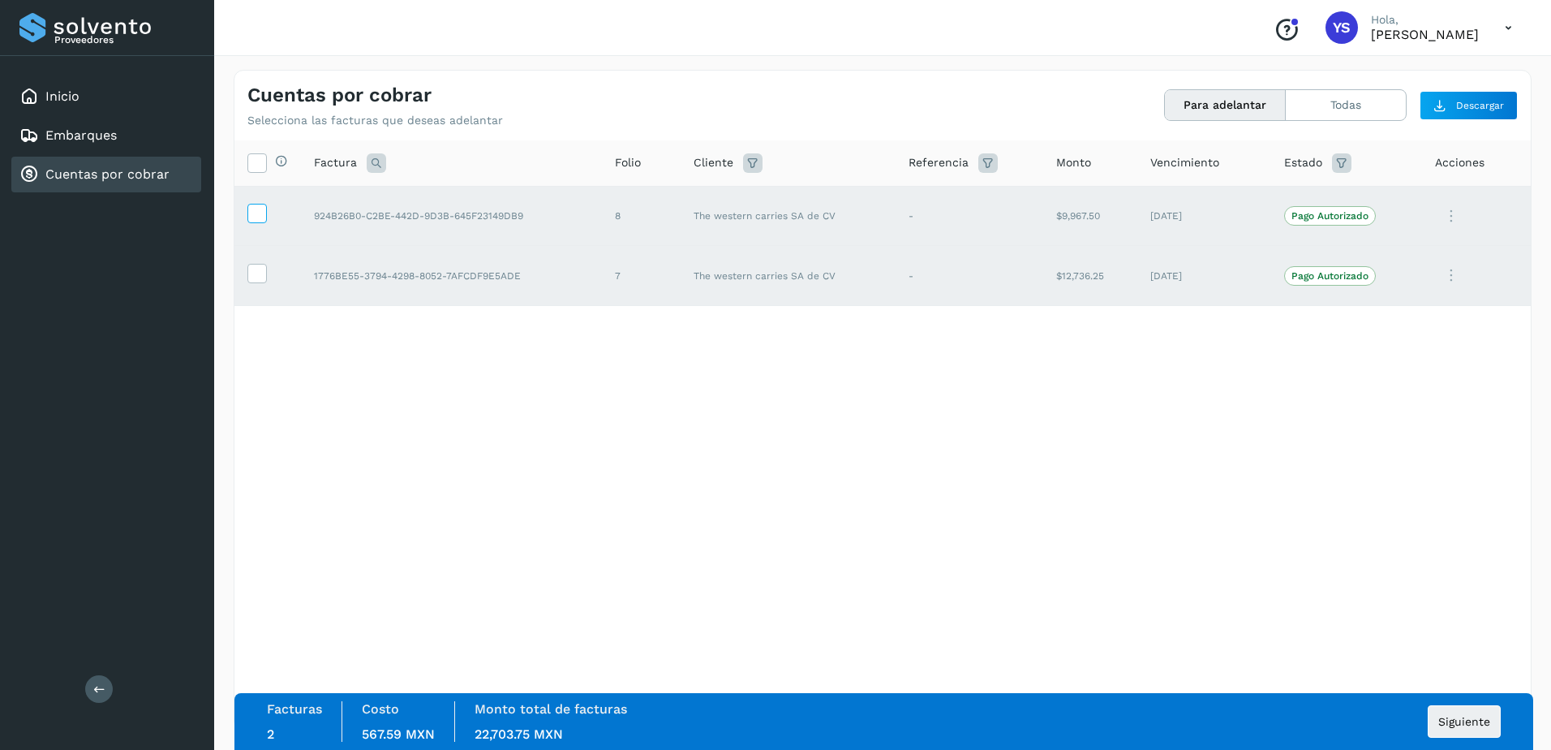
click at [257, 212] on icon at bounding box center [256, 212] width 17 height 17
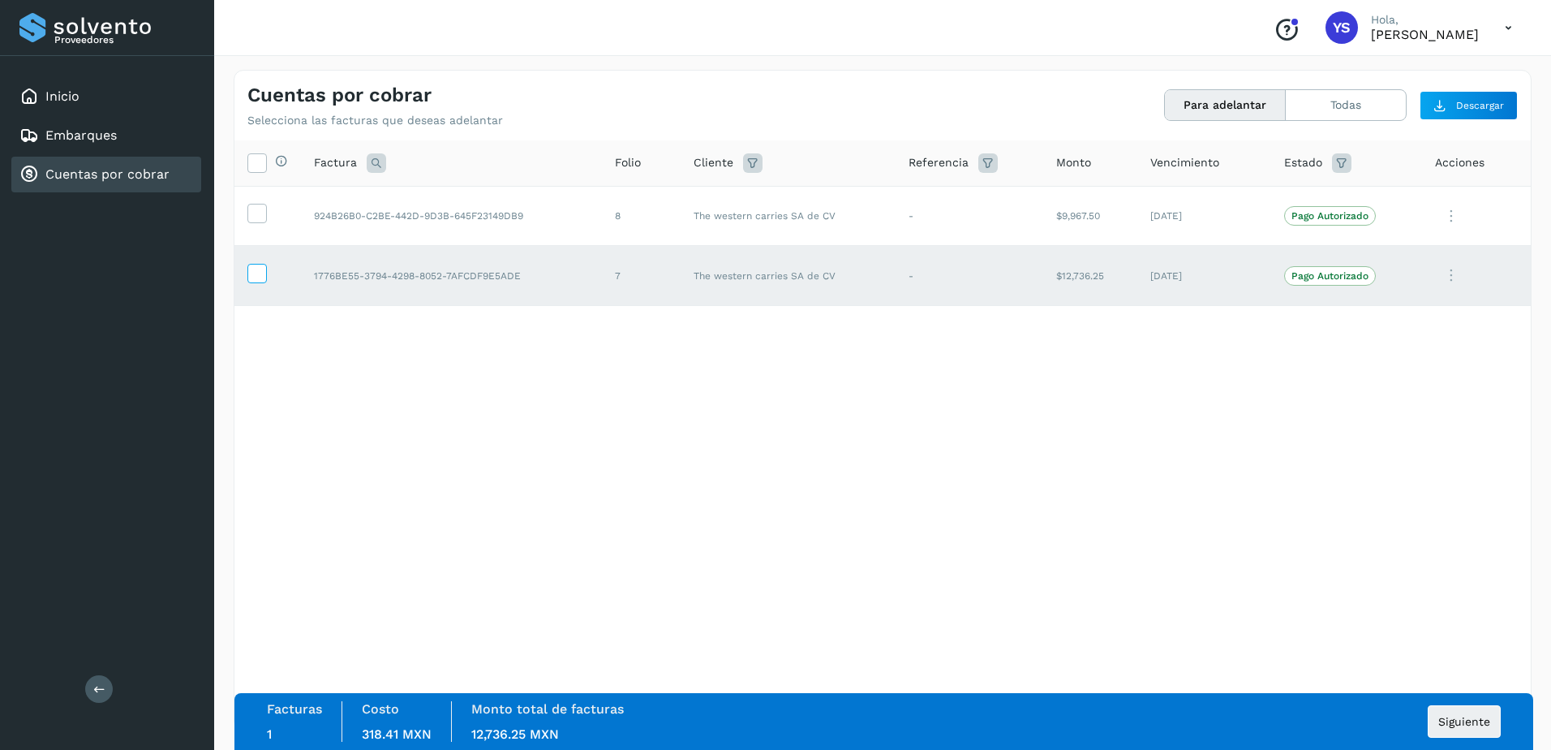
click at [258, 274] on icon at bounding box center [256, 272] width 17 height 17
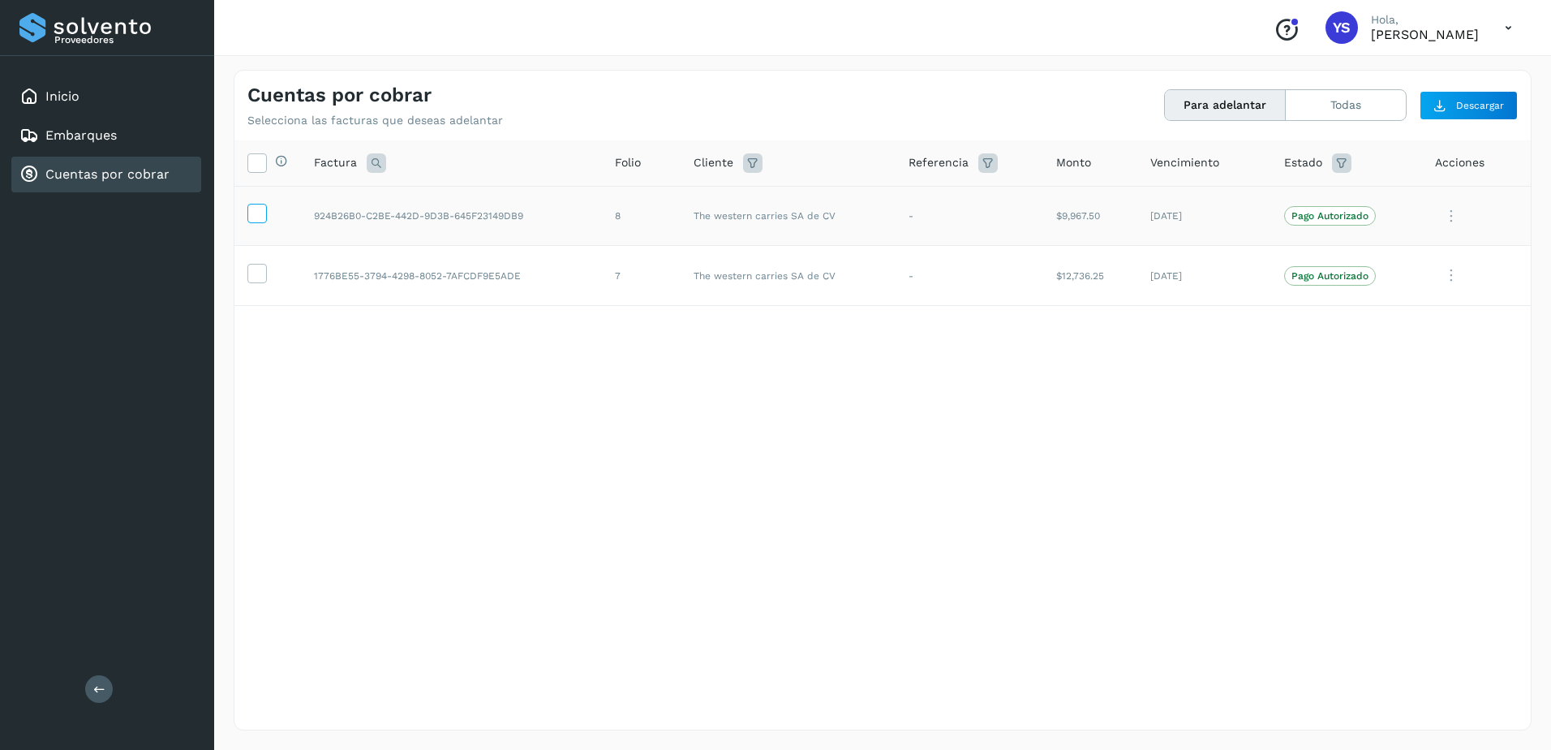
click at [260, 215] on icon at bounding box center [256, 212] width 17 height 17
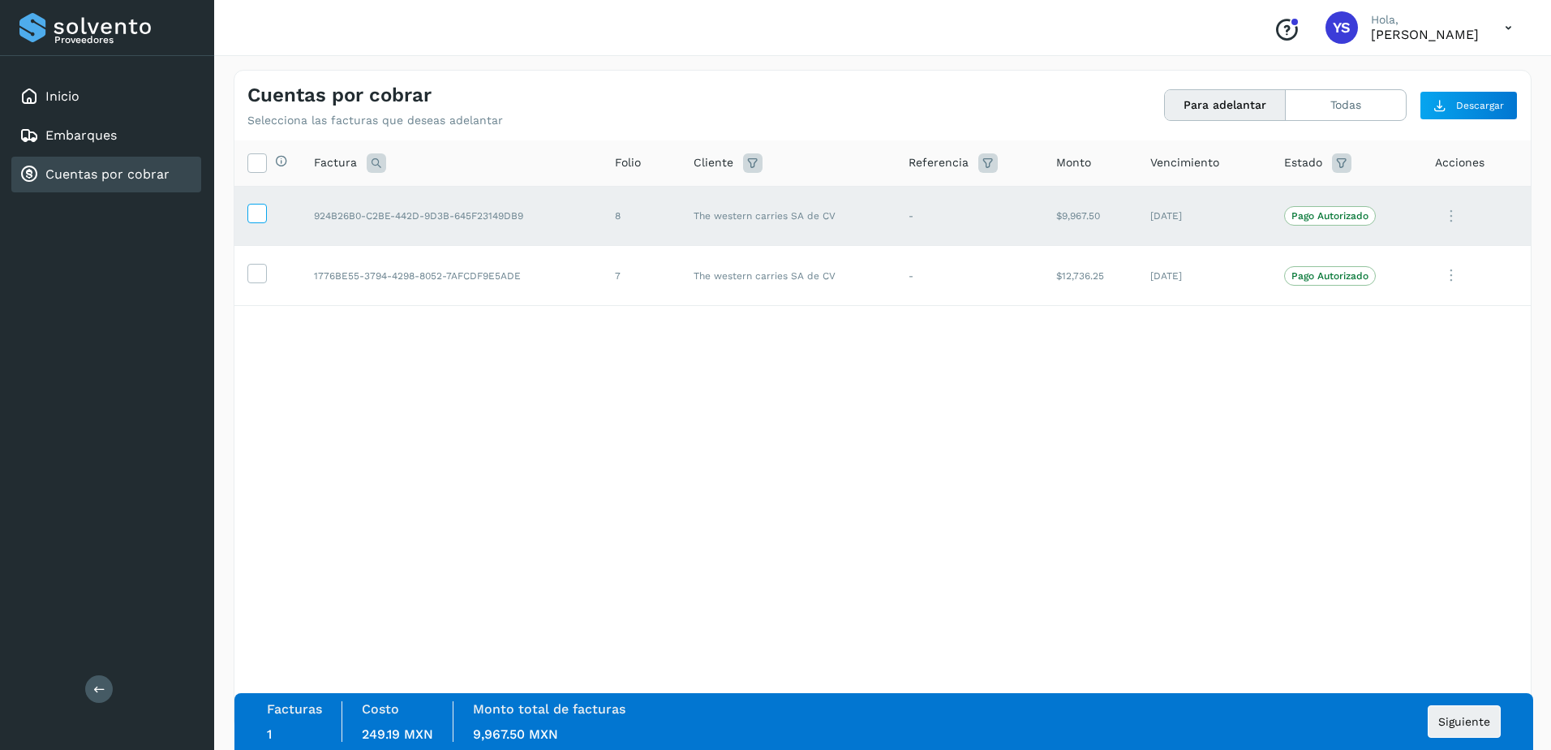
click at [260, 215] on icon at bounding box center [256, 212] width 17 height 17
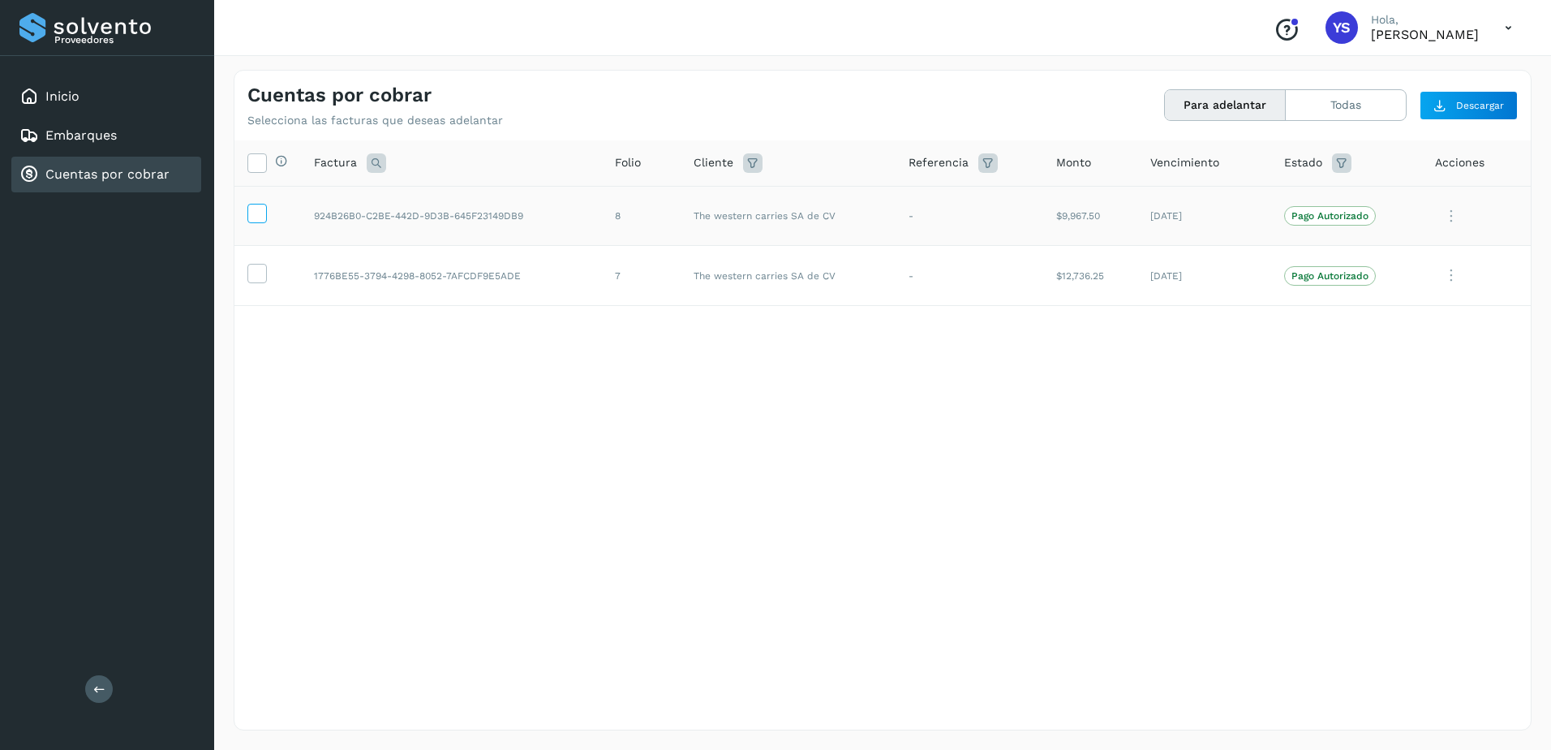
click at [260, 215] on icon at bounding box center [256, 212] width 17 height 17
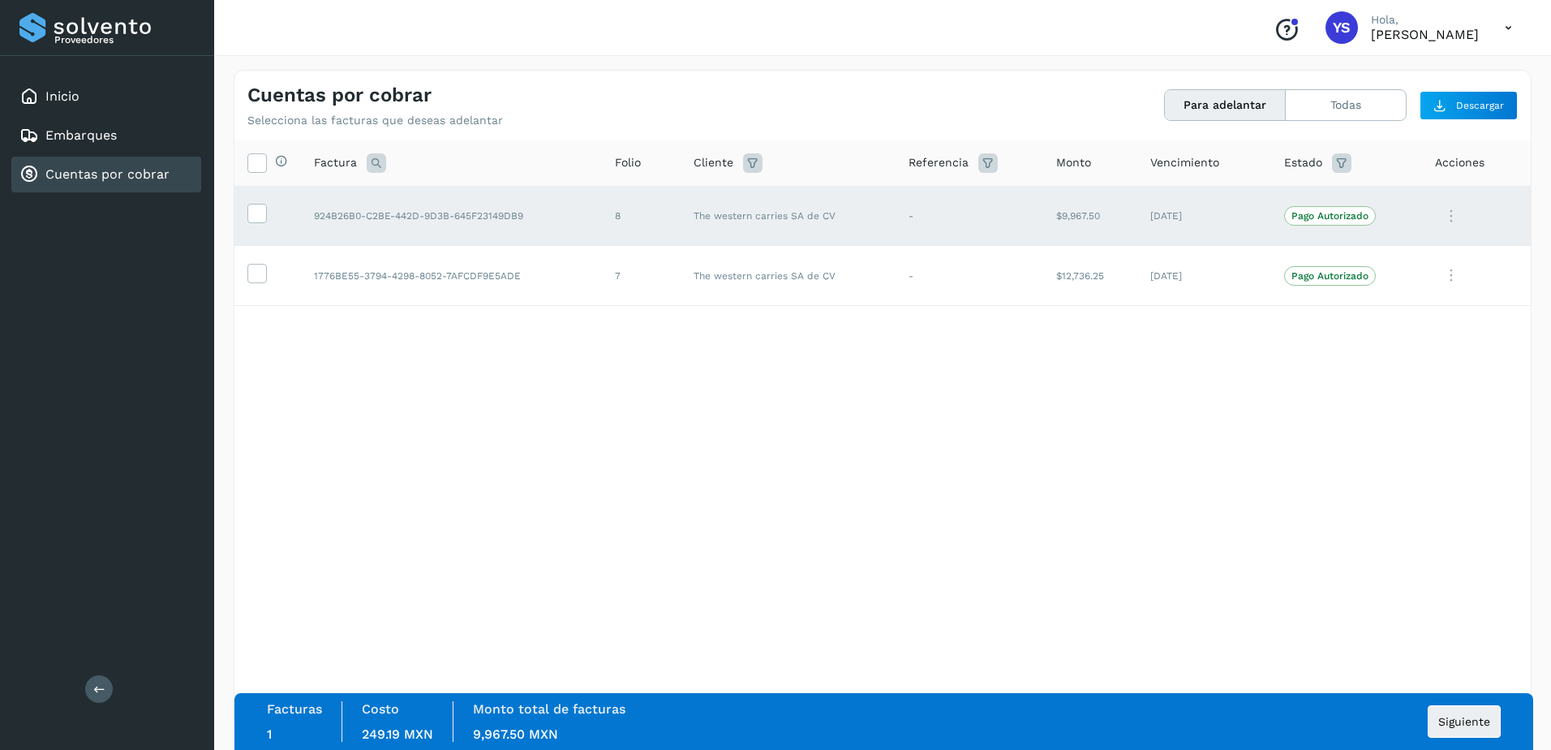
click at [1122, 608] on div "Selecciona todas las facturas disponibles para adelanto Factura Folio Cliente R…" at bounding box center [882, 401] width 1296 height 522
click at [251, 282] on label at bounding box center [256, 273] width 19 height 19
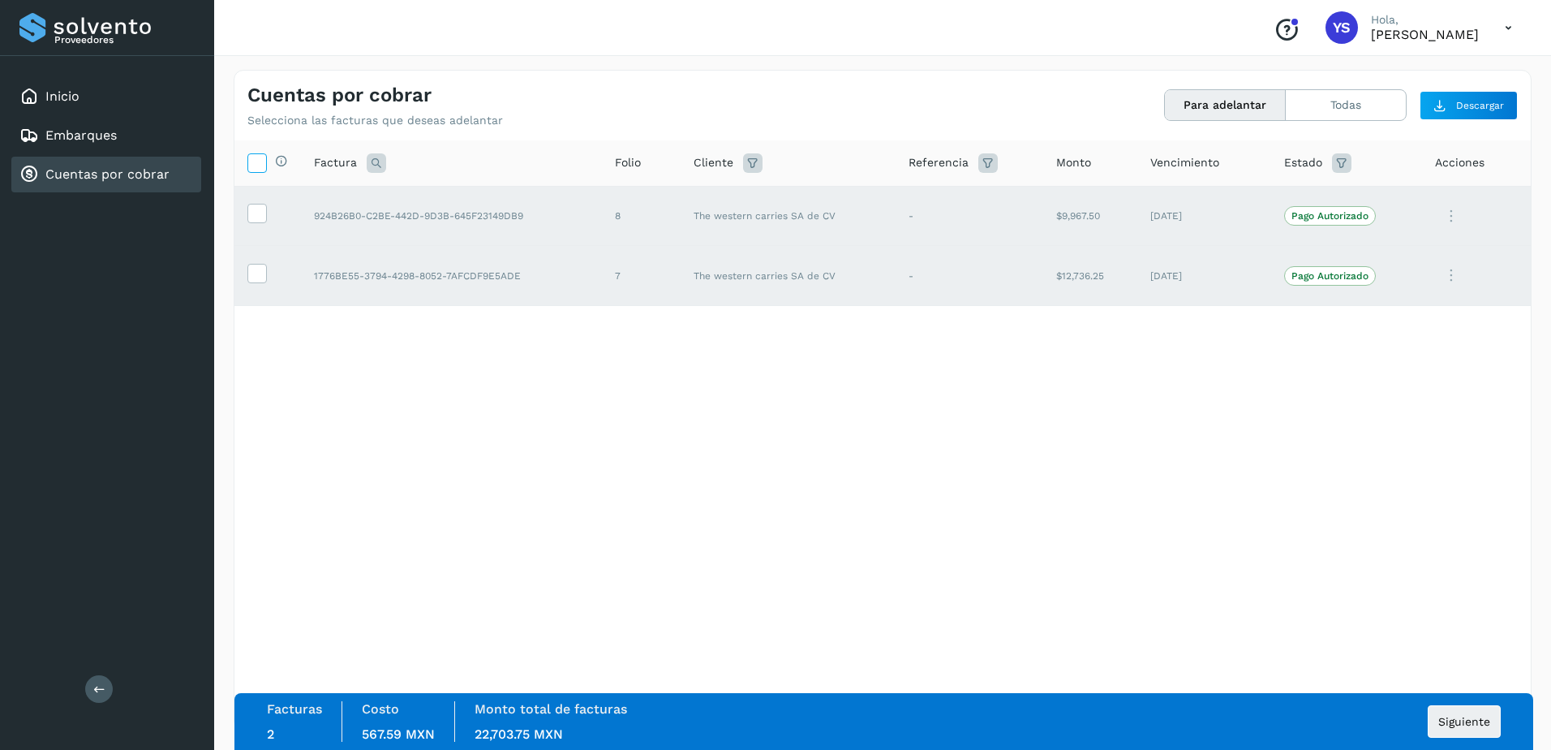
click at [264, 170] on icon at bounding box center [256, 161] width 17 height 17
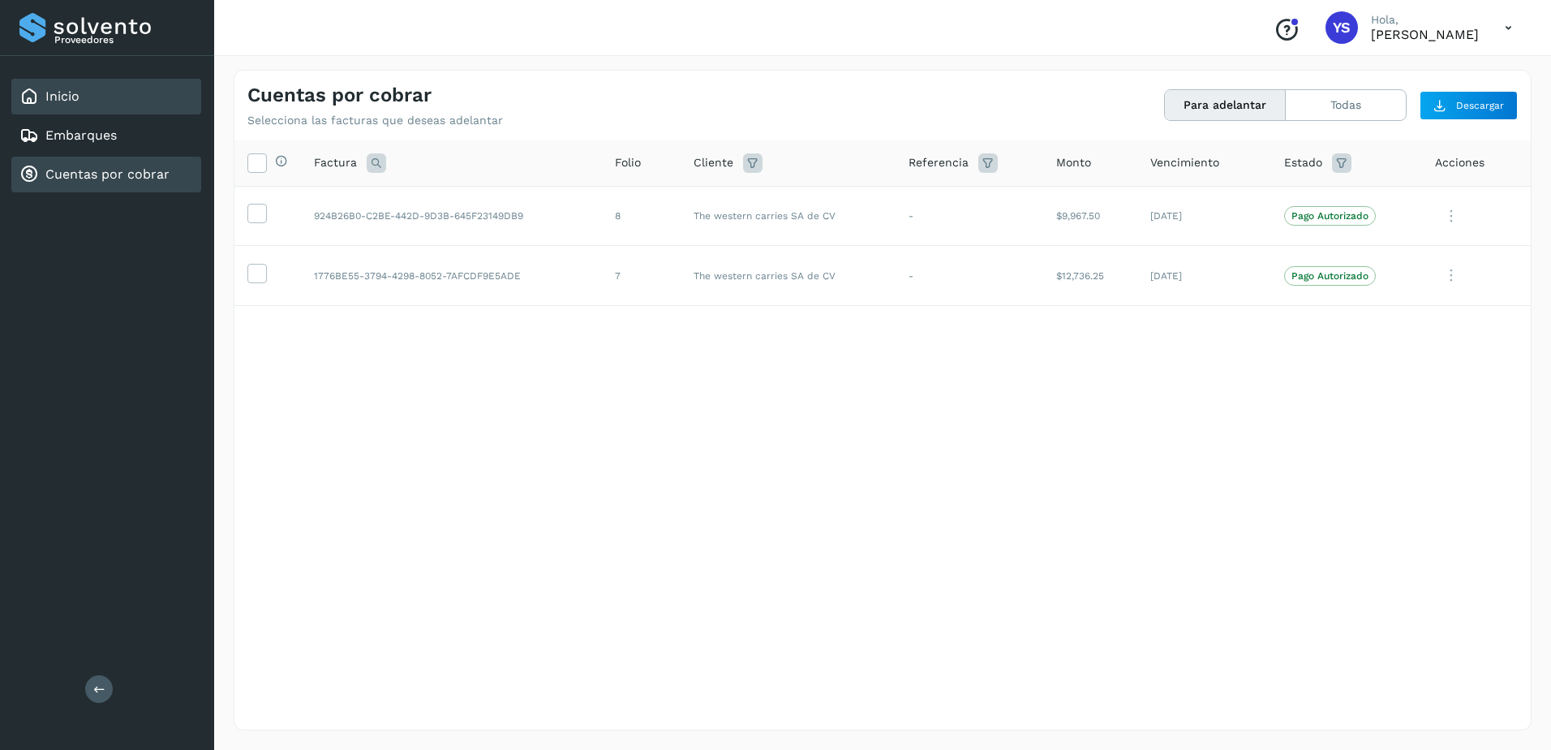
click at [65, 112] on div "Inicio" at bounding box center [106, 97] width 190 height 36
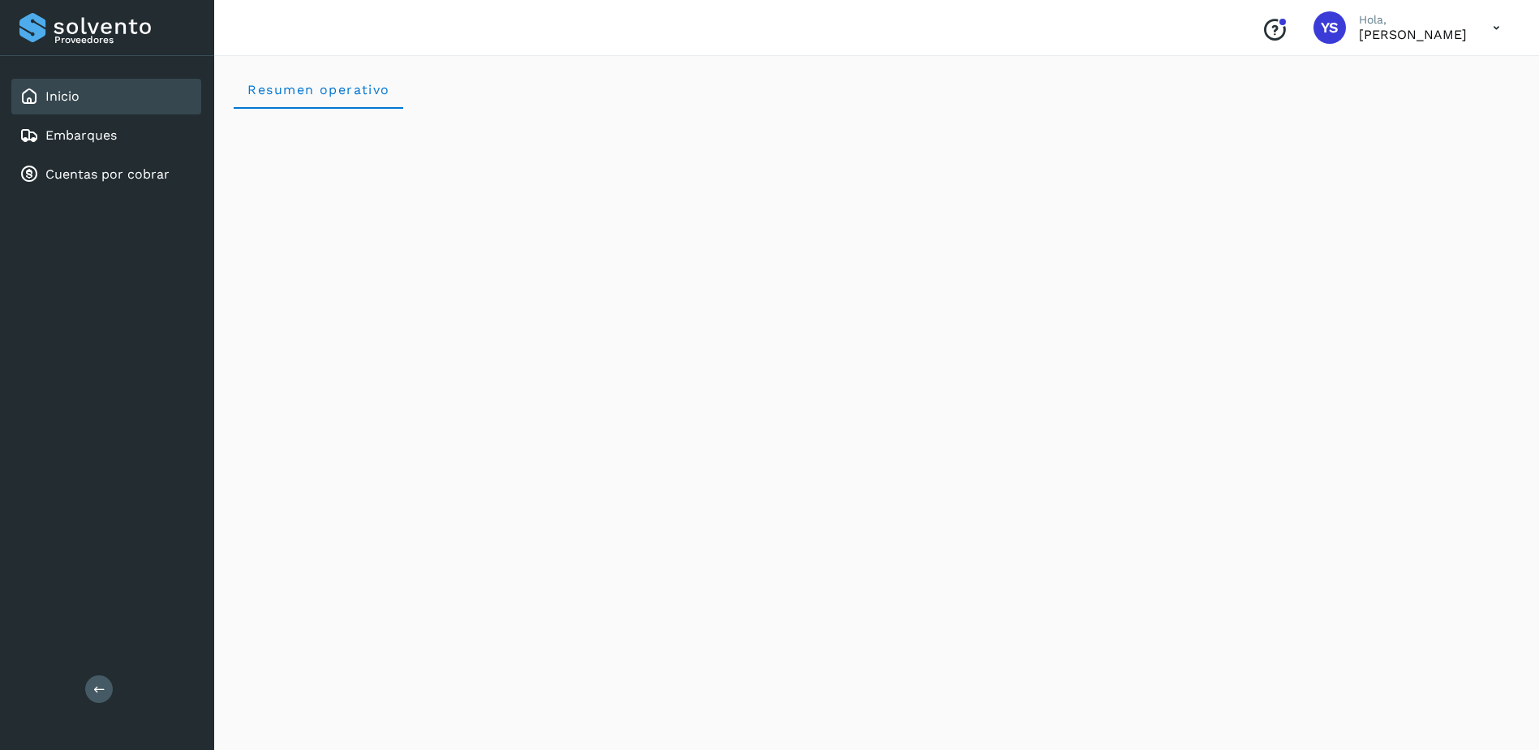
click at [1497, 24] on icon at bounding box center [1496, 27] width 33 height 33
click at [1419, 68] on div "Cerrar sesión" at bounding box center [1415, 73] width 193 height 31
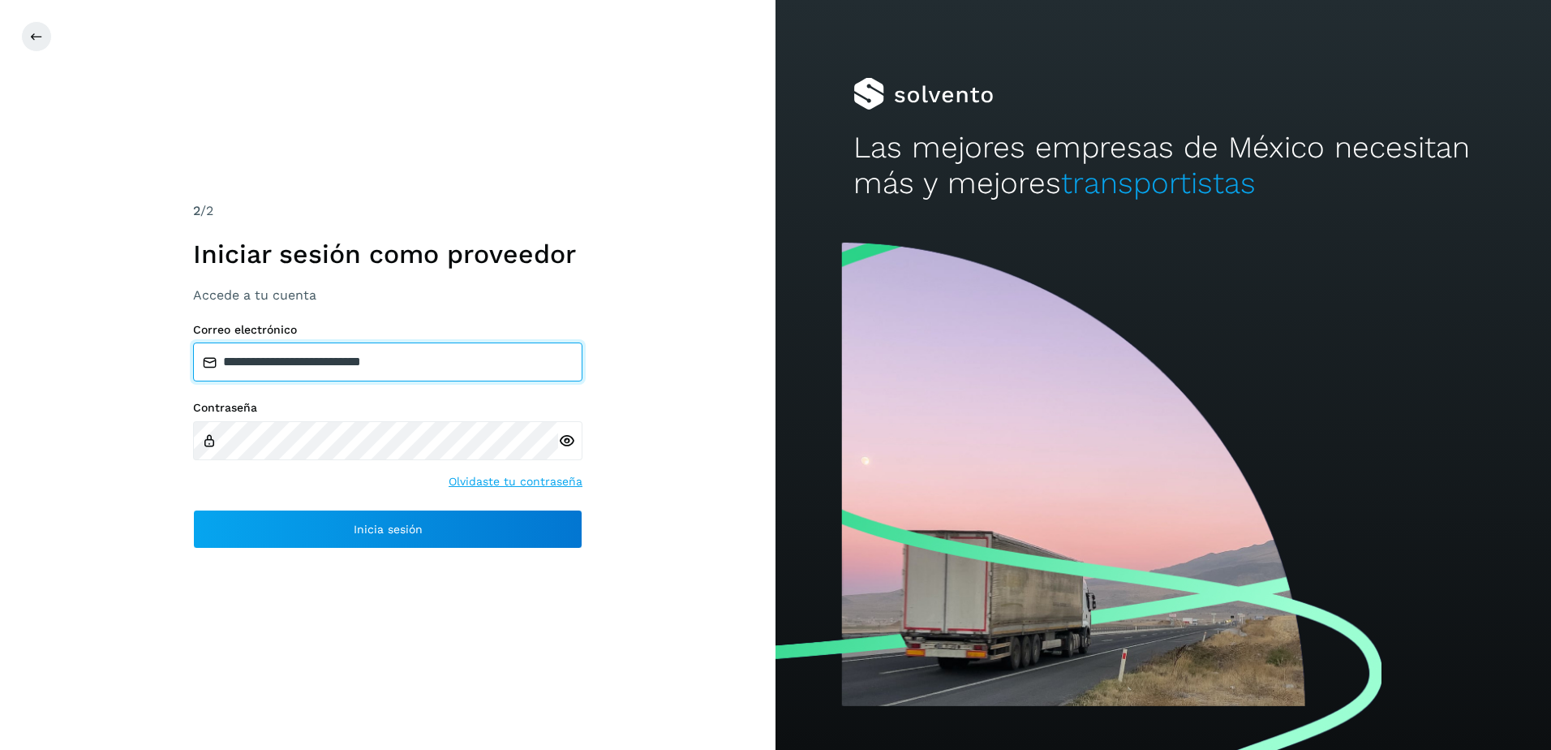
click at [440, 357] on input "**********" at bounding box center [387, 361] width 389 height 39
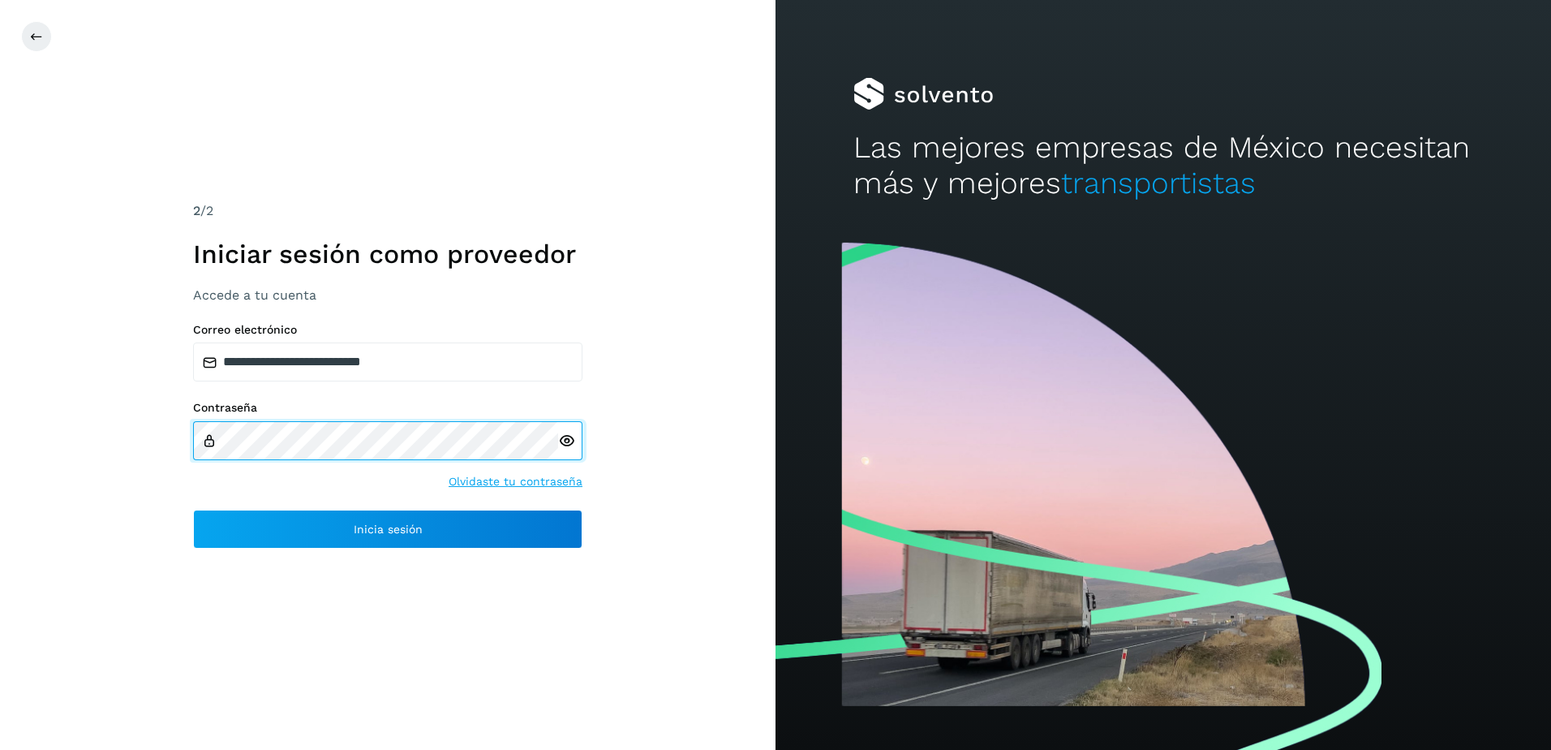
click at [569, 435] on div at bounding box center [387, 440] width 389 height 39
drag, startPoint x: 591, startPoint y: 690, endPoint x: 578, endPoint y: 654, distance: 38.5
click at [591, 690] on div "**********" at bounding box center [387, 375] width 775 height 750
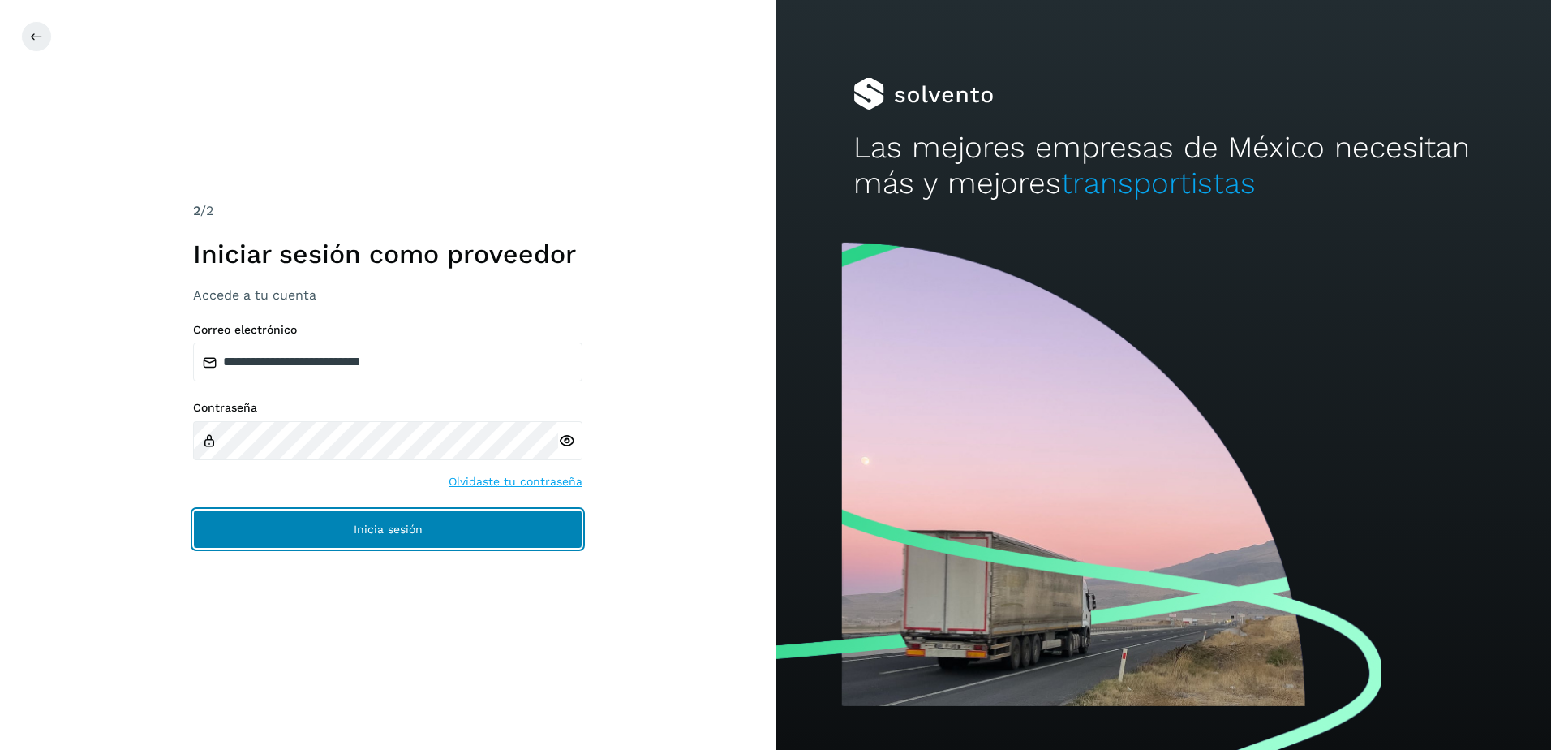
click at [512, 522] on button "Inicia sesión" at bounding box center [387, 528] width 389 height 39
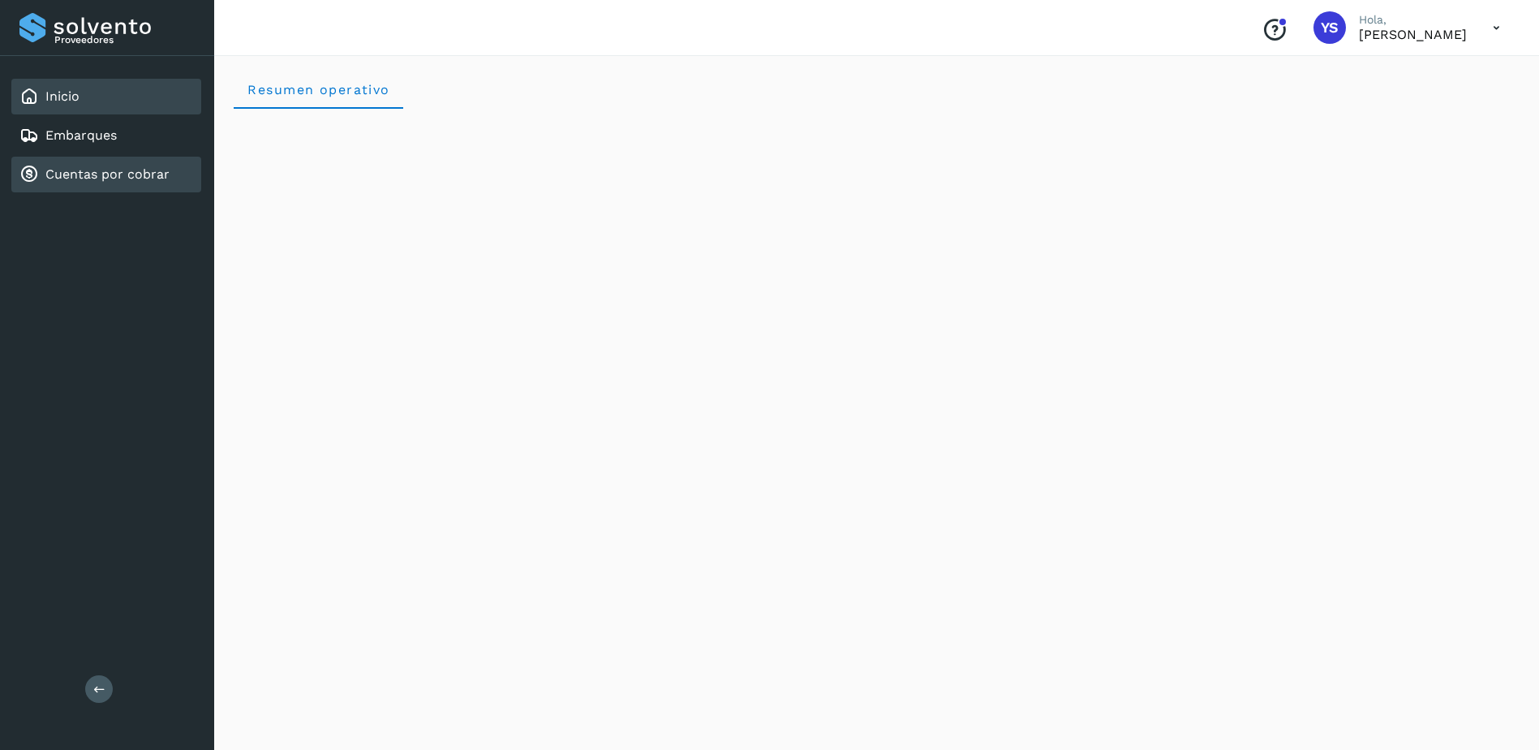
click at [79, 174] on link "Cuentas por cobrar" at bounding box center [107, 173] width 124 height 15
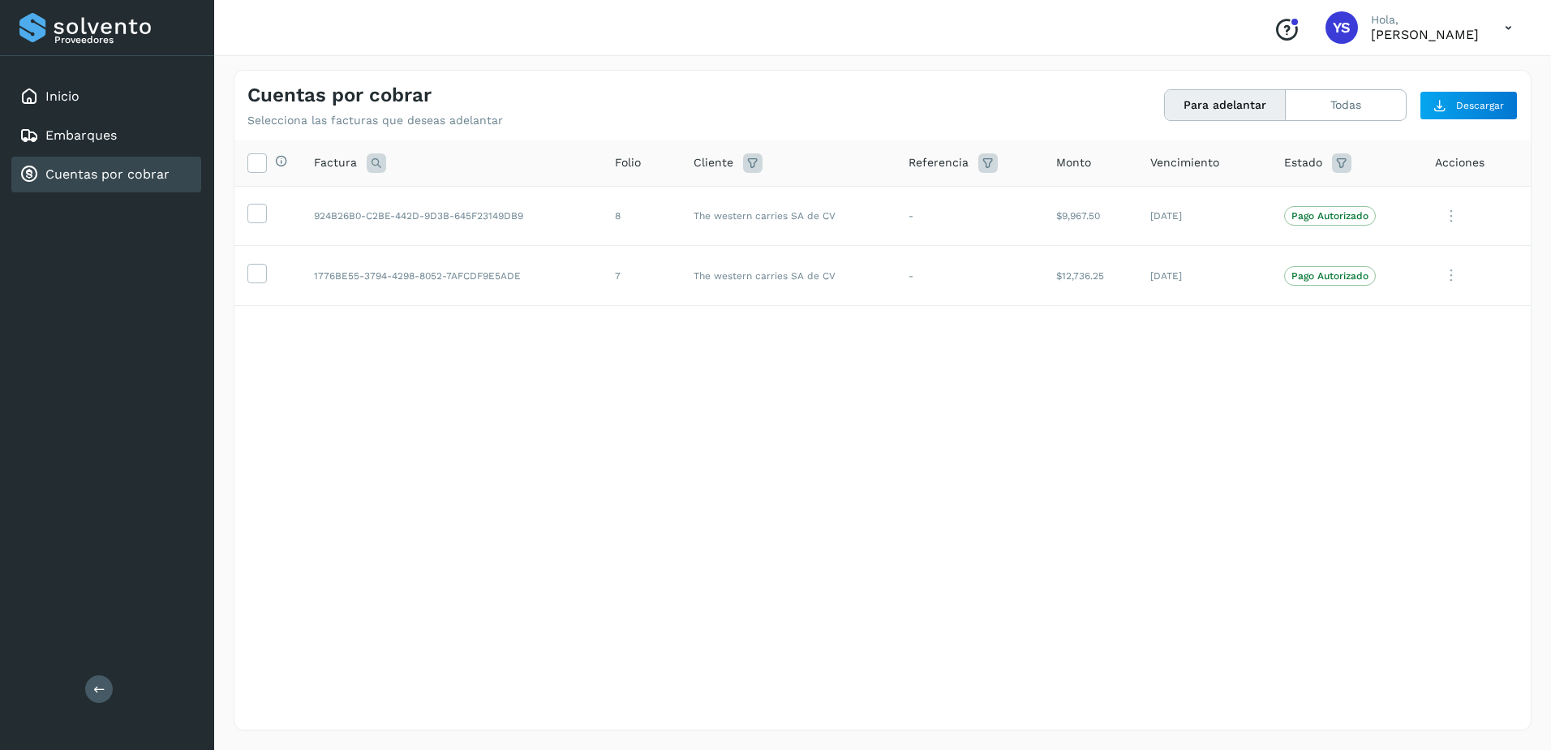
click at [1457, 357] on div "Selecciona todas las facturas disponibles para adelanto Factura Folio Cliente R…" at bounding box center [882, 401] width 1296 height 522
click at [1359, 108] on button "Todas" at bounding box center [1346, 105] width 120 height 30
click at [930, 492] on div "Selecciona todas las facturas disponibles para adelanto Factura Folio Cliente R…" at bounding box center [882, 401] width 1296 height 522
click at [45, 24] on div "Proveedores" at bounding box center [106, 27] width 175 height 29
click at [79, 87] on div "Inicio" at bounding box center [49, 96] width 60 height 19
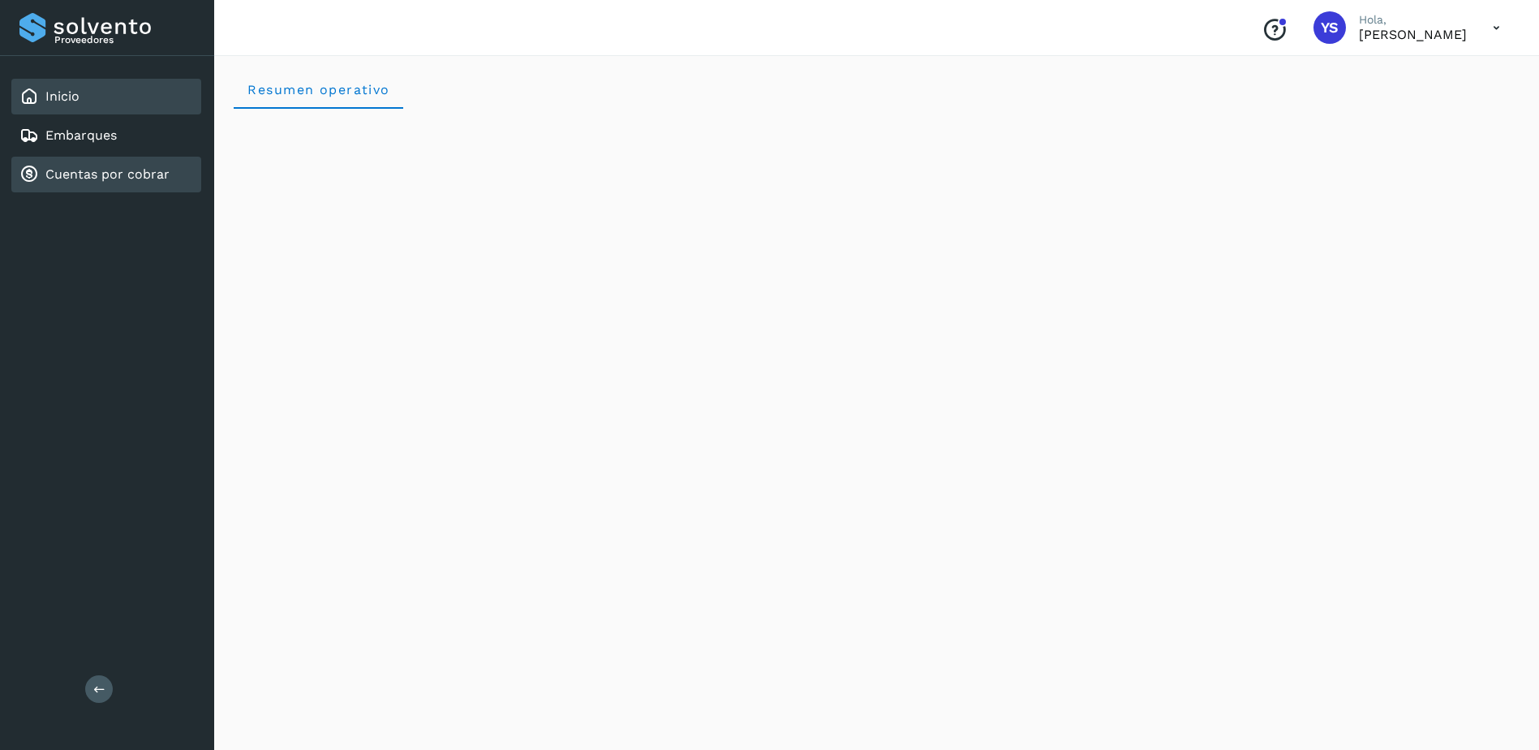
click at [55, 164] on div "Cuentas por cobrar" at bounding box center [106, 175] width 190 height 36
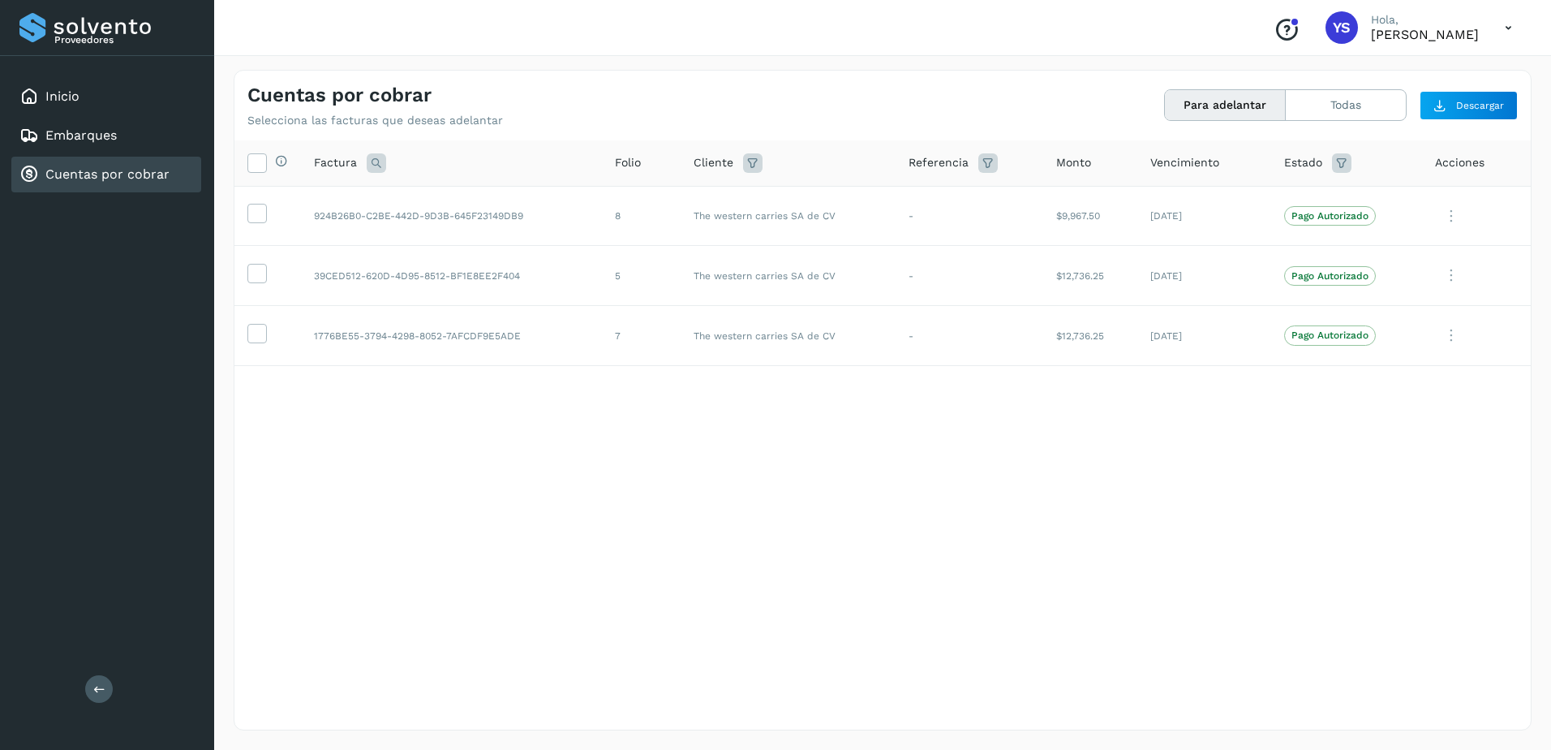
click at [808, 494] on div "Selecciona todas las facturas disponibles para adelanto Factura Folio Cliente R…" at bounding box center [882, 401] width 1296 height 522
click at [1080, 423] on div "Selecciona todas las facturas disponibles para adelanto Factura Folio Cliente R…" at bounding box center [882, 401] width 1296 height 522
click at [1339, 276] on p "Pago Autorizado" at bounding box center [1329, 275] width 77 height 11
click at [1332, 218] on p "Pago Autorizado" at bounding box center [1329, 215] width 77 height 11
click at [259, 214] on icon at bounding box center [256, 212] width 17 height 17
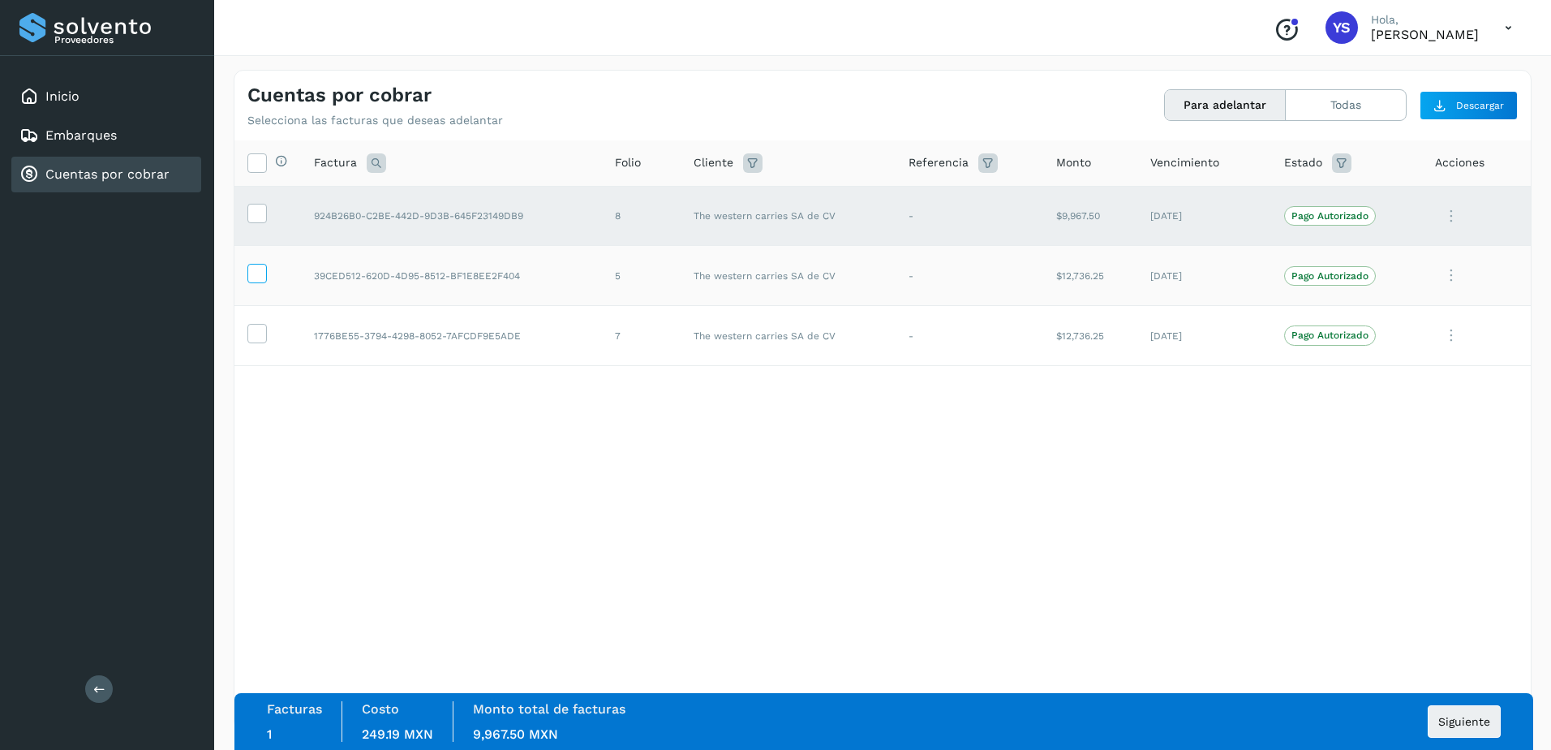
click at [263, 274] on icon at bounding box center [256, 272] width 17 height 17
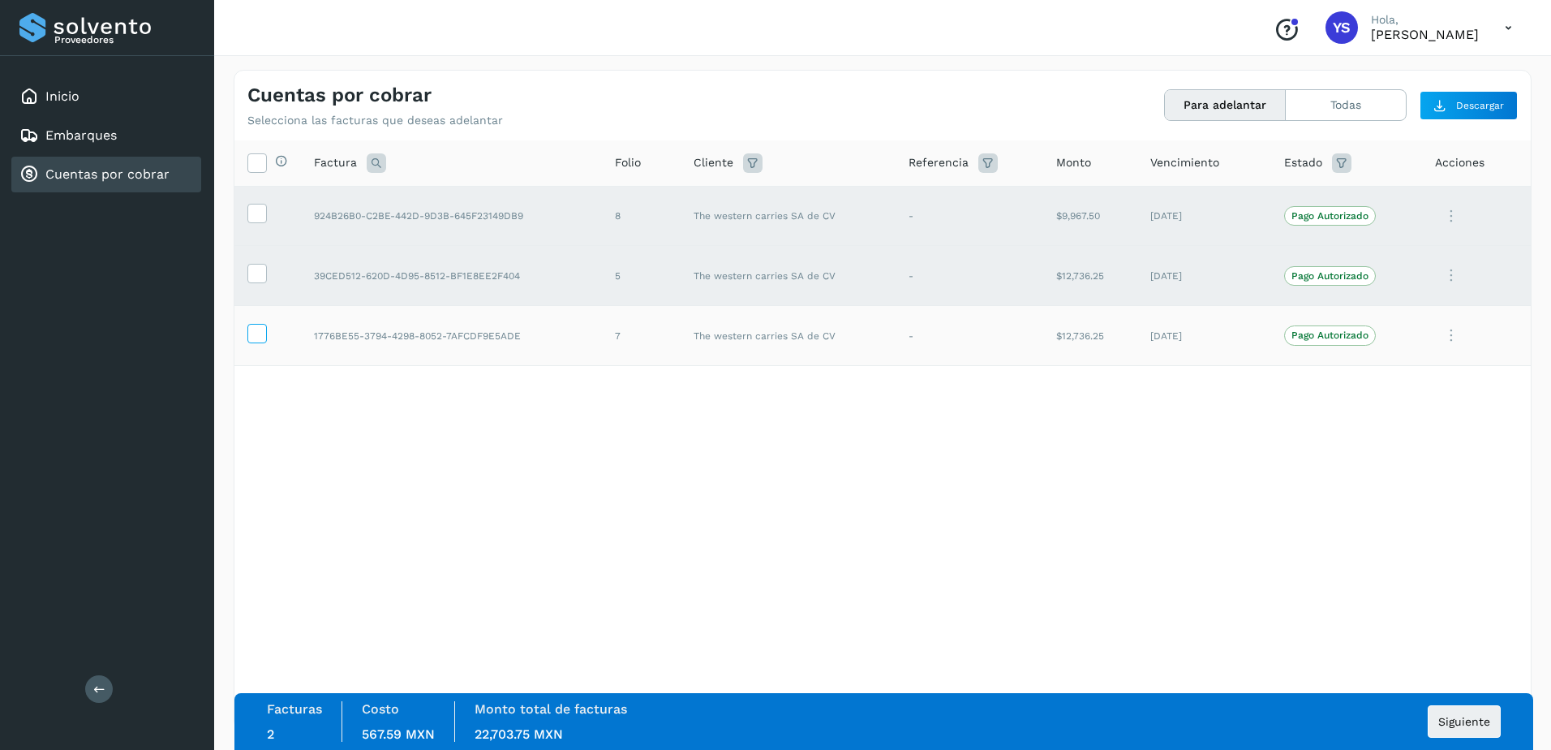
click at [258, 341] on icon at bounding box center [256, 332] width 17 height 17
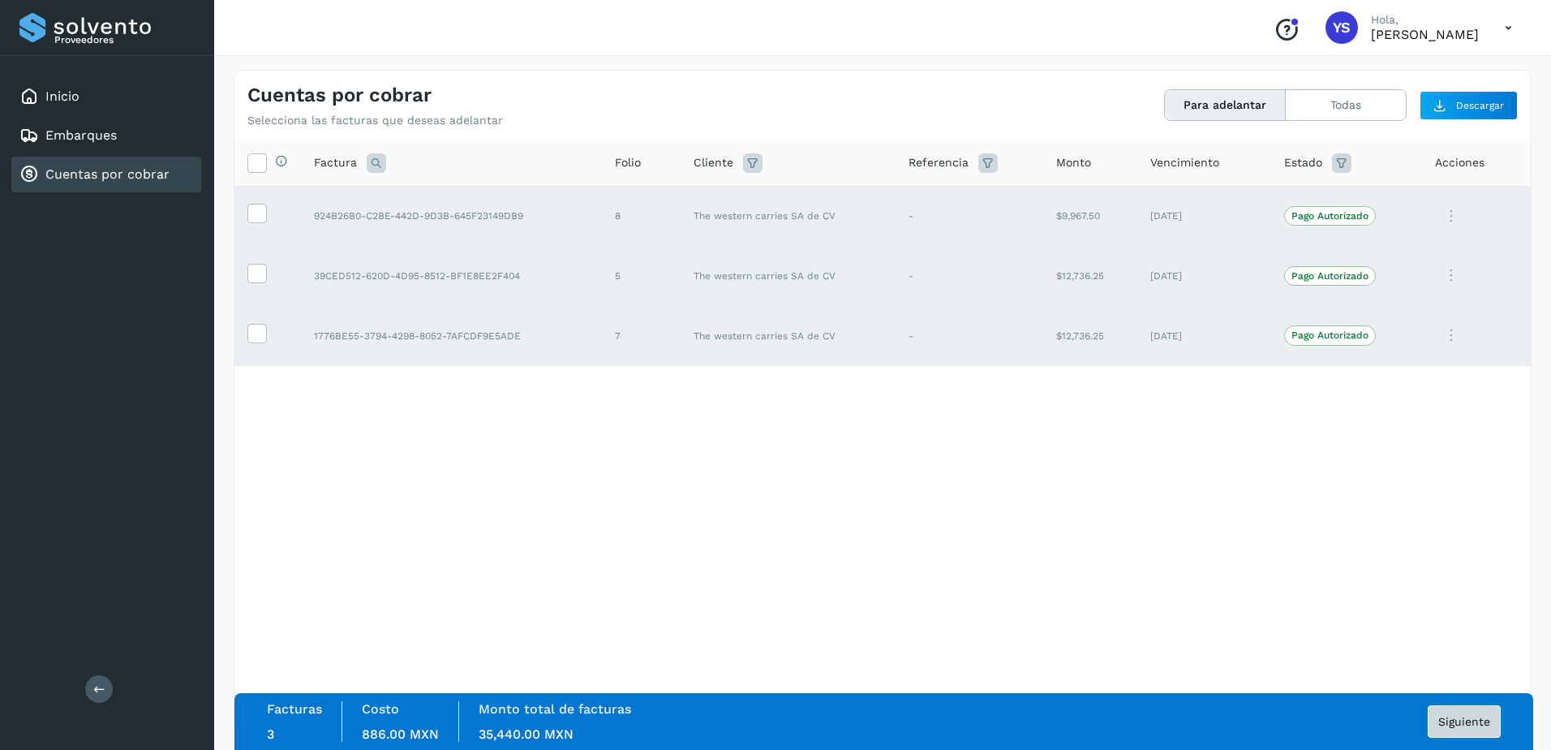
click at [1454, 727] on span "Siguiente" at bounding box center [1464, 720] width 52 height 11
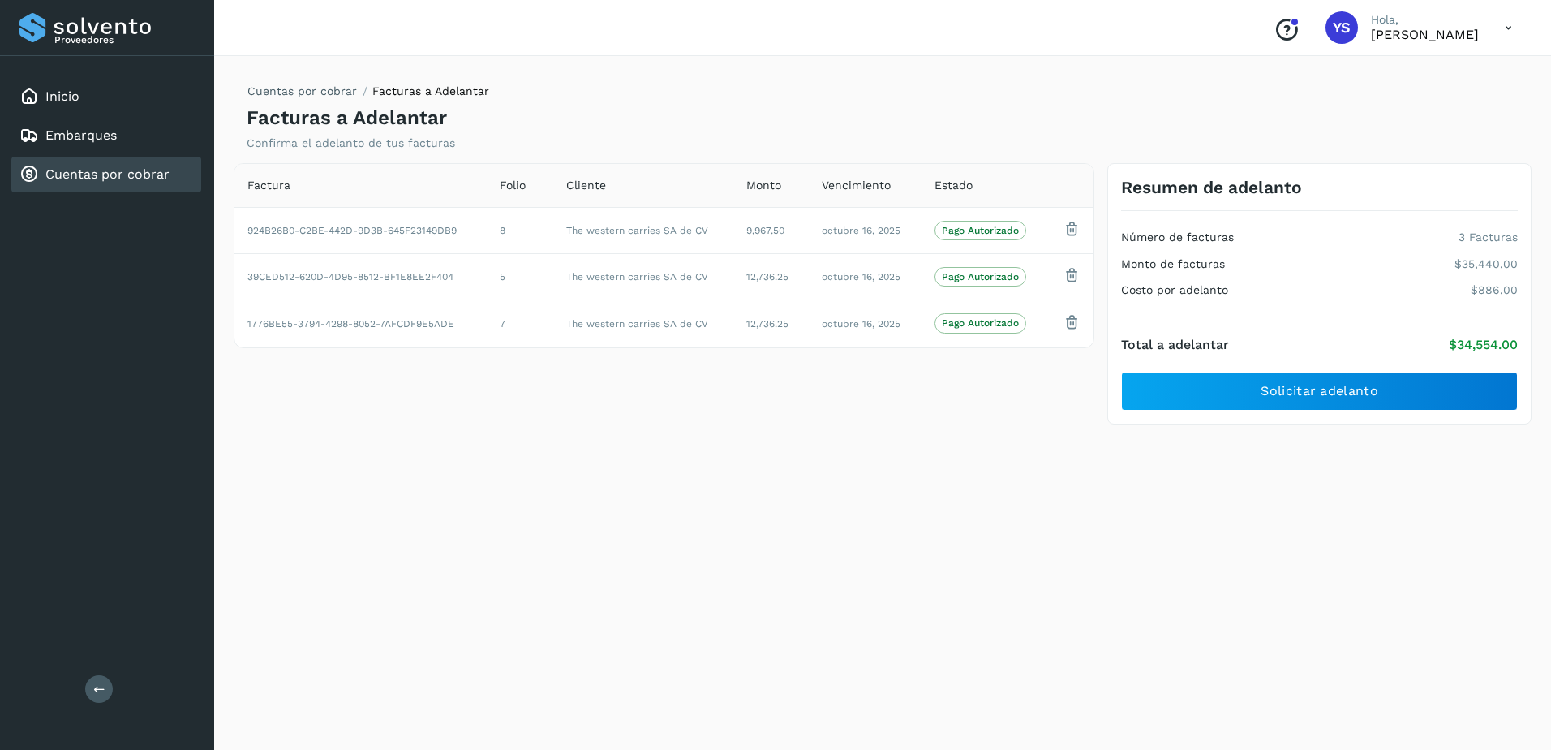
drag, startPoint x: 561, startPoint y: 511, endPoint x: 505, endPoint y: 358, distance: 162.9
click at [561, 511] on div "Cuentas por cobrar Facturas a Adelantar Facturas a Adelantar Confirma el adelan…" at bounding box center [883, 400] width 1298 height 660
drag, startPoint x: 468, startPoint y: 228, endPoint x: 243, endPoint y: 223, distance: 225.6
click at [243, 223] on td "924B26B0-C2BE-442D-9D3B-645F23149DB9" at bounding box center [360, 230] width 252 height 46
copy td "924B26B0-C2BE-442D-9D3B-645F23149DB9"
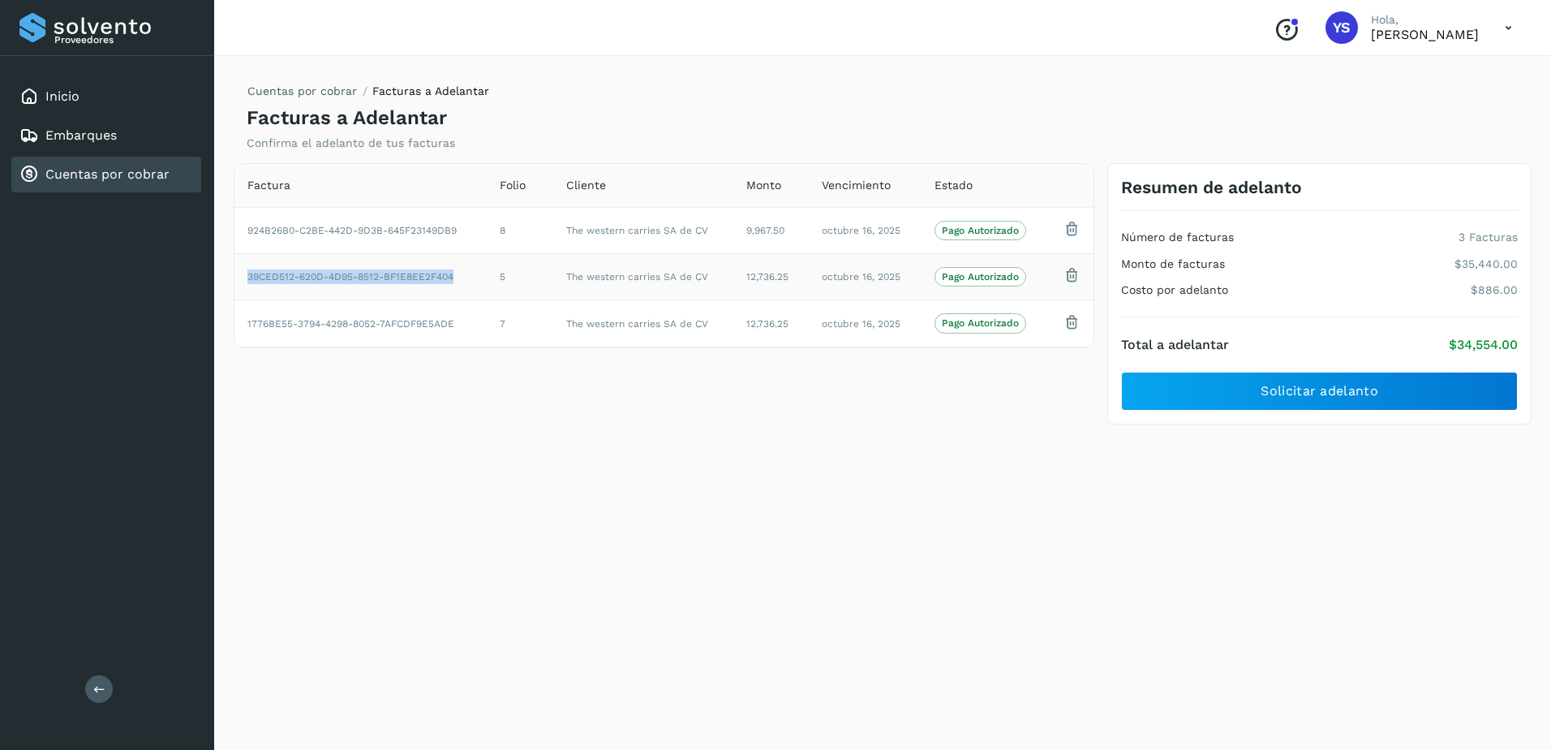
drag, startPoint x: 462, startPoint y: 277, endPoint x: 239, endPoint y: 274, distance: 222.3
click at [239, 274] on td "39CED512-620D-4D95-8512-BF1E8EE2F404" at bounding box center [360, 277] width 252 height 46
copy td "39CED512-620D-4D95-8512-BF1E8EE2F404"
click at [239, 274] on td "39CED512-620D-4D95-8512-BF1E8EE2F404" at bounding box center [360, 277] width 252 height 46
copy td "1776BE55-3794-4298-8052-7AFCDF9E5ADE"
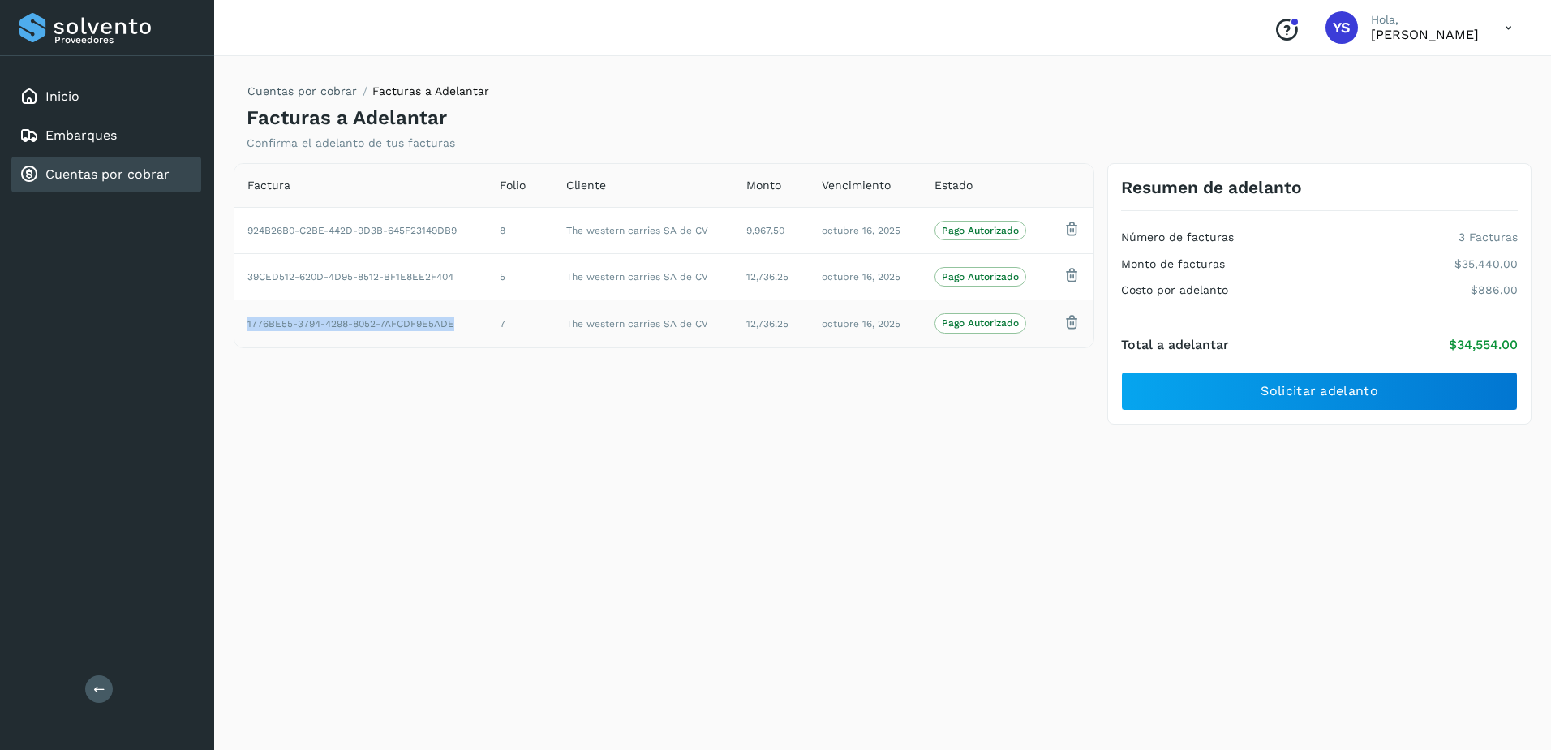
drag, startPoint x: 456, startPoint y: 326, endPoint x: 239, endPoint y: 324, distance: 216.6
click at [239, 324] on td "1776BE55-3794-4298-8052-7AFCDF9E5ADE" at bounding box center [360, 323] width 252 height 46
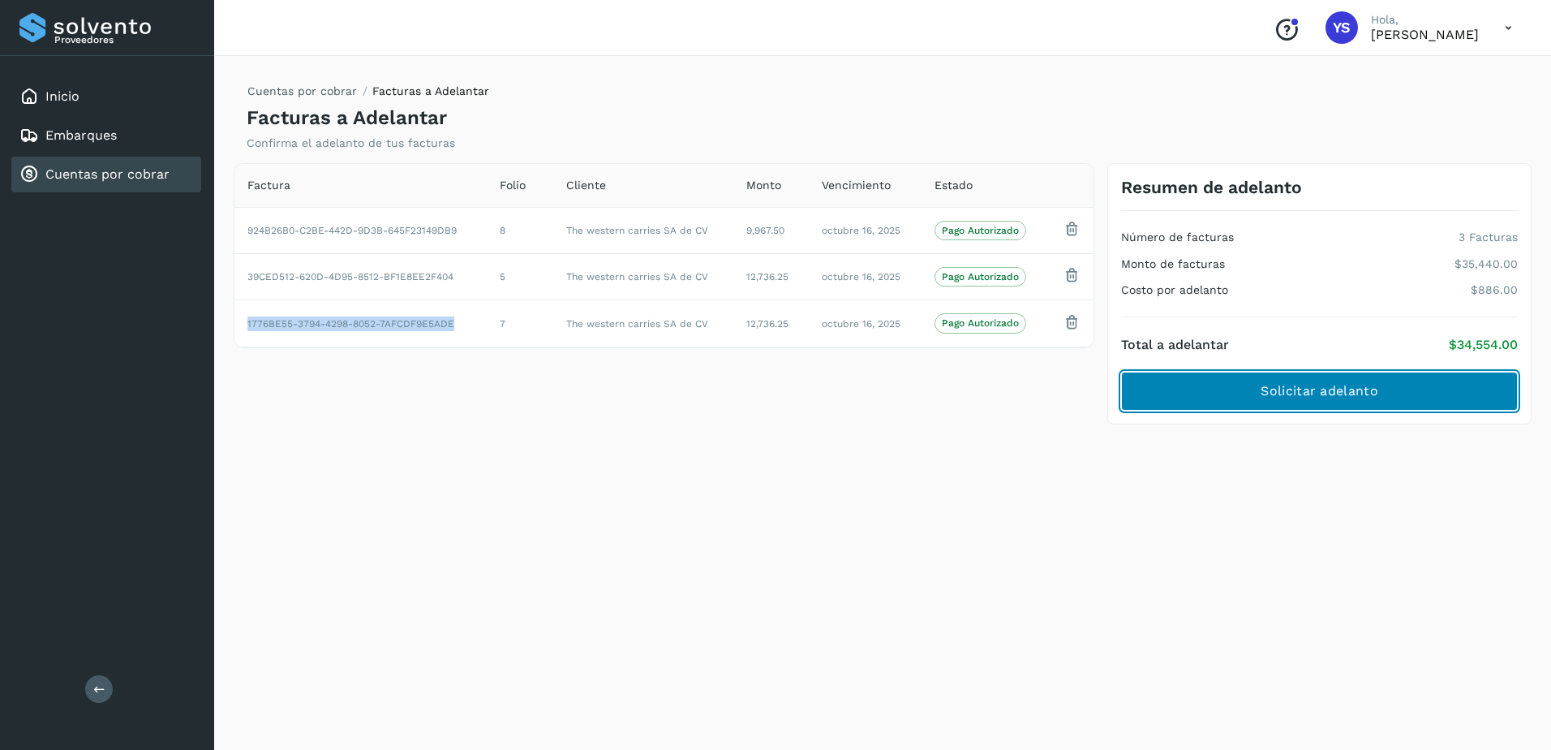
click at [1307, 395] on span "Solicitar adelanto" at bounding box center [1319, 391] width 117 height 18
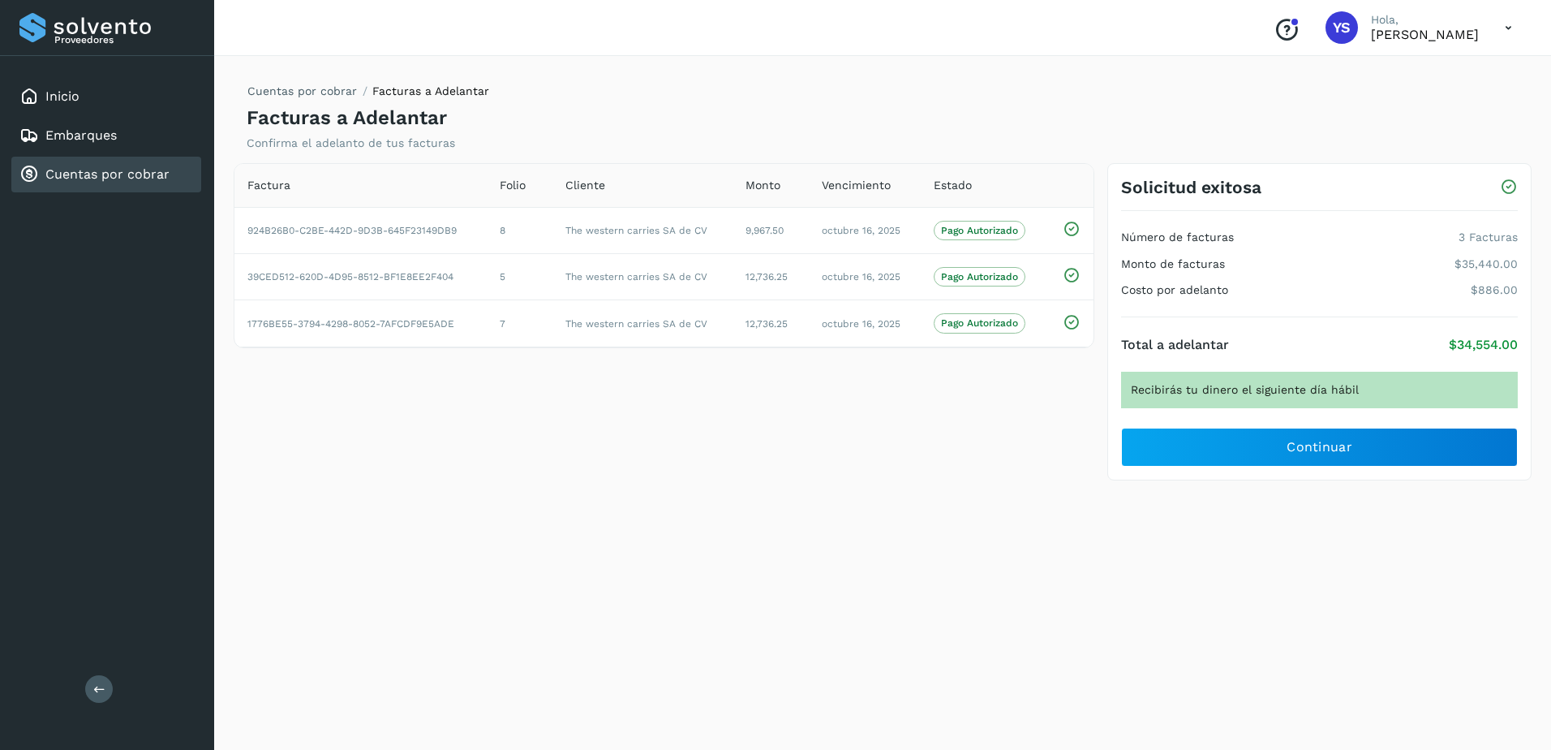
click at [227, 26] on div "Conoce nuestros beneficios YS Hola, YURICXI SARAHI CANIZALES AMPARO" at bounding box center [882, 28] width 1337 height 56
click at [274, 45] on div "Conoce nuestros beneficios YS Hola, YURICXI SARAHI CANIZALES AMPARO" at bounding box center [882, 28] width 1337 height 56
click at [522, 619] on div "Cuentas por cobrar Facturas a Adelantar Facturas a Adelantar Confirma el adelan…" at bounding box center [883, 400] width 1298 height 660
click at [543, 502] on div "Cuentas por cobrar Facturas a Adelantar Facturas a Adelantar Confirma el adelan…" at bounding box center [883, 400] width 1298 height 660
click at [804, 668] on div "Cuentas por cobrar Facturas a Adelantar Facturas a Adelantar Confirma el adelan…" at bounding box center [883, 400] width 1298 height 660
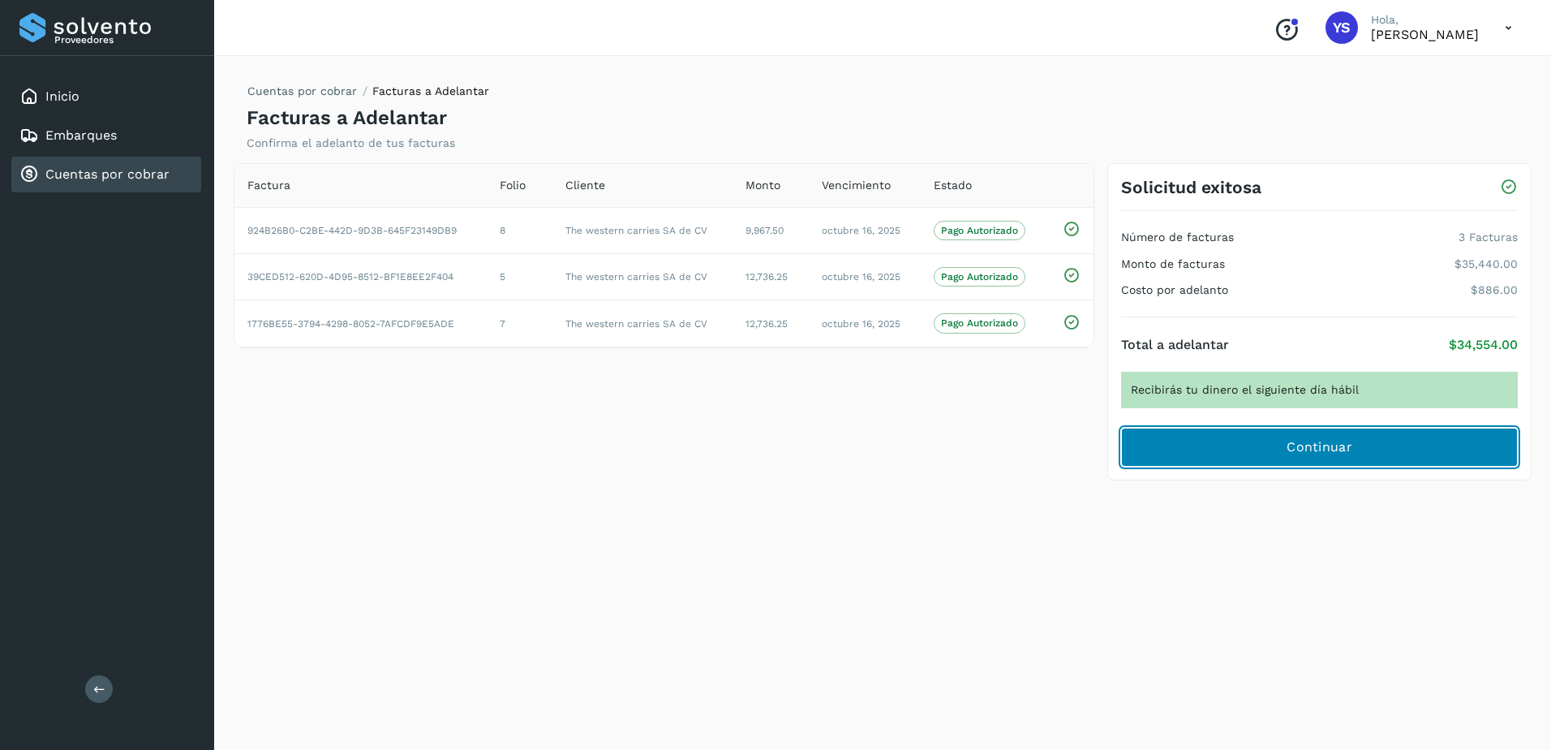
click at [1234, 441] on button "Continuar" at bounding box center [1319, 446] width 397 height 39
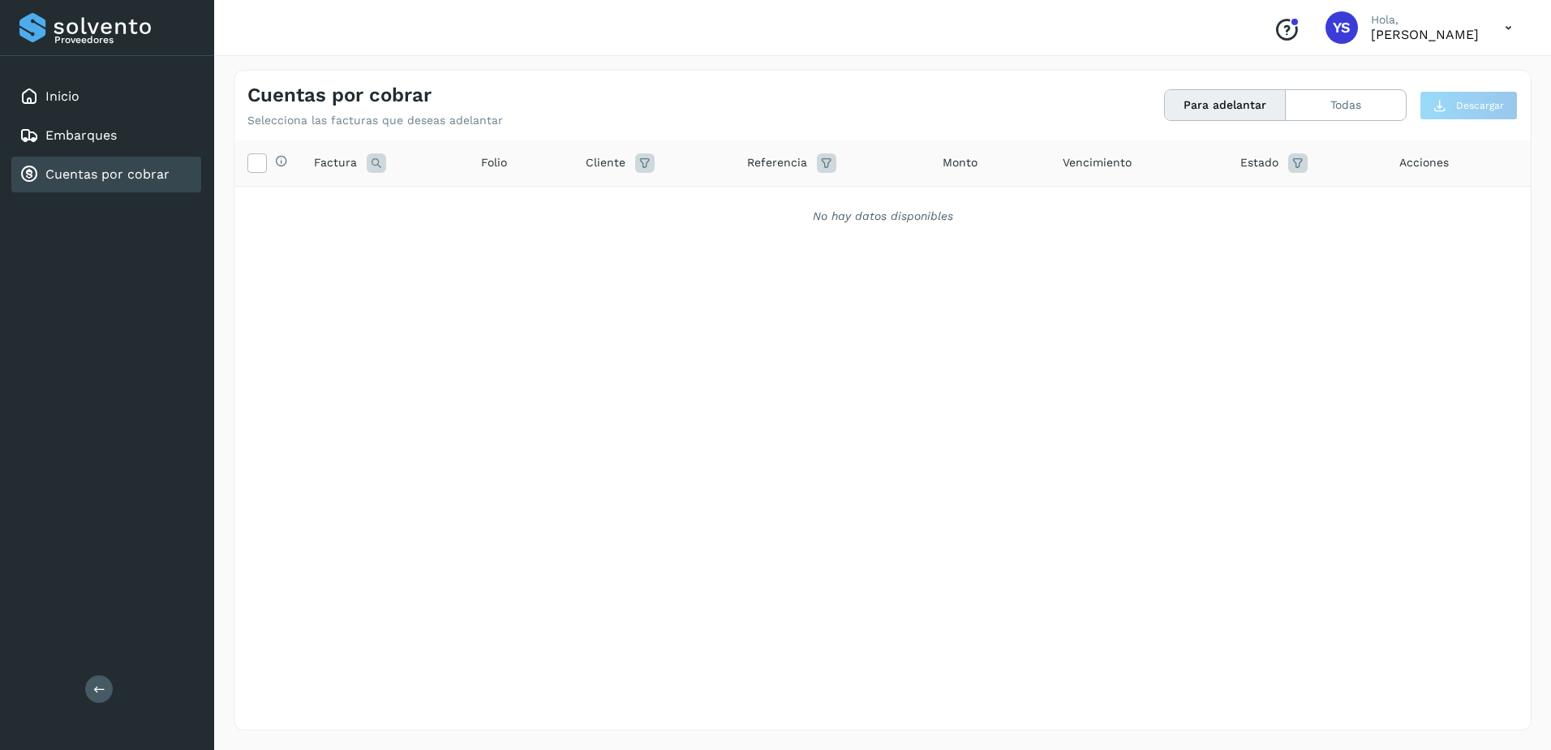
click at [1233, 106] on button "Para adelantar" at bounding box center [1225, 105] width 121 height 30
click at [1299, 164] on icon at bounding box center [1297, 162] width 19 height 19
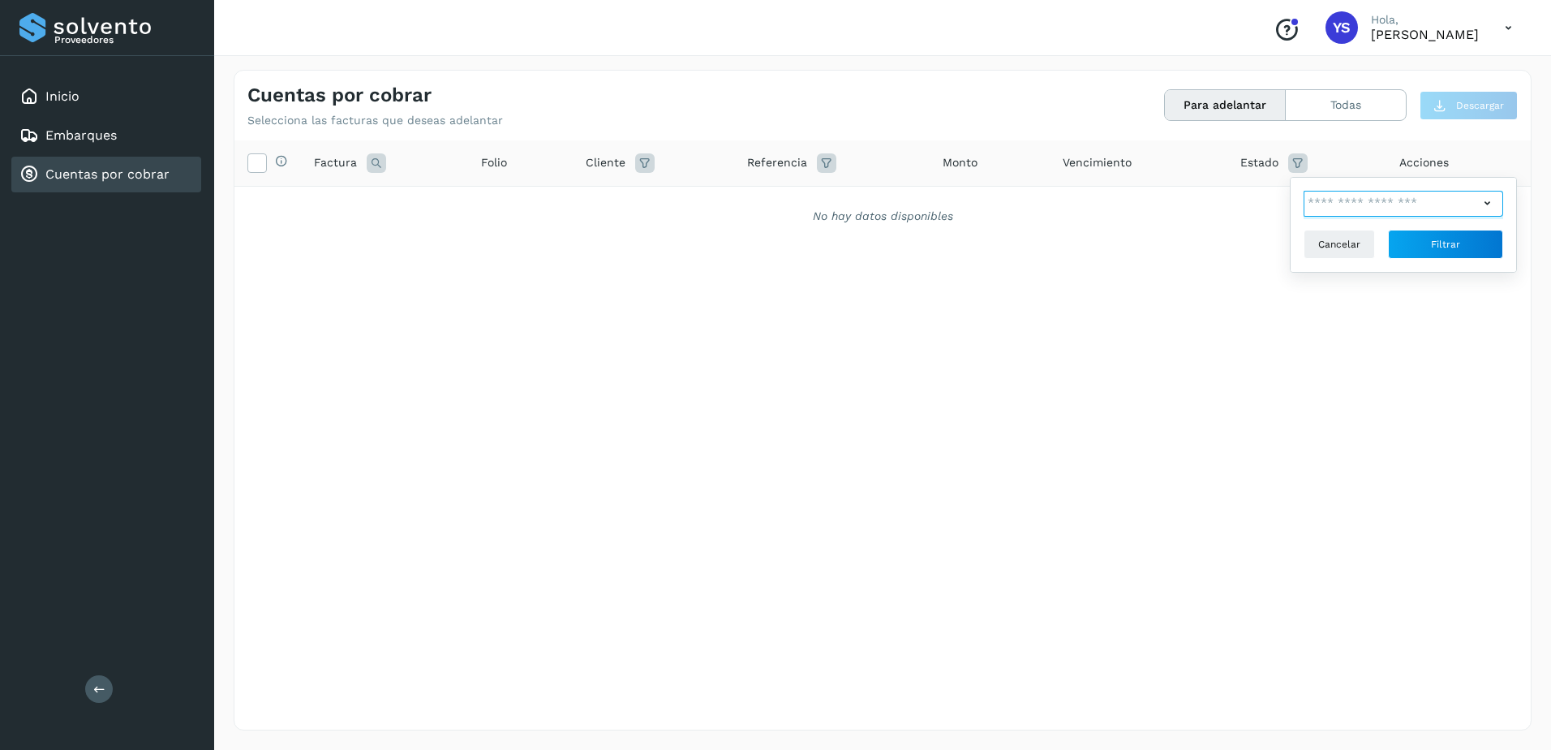
click at [1334, 199] on input "text" at bounding box center [1391, 204] width 175 height 26
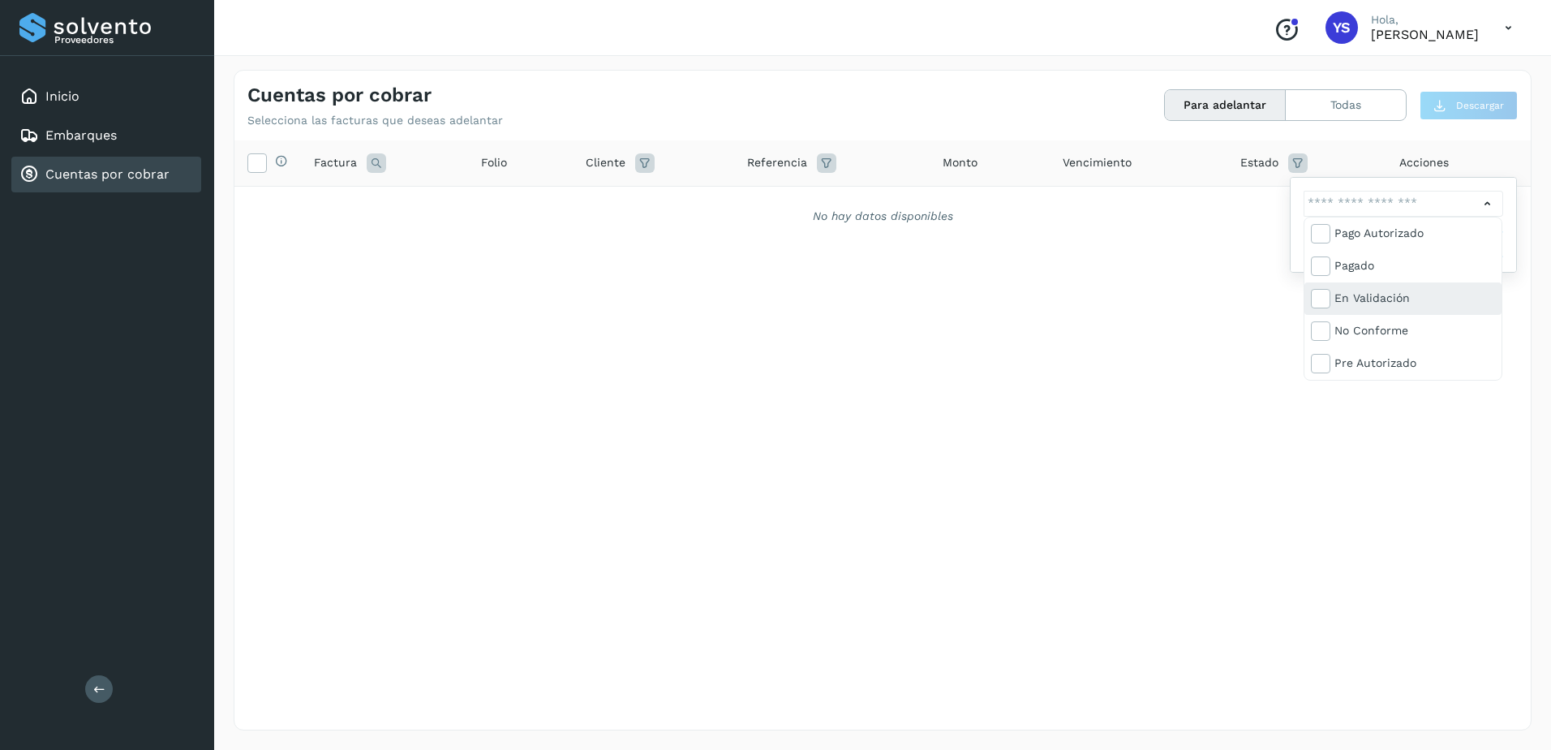
click at [1428, 295] on div "En validación" at bounding box center [1414, 298] width 161 height 18
type input "**********"
click at [1196, 290] on div at bounding box center [775, 375] width 1551 height 750
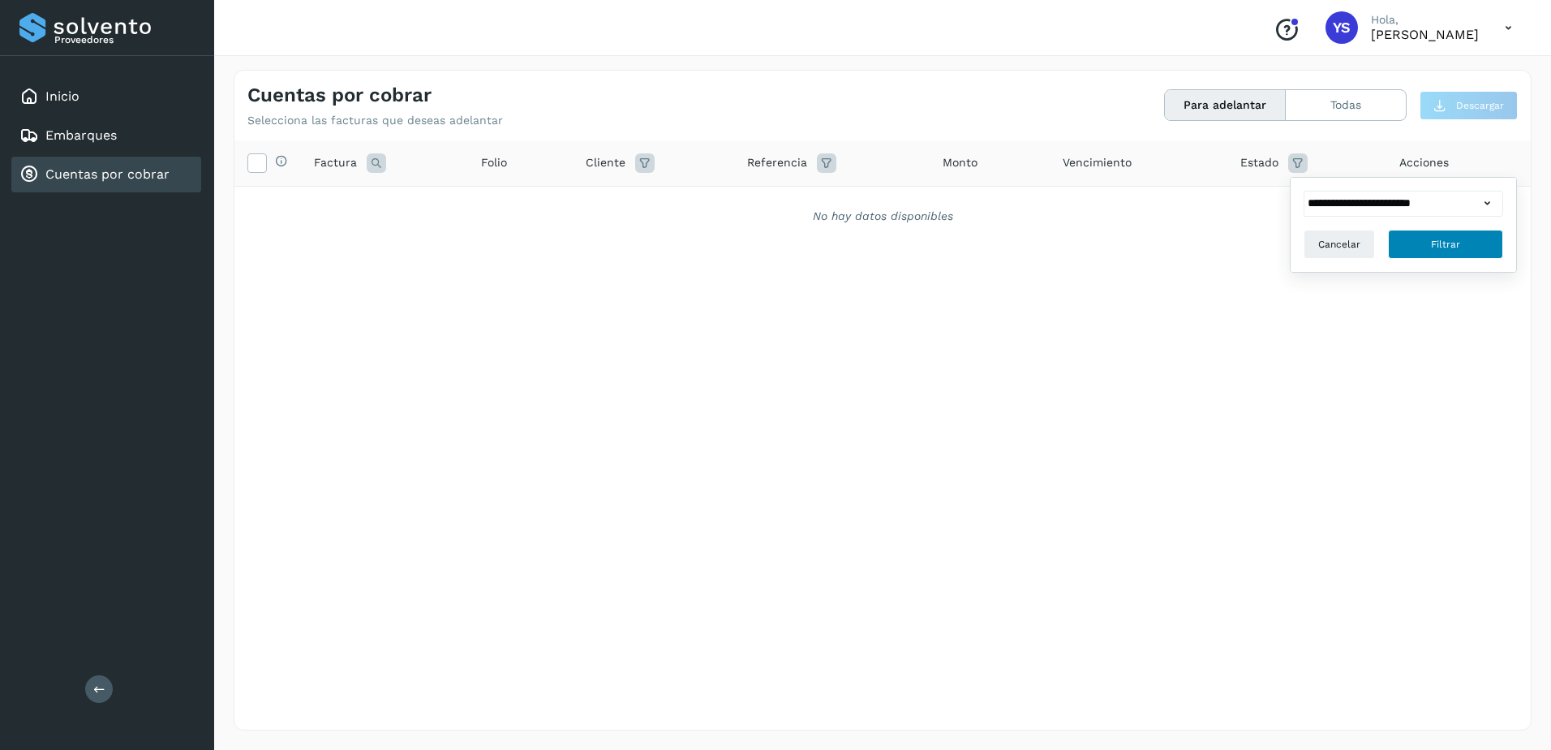
click at [1454, 248] on span "Filtrar" at bounding box center [1445, 244] width 29 height 15
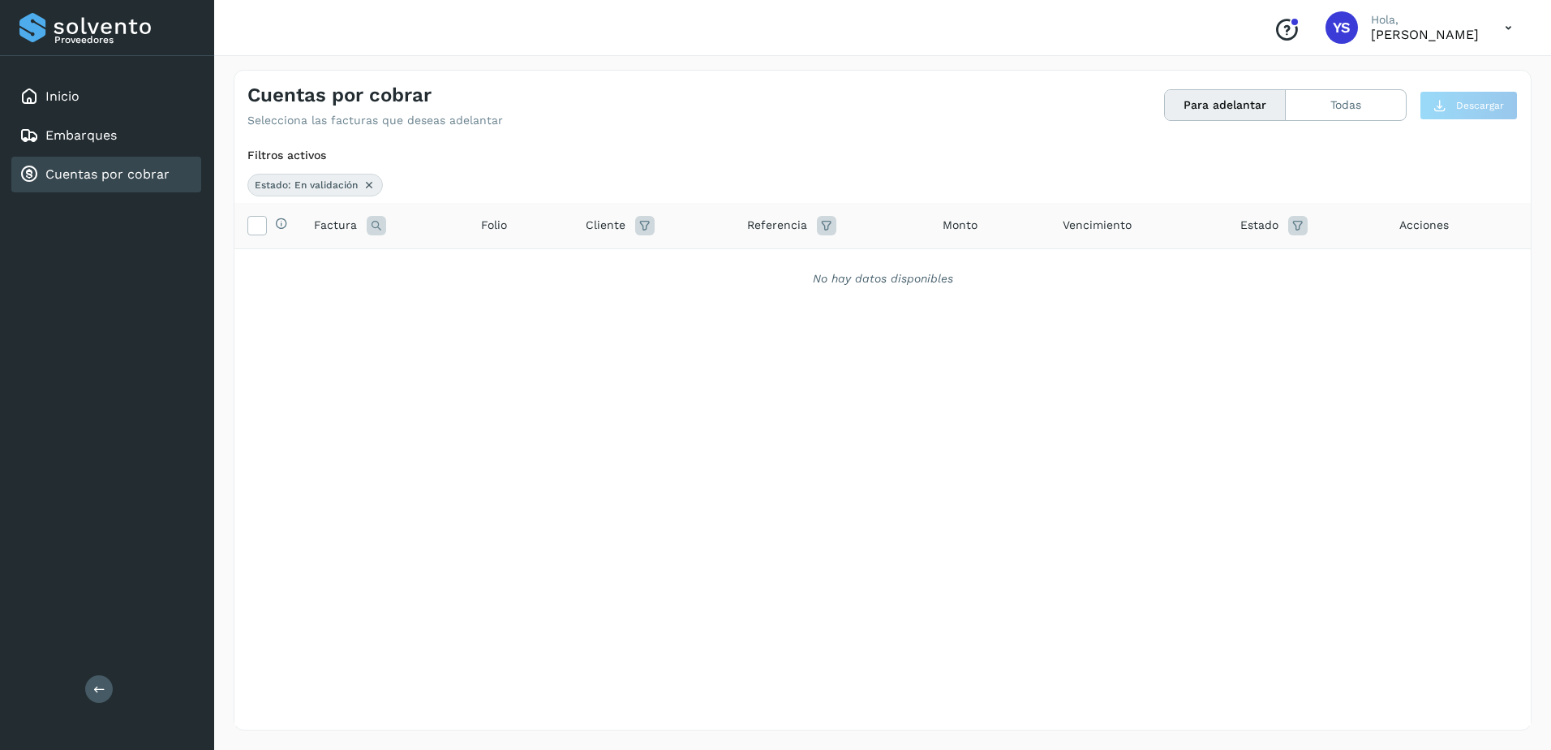
click at [1270, 384] on div "Selecciona todas las facturas disponibles para adelanto Factura Folio Cliente R…" at bounding box center [882, 464] width 1296 height 522
click at [365, 182] on icon at bounding box center [369, 184] width 13 height 13
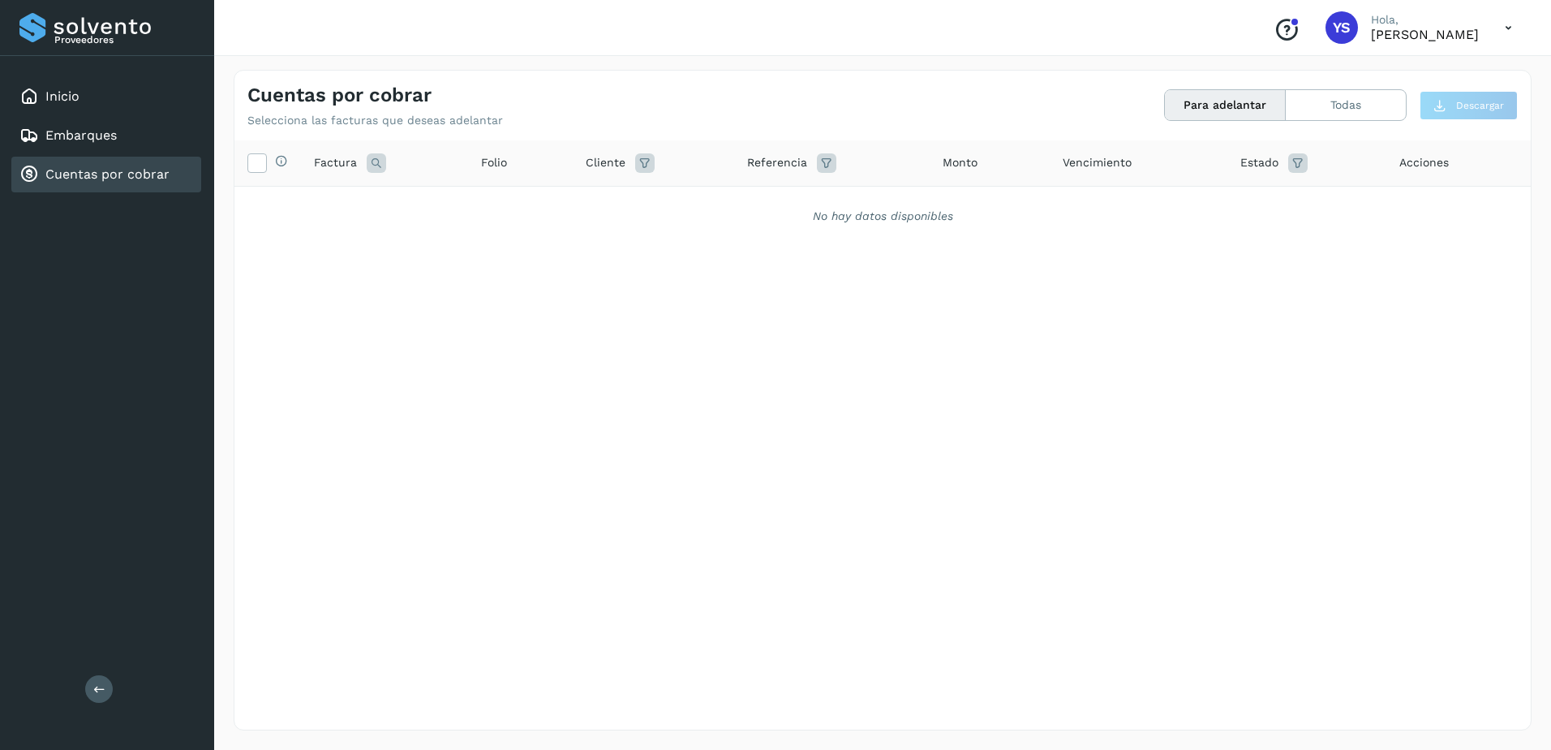
click at [1299, 160] on icon at bounding box center [1297, 162] width 19 height 19
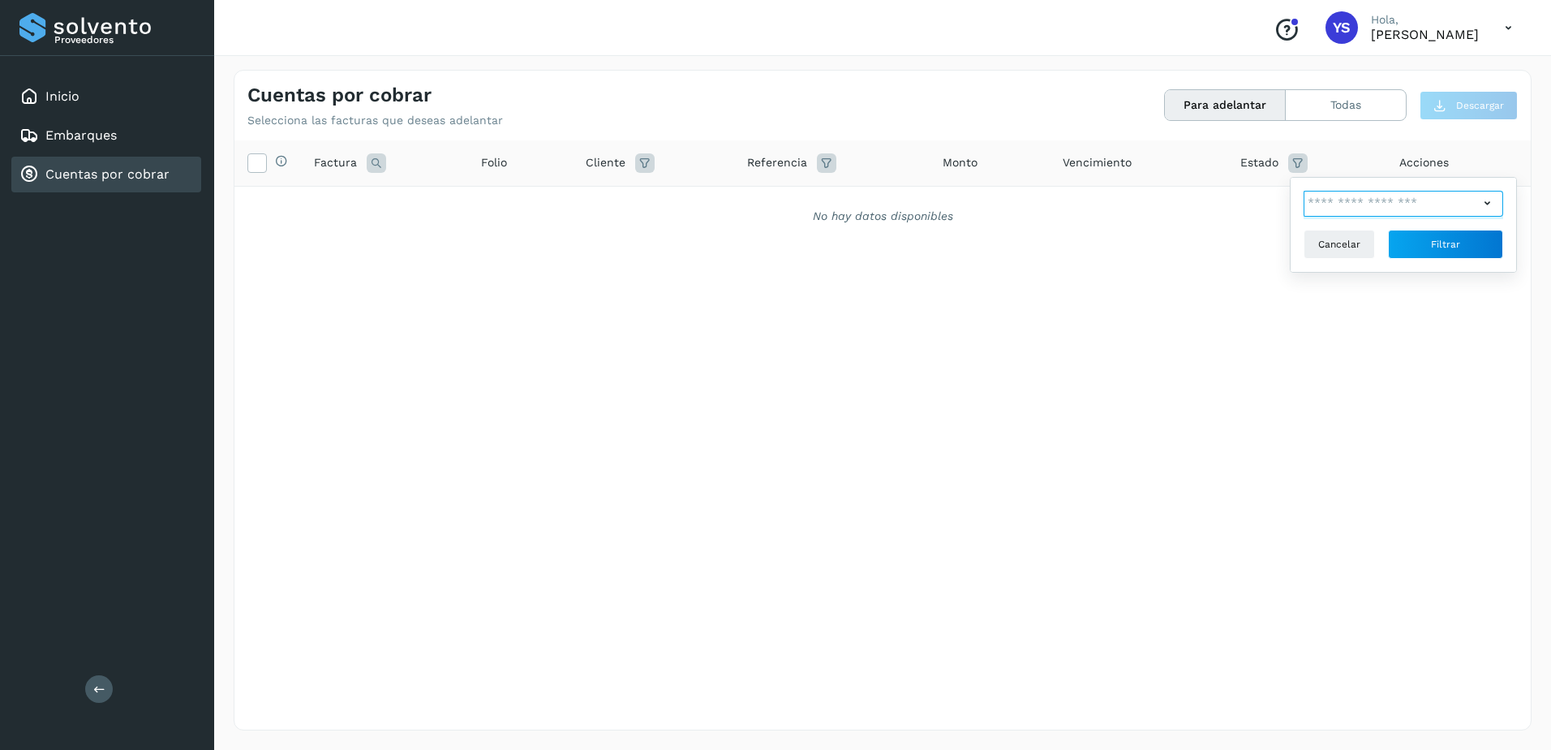
click at [1326, 198] on input "text" at bounding box center [1391, 204] width 175 height 26
click at [1370, 256] on div "Pagado" at bounding box center [1414, 265] width 161 height 18
type input "**********"
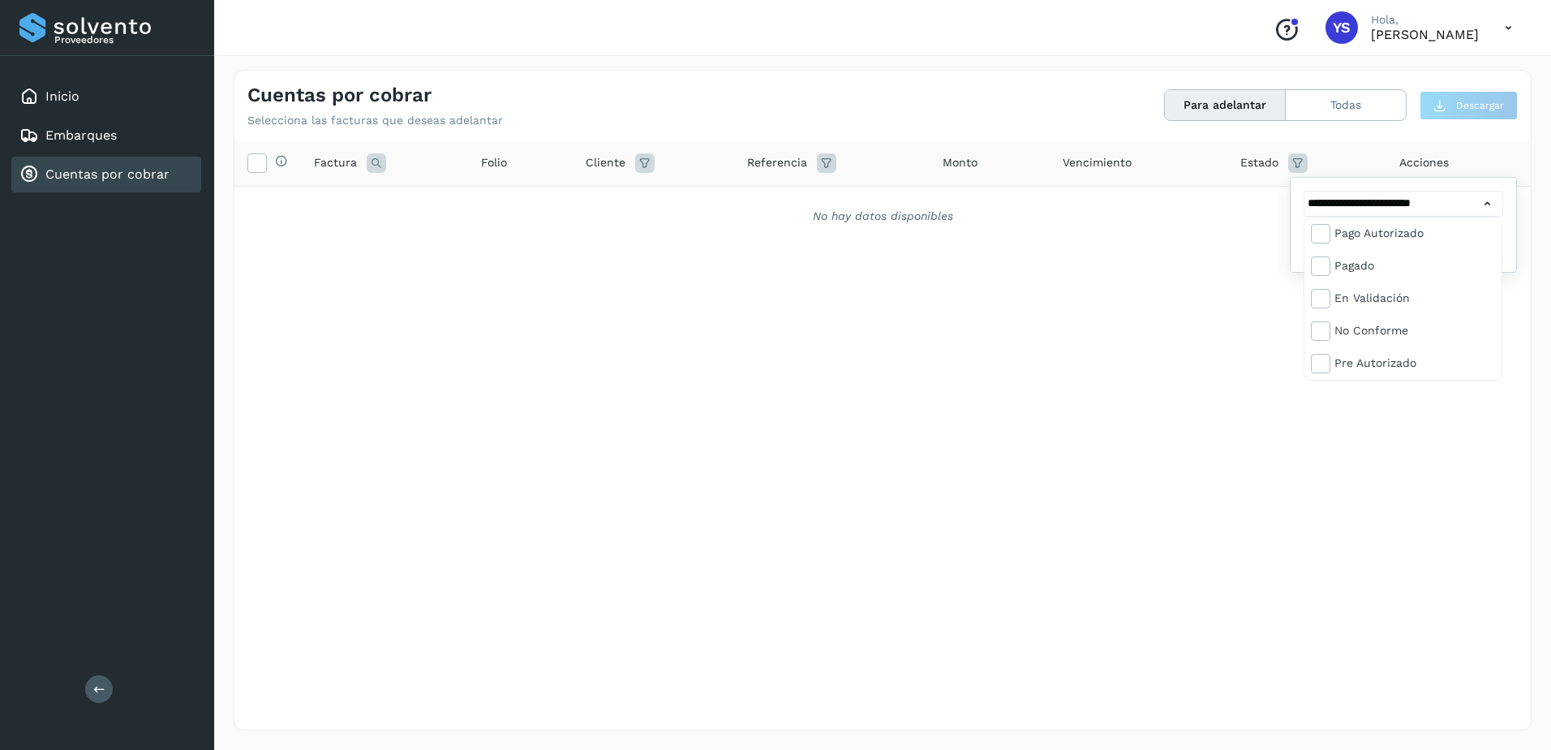
click at [1138, 273] on div at bounding box center [775, 375] width 1551 height 750
click at [1465, 250] on button "Filtrar" at bounding box center [1445, 244] width 115 height 29
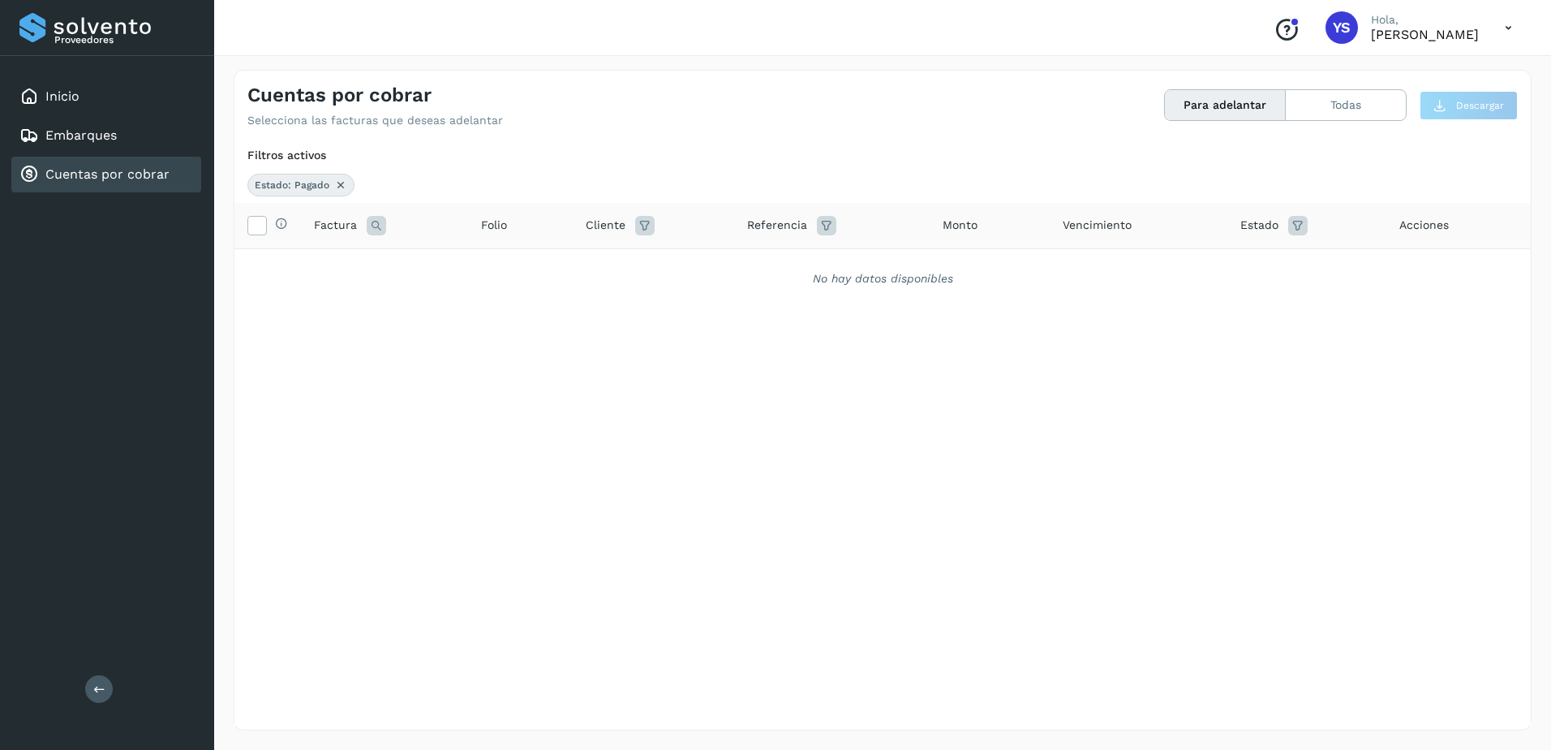
click at [1291, 228] on icon at bounding box center [1297, 225] width 19 height 19
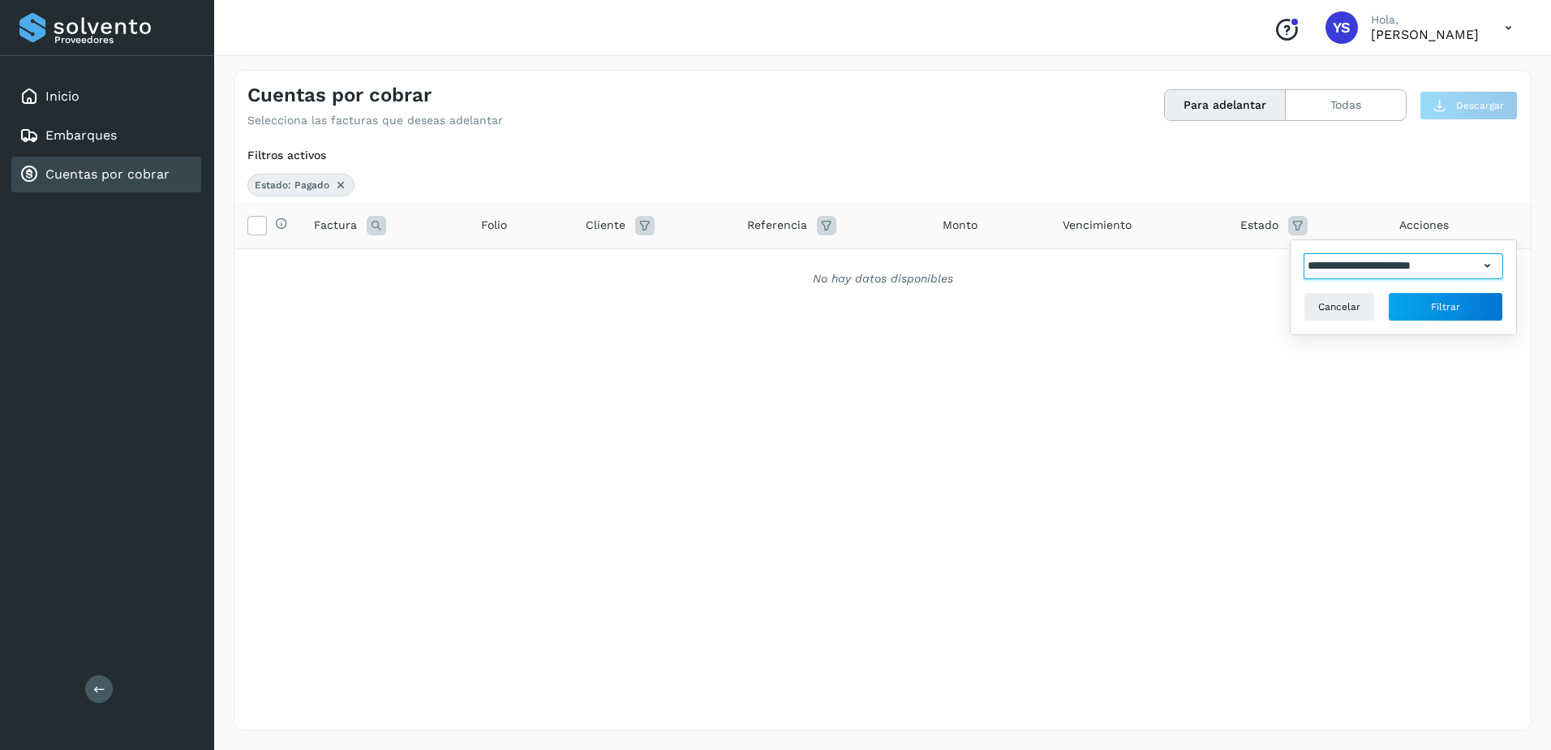
click at [1372, 262] on input "**********" at bounding box center [1391, 266] width 175 height 26
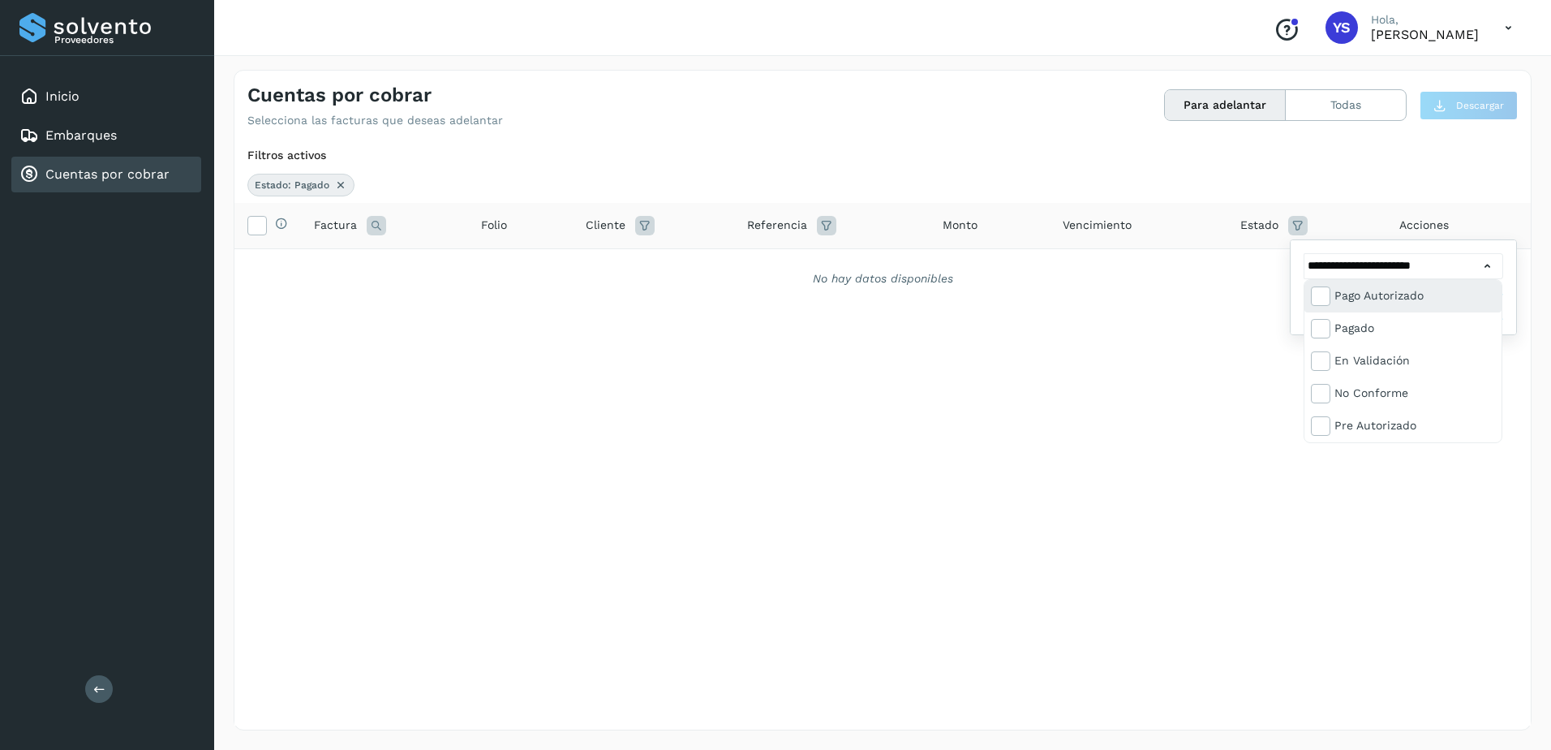
click at [1423, 294] on div "Pago Autorizado" at bounding box center [1414, 295] width 161 height 18
click at [1364, 327] on div "Pagado" at bounding box center [1414, 328] width 161 height 18
type input "**********"
click at [1099, 350] on div at bounding box center [775, 375] width 1551 height 750
click at [1461, 299] on button "Filtrar" at bounding box center [1445, 306] width 115 height 29
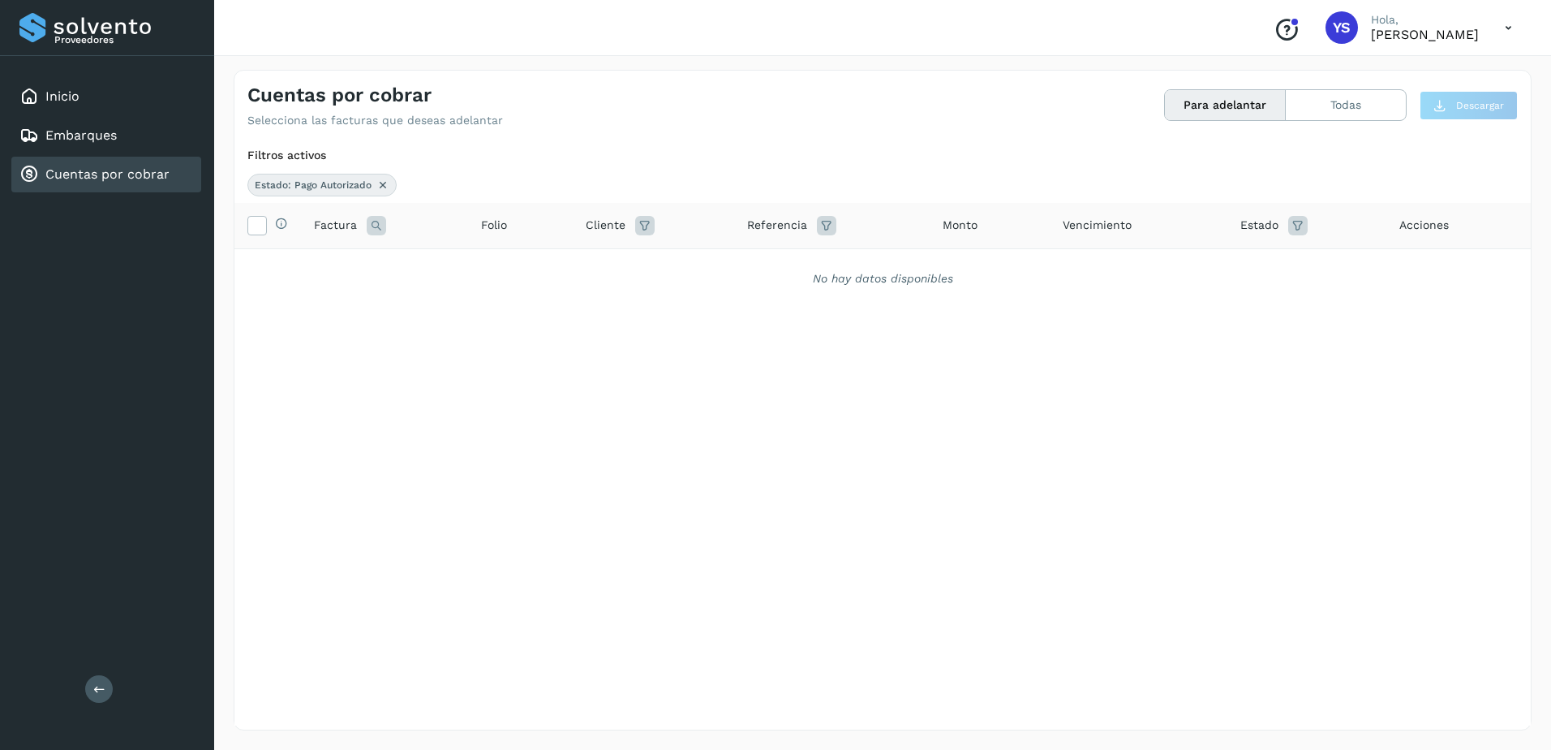
click at [1291, 229] on icon at bounding box center [1297, 225] width 19 height 19
click at [1326, 280] on div "**********" at bounding box center [1404, 287] width 200 height 68
click at [1501, 259] on div at bounding box center [1491, 266] width 24 height 26
click at [1490, 268] on div at bounding box center [775, 375] width 1551 height 750
click at [1489, 267] on icon at bounding box center [1487, 265] width 17 height 17
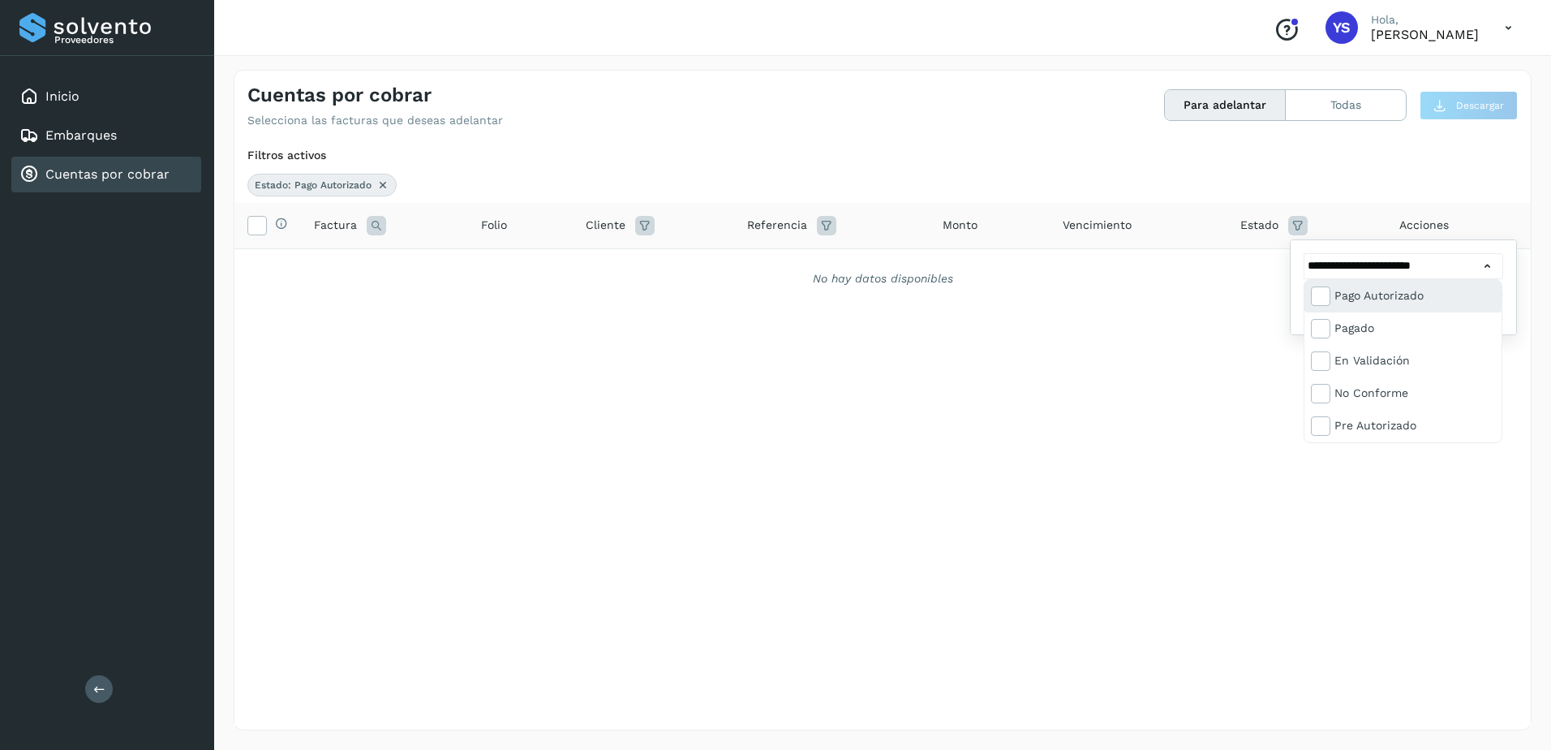
click at [1372, 290] on div "Pago Autorizado" at bounding box center [1414, 295] width 161 height 18
click at [1453, 423] on div "Aceptada" at bounding box center [1422, 425] width 161 height 18
type input "**********"
click at [1143, 345] on div at bounding box center [775, 375] width 1551 height 750
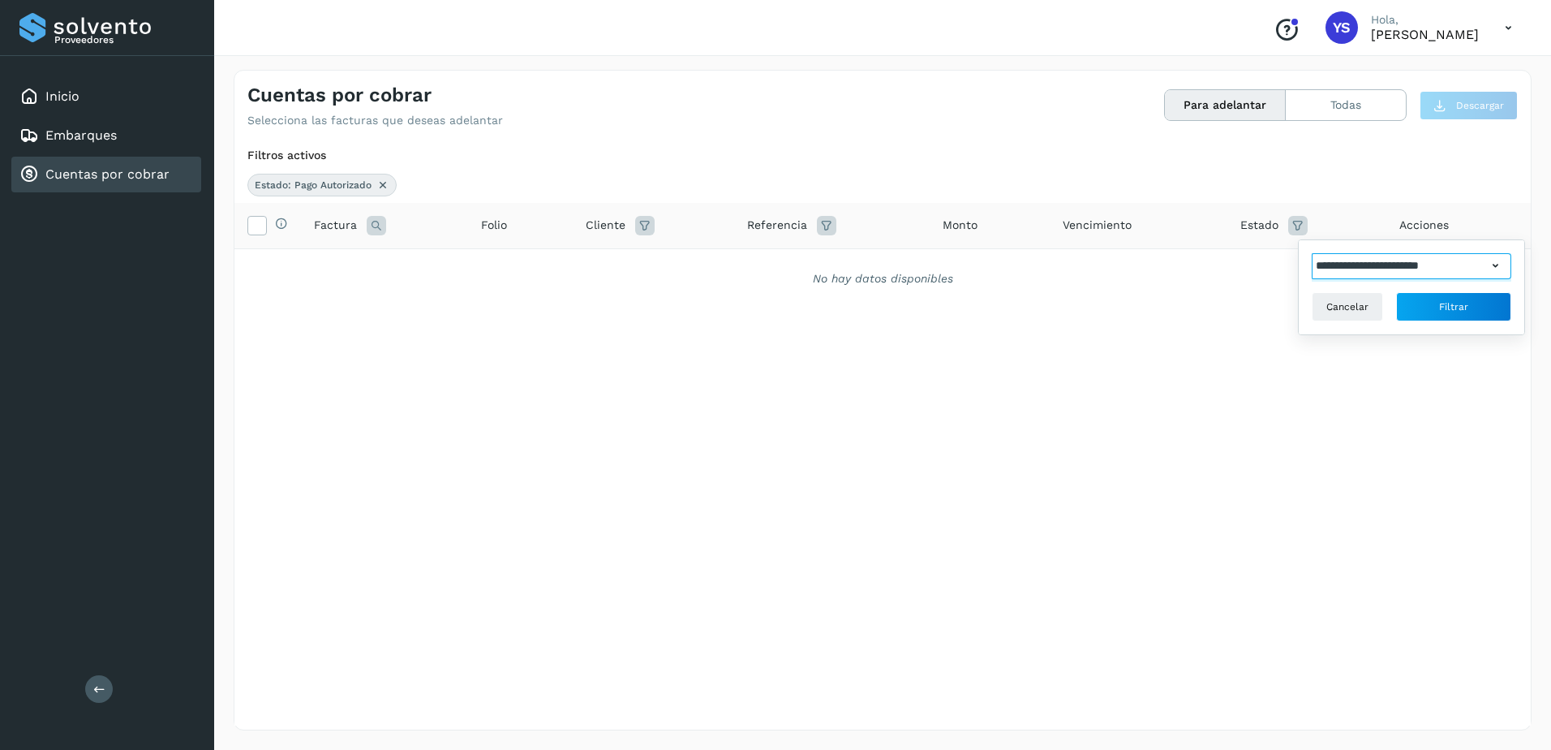
click at [1477, 270] on input "**********" at bounding box center [1399, 266] width 175 height 26
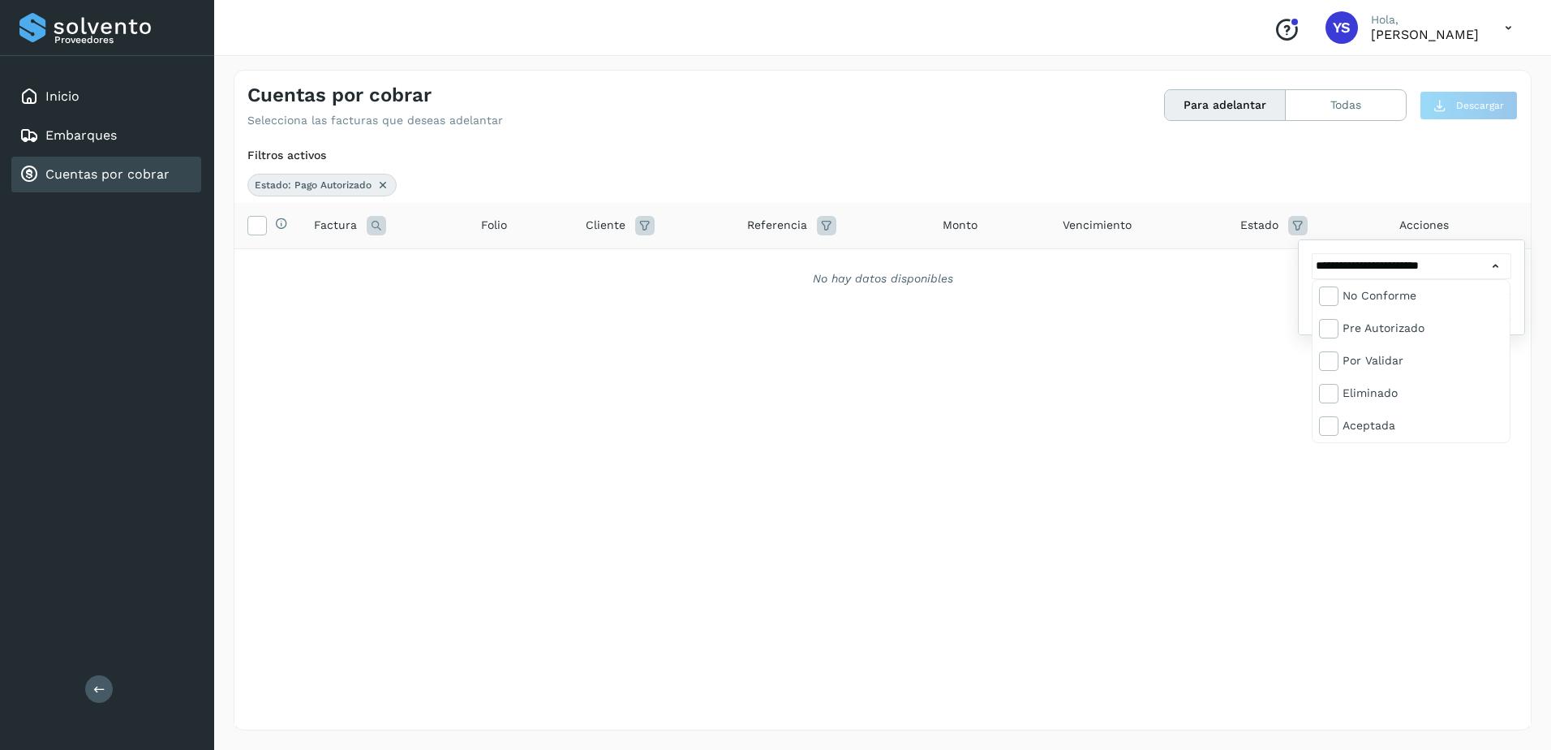
click at [1107, 429] on div at bounding box center [775, 375] width 1551 height 750
click at [1450, 302] on span "Filtrar" at bounding box center [1453, 306] width 29 height 15
click at [910, 318] on div "Selecciona todas las facturas disponibles para adelanto Factura Folio Cliente R…" at bounding box center [882, 464] width 1296 height 522
click at [351, 186] on icon at bounding box center [352, 184] width 13 height 13
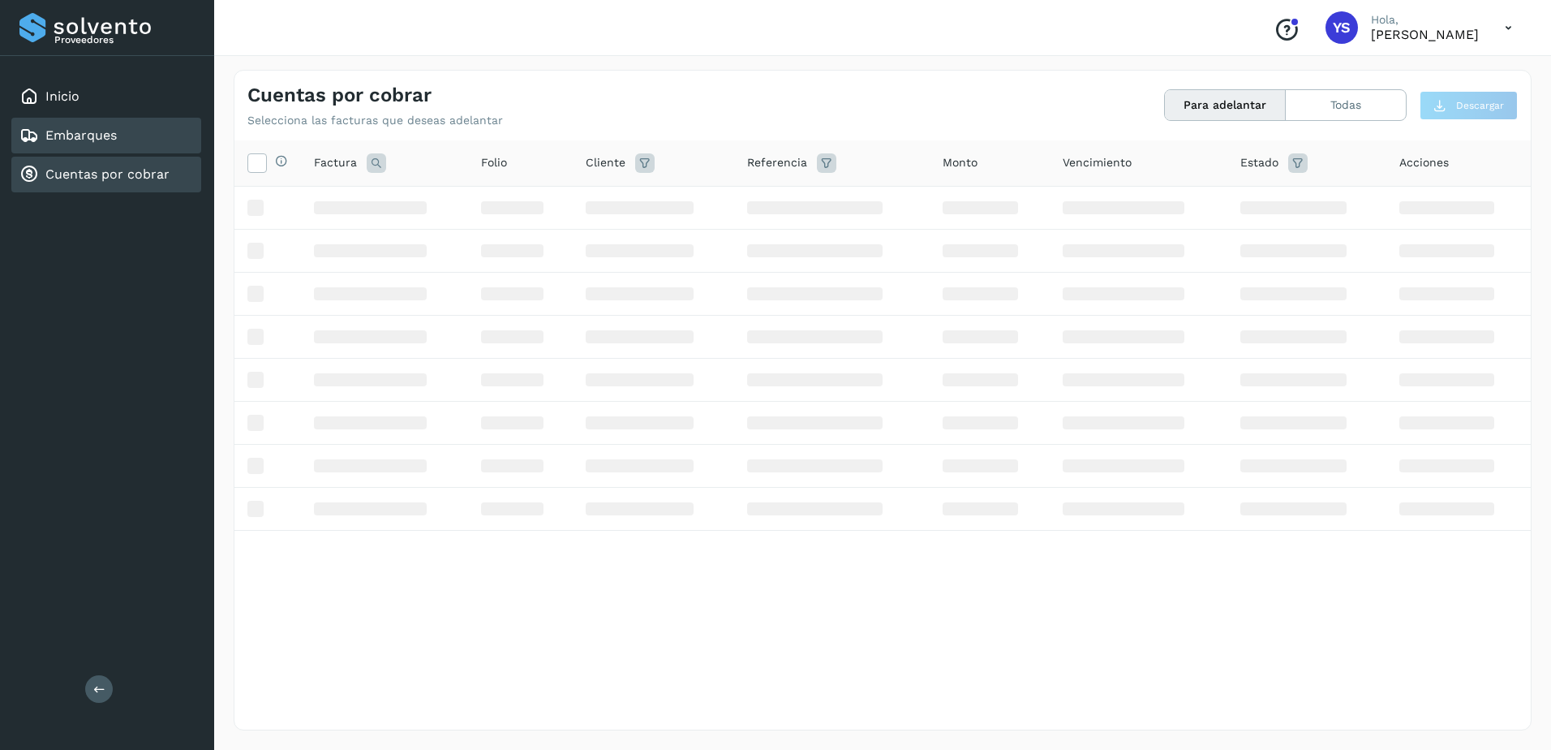
click at [71, 134] on link "Embarques" at bounding box center [80, 134] width 71 height 15
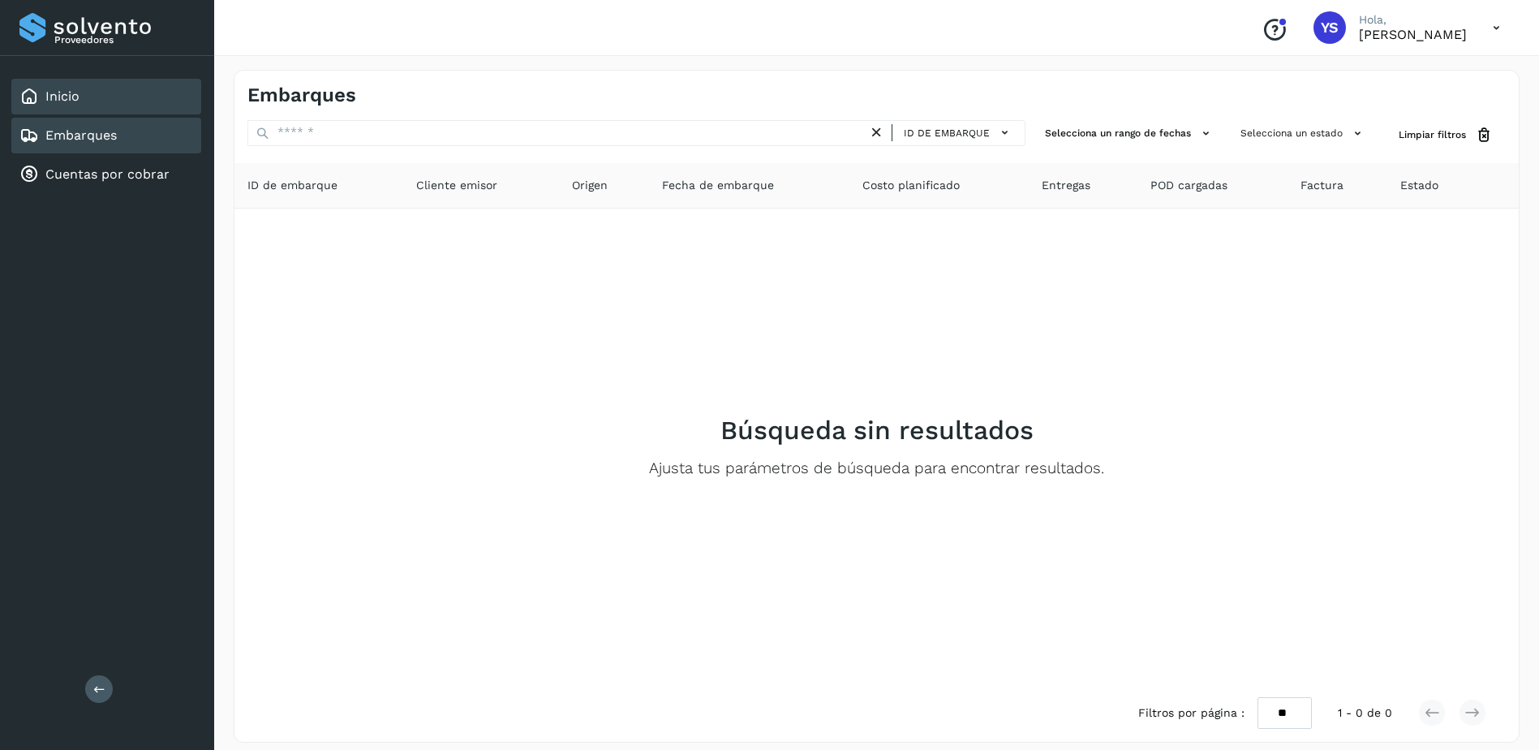
click at [57, 101] on link "Inicio" at bounding box center [62, 95] width 34 height 15
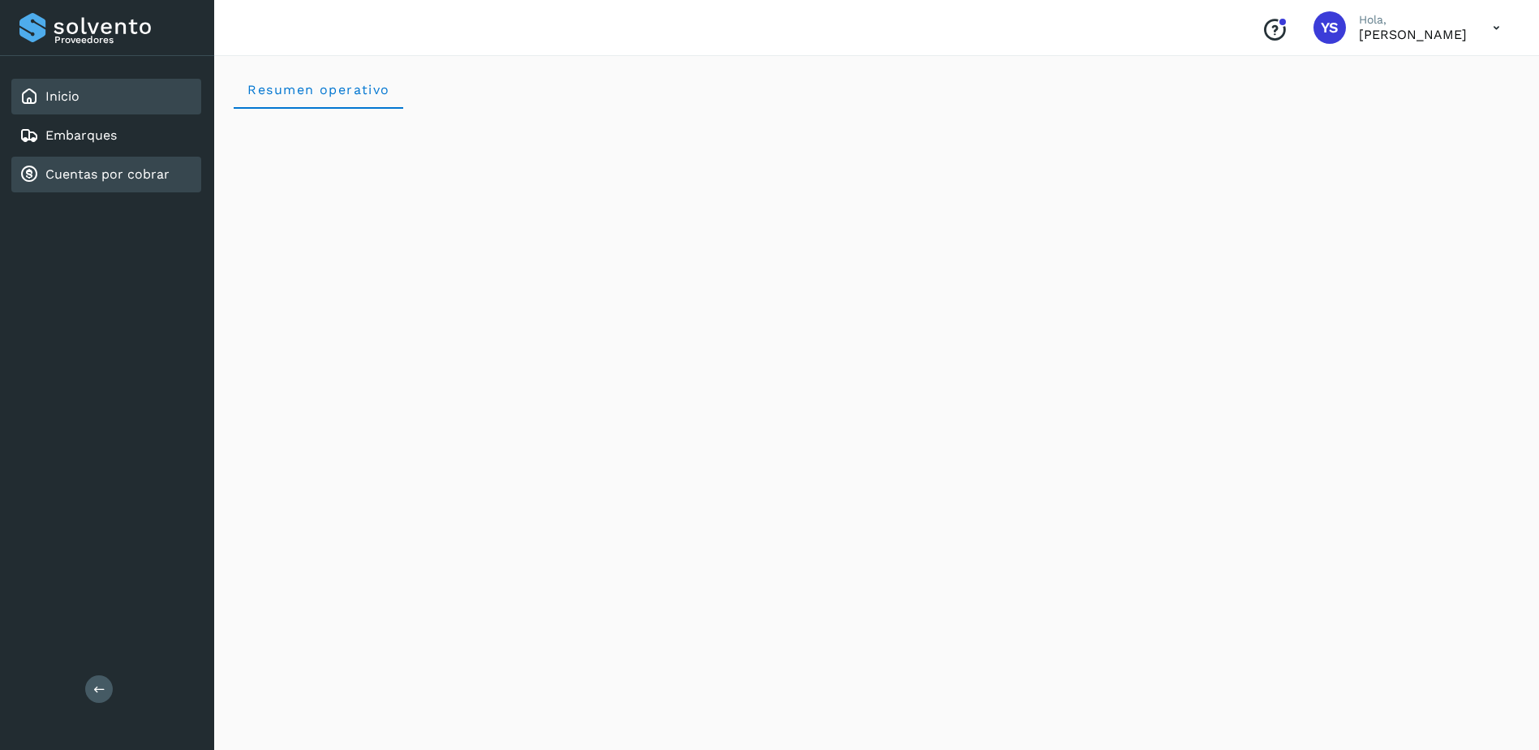
click at [98, 183] on div "Cuentas por cobrar" at bounding box center [94, 174] width 150 height 19
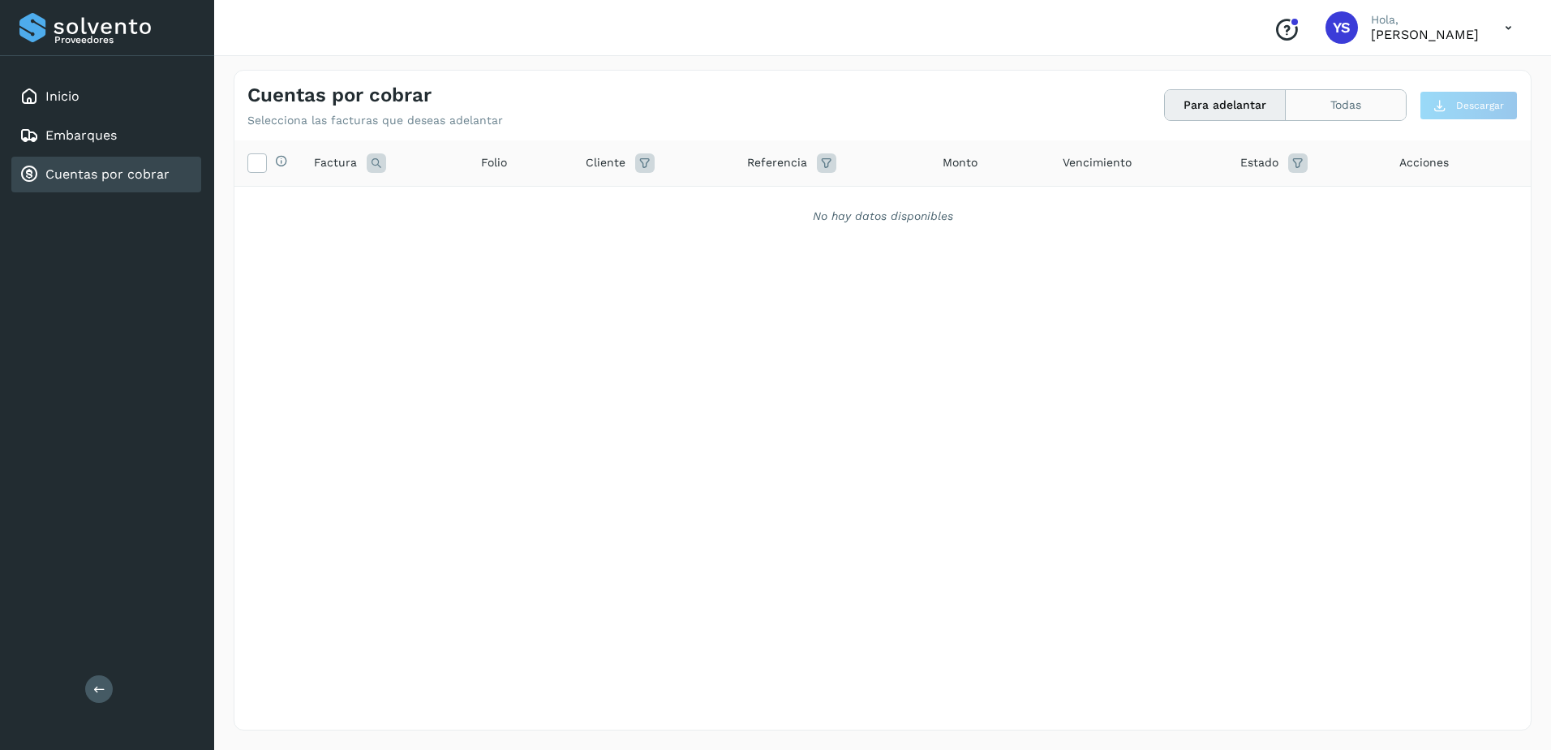
click at [1337, 116] on button "Todas" at bounding box center [1346, 105] width 120 height 30
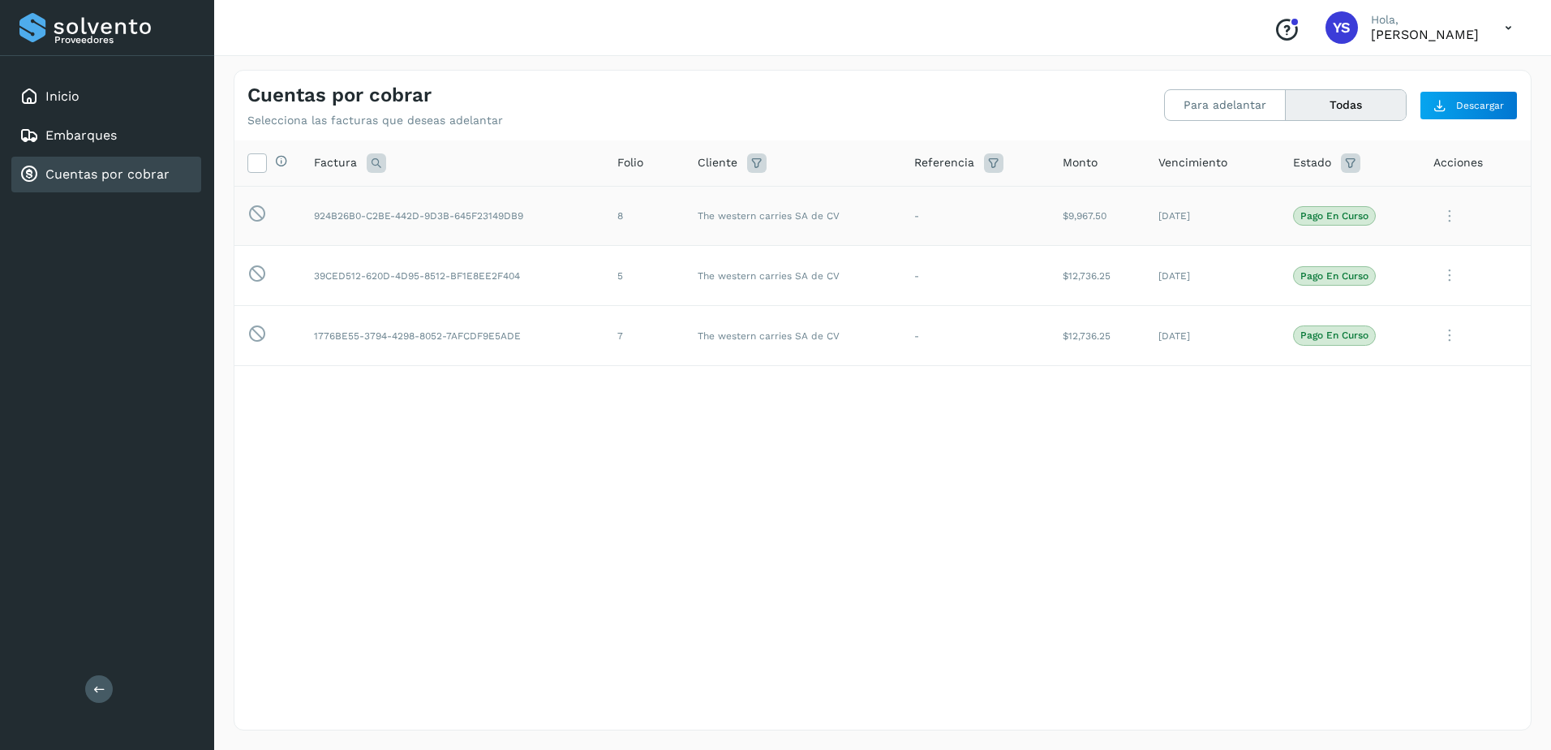
click at [1454, 207] on icon at bounding box center [1449, 216] width 32 height 33
click at [1454, 207] on div at bounding box center [775, 375] width 1551 height 750
click at [1306, 445] on div "Selecciona todas las facturas disponibles para adelanto Factura Folio Cliente R…" at bounding box center [882, 401] width 1296 height 522
click at [1226, 597] on div "Selecciona todas las facturas disponibles para adelanto Factura Folio Cliente R…" at bounding box center [882, 401] width 1296 height 522
click at [1451, 213] on icon at bounding box center [1449, 216] width 32 height 33
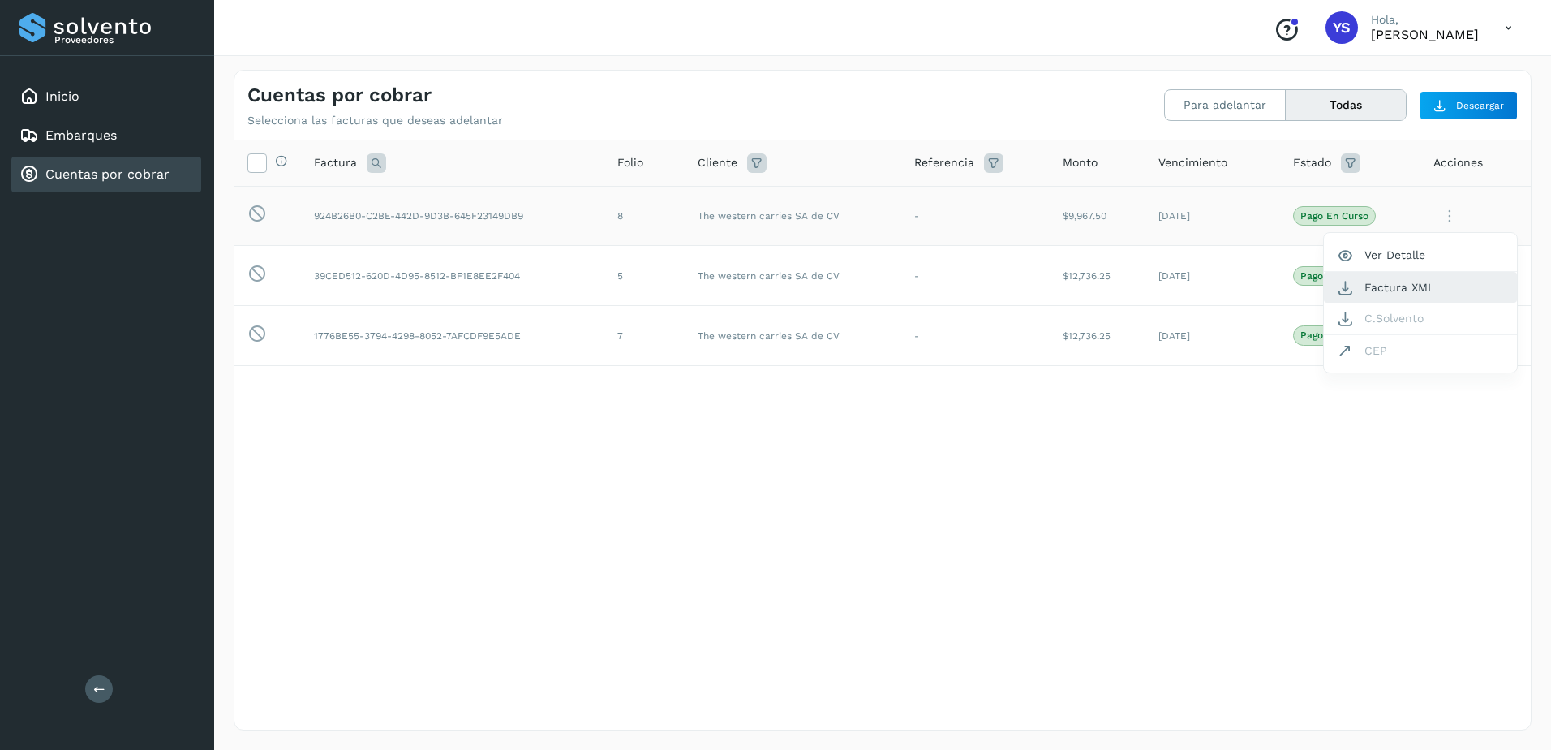
click at [1460, 291] on button "Factura XML" at bounding box center [1420, 287] width 193 height 31
click at [1454, 211] on icon at bounding box center [1449, 216] width 32 height 33
click at [1432, 249] on button "Ver Detalle" at bounding box center [1420, 255] width 193 height 32
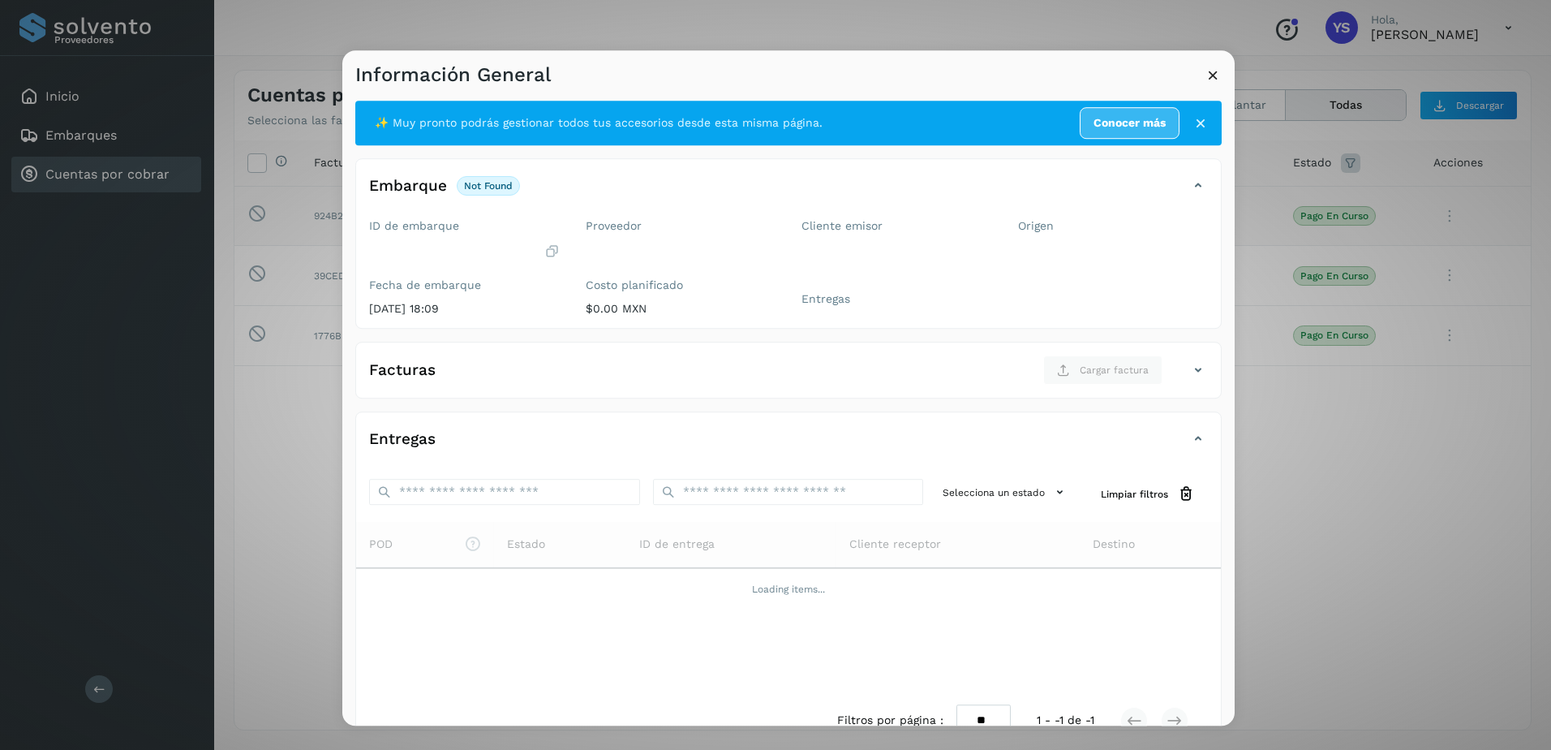
click at [1192, 121] on icon at bounding box center [1200, 123] width 16 height 16
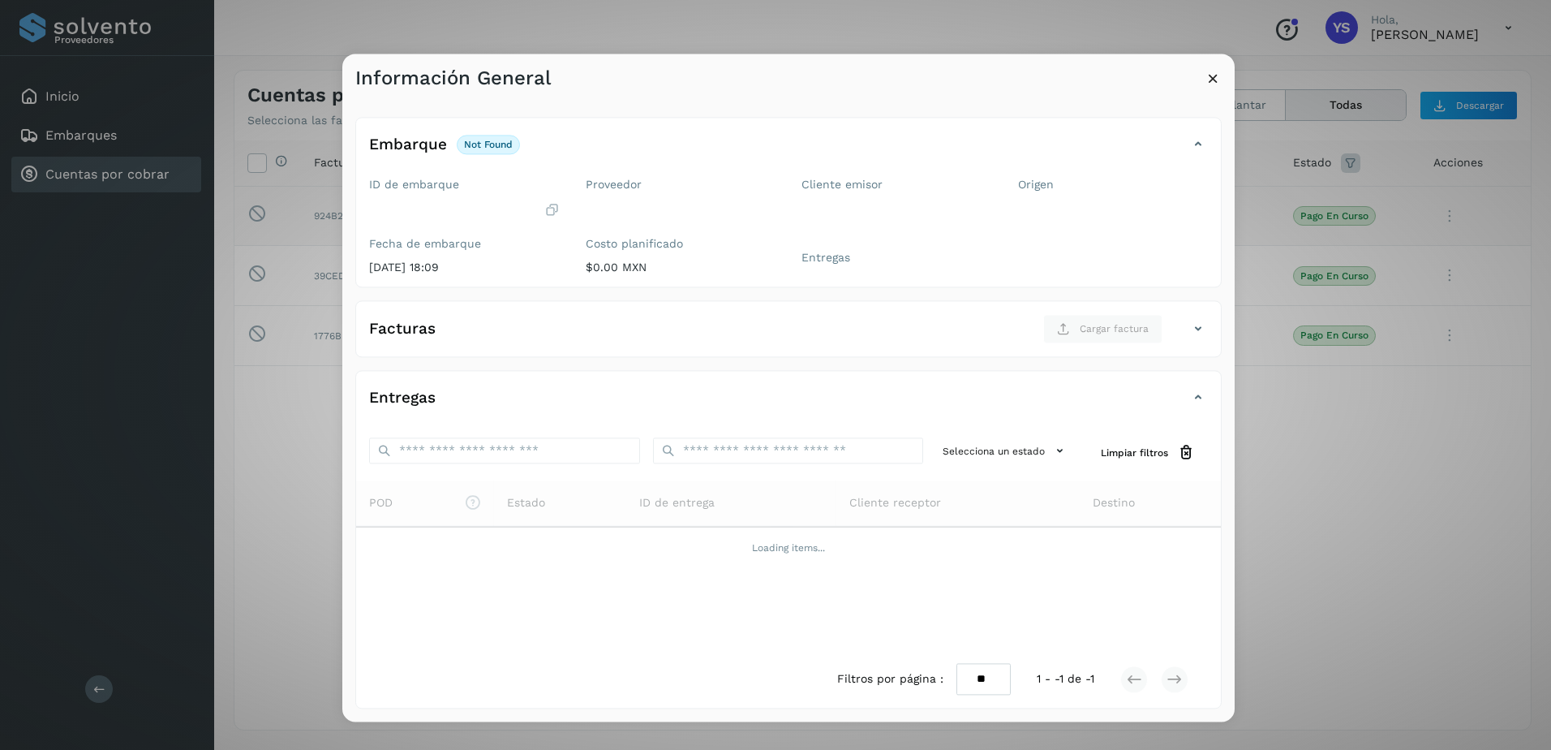
click at [1327, 544] on div "Información General Embarque not found Verifica el estado de la factura o entre…" at bounding box center [775, 375] width 1551 height 750
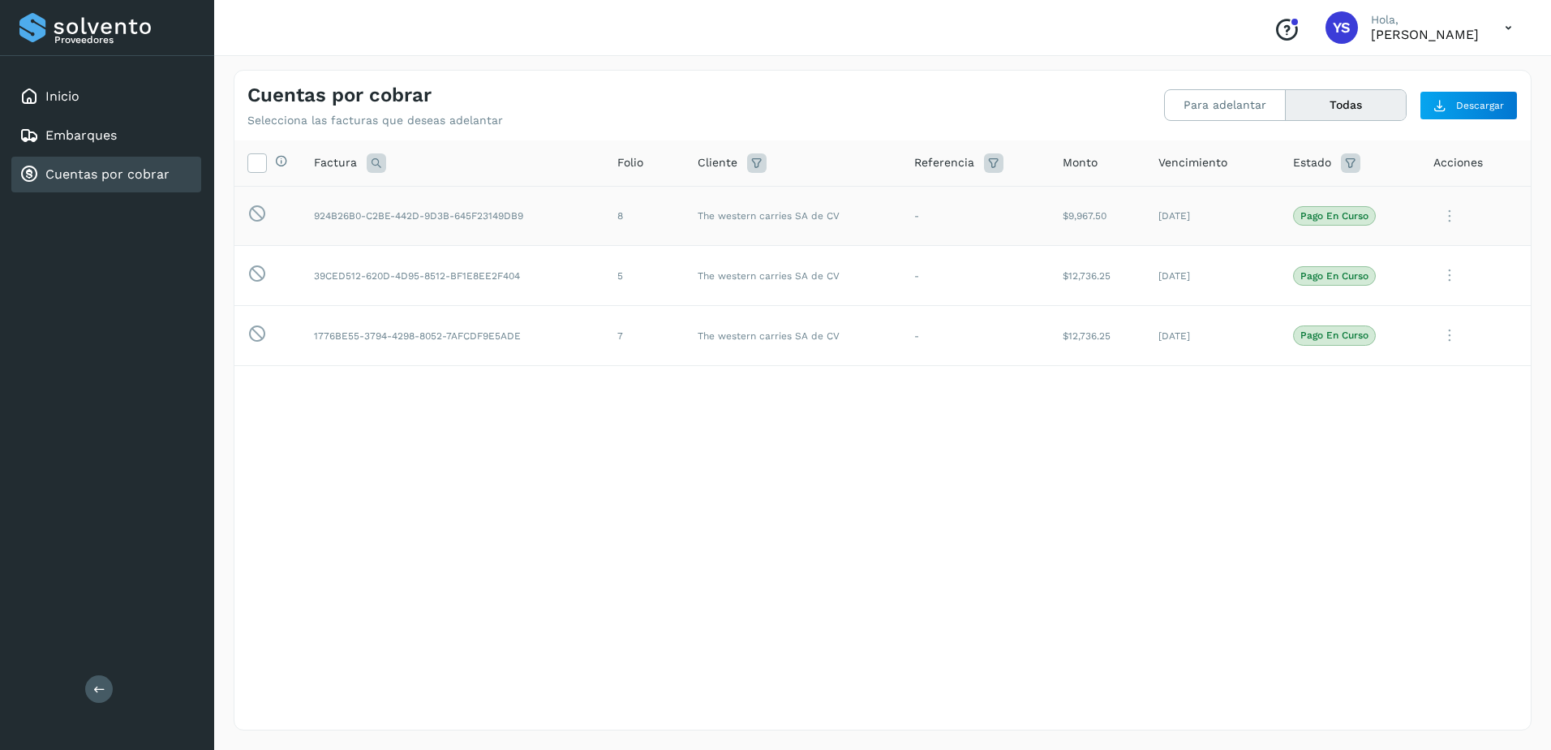
click at [1451, 213] on icon at bounding box center [1449, 216] width 32 height 33
click at [1408, 253] on button "Ver Detalle" at bounding box center [1420, 255] width 193 height 32
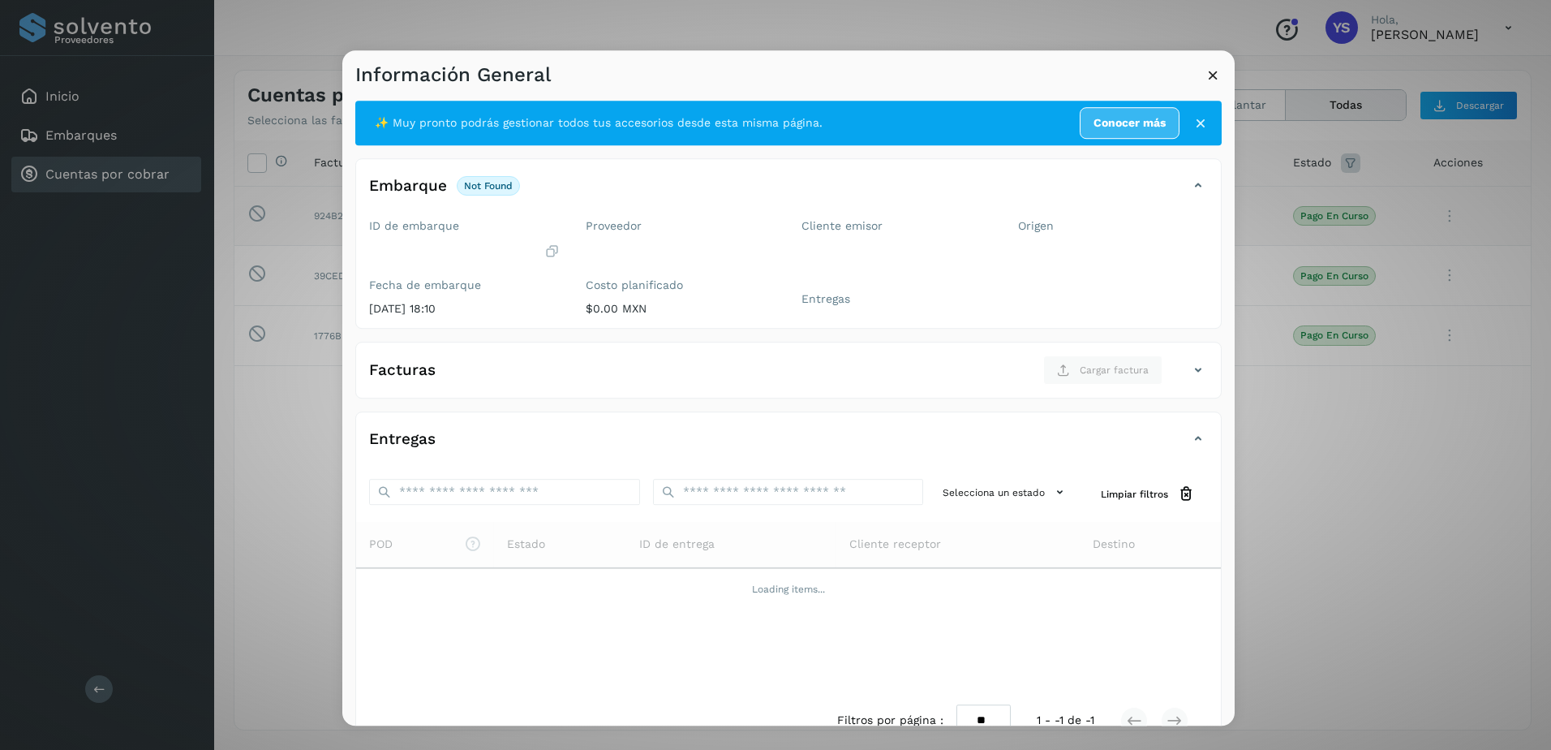
click at [1192, 124] on icon at bounding box center [1200, 123] width 16 height 16
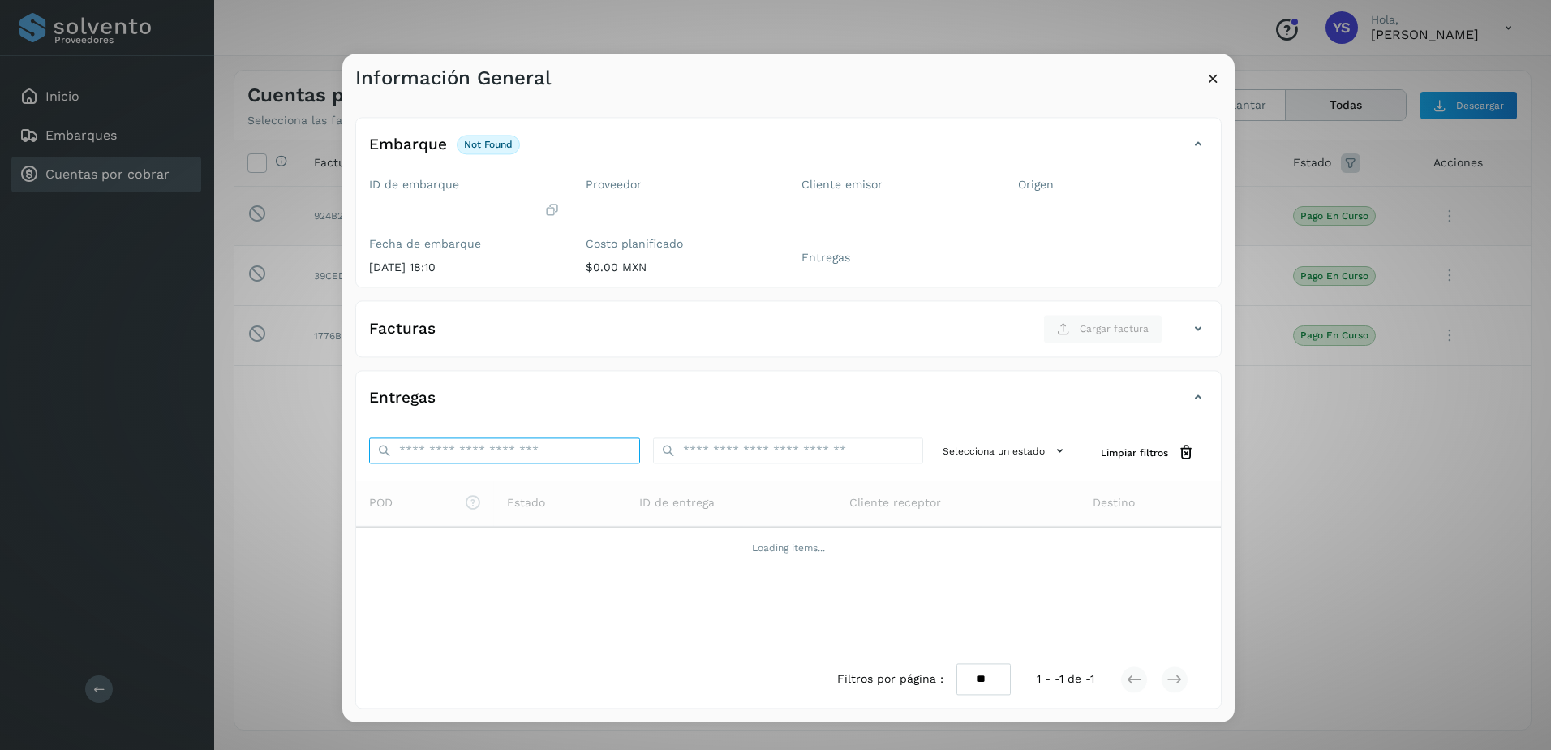
click at [501, 449] on input "ID de embarque" at bounding box center [504, 451] width 271 height 26
click at [1215, 77] on icon at bounding box center [1213, 78] width 17 height 17
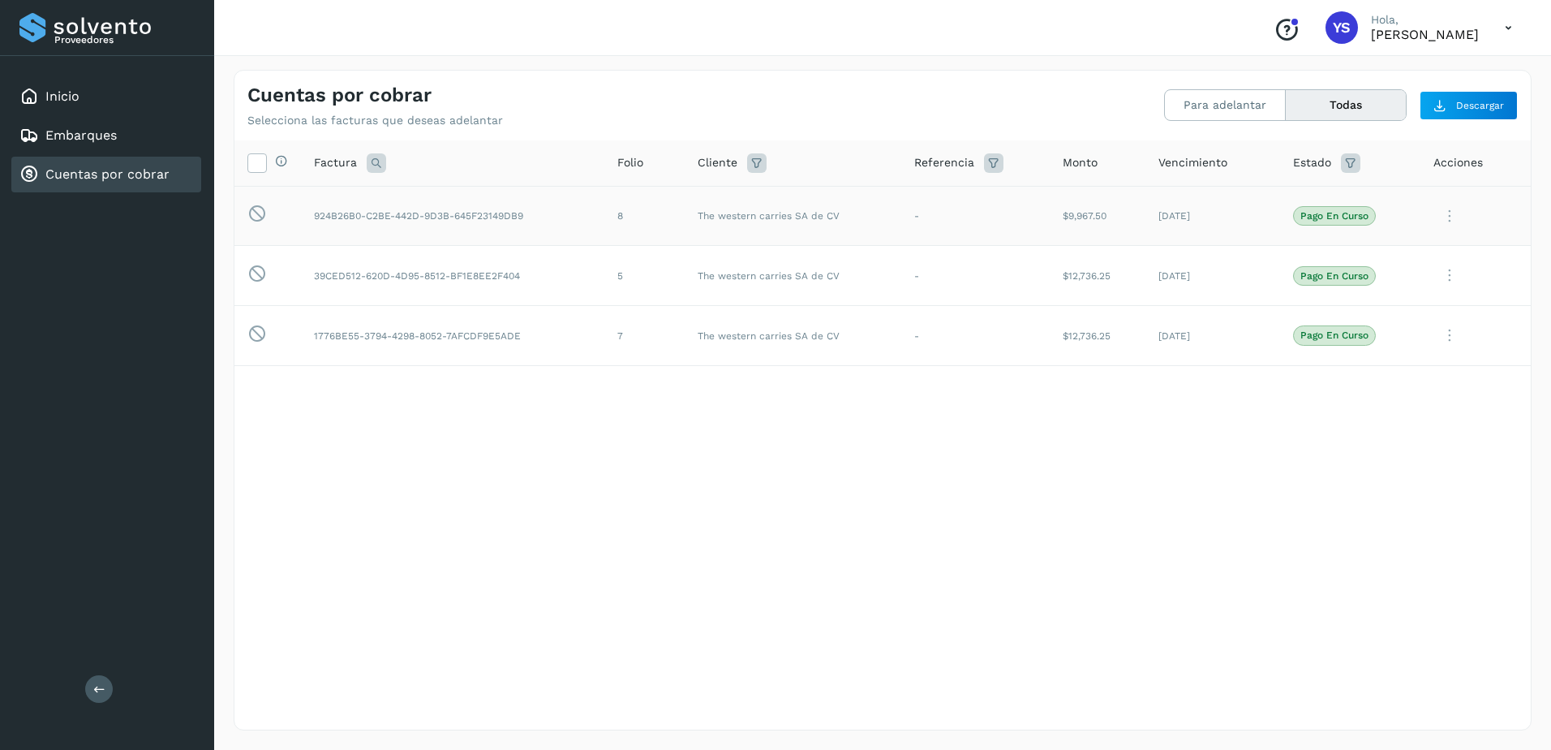
click at [710, 531] on div "Selecciona todas las facturas disponibles para adelanto Factura Folio Cliente R…" at bounding box center [882, 401] width 1296 height 522
click at [1355, 216] on p "Pago en curso" at bounding box center [1334, 215] width 68 height 11
click at [1102, 573] on div "Selecciona todas las facturas disponibles para adelanto Factura Folio Cliente R…" at bounding box center [882, 401] width 1296 height 522
click at [1101, 487] on div "Selecciona todas las facturas disponibles para adelanto Factura Folio Cliente R…" at bounding box center [882, 401] width 1296 height 522
click at [1310, 215] on p "Pago en curso" at bounding box center [1334, 215] width 68 height 11
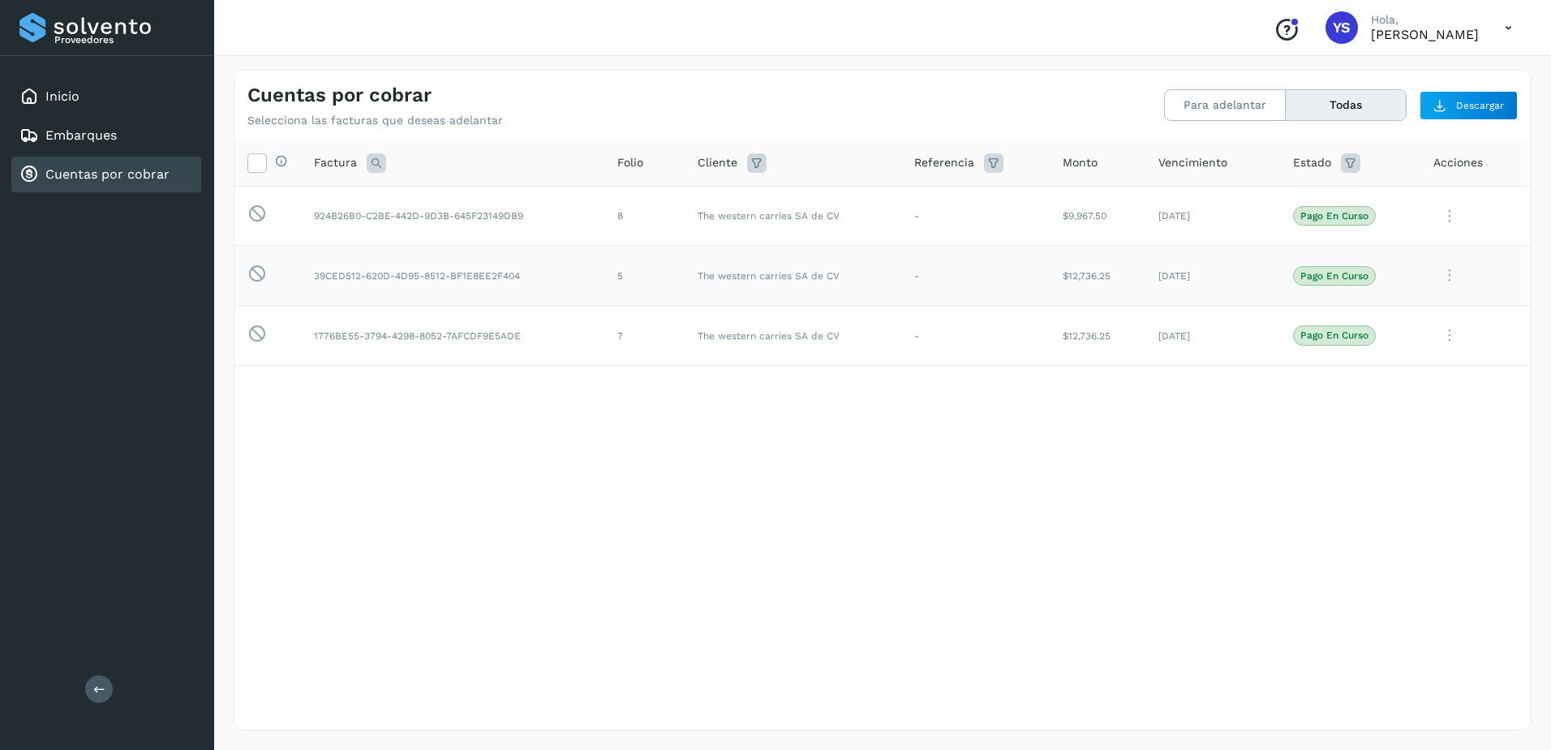
drag, startPoint x: 1310, startPoint y: 215, endPoint x: 1450, endPoint y: 280, distance: 154.6
click at [1450, 280] on icon at bounding box center [1449, 275] width 32 height 33
click at [1436, 320] on button "Ver Detalle" at bounding box center [1420, 315] width 193 height 32
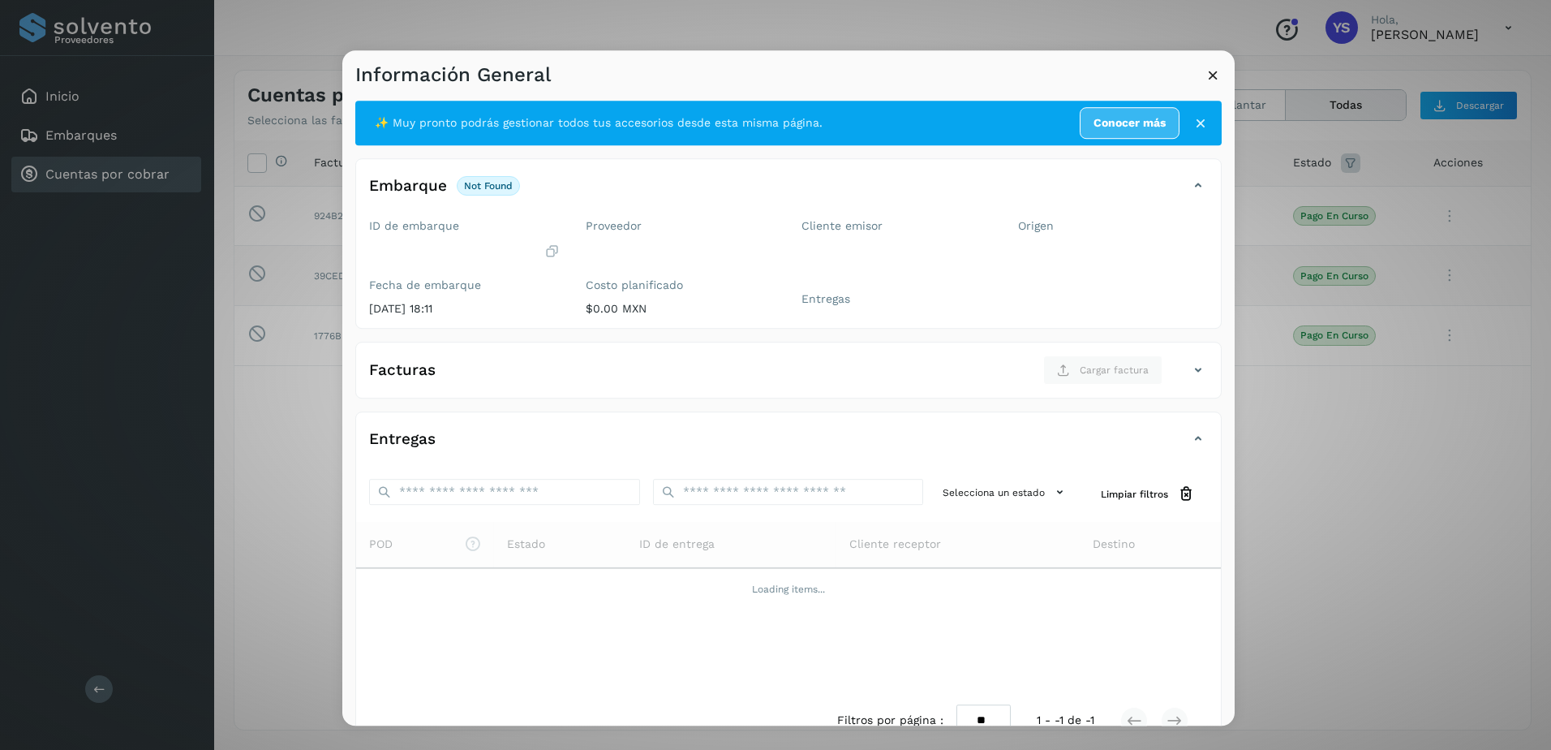
click at [587, 310] on p "$0.00 MXN" at bounding box center [681, 309] width 191 height 14
click at [1214, 81] on icon at bounding box center [1213, 75] width 17 height 17
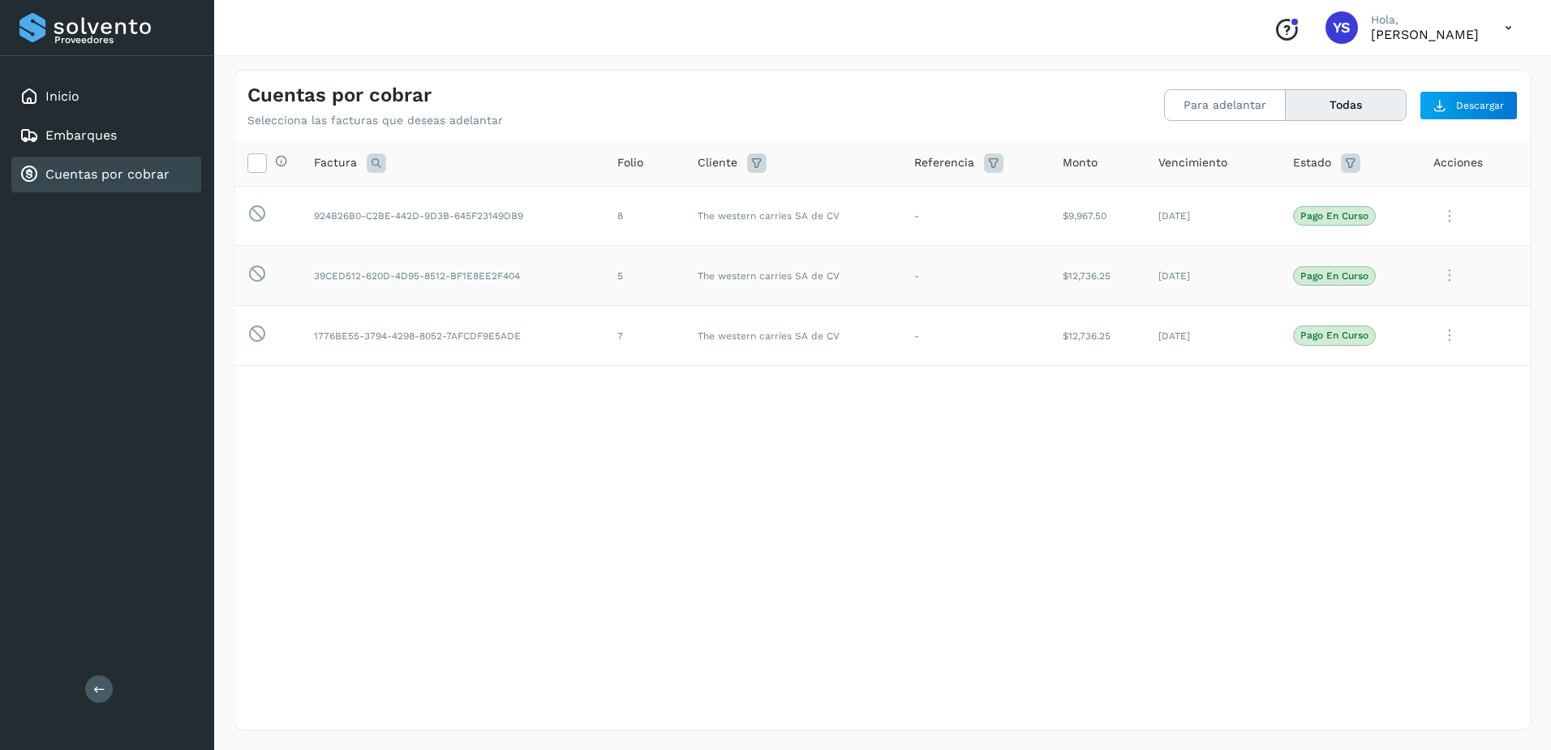
drag, startPoint x: 885, startPoint y: 599, endPoint x: 780, endPoint y: 656, distance: 119.8
click at [885, 599] on div "Selecciona todas las facturas disponibles para adelanto Factura Folio Cliente R…" at bounding box center [882, 401] width 1296 height 522
